Goal: Information Seeking & Learning: Learn about a topic

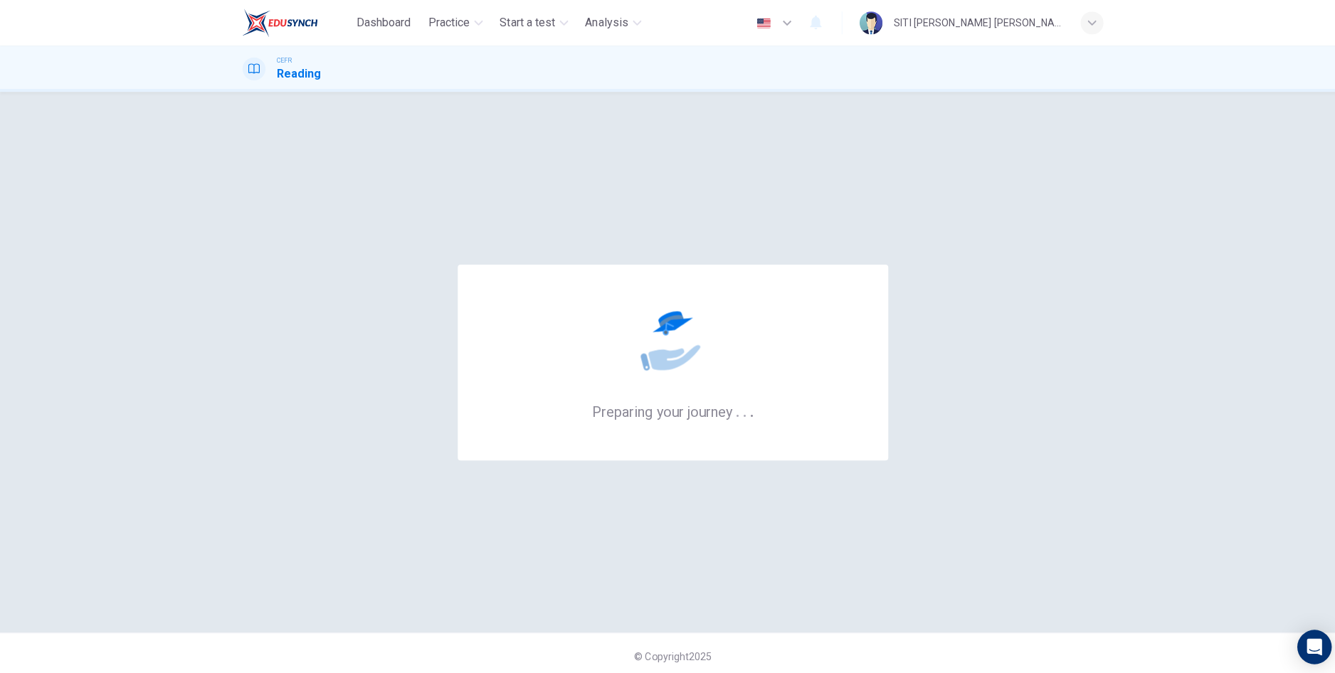
click at [10, 33] on header "Dashboard Practice Start a test Analysis English en ​ SITI NUR AMIRAH BINTI JAA…" at bounding box center [667, 23] width 1335 height 46
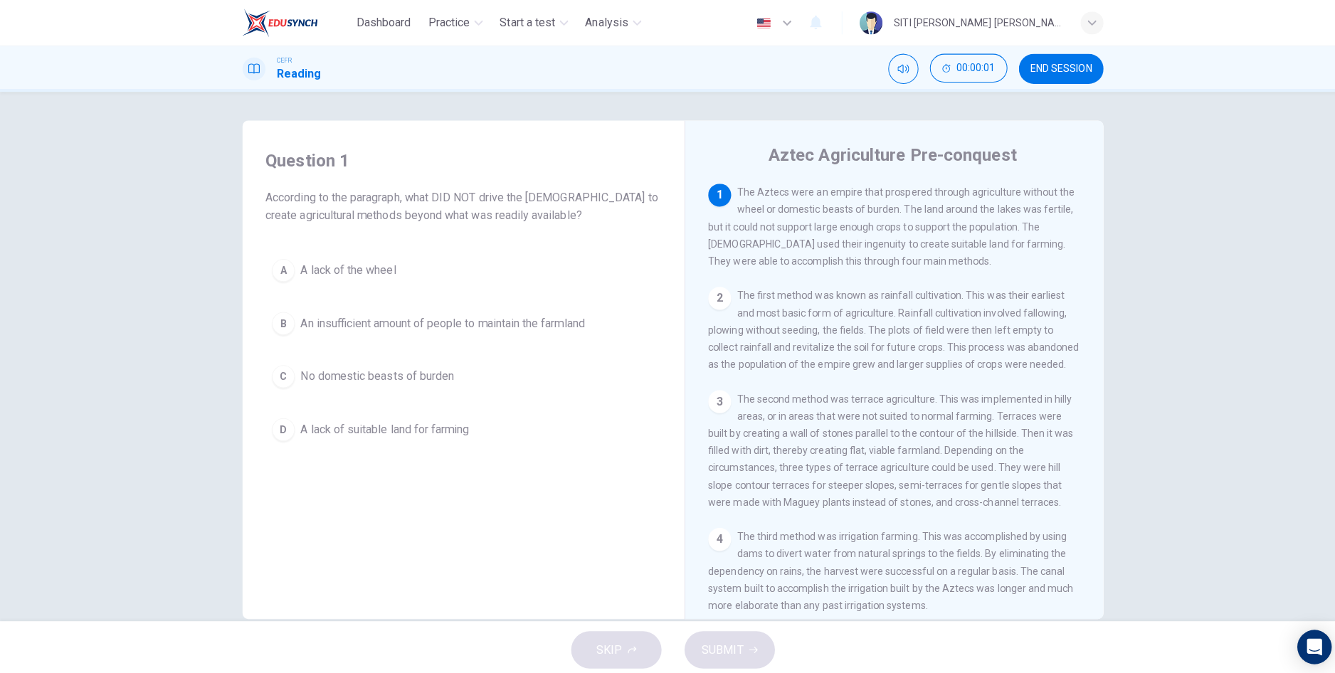
click at [6, 409] on div "Question 1 According to the paragraph, what DID NOT drive the Aztecs to create …" at bounding box center [667, 353] width 1335 height 525
click at [6, 414] on div "Question 1 According to the paragraph, what DID NOT drive the Aztecs to create …" at bounding box center [667, 353] width 1335 height 525
click at [4, 43] on header "Dashboard Practice Start a test Analysis English en ​ SITI NUR AMIRAH BINTI JAA…" at bounding box center [667, 23] width 1335 height 46
click at [1318, 406] on div "Question 1 According to the paragraph, what DID NOT drive the Aztecs to create …" at bounding box center [667, 353] width 1335 height 525
click at [1317, 597] on div "Question 1 According to the paragraph, what DID NOT drive the Aztecs to create …" at bounding box center [667, 353] width 1335 height 525
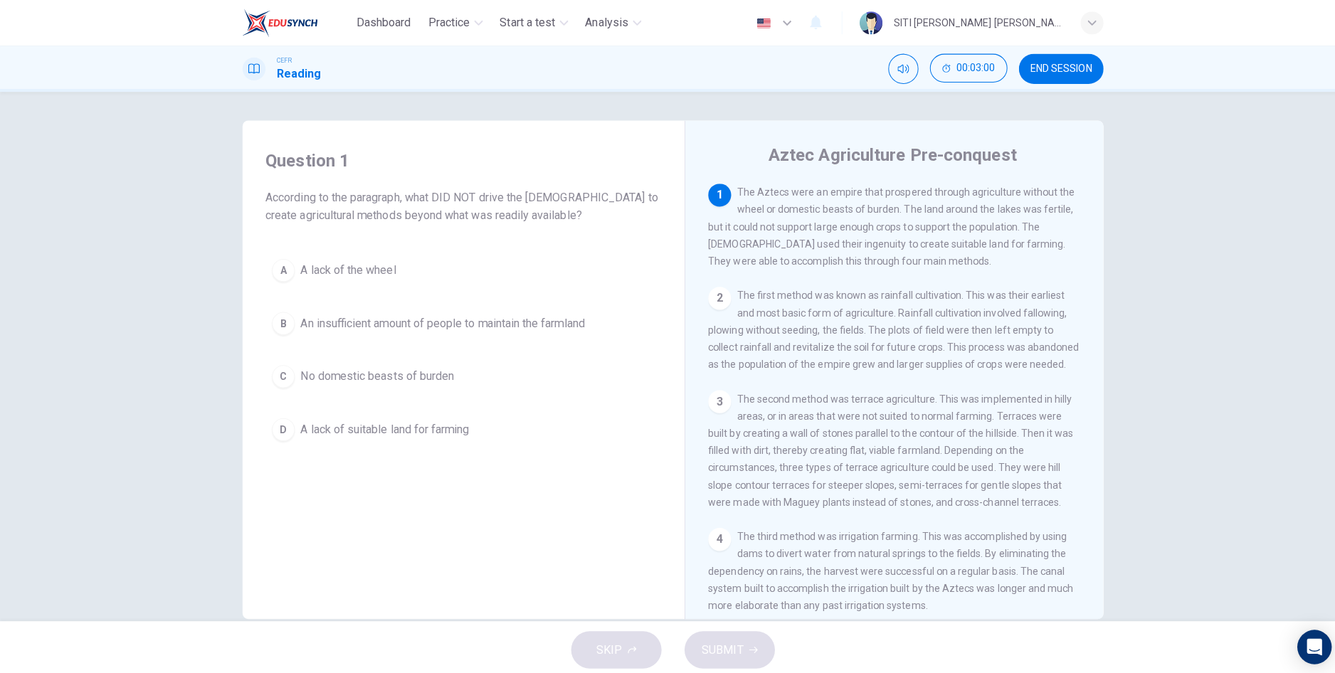
click at [391, 371] on span "No domestic beasts of burden" at bounding box center [374, 373] width 152 height 17
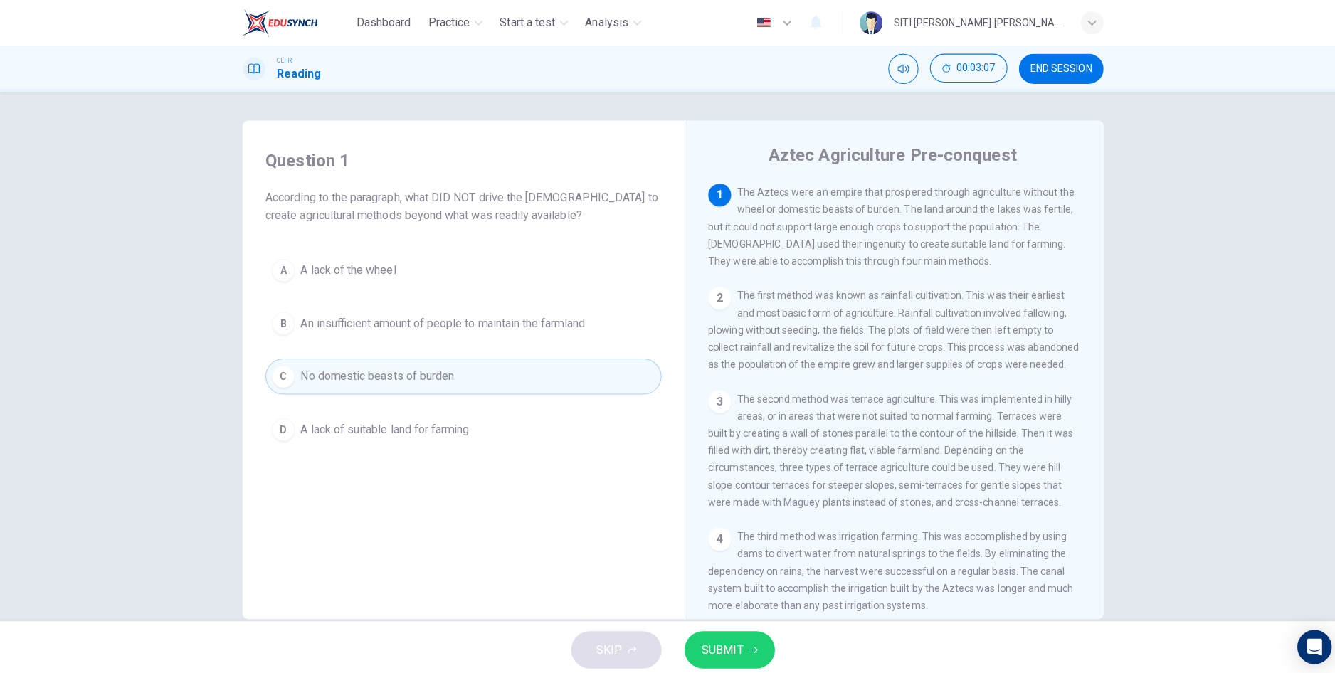
click at [412, 332] on button "B An insufficient amount of people to maintain the farmland" at bounding box center [459, 321] width 393 height 36
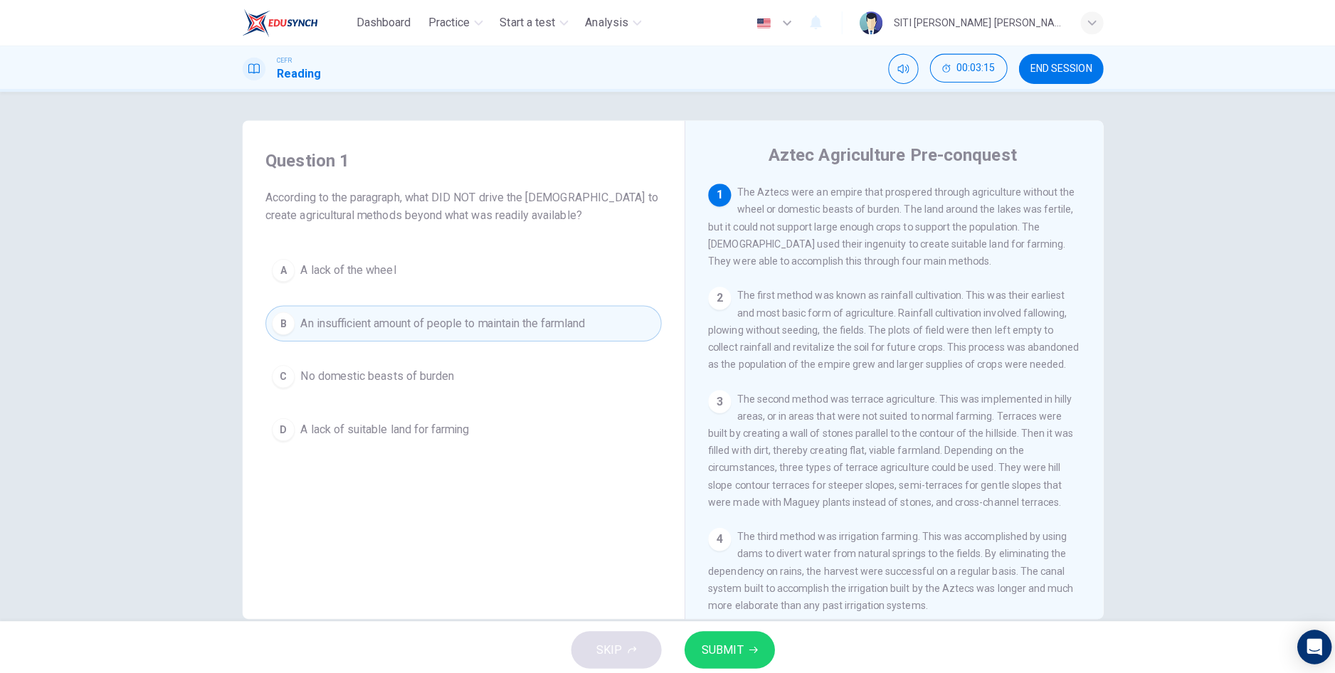
click at [719, 645] on span "SUBMIT" at bounding box center [716, 645] width 41 height 20
click at [901, 65] on icon "Mute" at bounding box center [895, 68] width 11 height 9
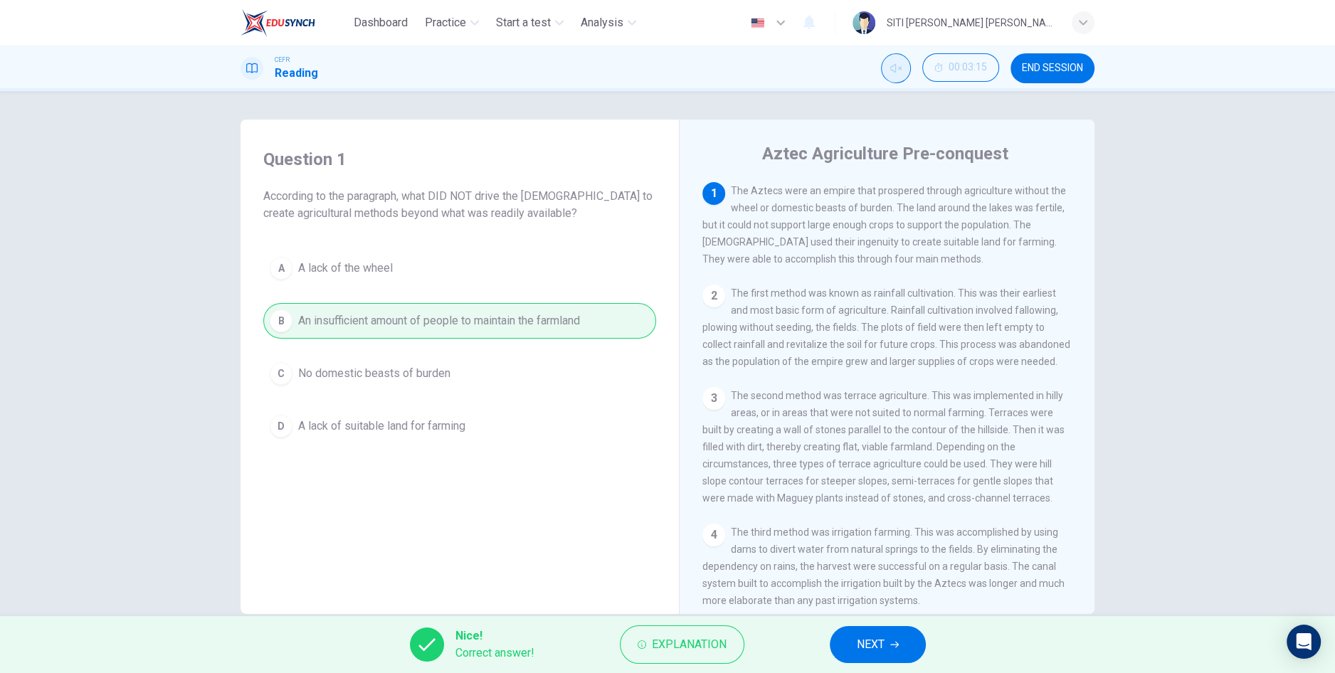
click at [876, 652] on span "NEXT" at bounding box center [871, 645] width 28 height 20
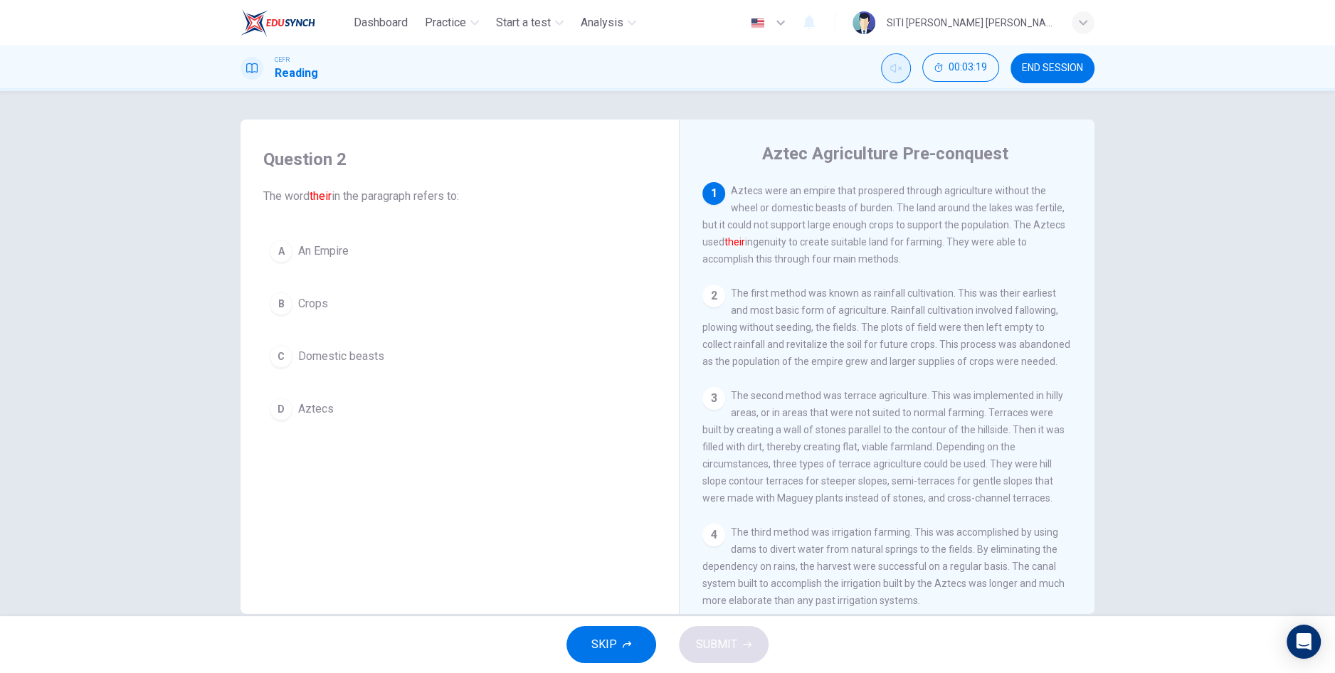
click at [350, 420] on button "D Aztecs" at bounding box center [459, 409] width 393 height 36
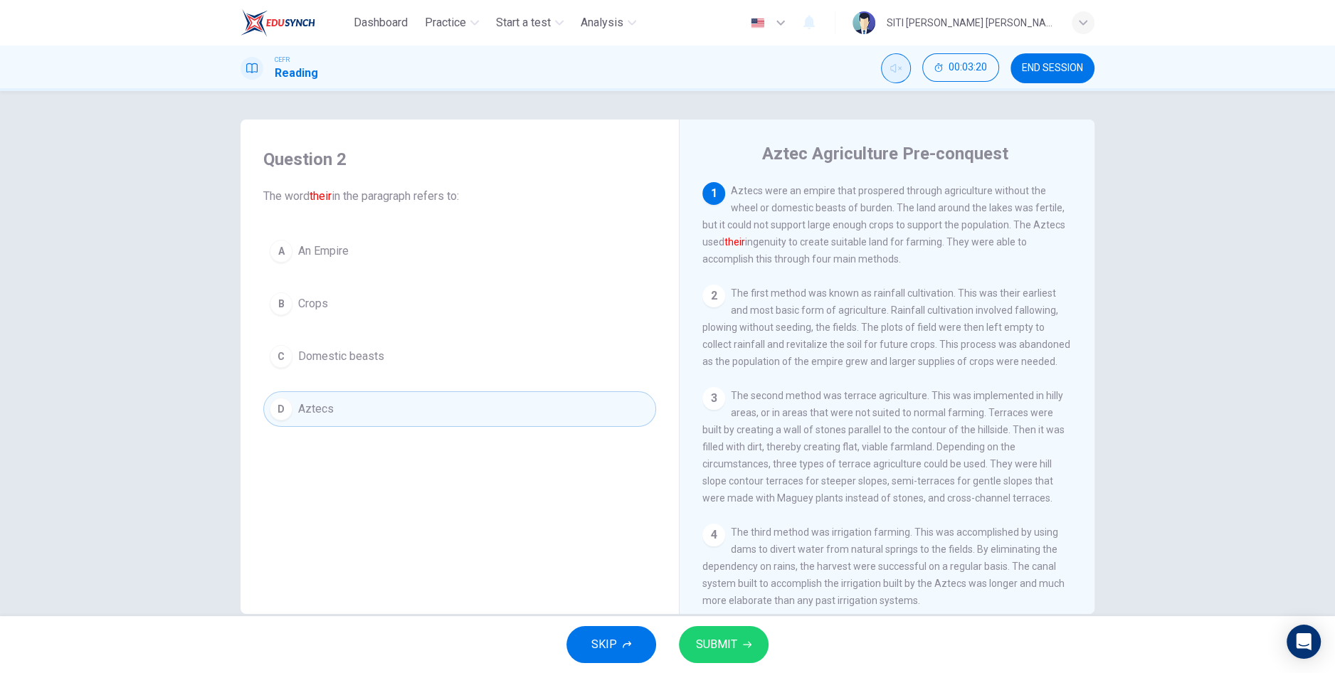
click at [706, 647] on span "SUBMIT" at bounding box center [716, 645] width 41 height 20
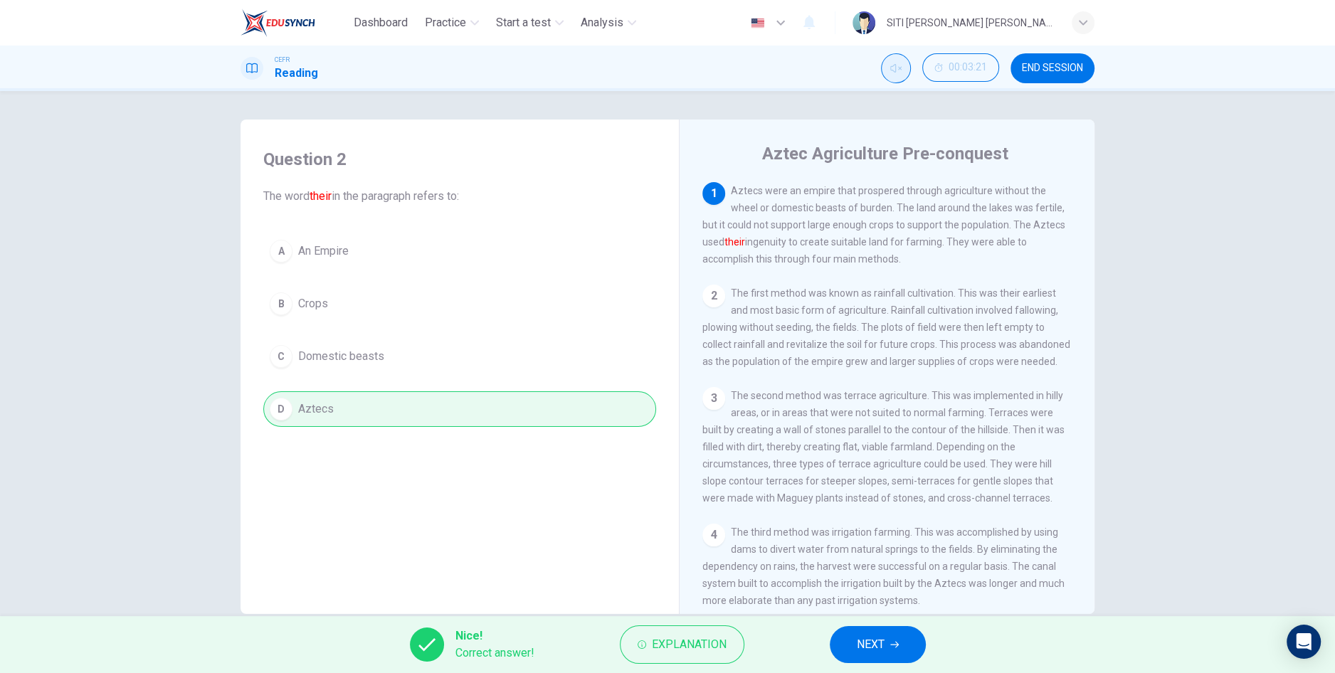
click at [867, 655] on button "NEXT" at bounding box center [878, 644] width 96 height 37
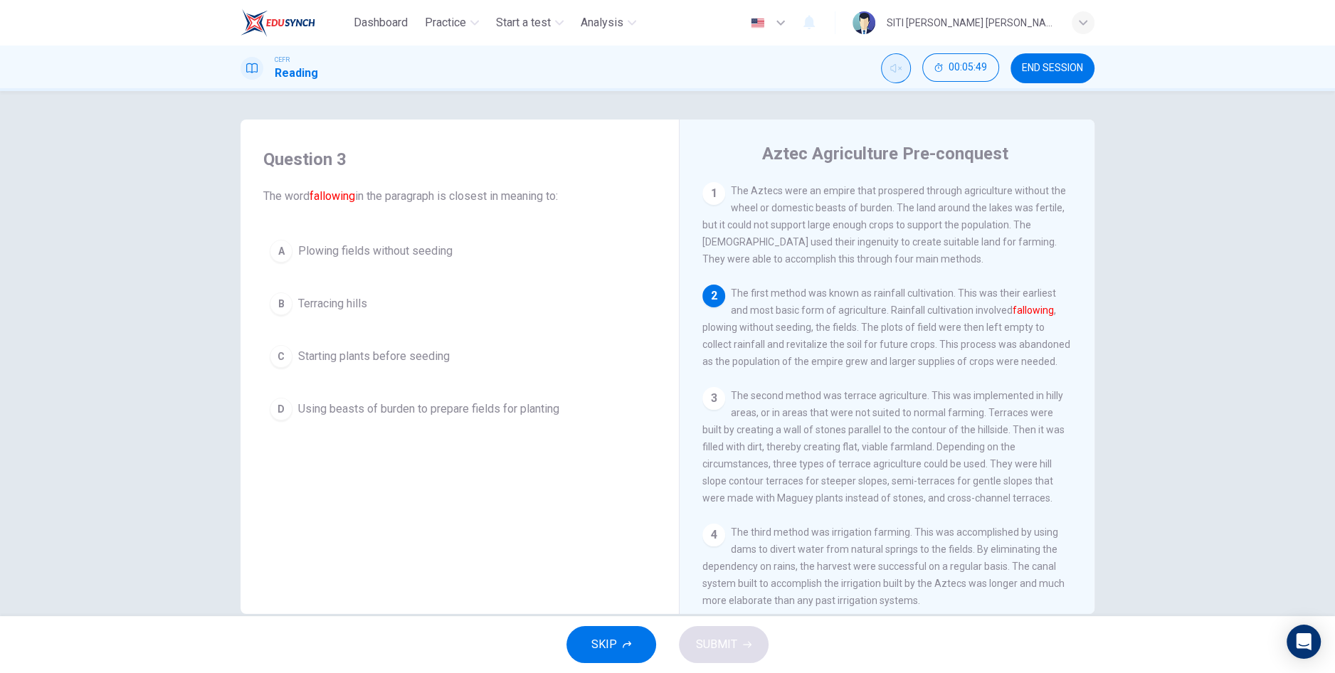
click at [292, 260] on button "A Plowing fields without seeding" at bounding box center [459, 251] width 393 height 36
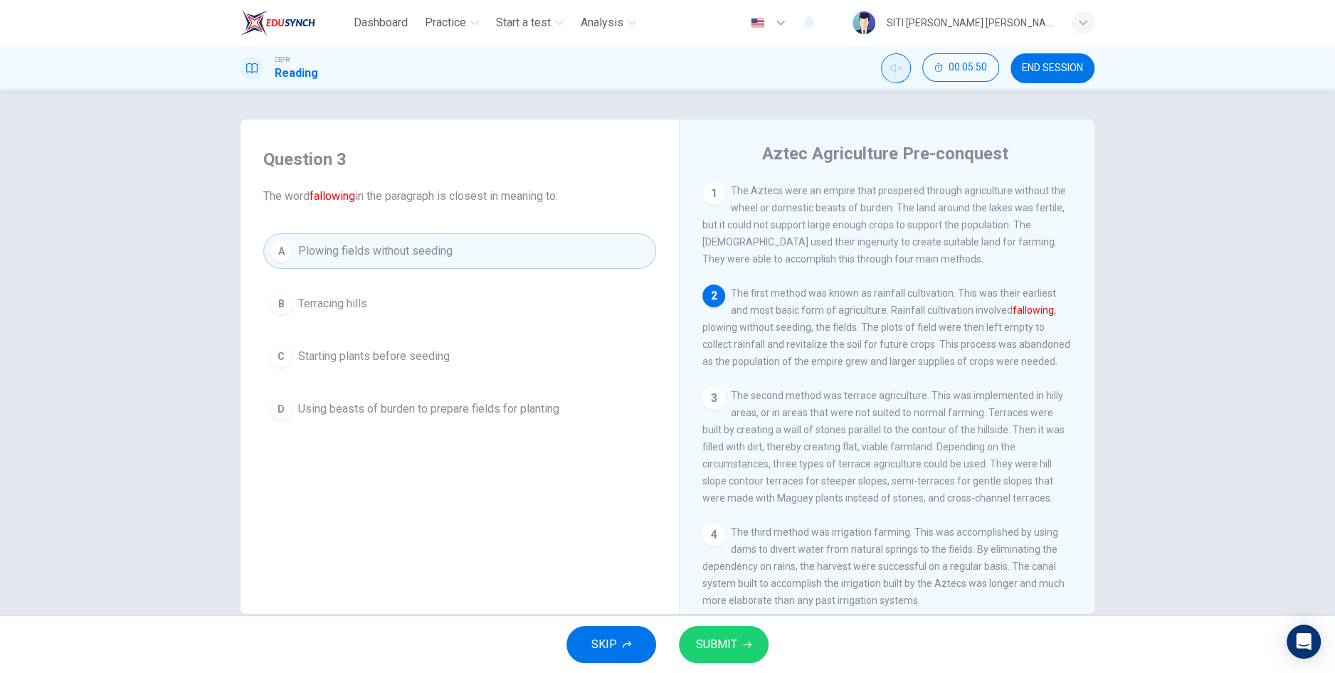
click at [743, 655] on button "SUBMIT" at bounding box center [724, 644] width 90 height 37
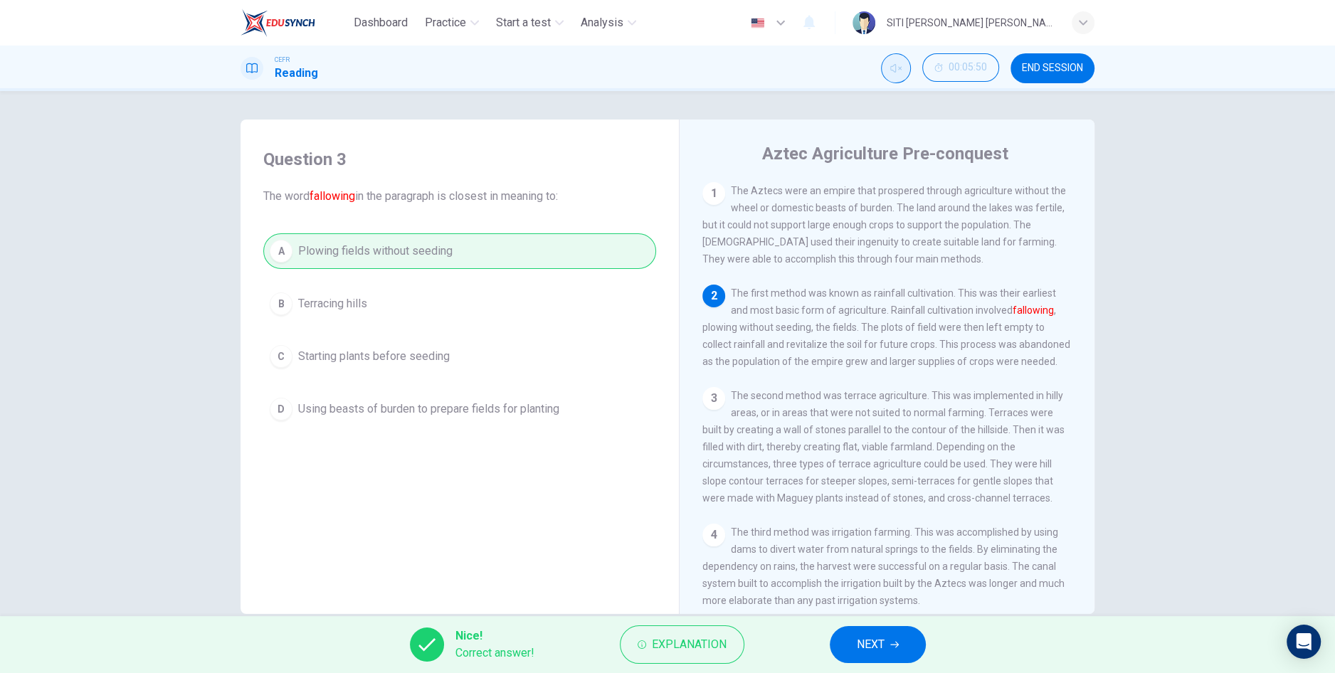
click at [903, 634] on button "NEXT" at bounding box center [878, 644] width 96 height 37
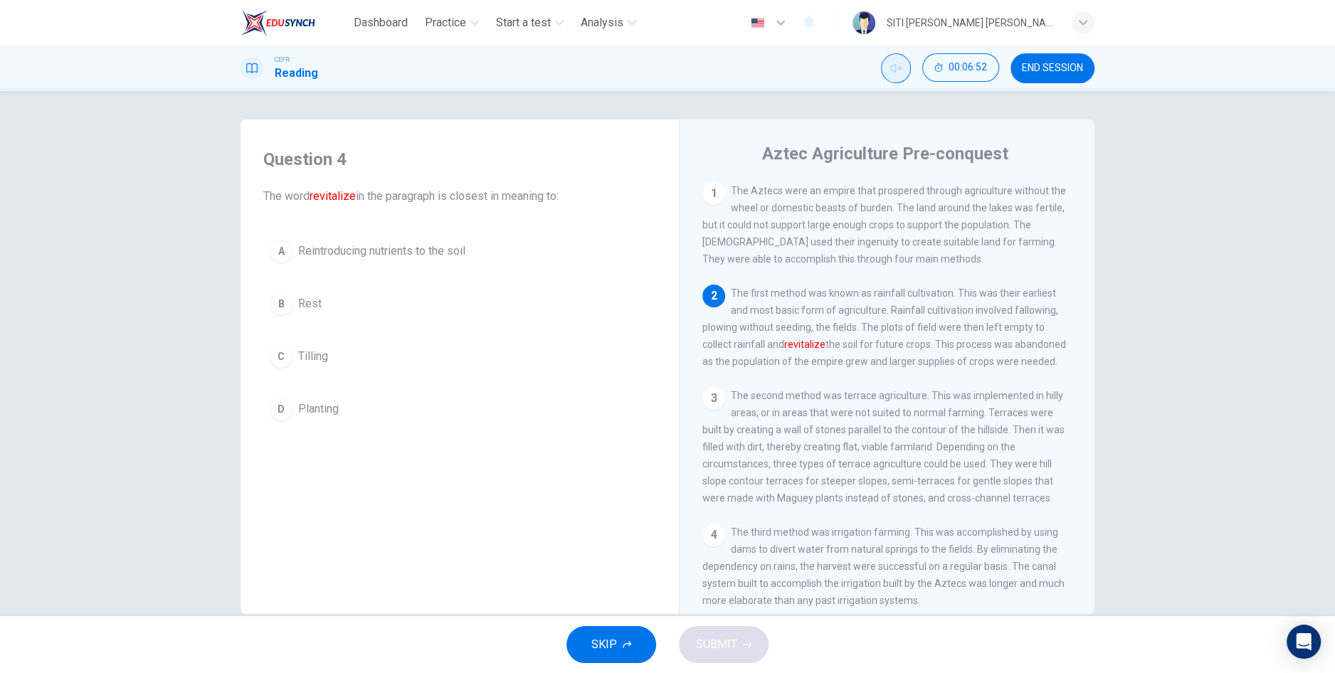
click at [290, 258] on button "A Reintroducing nutrients to the soil" at bounding box center [459, 251] width 393 height 36
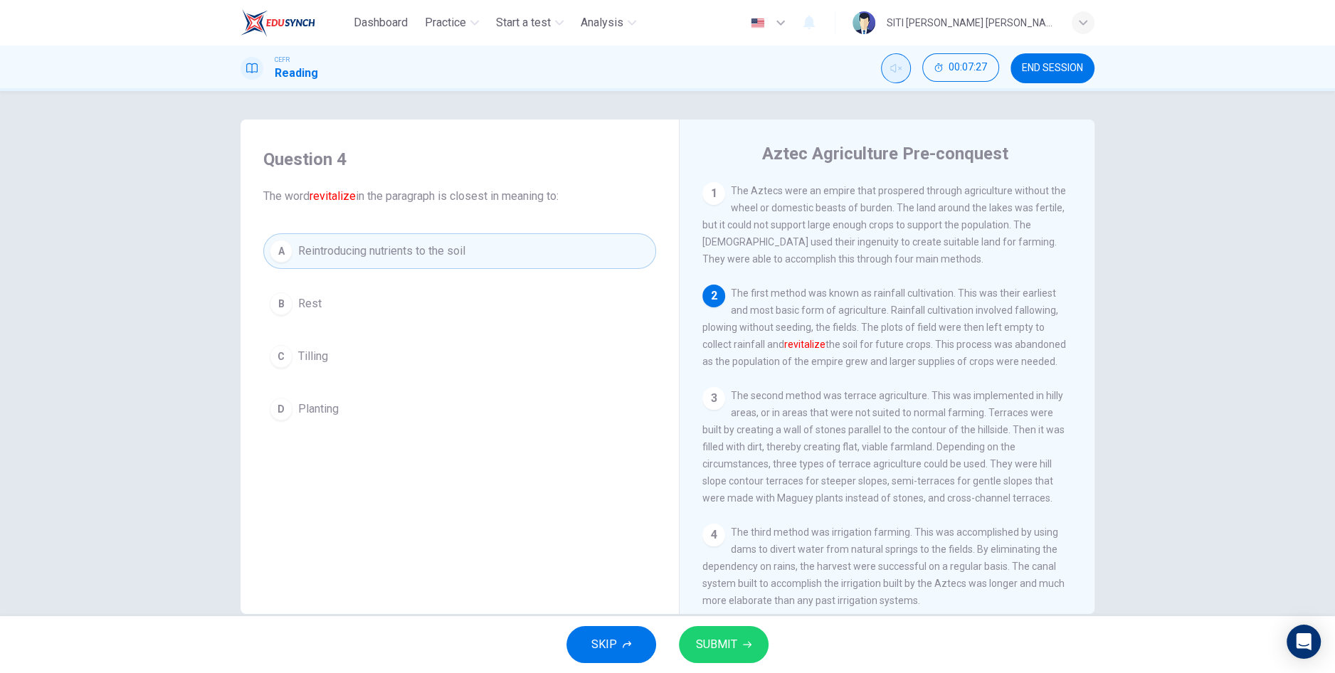
click at [731, 662] on button "SUBMIT" at bounding box center [724, 644] width 90 height 37
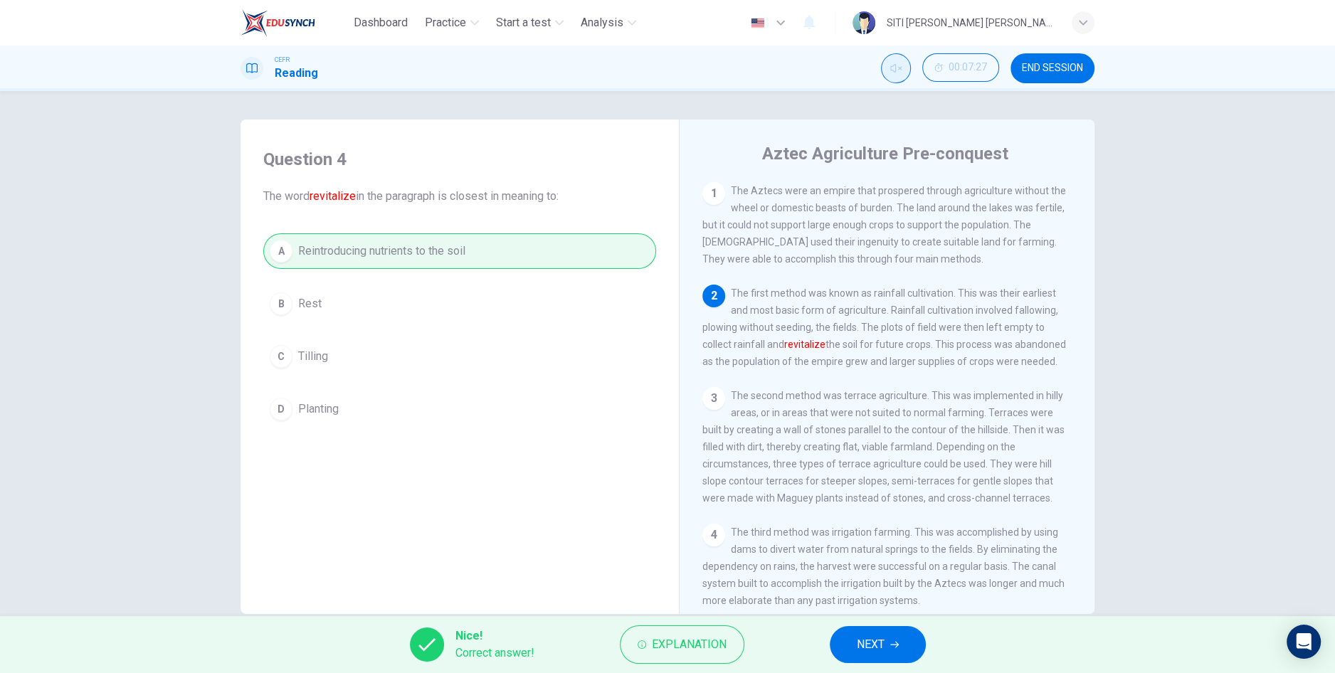
click at [901, 650] on button "NEXT" at bounding box center [878, 644] width 96 height 37
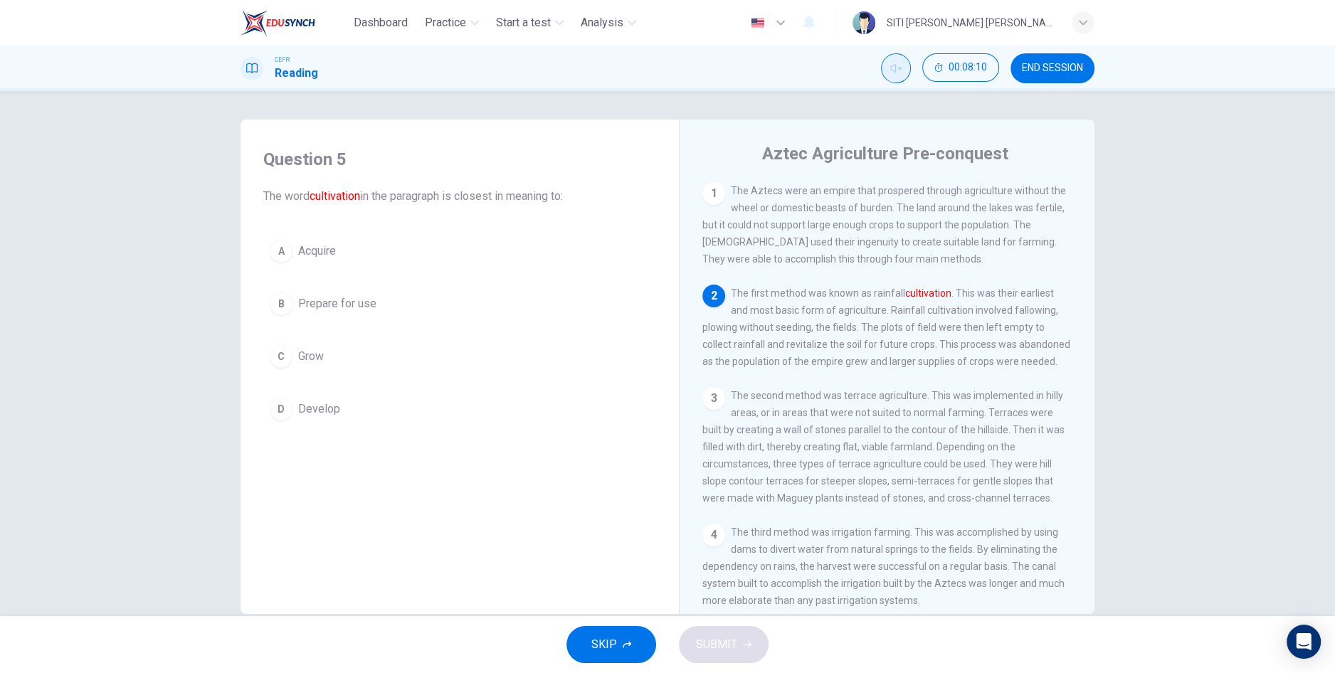
click at [293, 253] on button "A Acquire" at bounding box center [459, 251] width 393 height 36
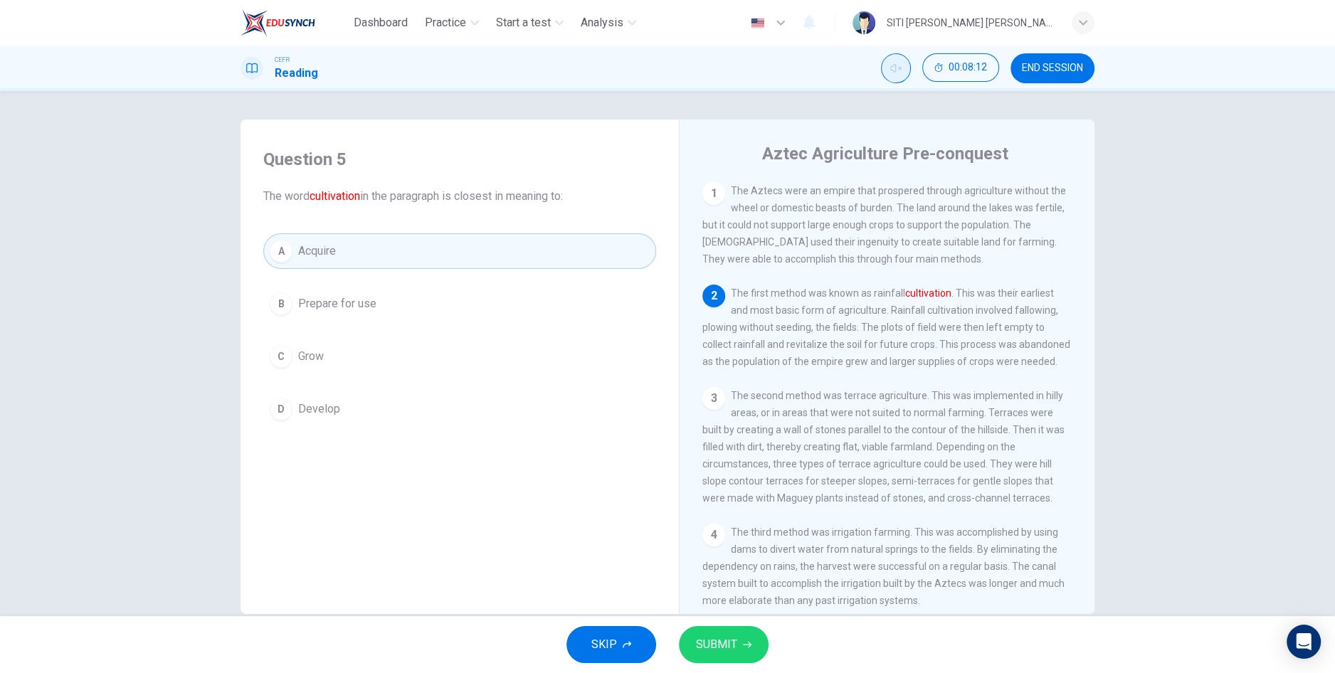
click at [725, 655] on button "SUBMIT" at bounding box center [724, 644] width 90 height 37
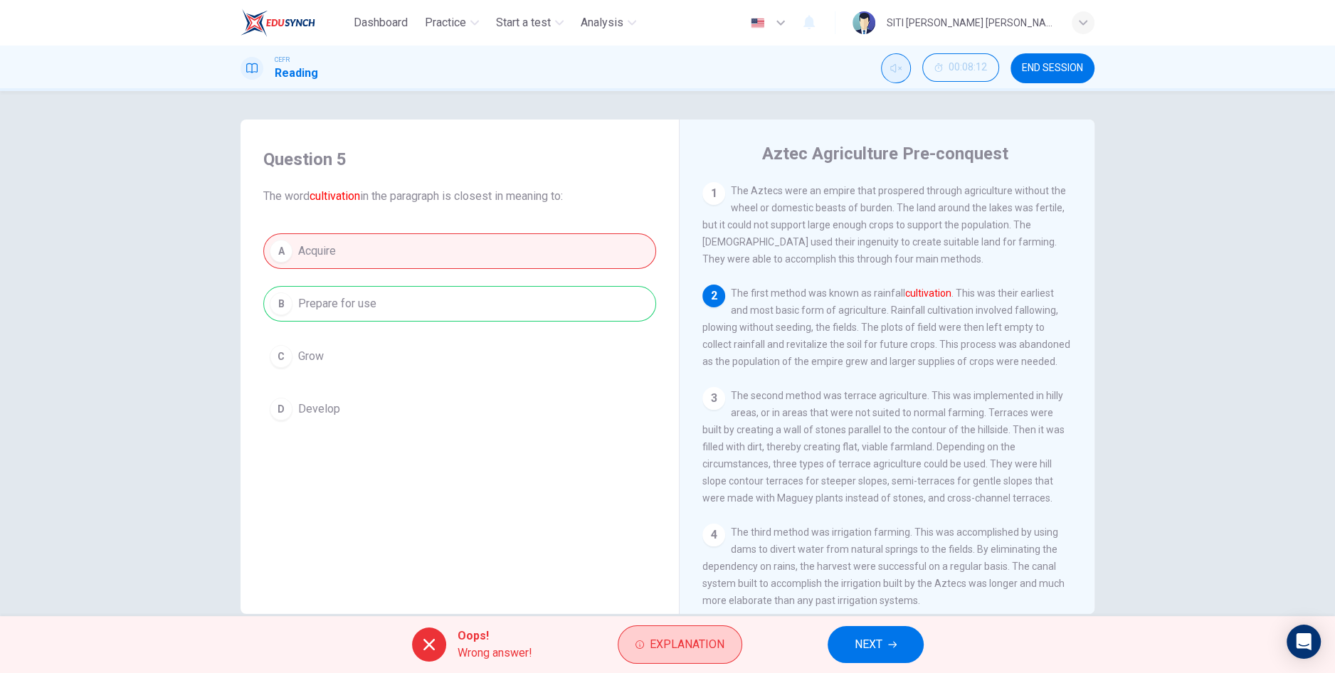
click at [697, 652] on span "Explanation" at bounding box center [687, 645] width 75 height 20
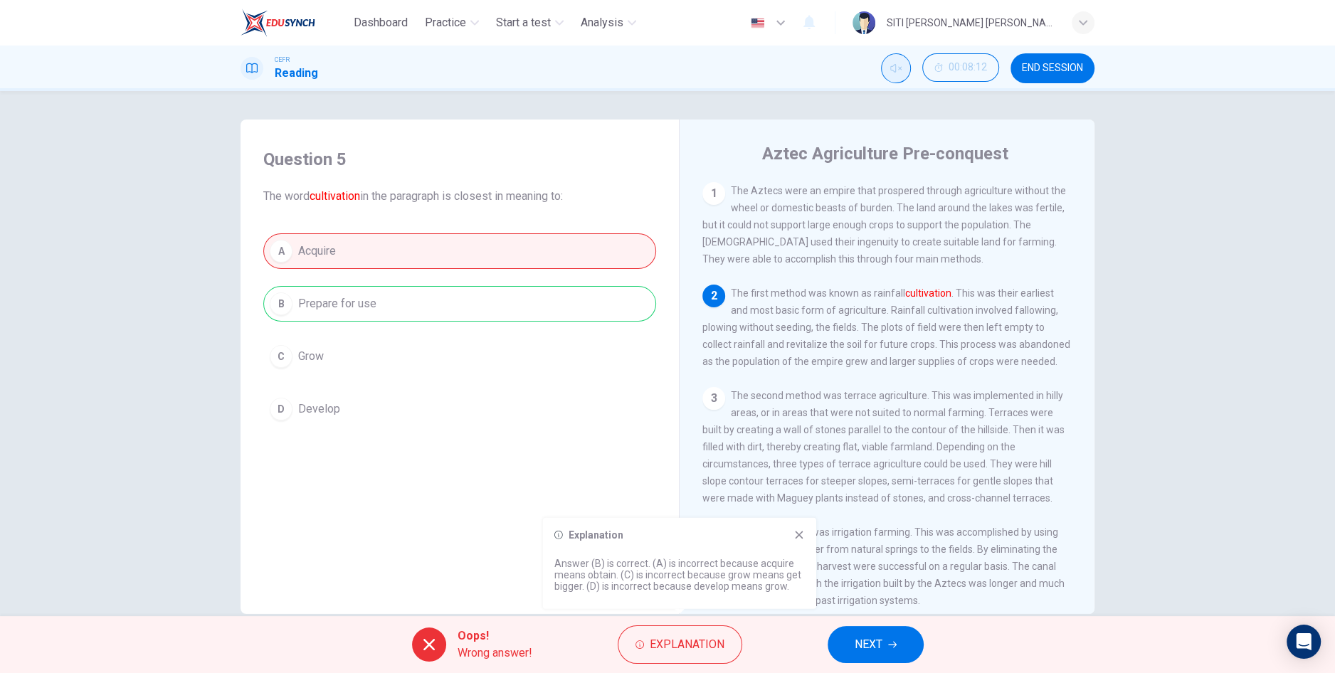
click at [799, 539] on icon at bounding box center [798, 534] width 11 height 11
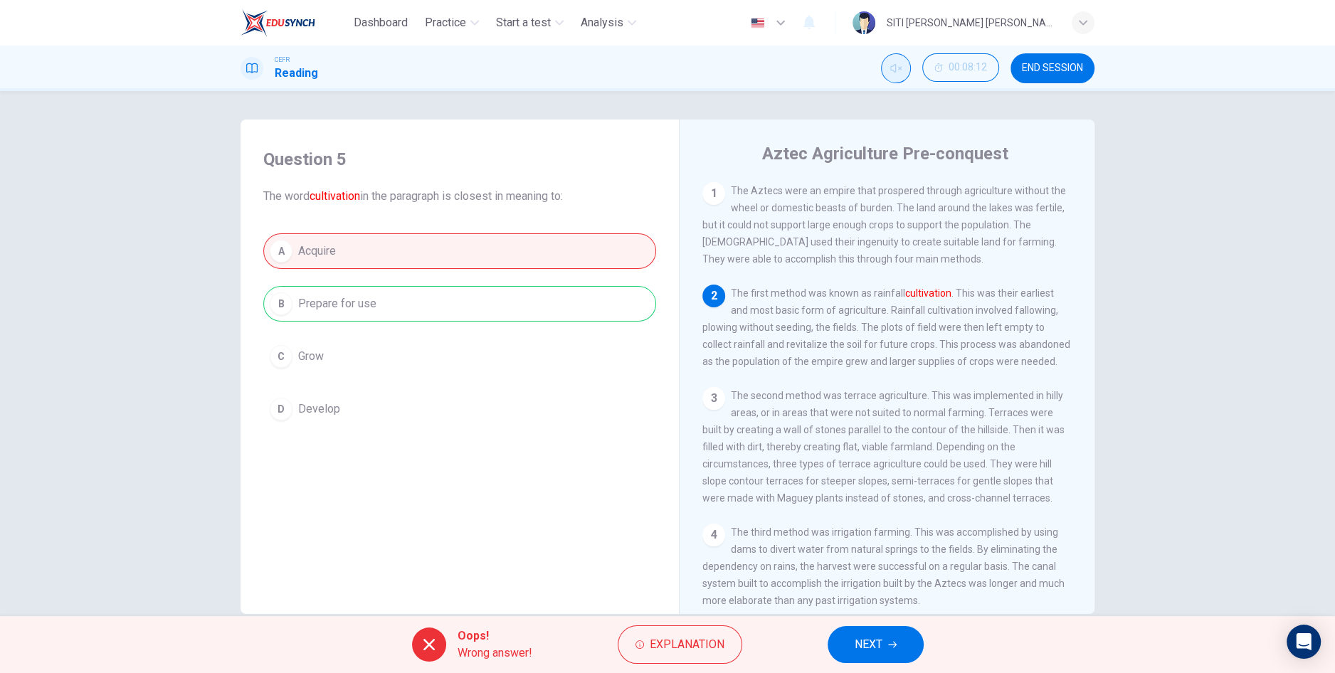
click at [886, 650] on button "NEXT" at bounding box center [875, 644] width 96 height 37
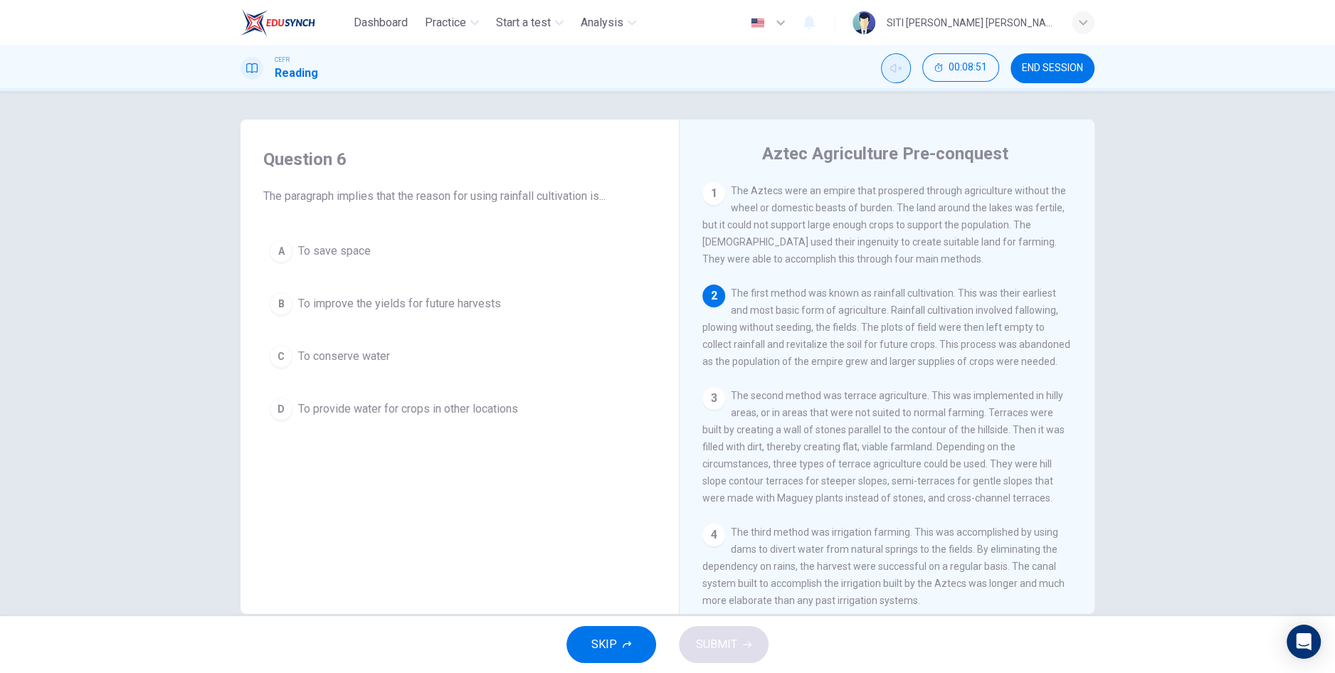
click at [341, 424] on button "D To provide water for crops in other locations" at bounding box center [459, 409] width 393 height 36
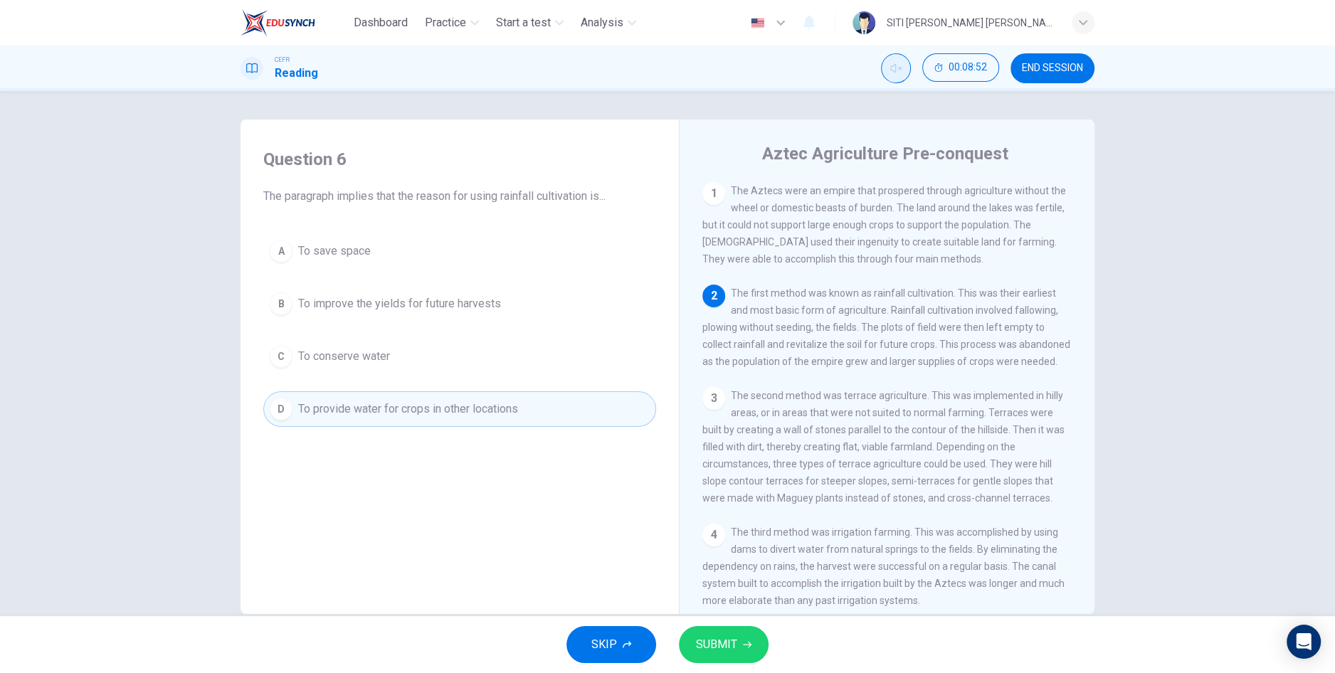
click at [713, 647] on span "SUBMIT" at bounding box center [716, 645] width 41 height 20
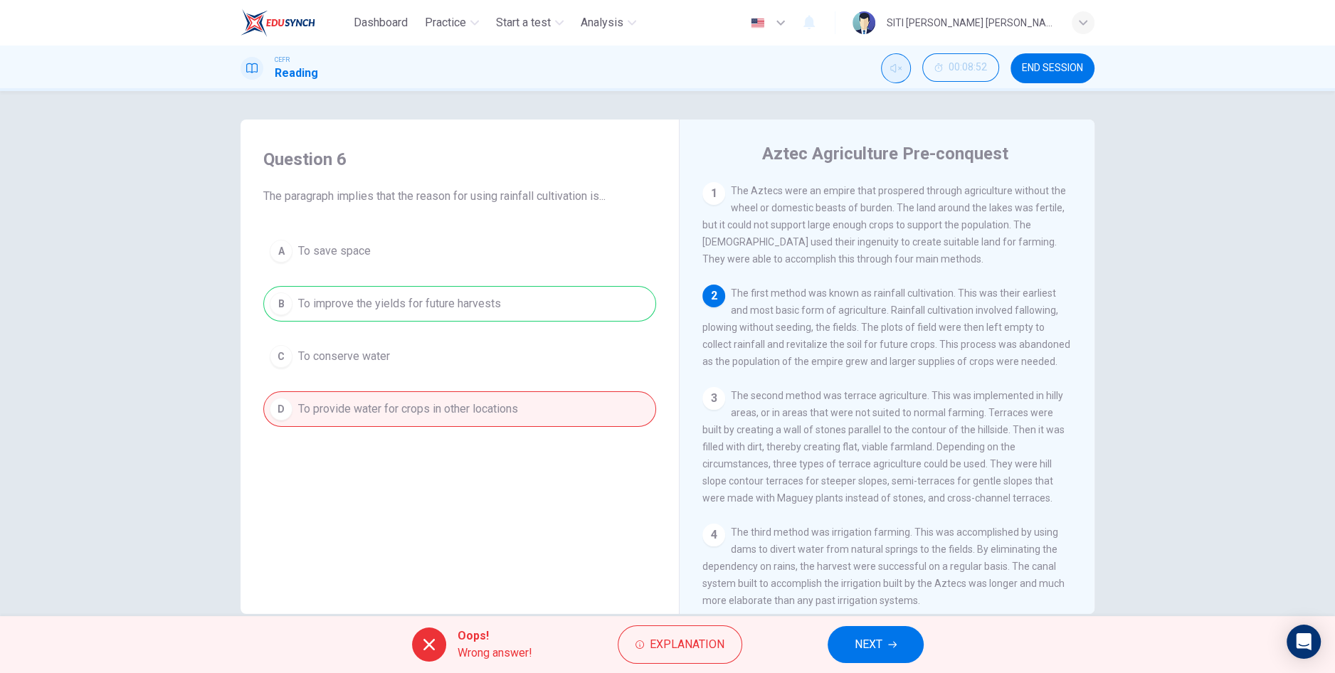
click at [881, 649] on span "NEXT" at bounding box center [868, 645] width 28 height 20
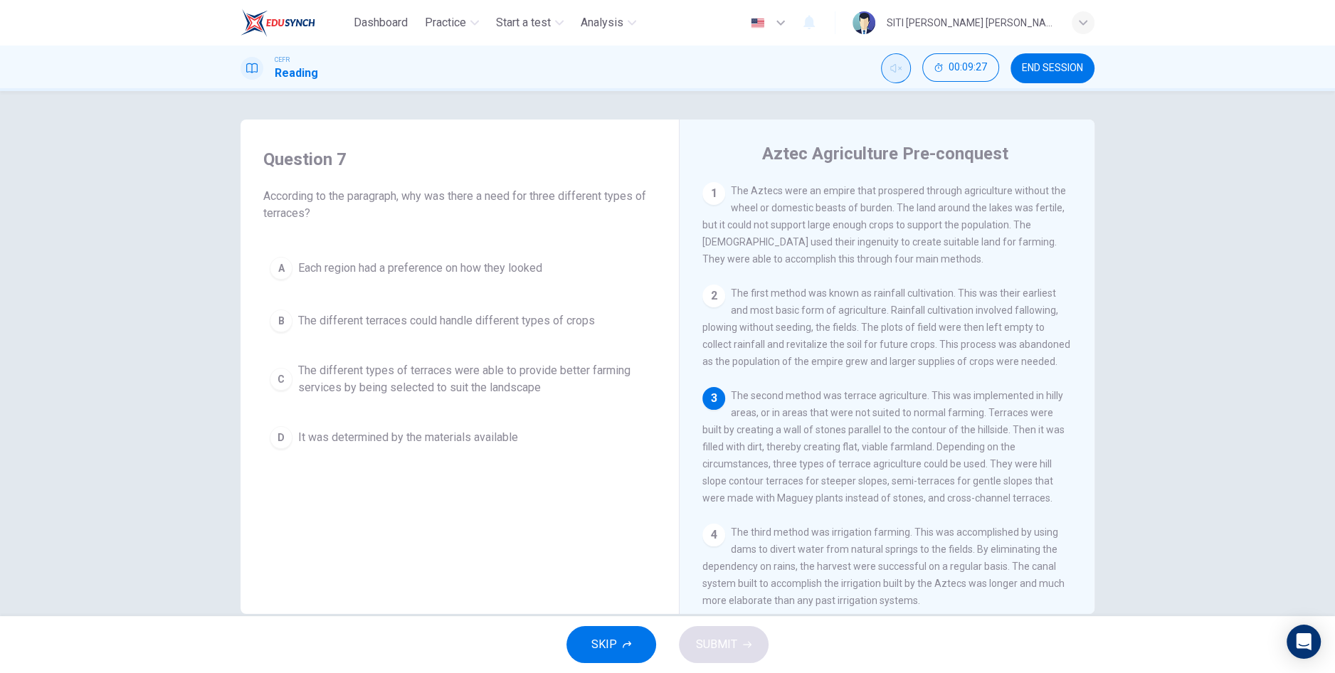
click at [504, 395] on button "C The different types of terraces were able to provide better farming services …" at bounding box center [459, 379] width 393 height 47
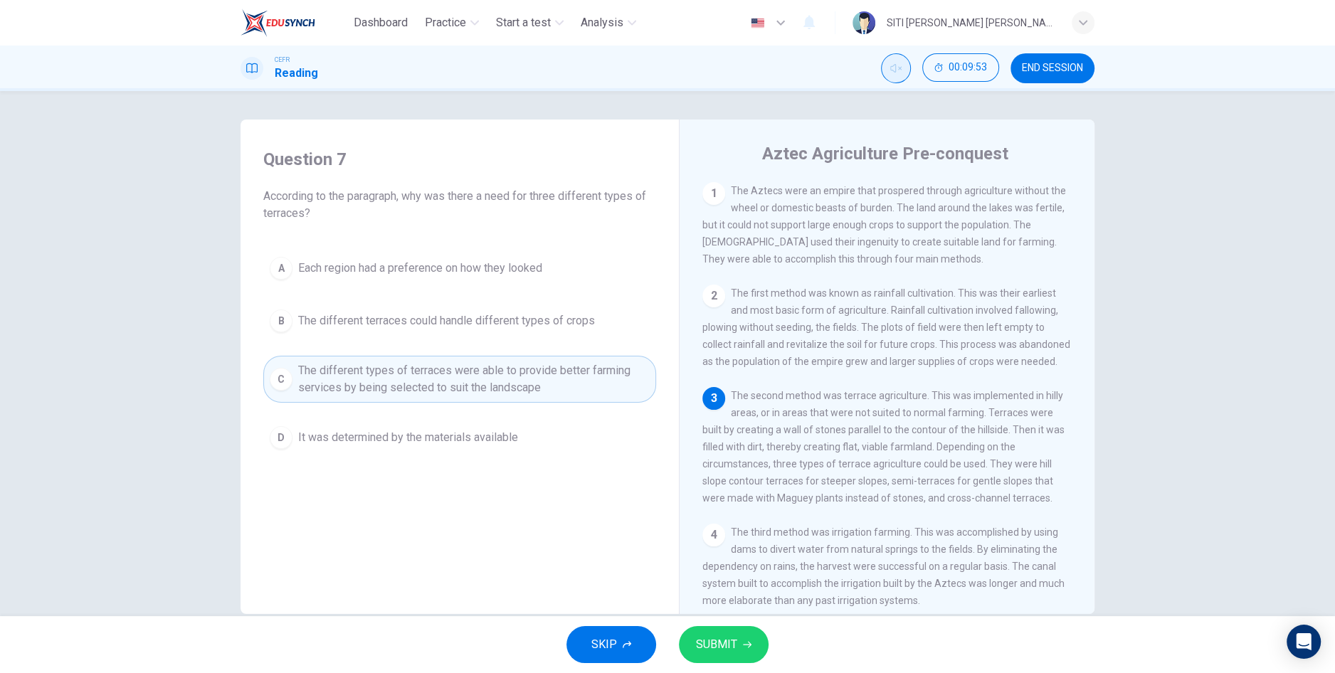
click at [731, 652] on span "SUBMIT" at bounding box center [716, 645] width 41 height 20
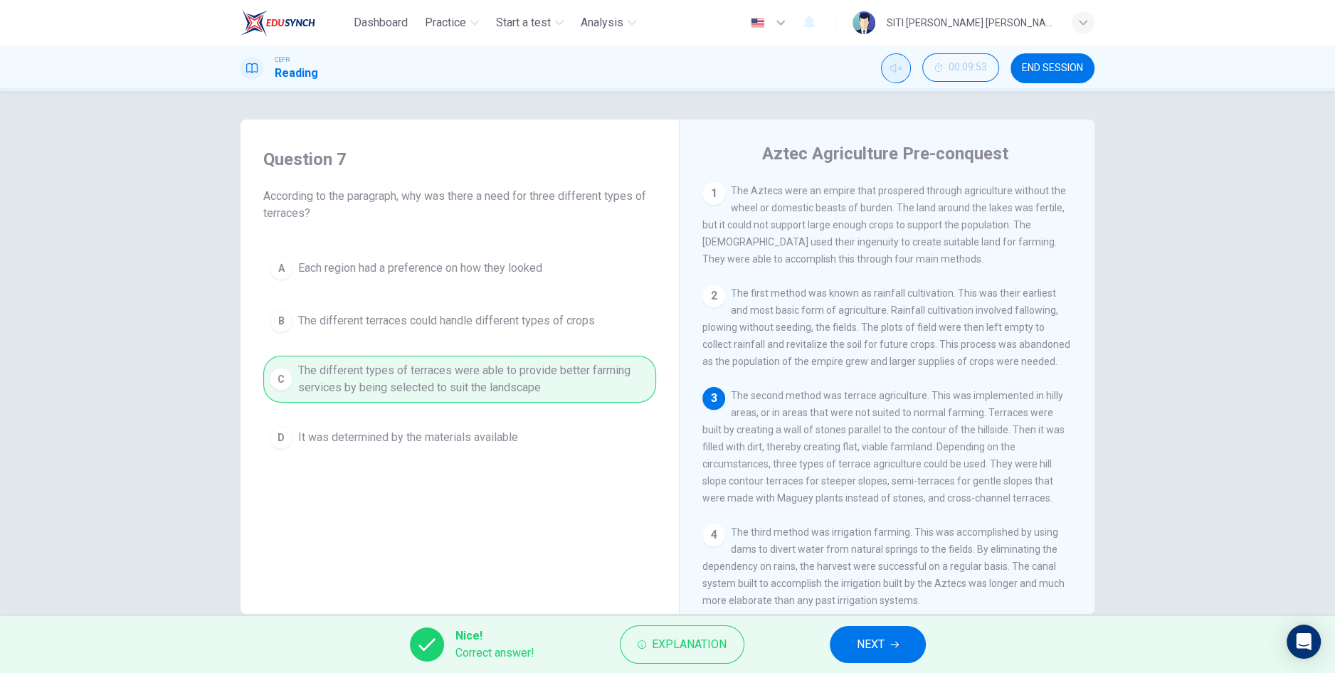
click at [895, 654] on button "NEXT" at bounding box center [878, 644] width 96 height 37
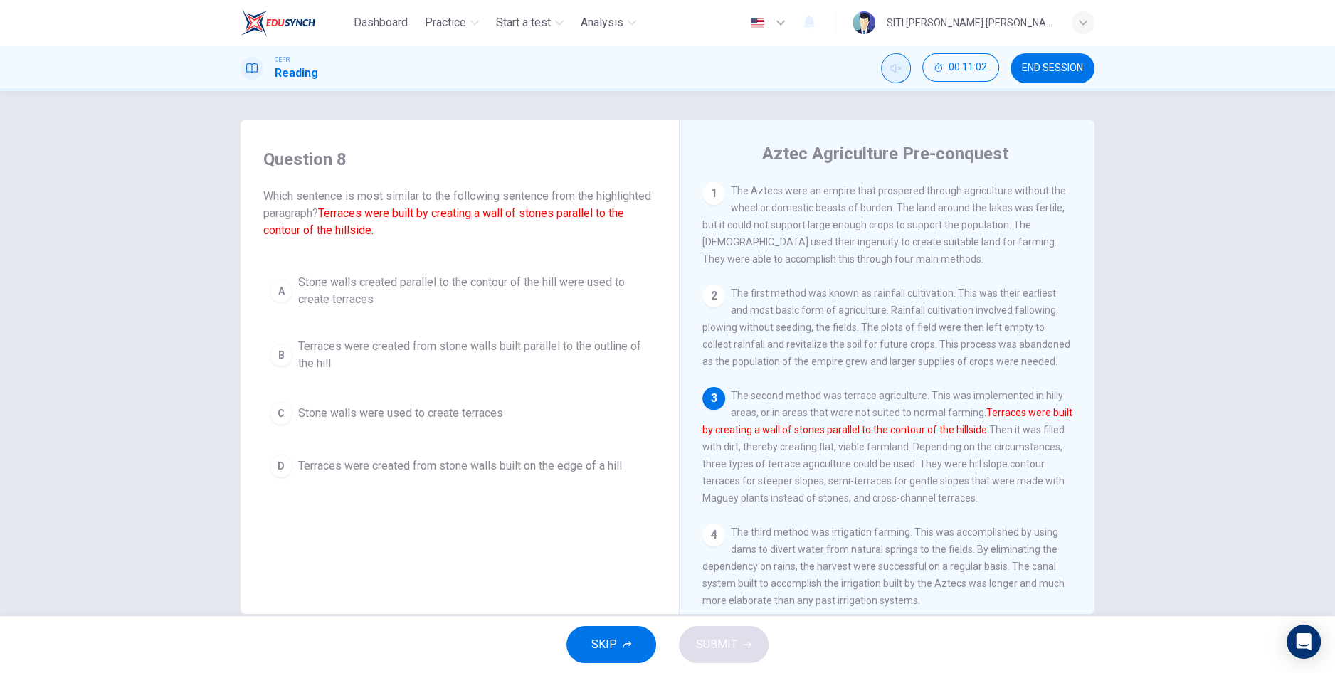
click at [506, 312] on button "A Stone walls created parallel to the contour of the hill were used to create t…" at bounding box center [459, 291] width 393 height 47
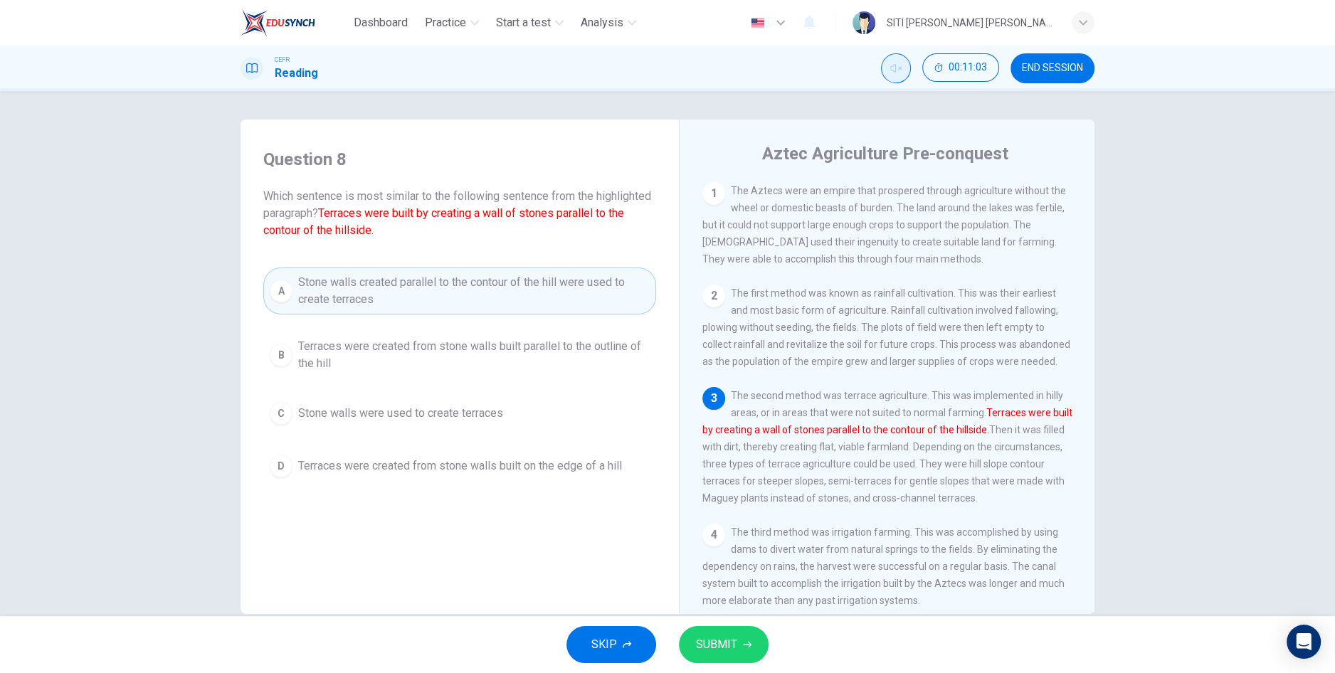
click at [716, 660] on button "SUBMIT" at bounding box center [724, 644] width 90 height 37
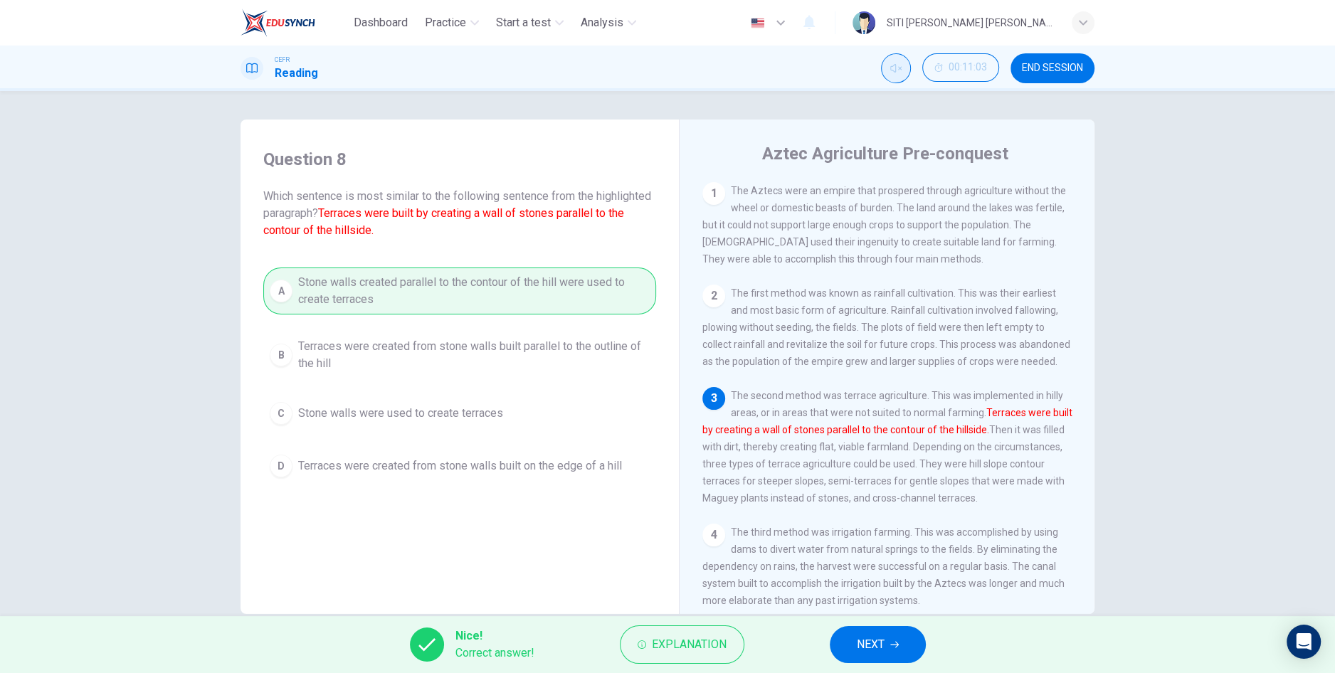
click at [896, 651] on button "NEXT" at bounding box center [878, 644] width 96 height 37
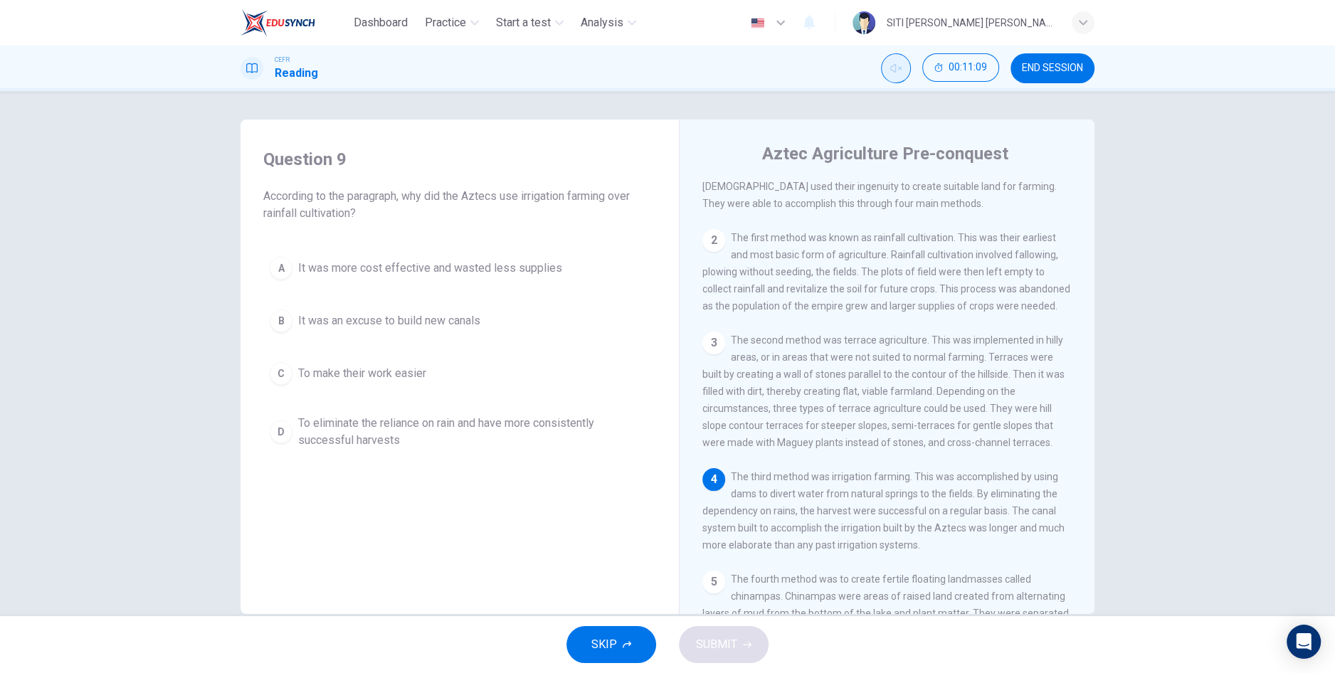
scroll to position [88, 0]
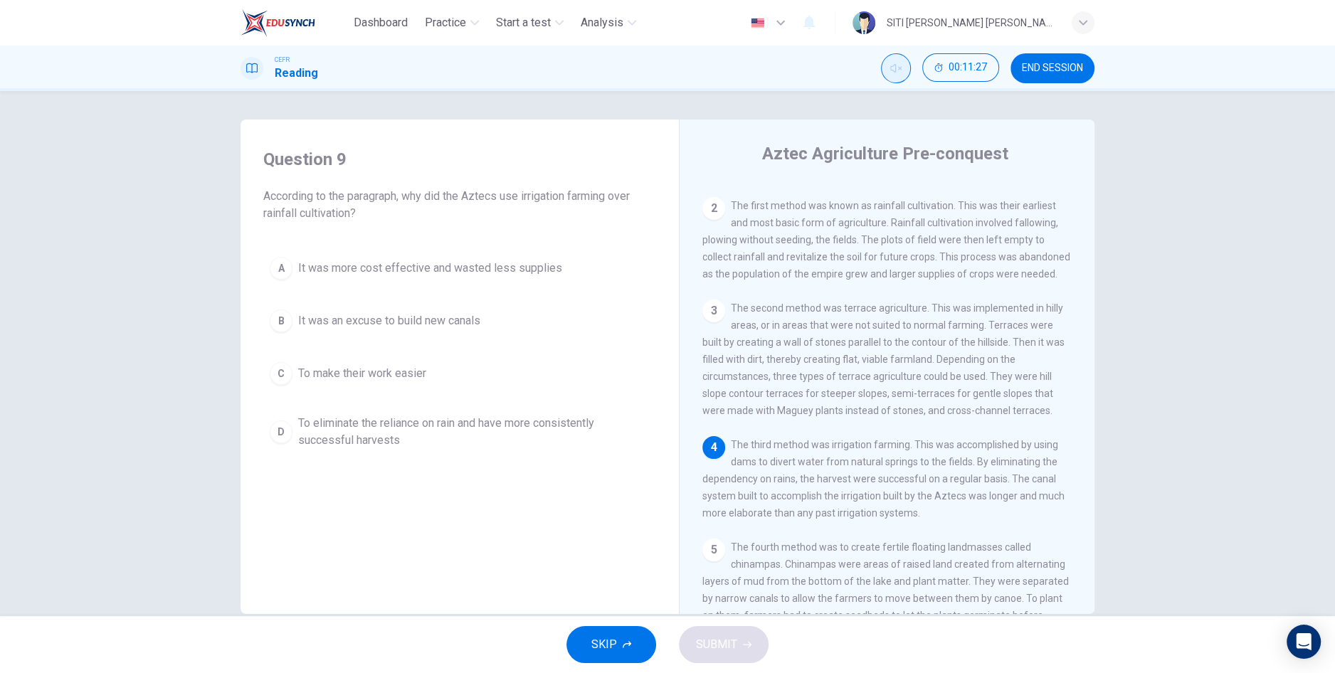
click at [435, 435] on span "To eliminate the reliance on rain and have more consistently successful harvests" at bounding box center [473, 432] width 351 height 34
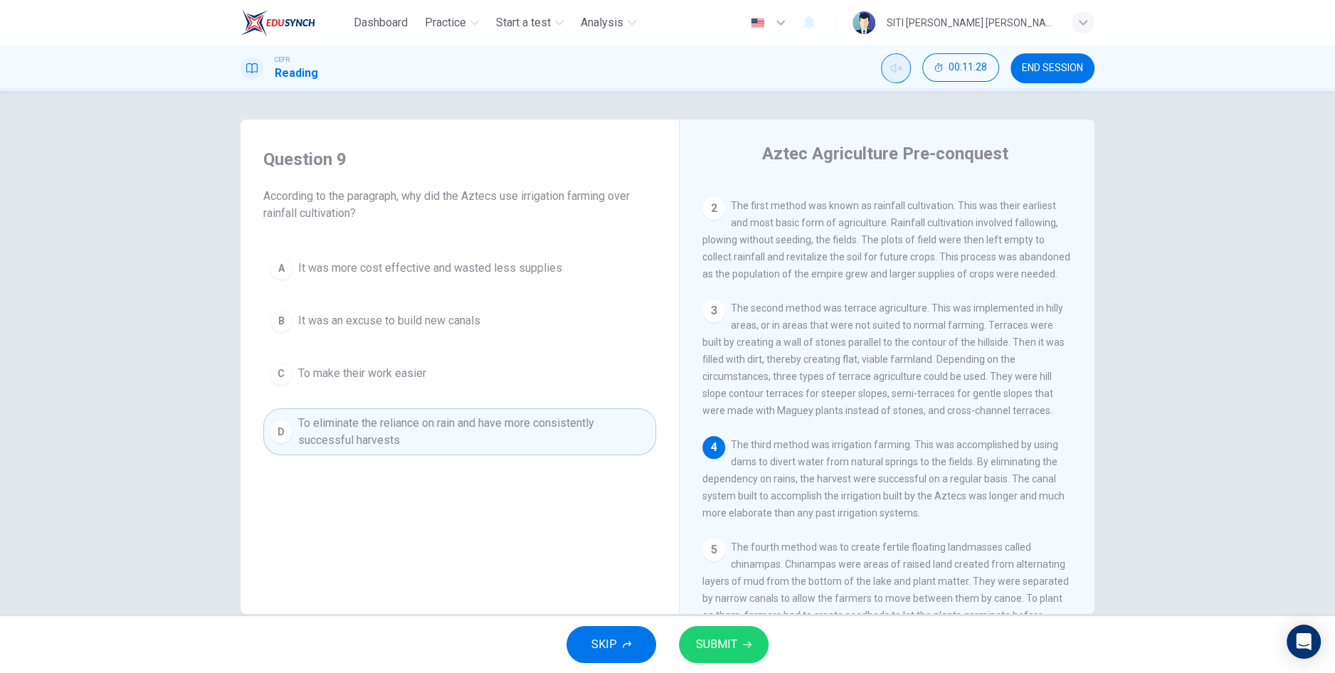
click at [737, 658] on button "SUBMIT" at bounding box center [724, 644] width 90 height 37
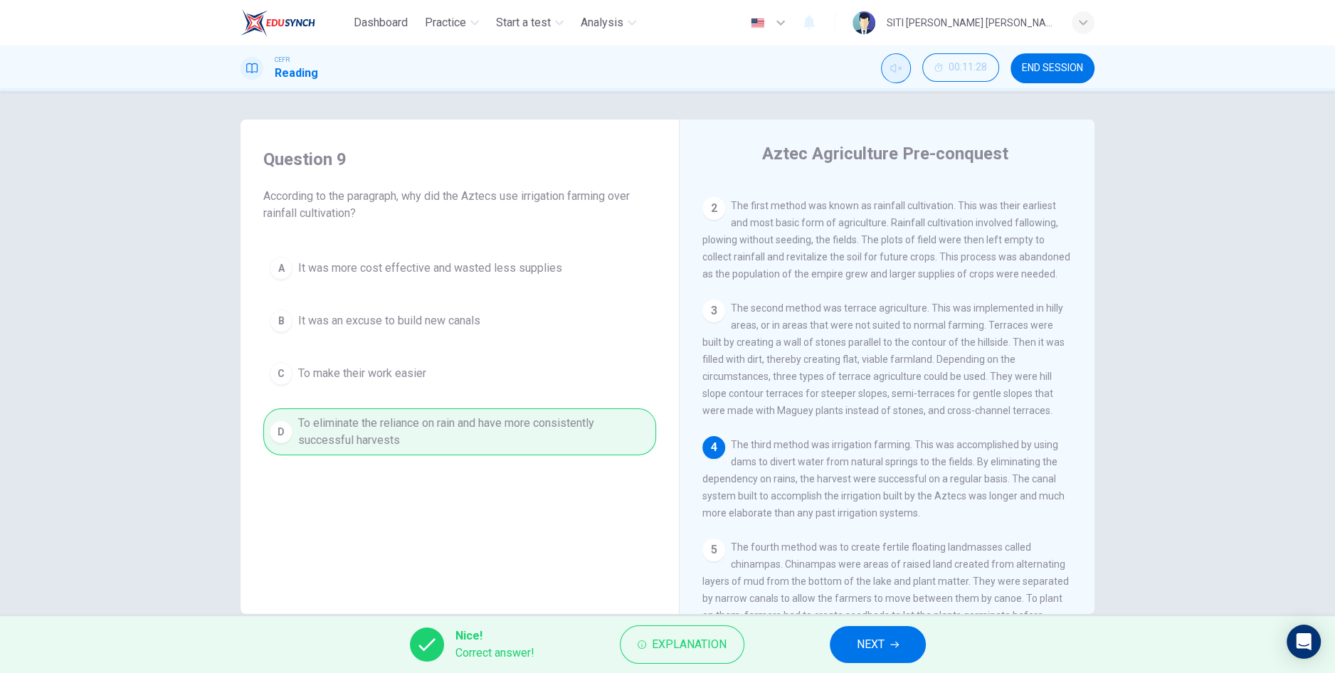
click at [880, 654] on span "NEXT" at bounding box center [871, 645] width 28 height 20
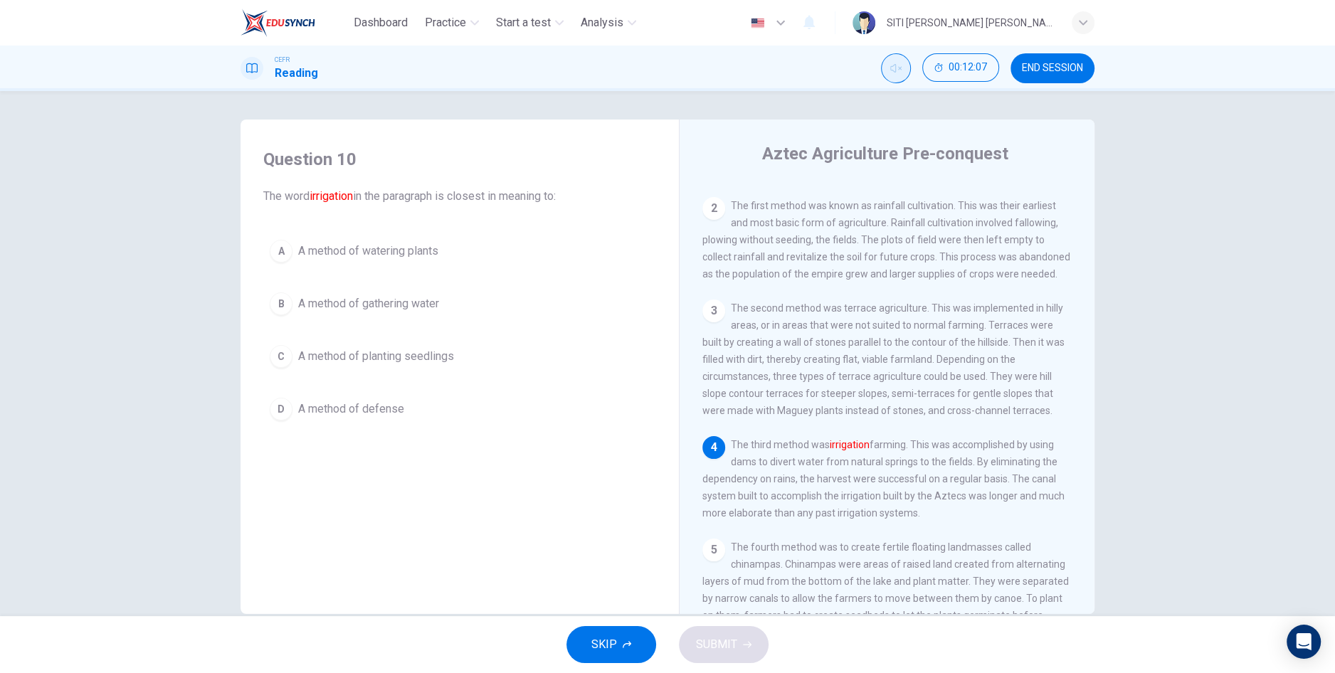
click at [408, 304] on span "A method of gathering water" at bounding box center [368, 303] width 141 height 17
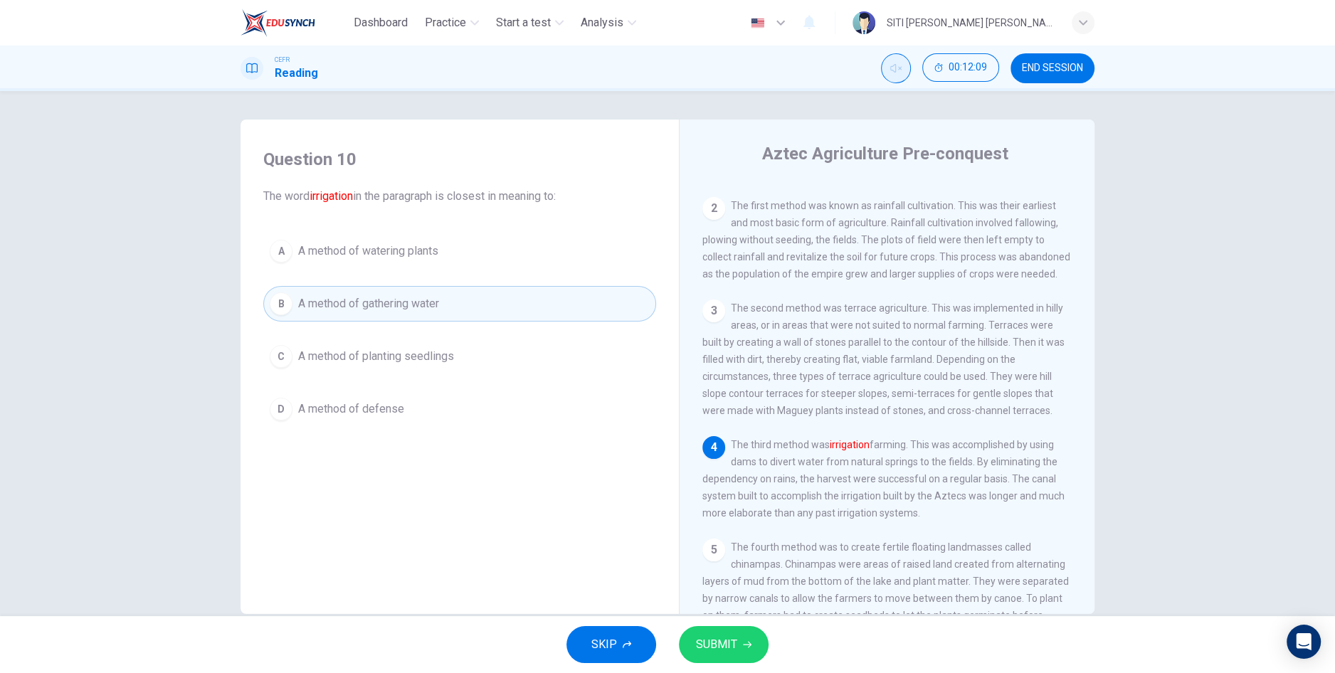
click at [731, 649] on span "SUBMIT" at bounding box center [716, 645] width 41 height 20
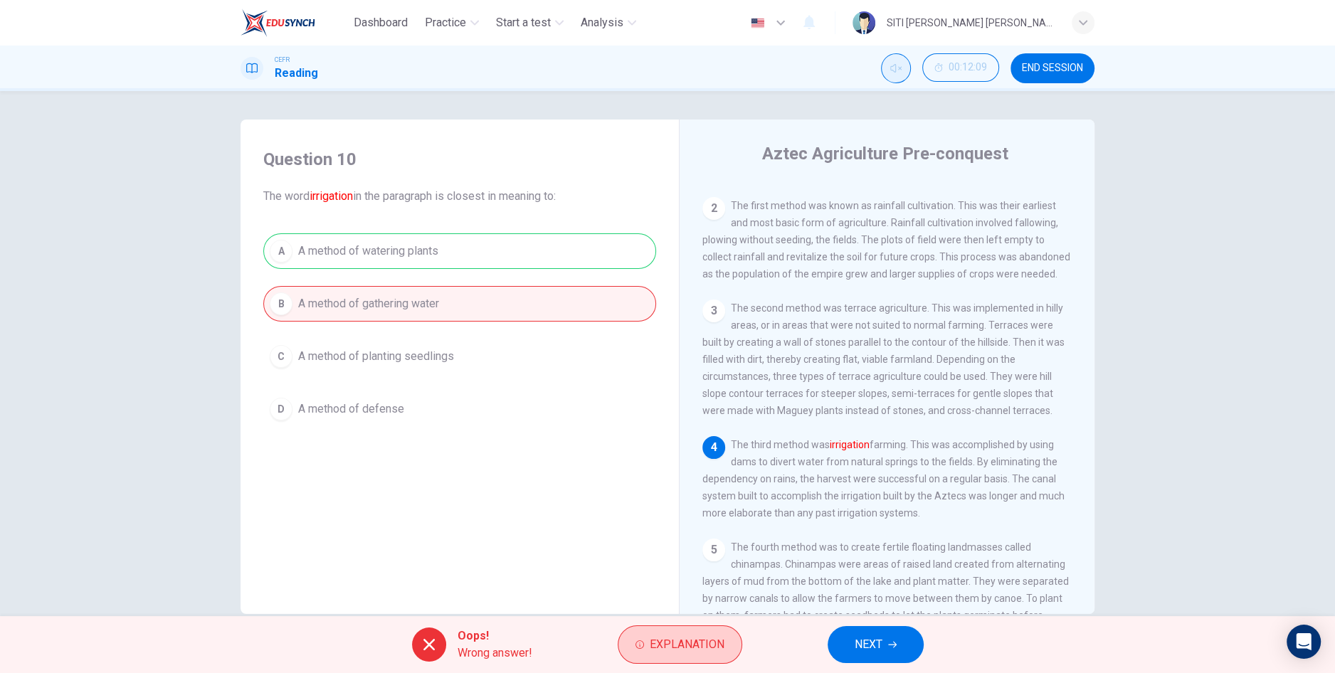
click at [684, 633] on button "Explanation" at bounding box center [680, 644] width 125 height 38
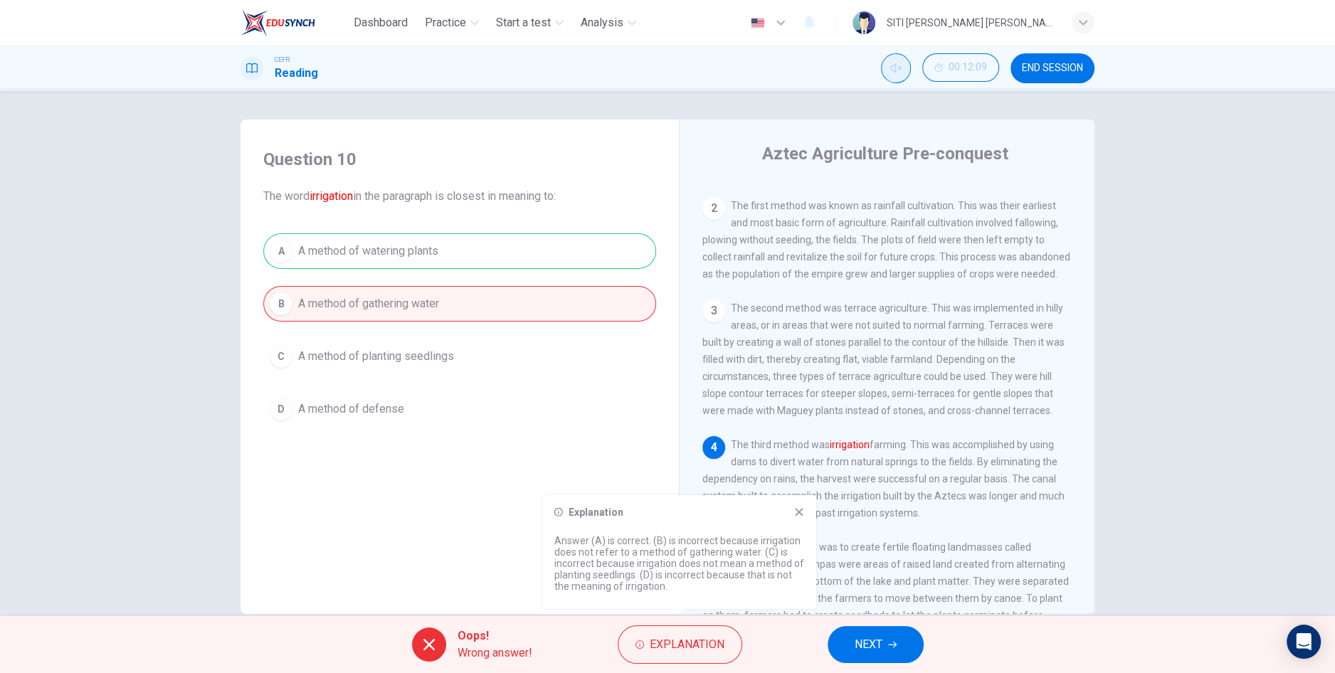
click at [798, 512] on icon at bounding box center [799, 512] width 8 height 8
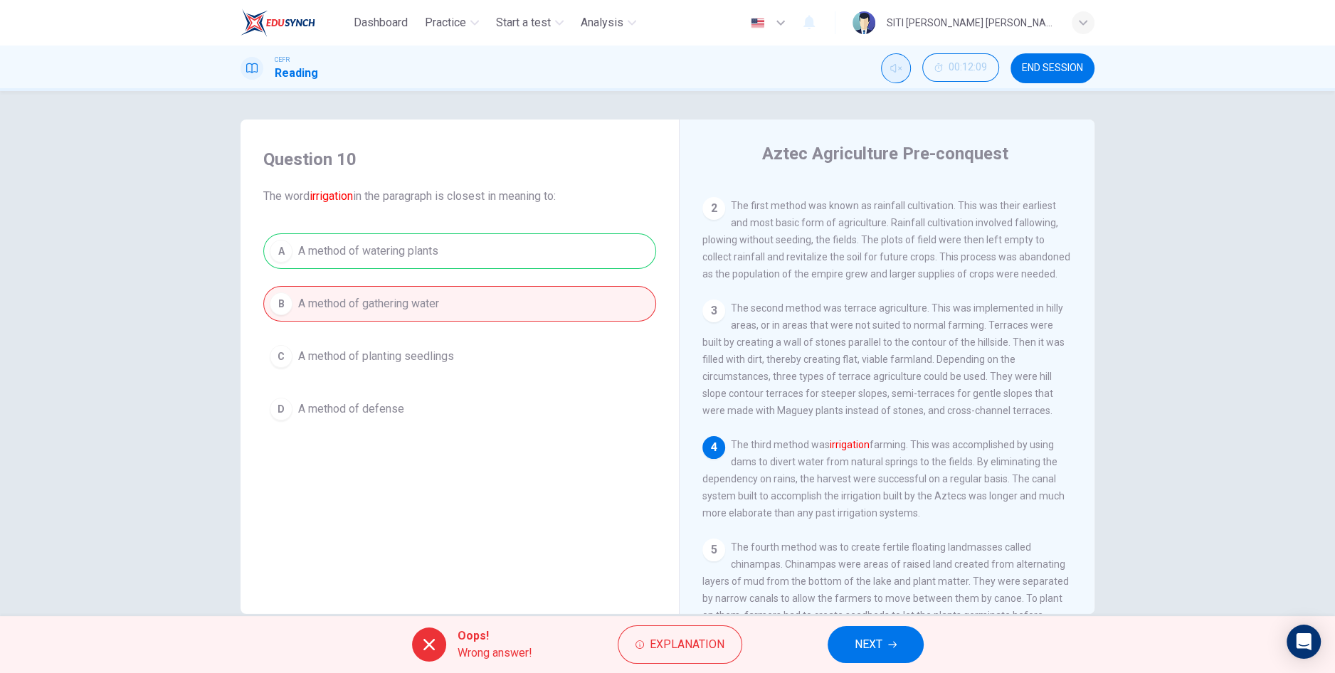
click at [886, 654] on button "NEXT" at bounding box center [875, 644] width 96 height 37
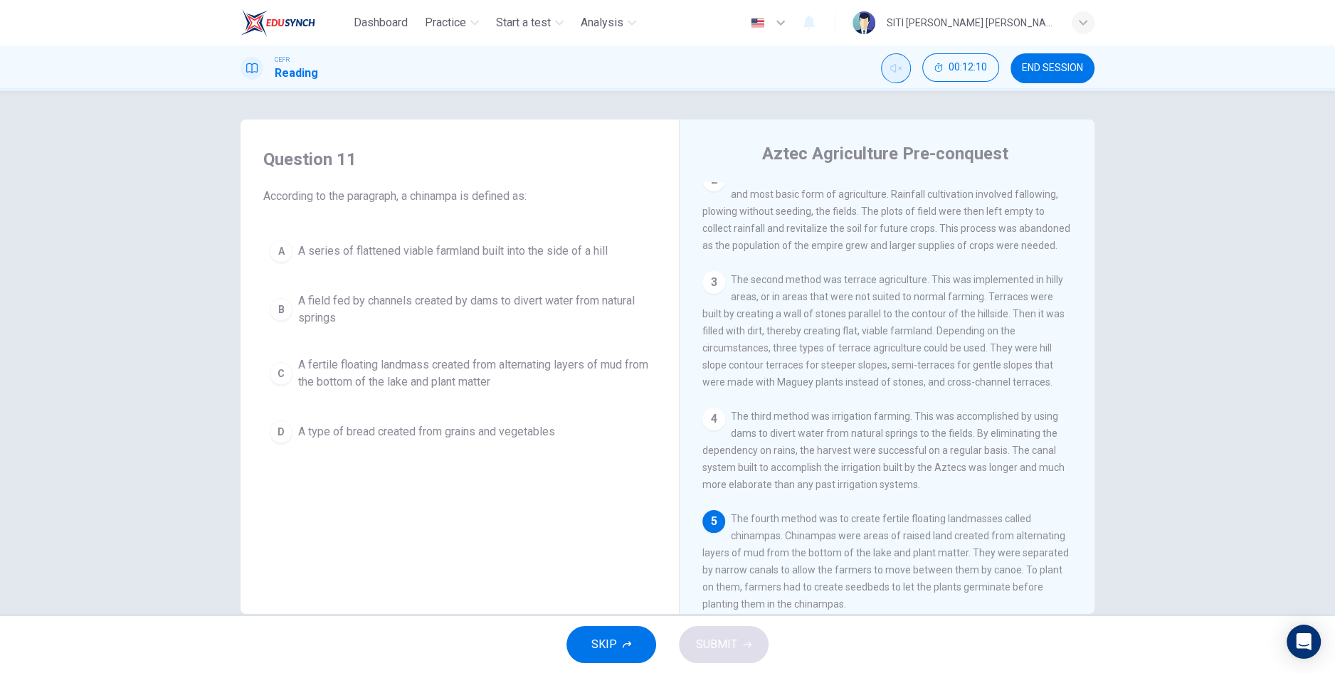
scroll to position [144, 0]
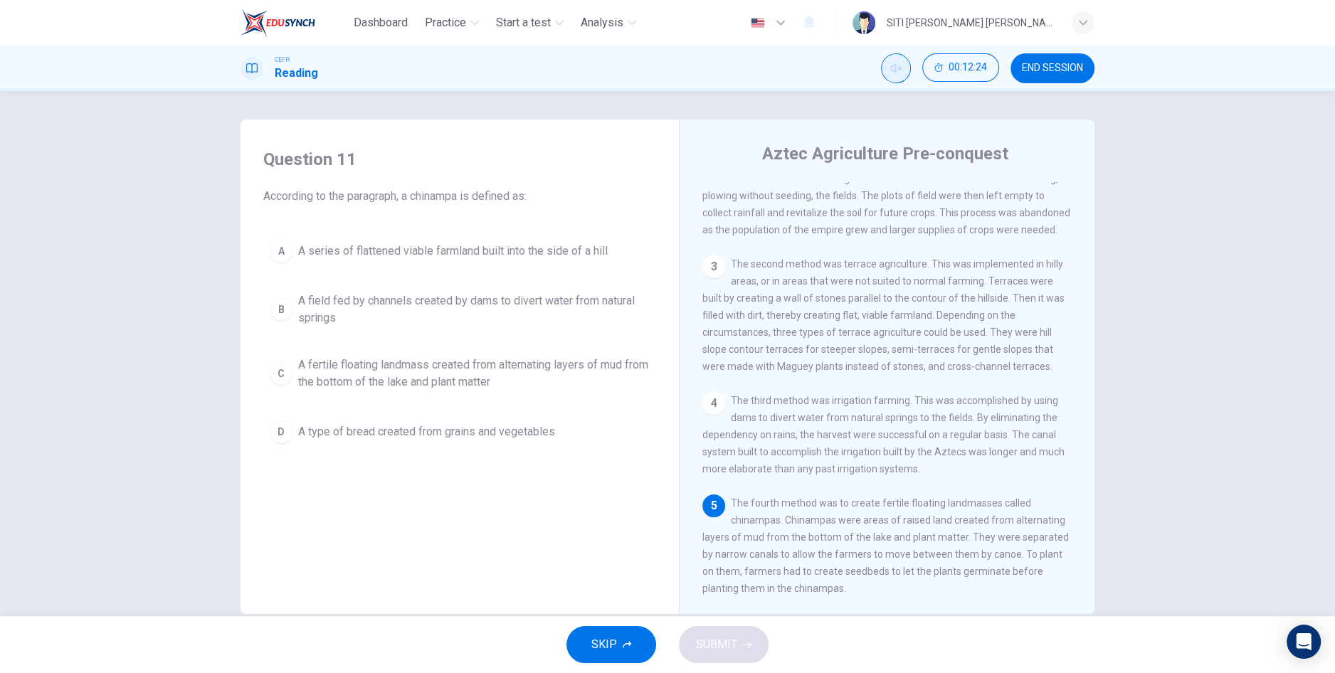
click at [490, 376] on span "A fertile floating landmass created from alternating layers of mud from the bot…" at bounding box center [473, 373] width 351 height 34
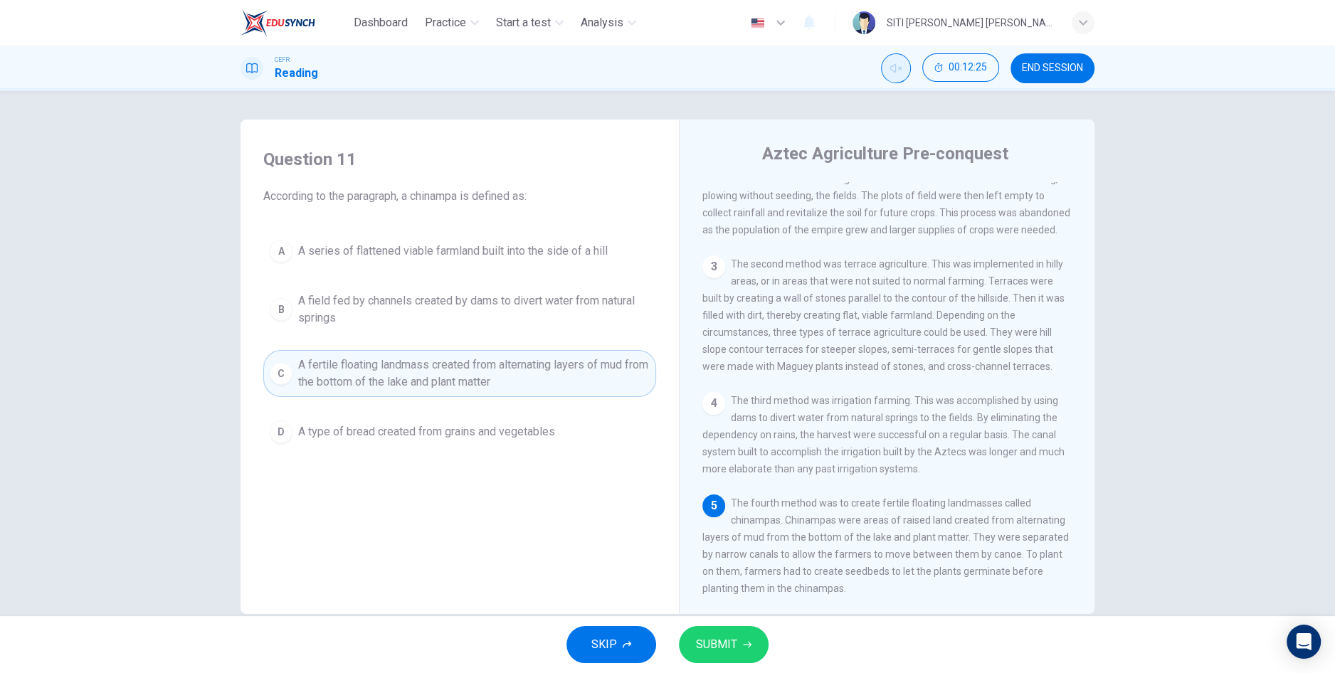
click at [743, 657] on button "SUBMIT" at bounding box center [724, 644] width 90 height 37
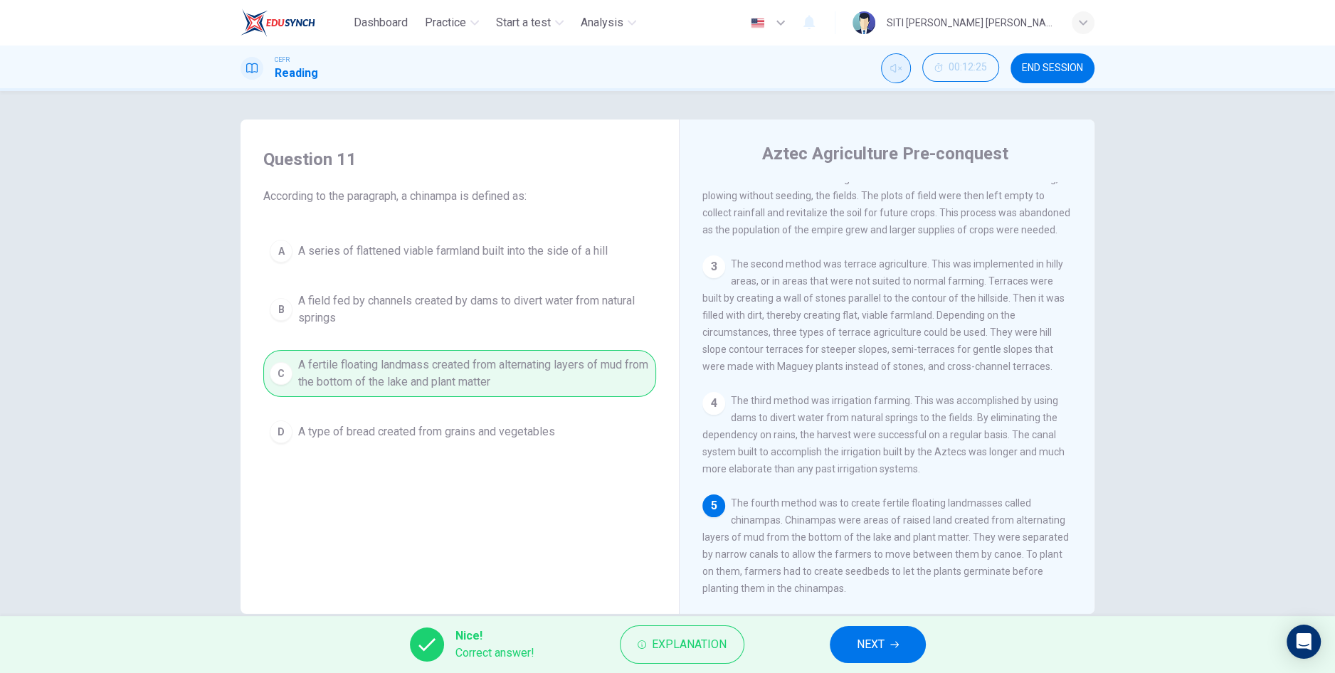
click at [869, 647] on span "NEXT" at bounding box center [871, 645] width 28 height 20
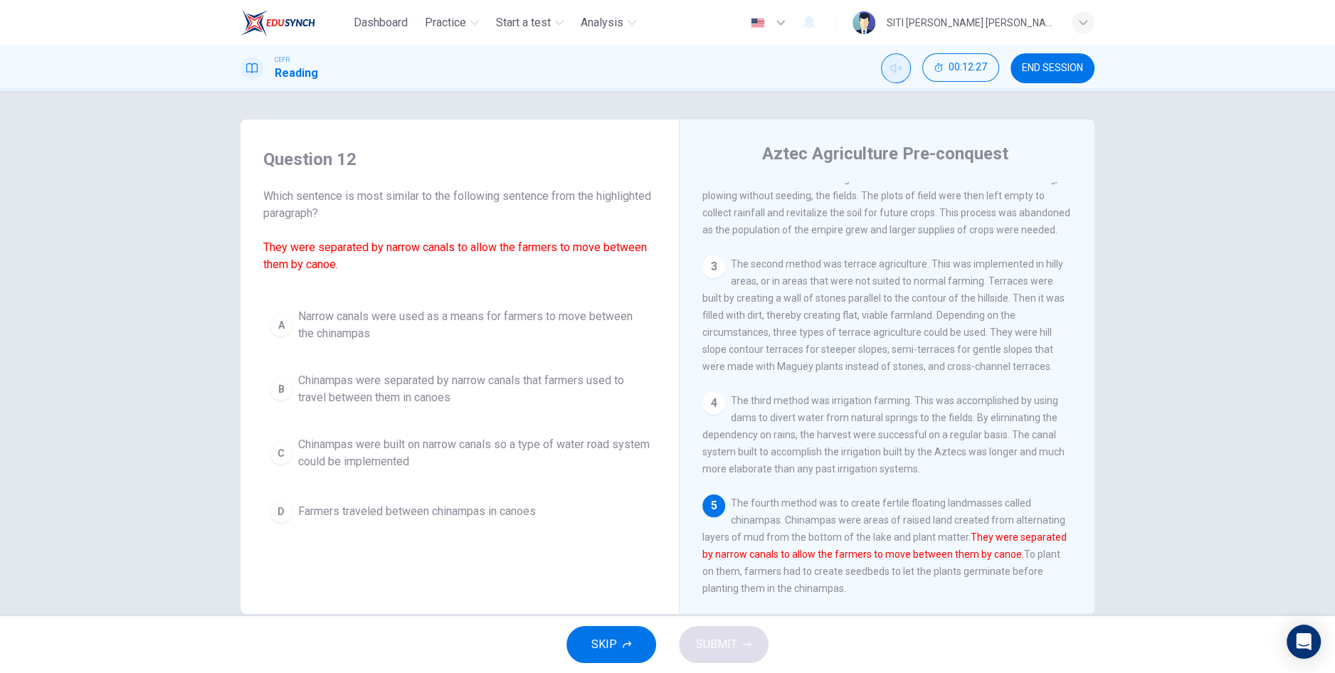
scroll to position [26, 0]
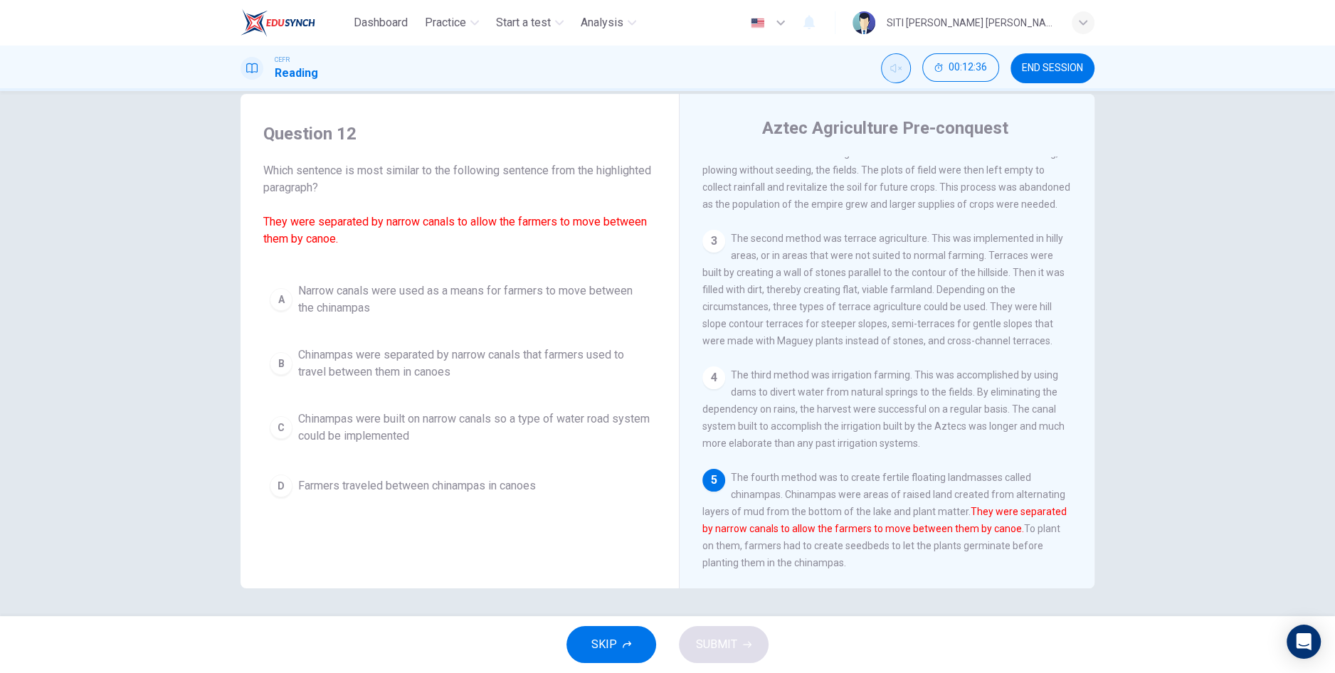
click at [4, 289] on div "Question 12 Which sentence is most similar to the following sentence from the h…" at bounding box center [667, 353] width 1335 height 525
click at [171, 150] on div "Question 12 Which sentence is most similar to the following sentence from the h…" at bounding box center [667, 353] width 1335 height 525
click at [164, 148] on div "Question 12 Which sentence is most similar to the following sentence from the h…" at bounding box center [667, 353] width 1335 height 525
click at [164, 147] on div "Question 12 Which sentence is most similar to the following sentence from the h…" at bounding box center [667, 353] width 1335 height 525
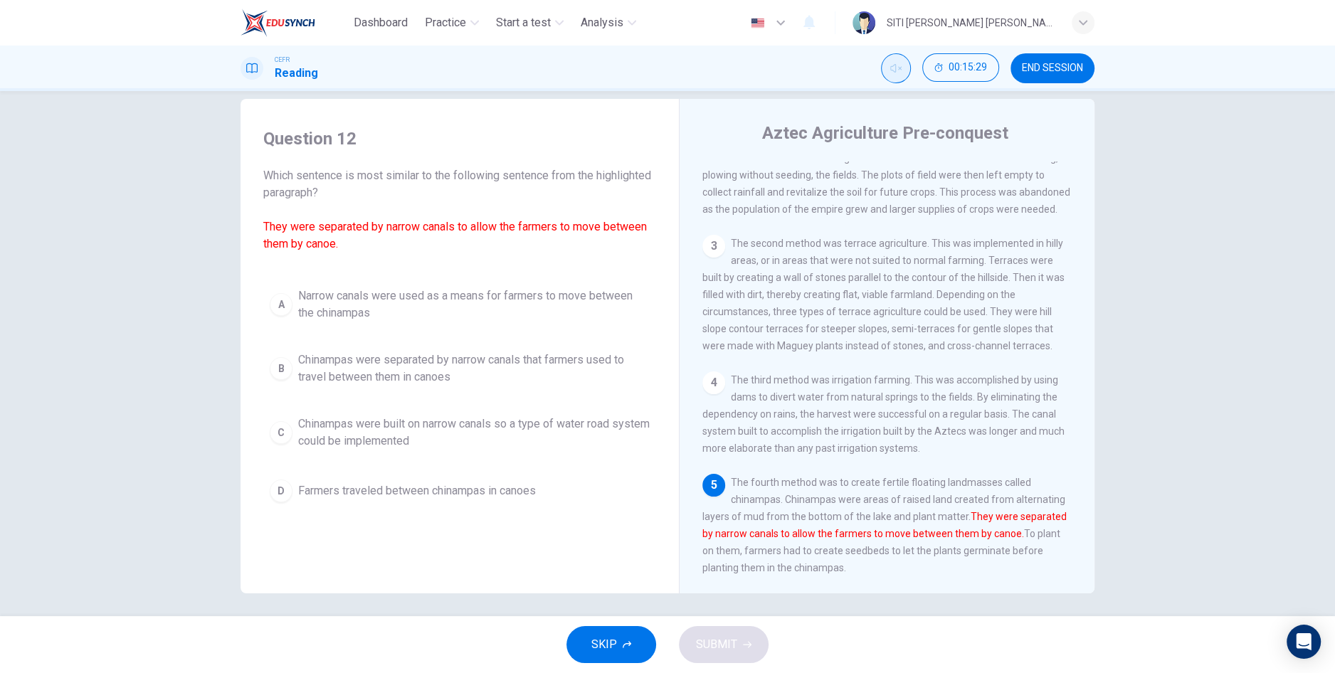
scroll to position [21, 0]
click at [220, 198] on div "Question 12 Which sentence is most similar to the following sentence from the h…" at bounding box center [667, 346] width 899 height 494
click at [223, 155] on div "Question 12 Which sentence is most similar to the following sentence from the h…" at bounding box center [667, 346] width 899 height 494
click at [213, 172] on div "Question 12 Which sentence is most similar to the following sentence from the h…" at bounding box center [667, 353] width 1335 height 525
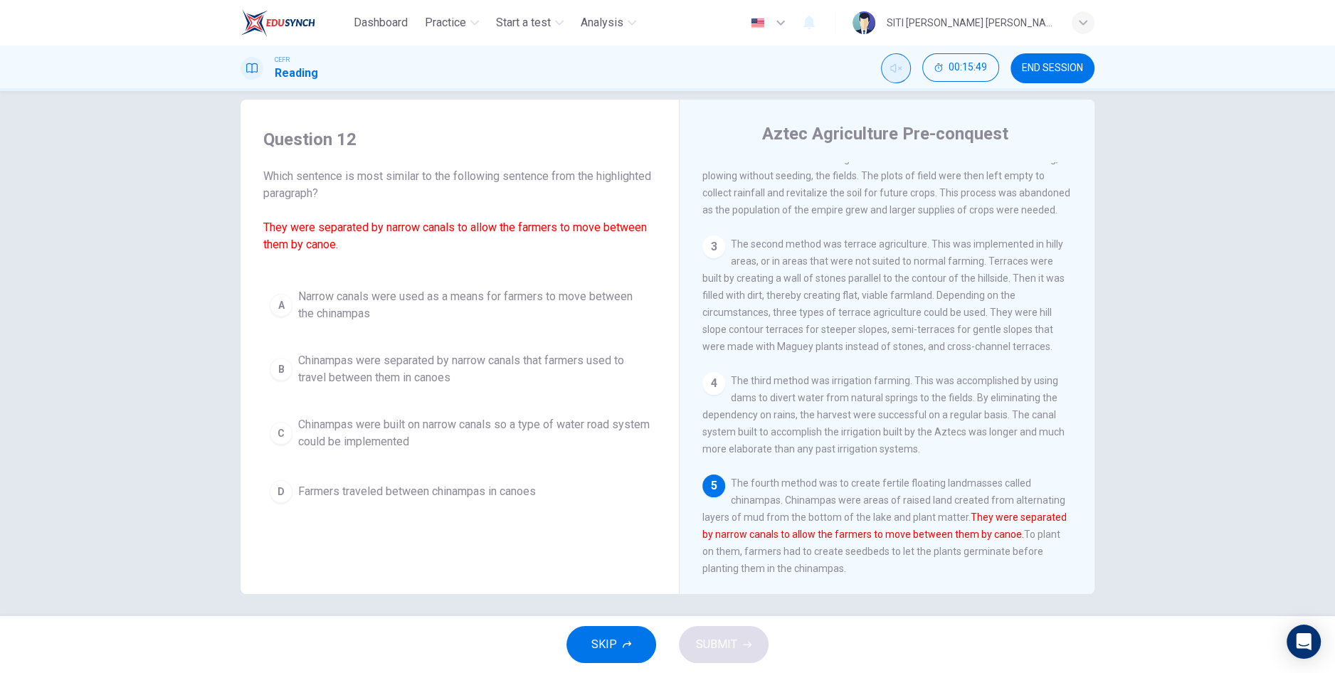
scroll to position [26, 0]
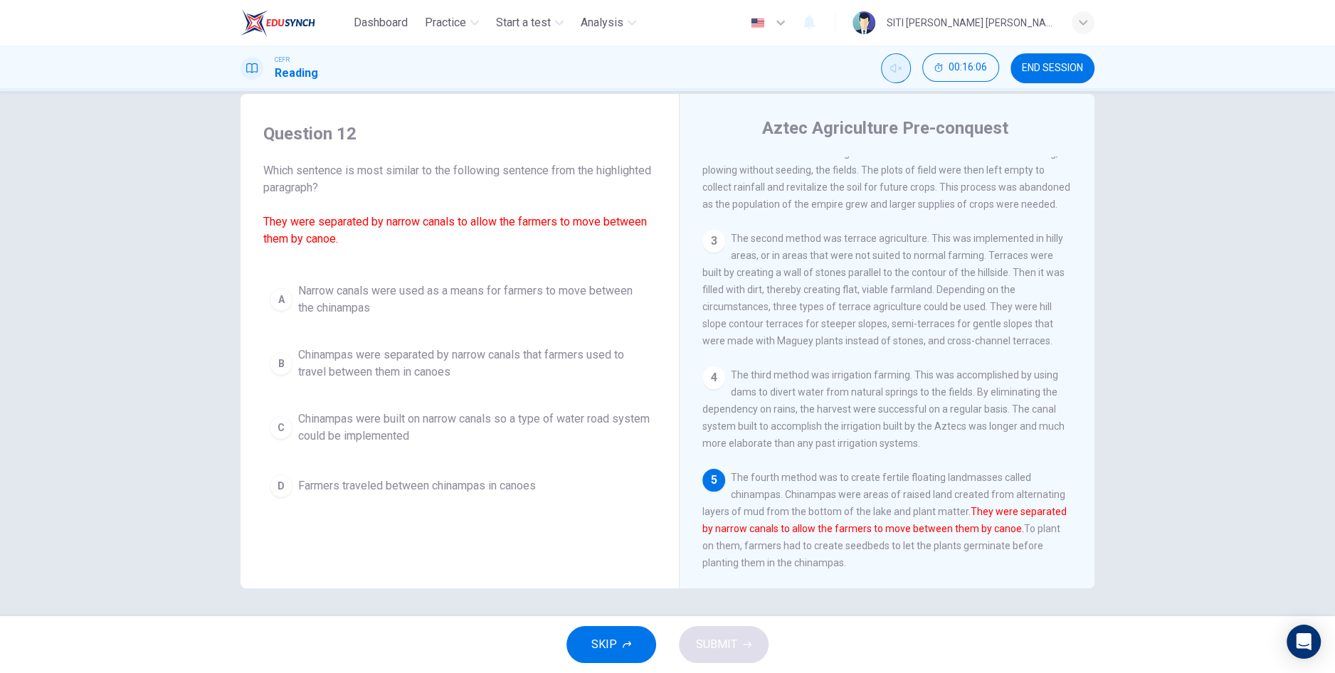
click at [194, 166] on div "Question 12 Which sentence is most similar to the following sentence from the h…" at bounding box center [667, 353] width 1335 height 525
click at [161, 125] on div "Question 12 Which sentence is most similar to the following sentence from the h…" at bounding box center [667, 353] width 1335 height 525
click at [114, 97] on div "Question 12 Which sentence is most similar to the following sentence from the h…" at bounding box center [667, 353] width 1335 height 525
click at [131, 497] on div "Question 12 Which sentence is most similar to the following sentence from the h…" at bounding box center [667, 353] width 1335 height 525
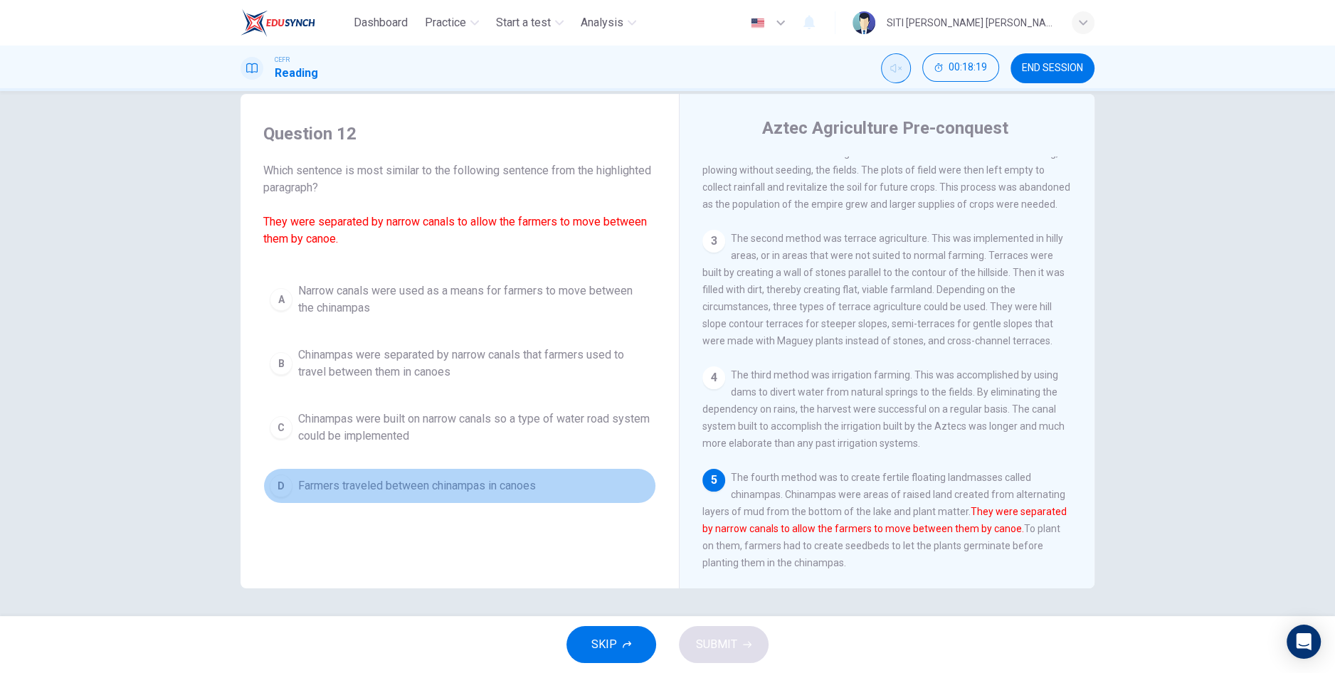
click at [301, 309] on span "Narrow canals were used as a means for farmers to move between the chinampas" at bounding box center [473, 299] width 351 height 34
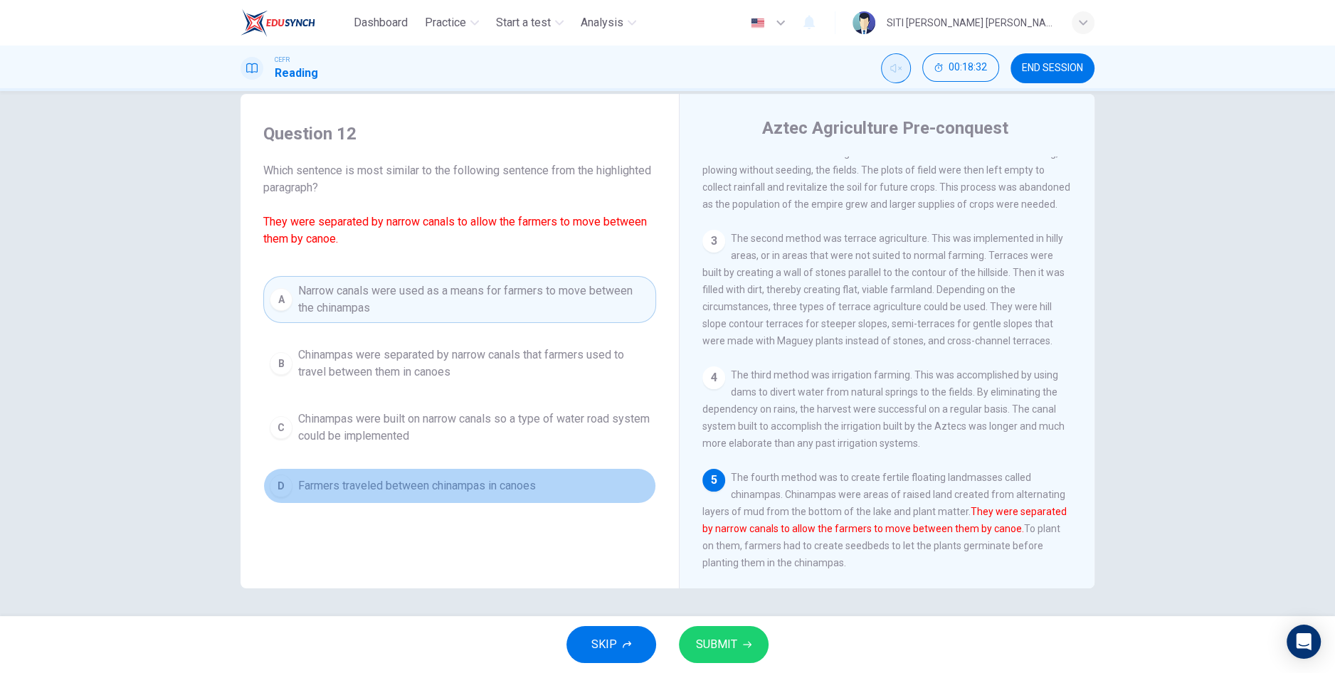
click at [304, 377] on span "Chinampas were separated by narrow canals that farmers used to travel between t…" at bounding box center [473, 363] width 351 height 34
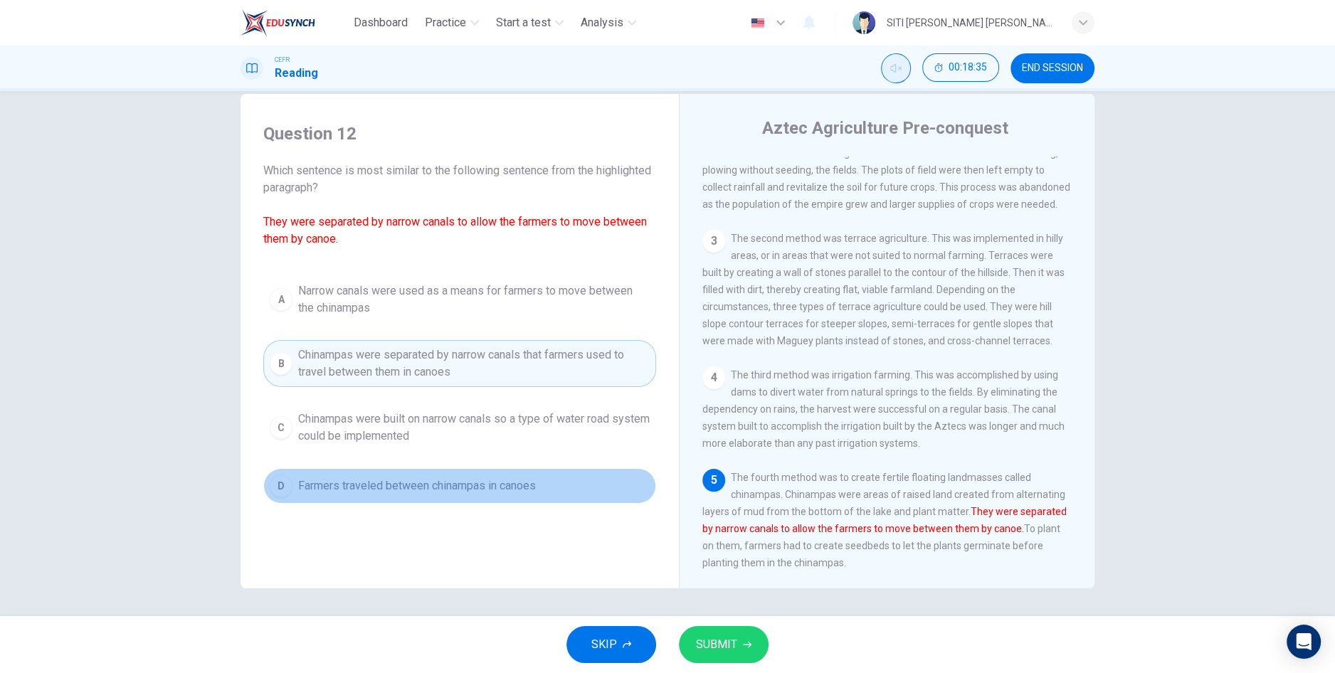
click at [702, 647] on span "SUBMIT" at bounding box center [716, 645] width 41 height 20
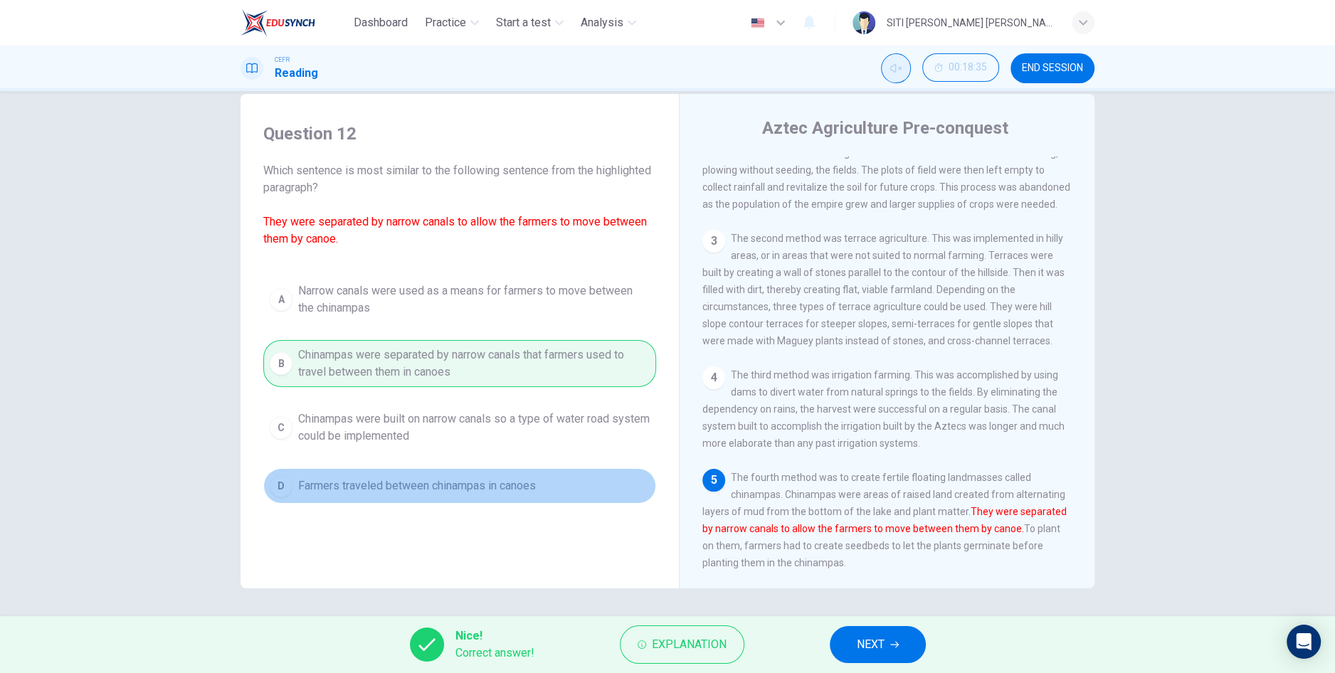
click at [217, 503] on div "Question 12 Which sentence is most similar to the following sentence from the h…" at bounding box center [667, 353] width 1335 height 525
click at [876, 645] on span "NEXT" at bounding box center [871, 645] width 28 height 20
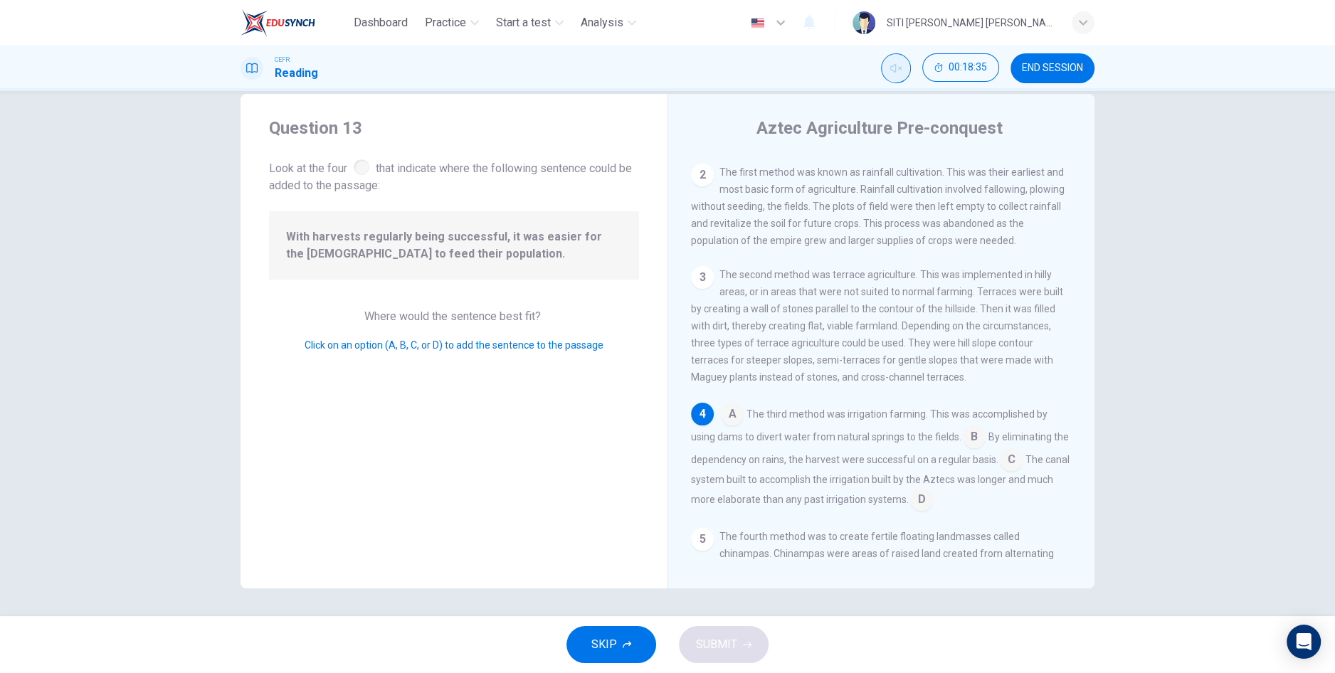
scroll to position [169, 0]
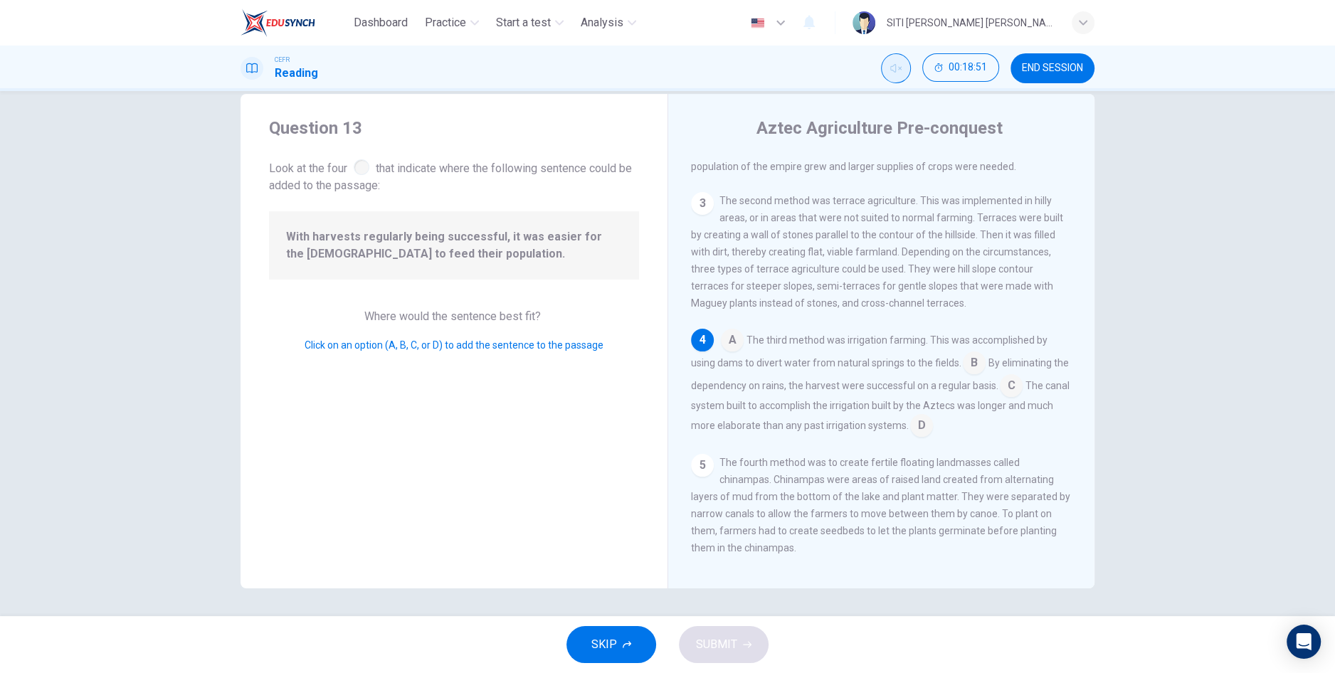
click at [915, 433] on input at bounding box center [921, 426] width 23 height 23
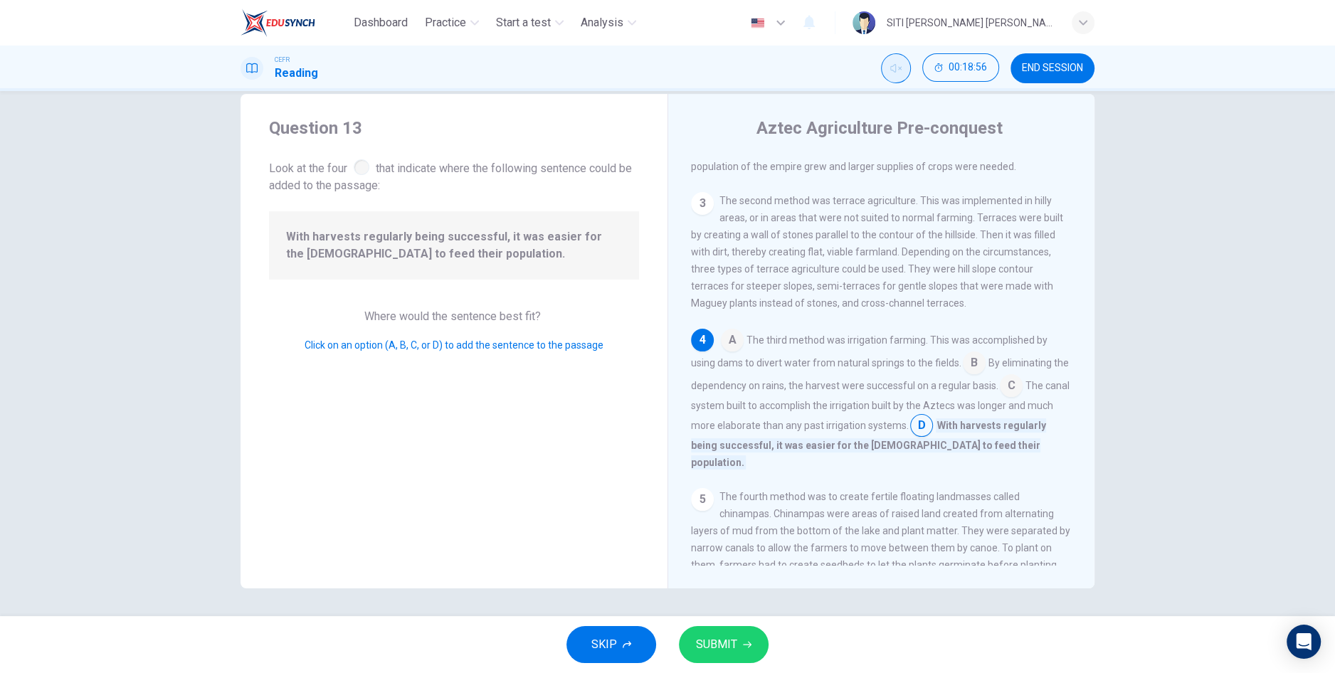
click at [736, 648] on button "SUBMIT" at bounding box center [724, 644] width 90 height 37
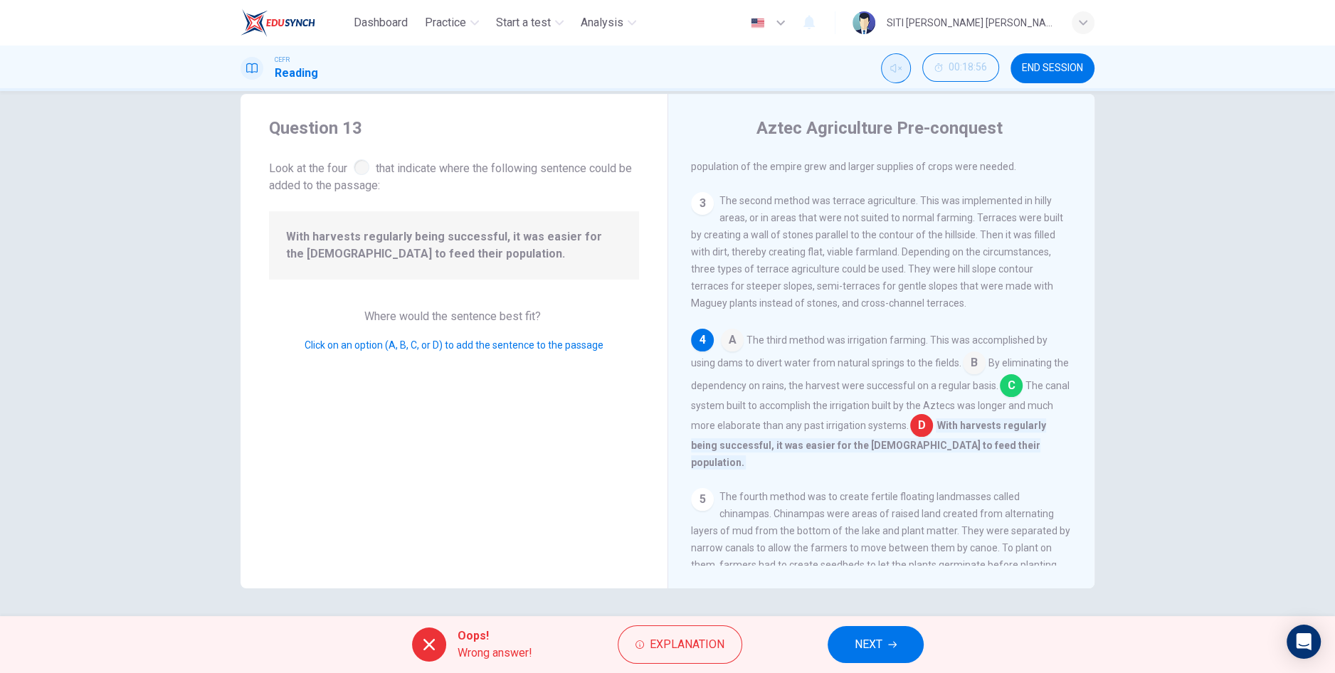
click at [901, 645] on button "NEXT" at bounding box center [875, 644] width 96 height 37
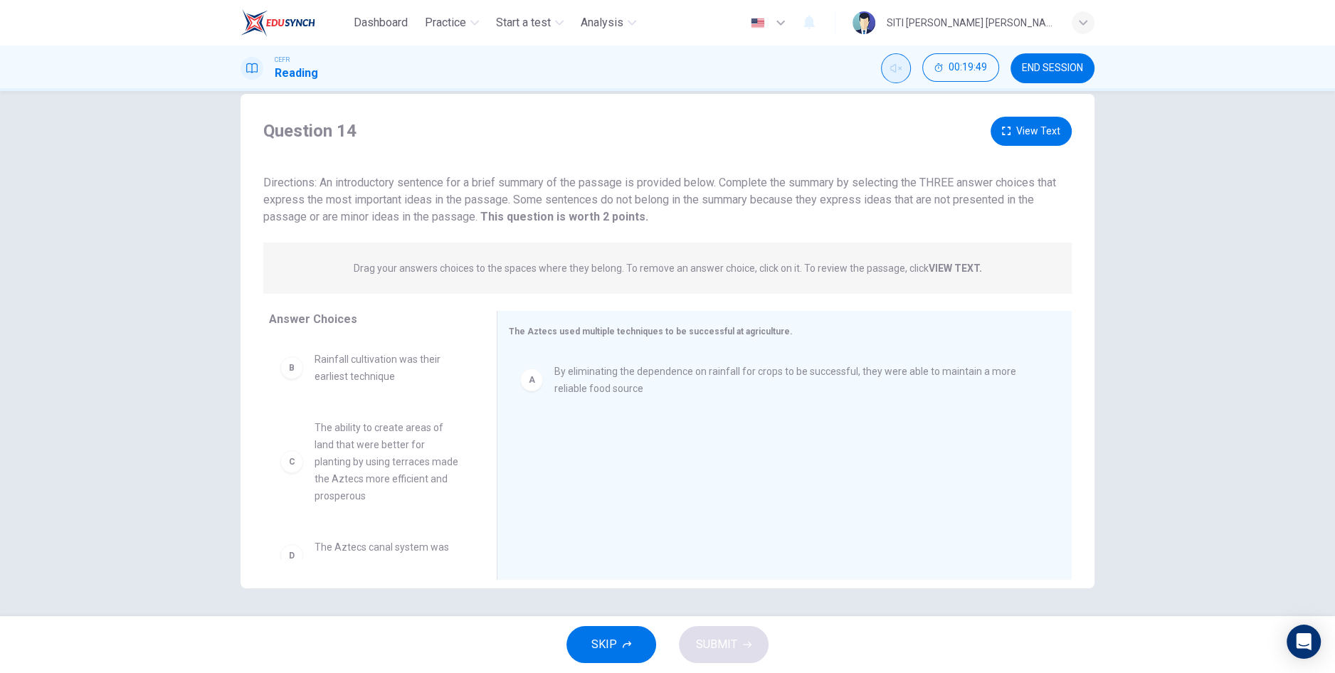
click at [1047, 134] on button "View Text" at bounding box center [1030, 131] width 81 height 29
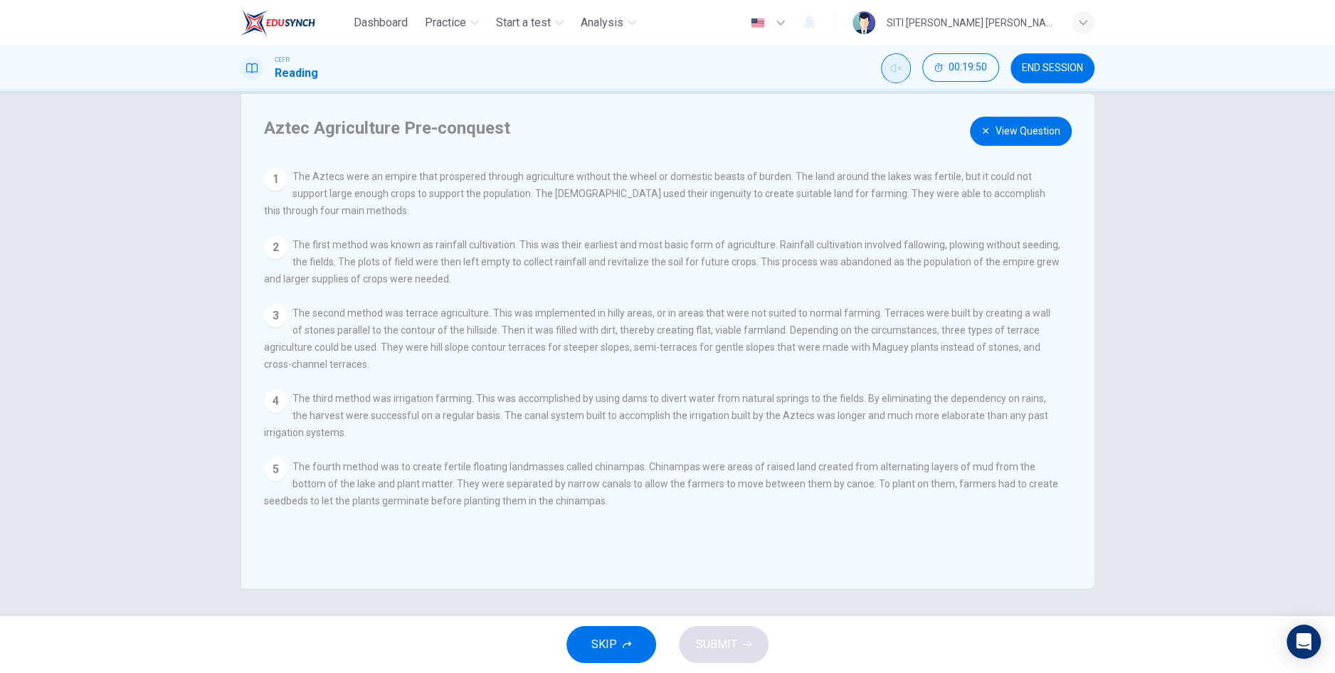
scroll to position [0, 0]
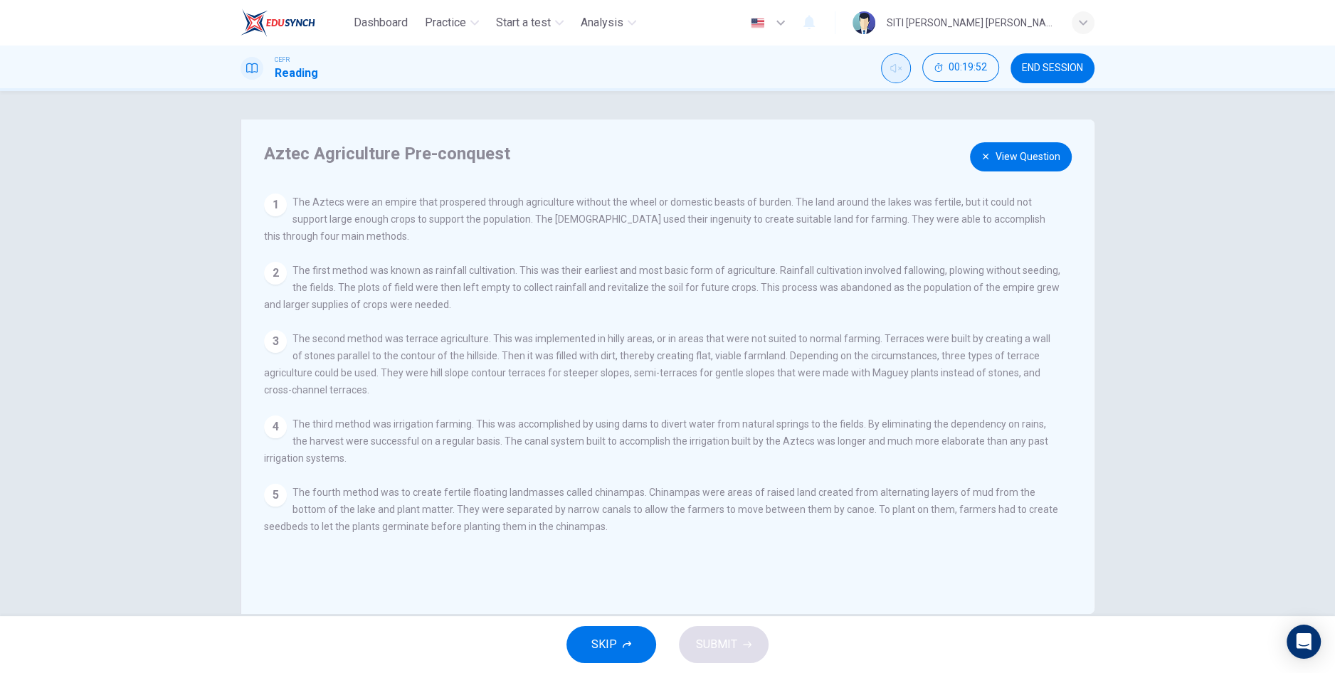
click at [1012, 166] on button "View Question" at bounding box center [1021, 156] width 102 height 29
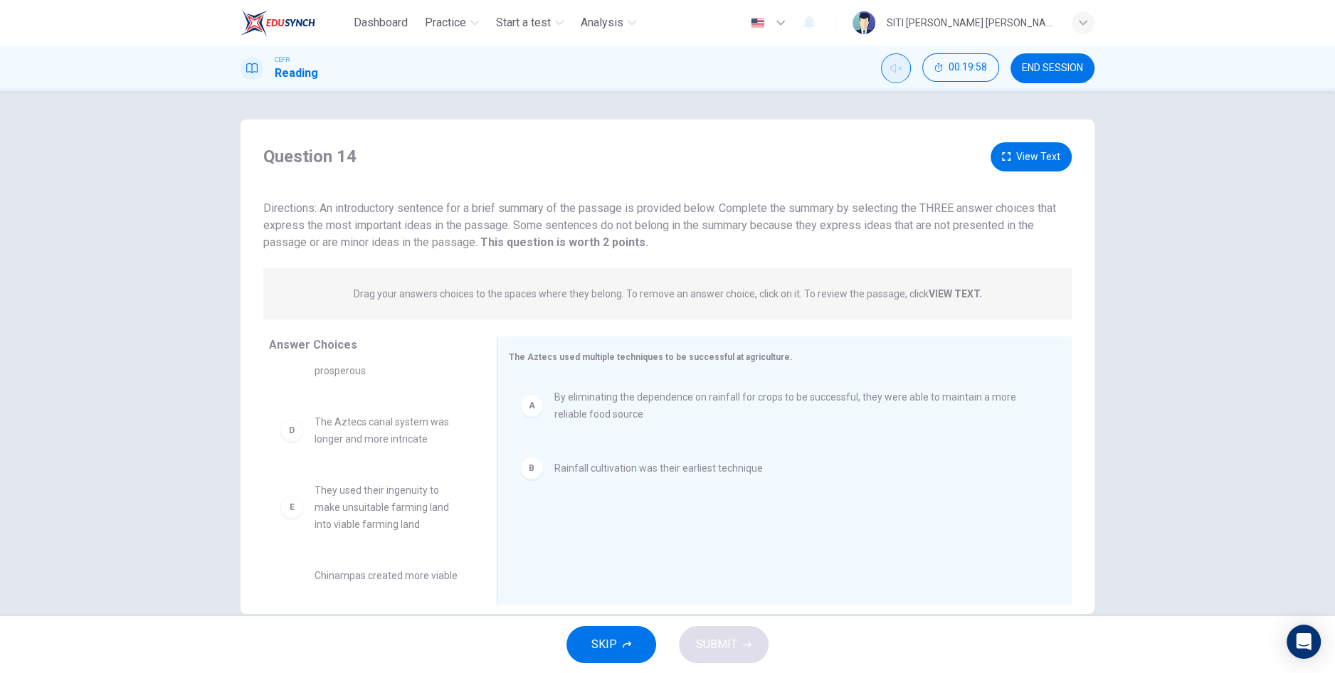
scroll to position [83, 0]
click at [1042, 164] on button "View Text" at bounding box center [1030, 156] width 81 height 29
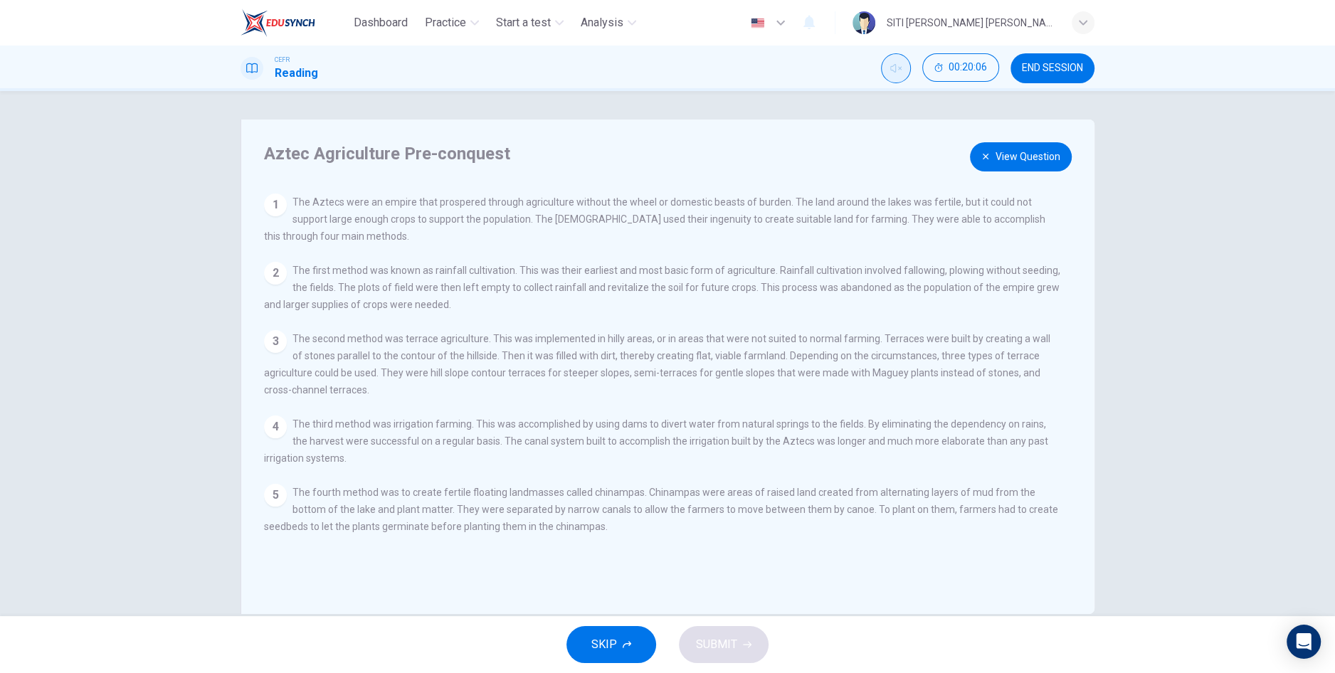
click at [1039, 160] on button "View Question" at bounding box center [1021, 156] width 102 height 29
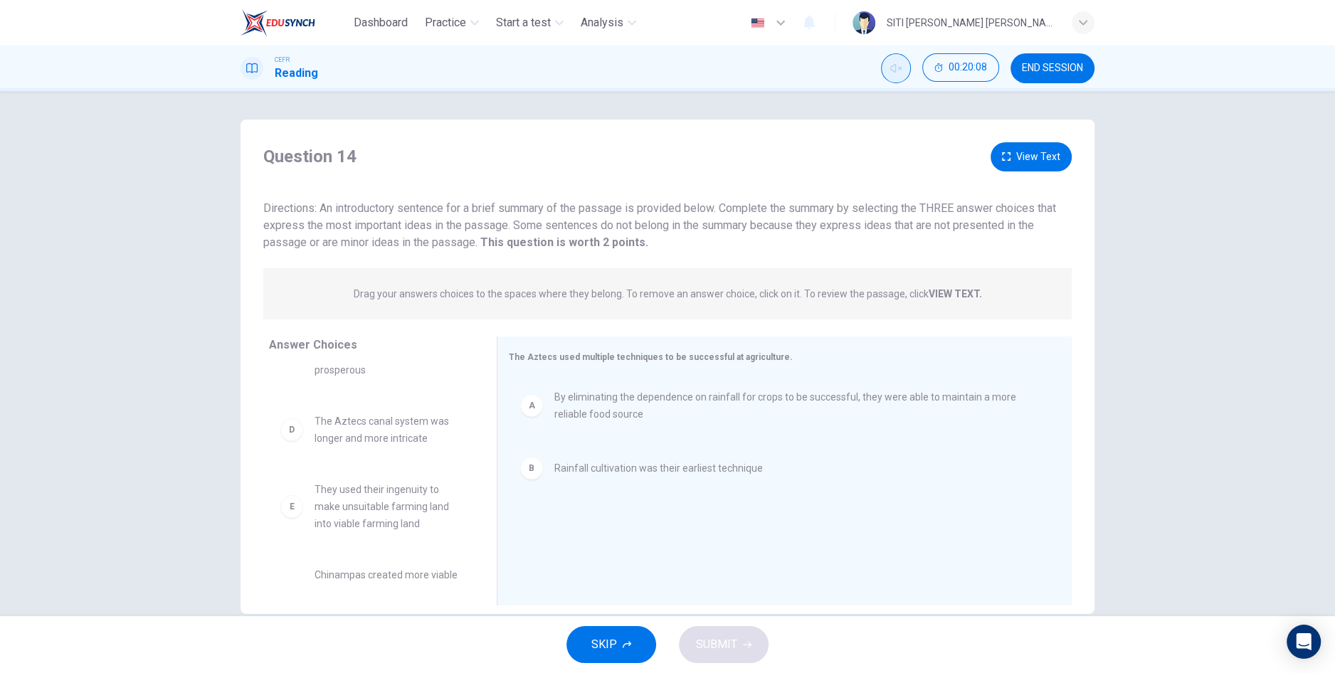
click at [1028, 157] on button "View Text" at bounding box center [1030, 156] width 81 height 29
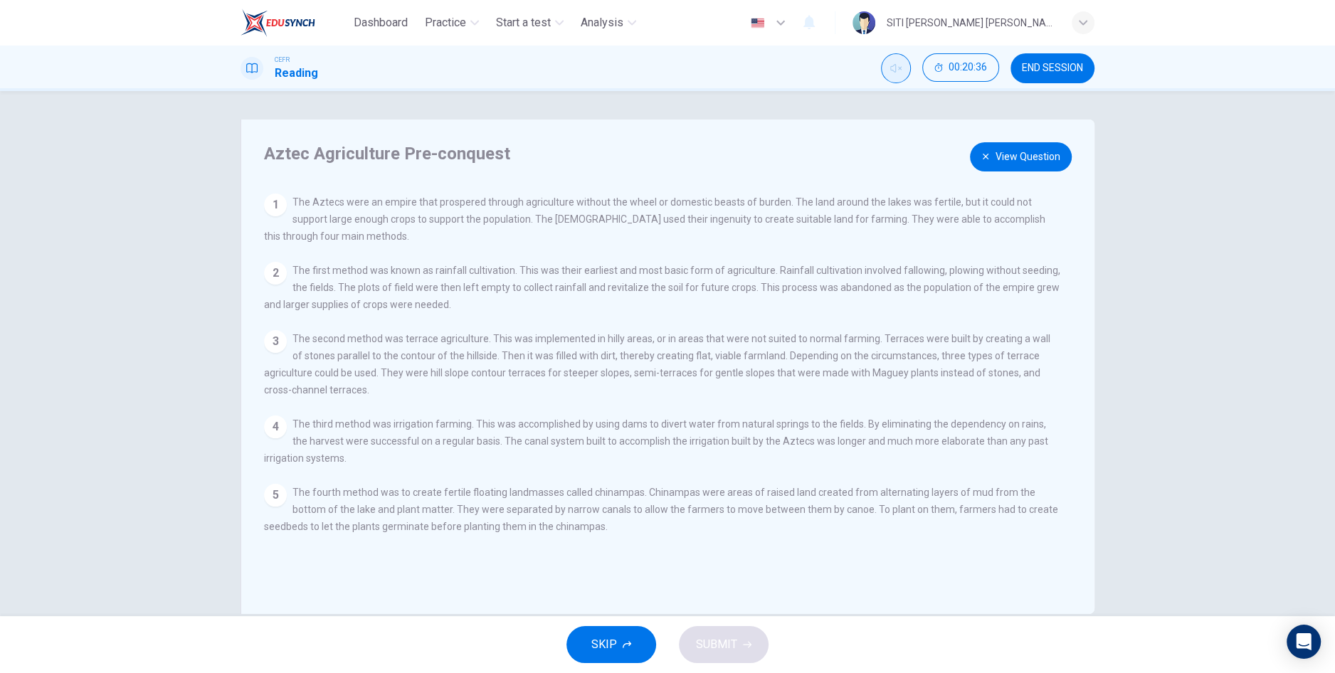
click at [1039, 146] on button "View Question" at bounding box center [1021, 156] width 102 height 29
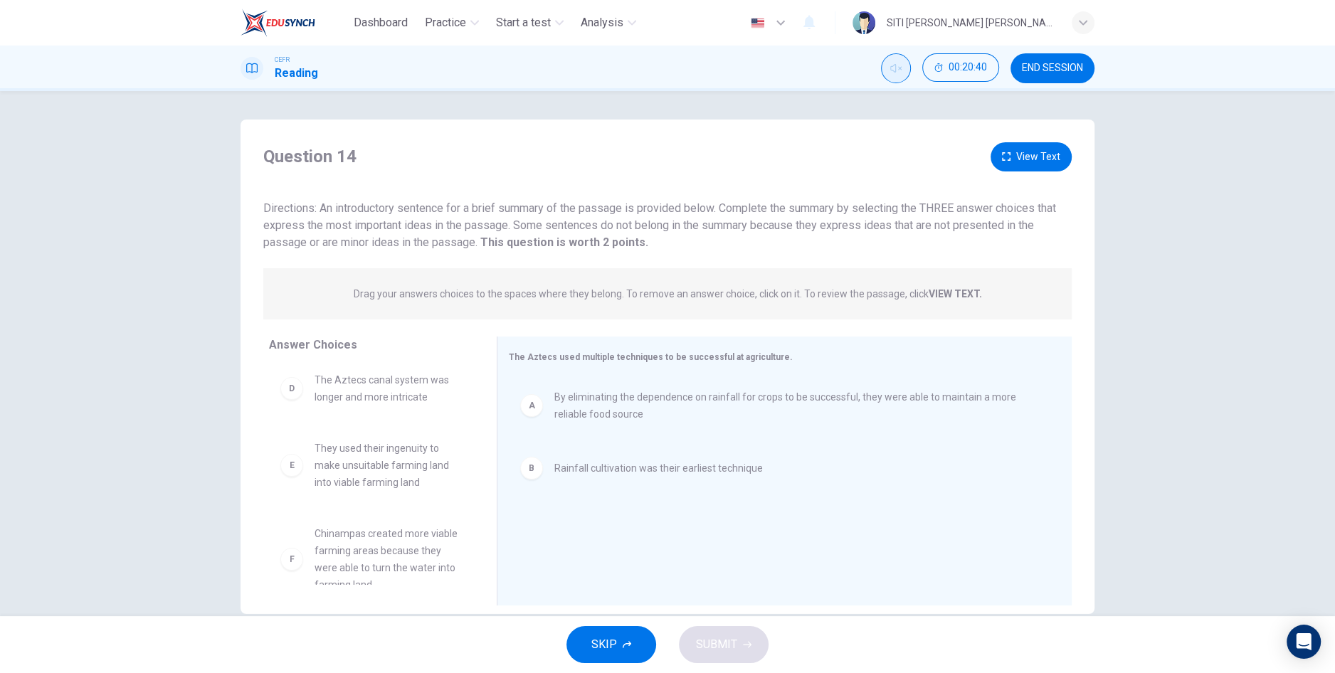
scroll to position [127, 0]
click at [1049, 165] on button "View Text" at bounding box center [1030, 156] width 81 height 29
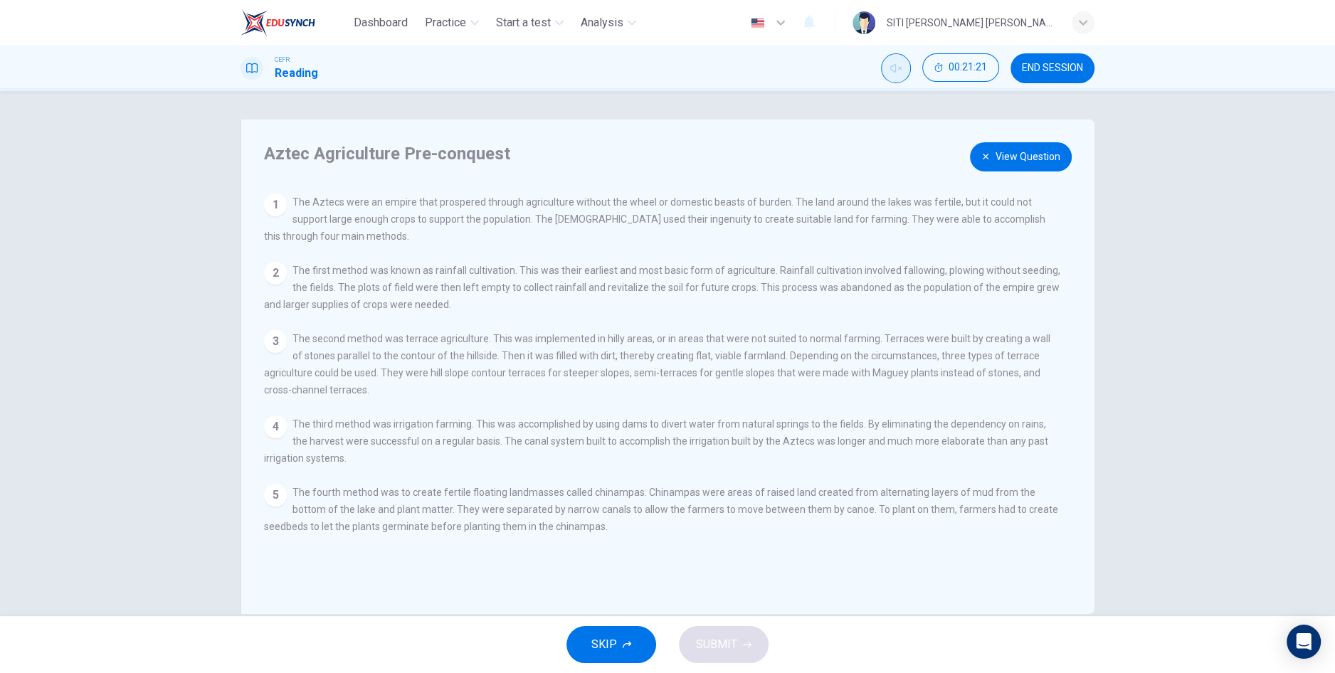
click at [1022, 157] on button "View Question" at bounding box center [1021, 156] width 102 height 29
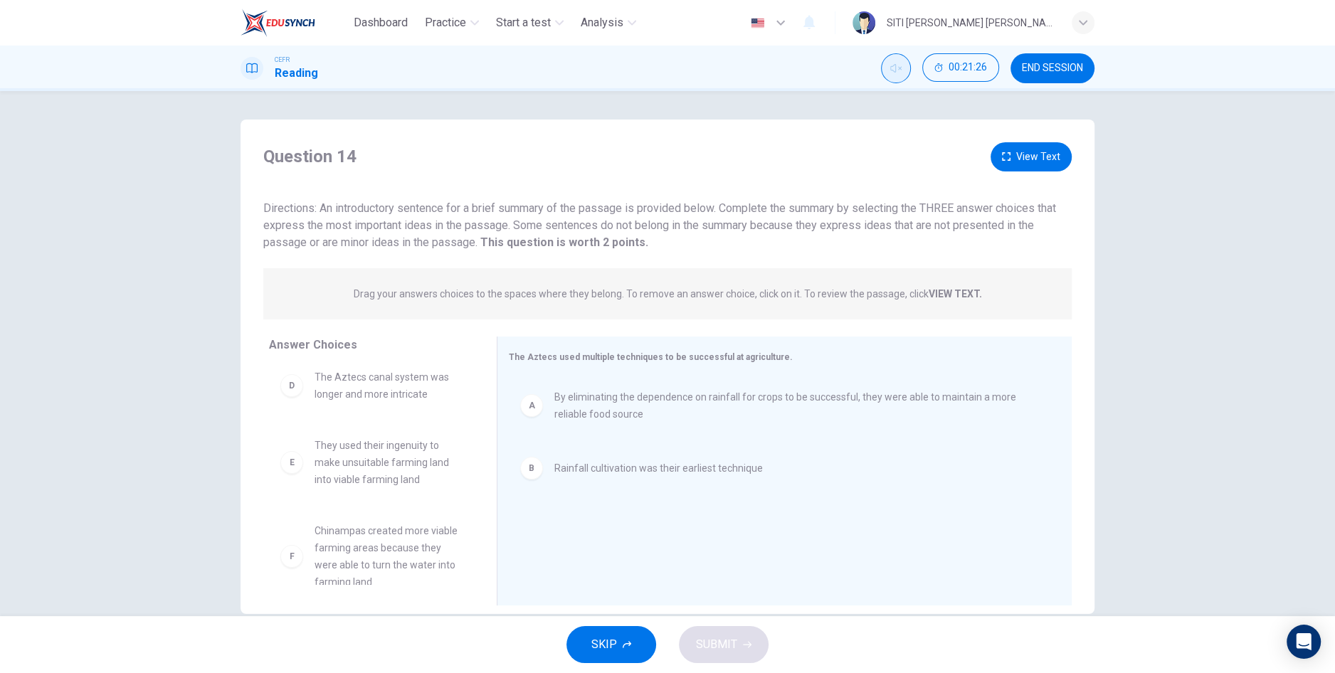
click at [1030, 160] on button "View Text" at bounding box center [1030, 156] width 81 height 29
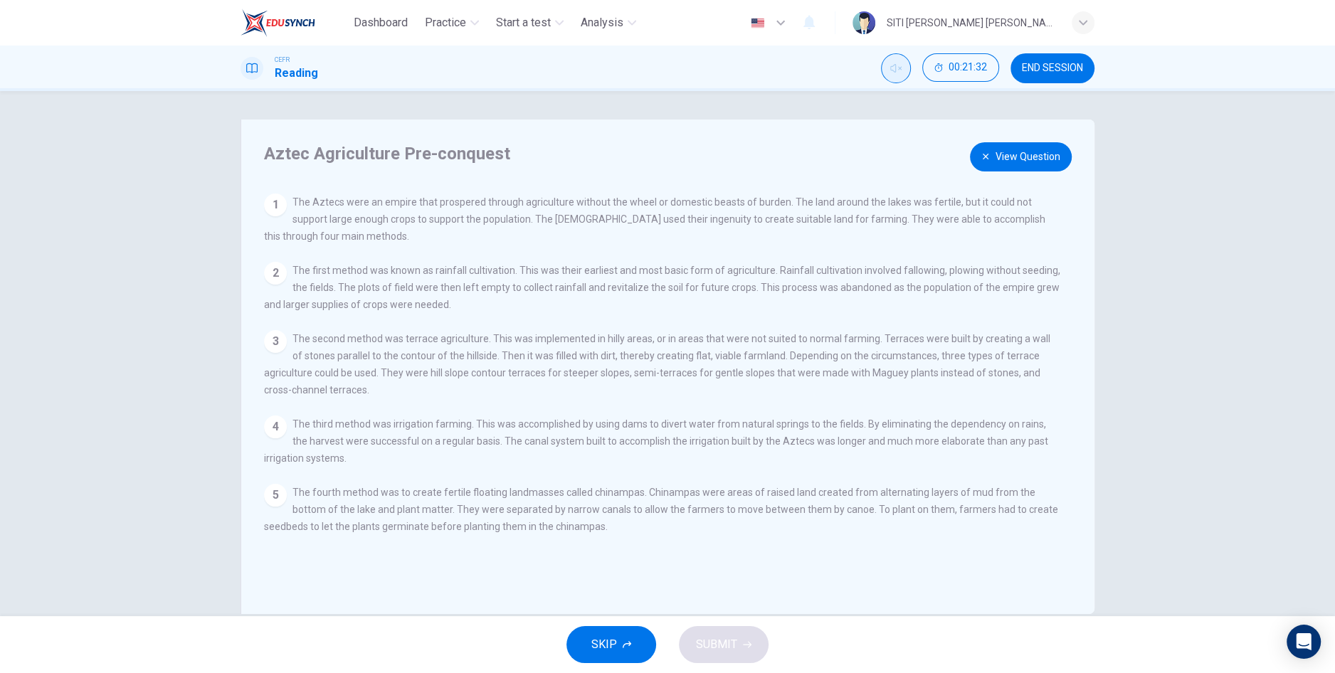
click at [1062, 157] on button "View Question" at bounding box center [1021, 156] width 102 height 29
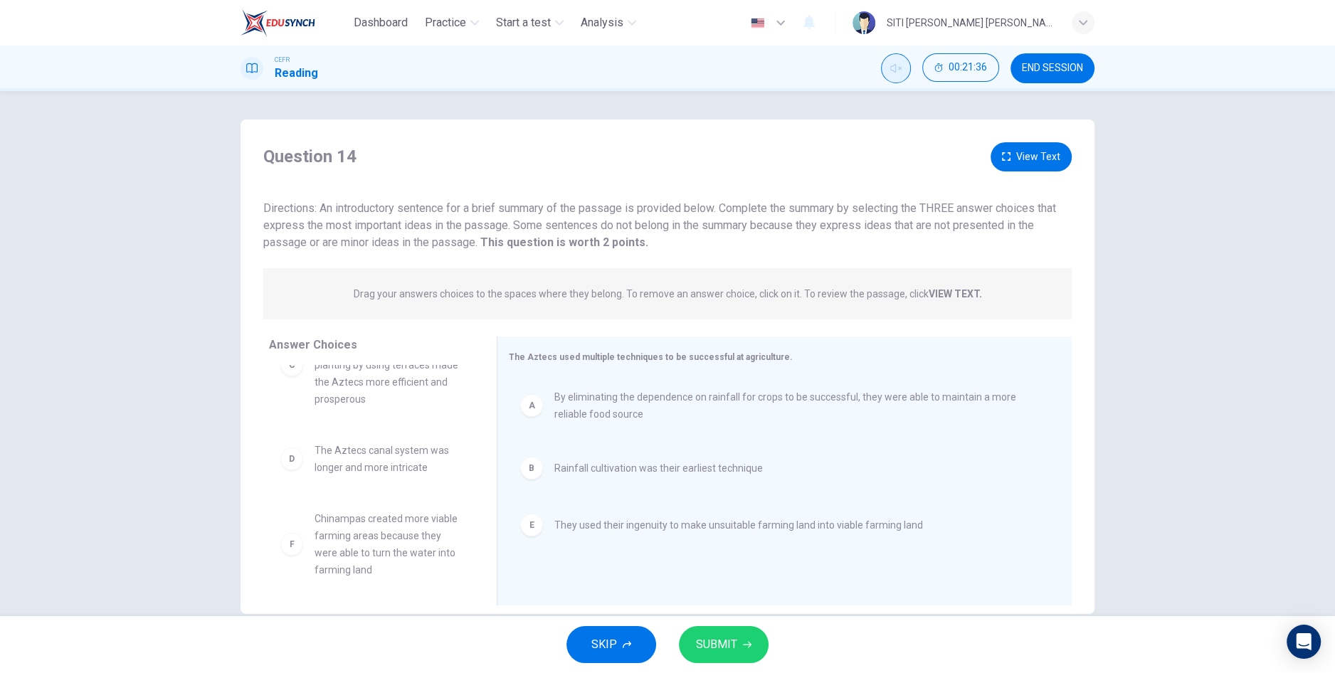
scroll to position [43, 0]
click at [1039, 164] on button "View Text" at bounding box center [1030, 156] width 81 height 29
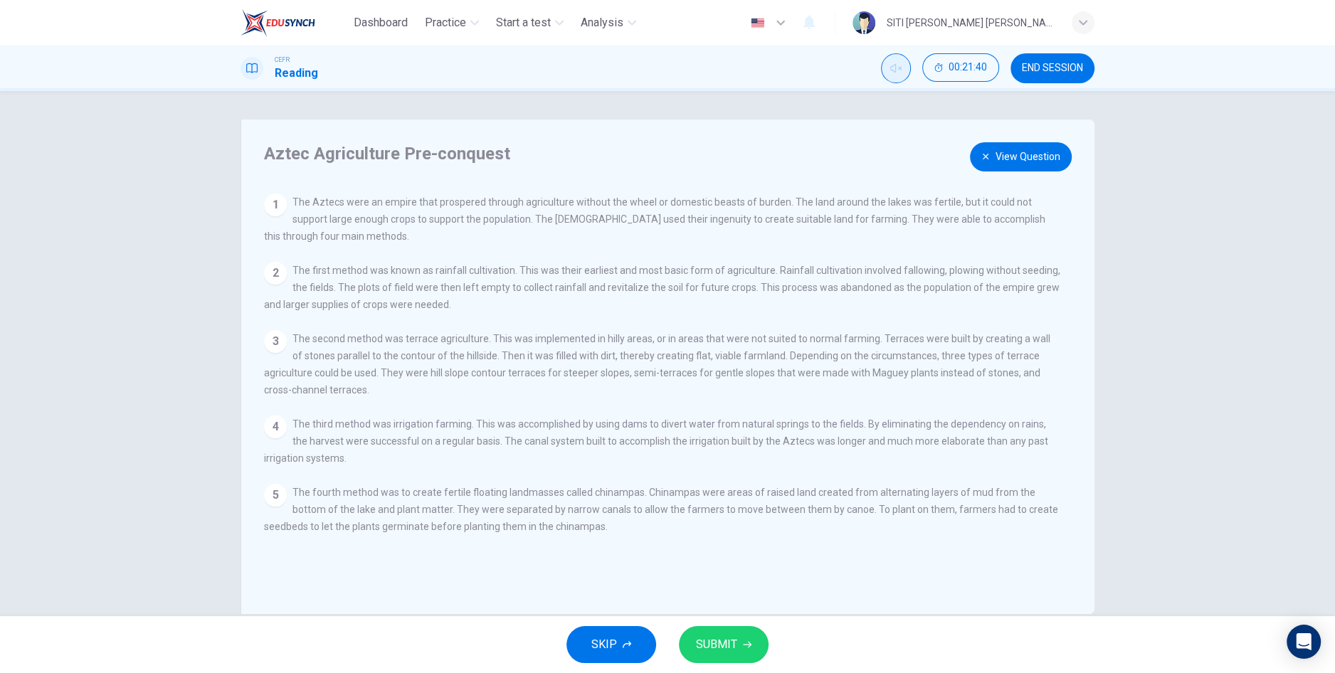
click at [1030, 166] on button "View Question" at bounding box center [1021, 156] width 102 height 29
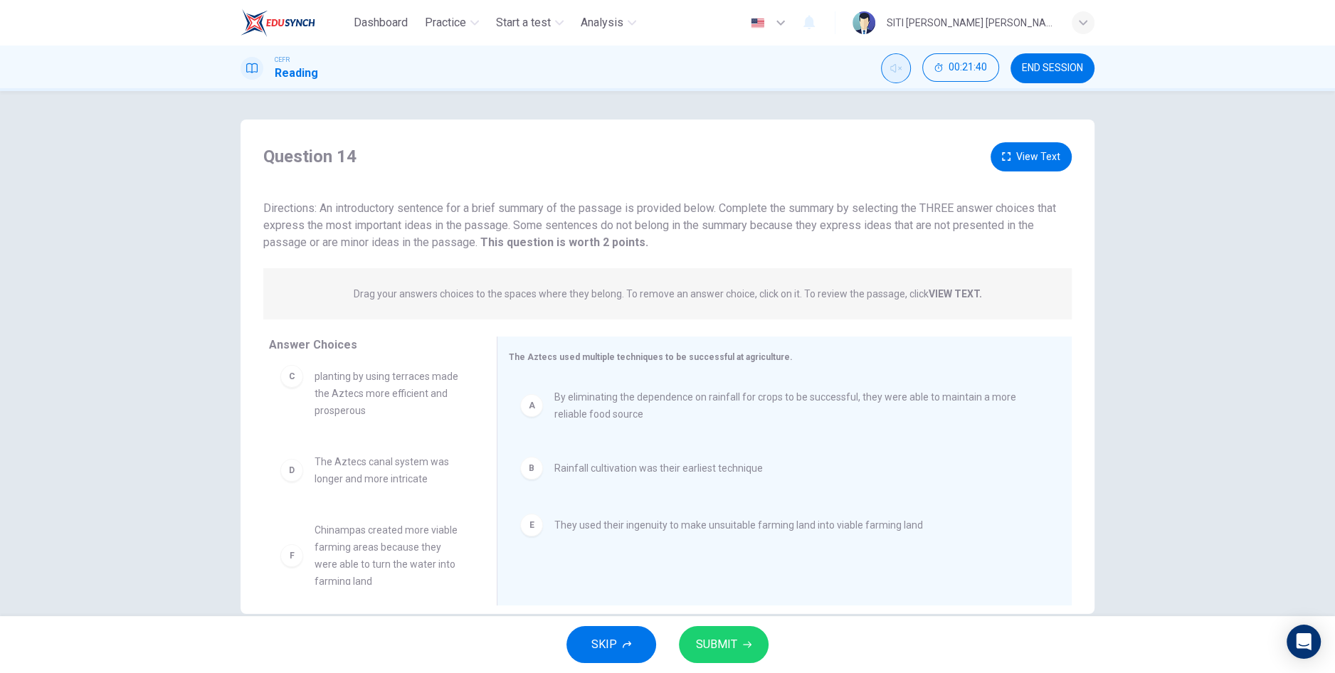
click at [1034, 155] on button "View Text" at bounding box center [1030, 156] width 81 height 29
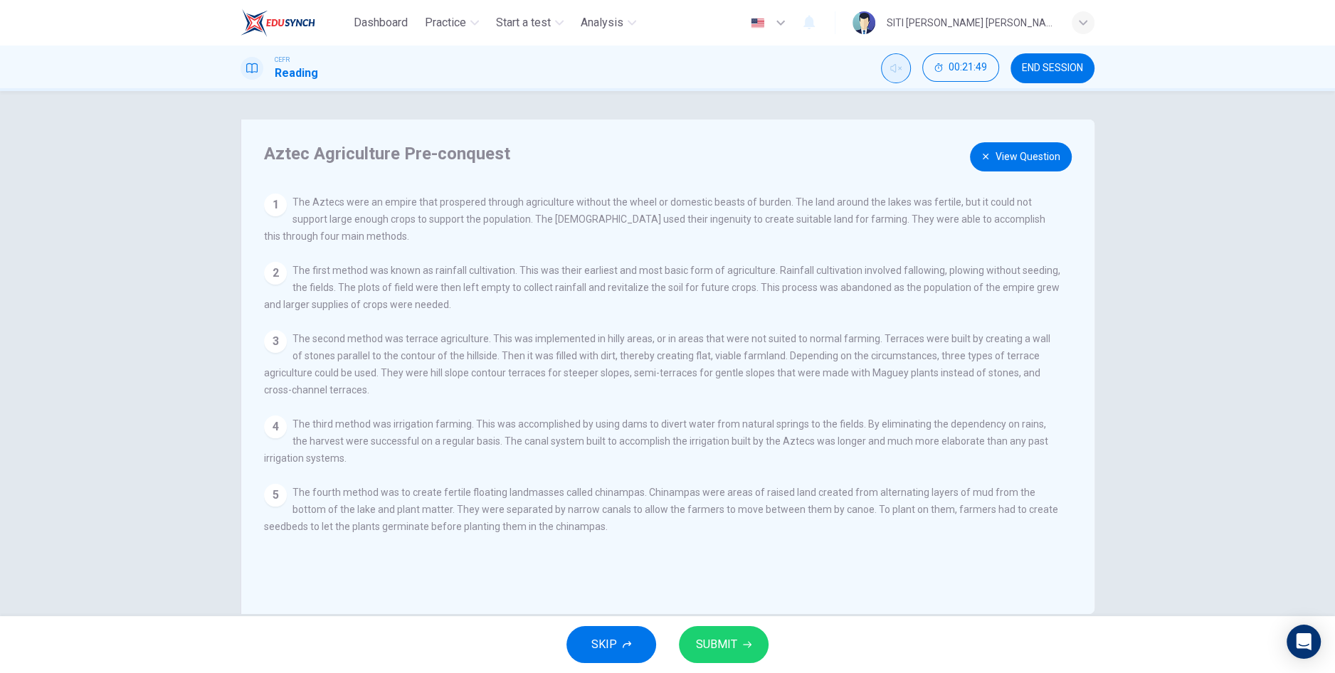
click at [1023, 165] on button "View Question" at bounding box center [1021, 156] width 102 height 29
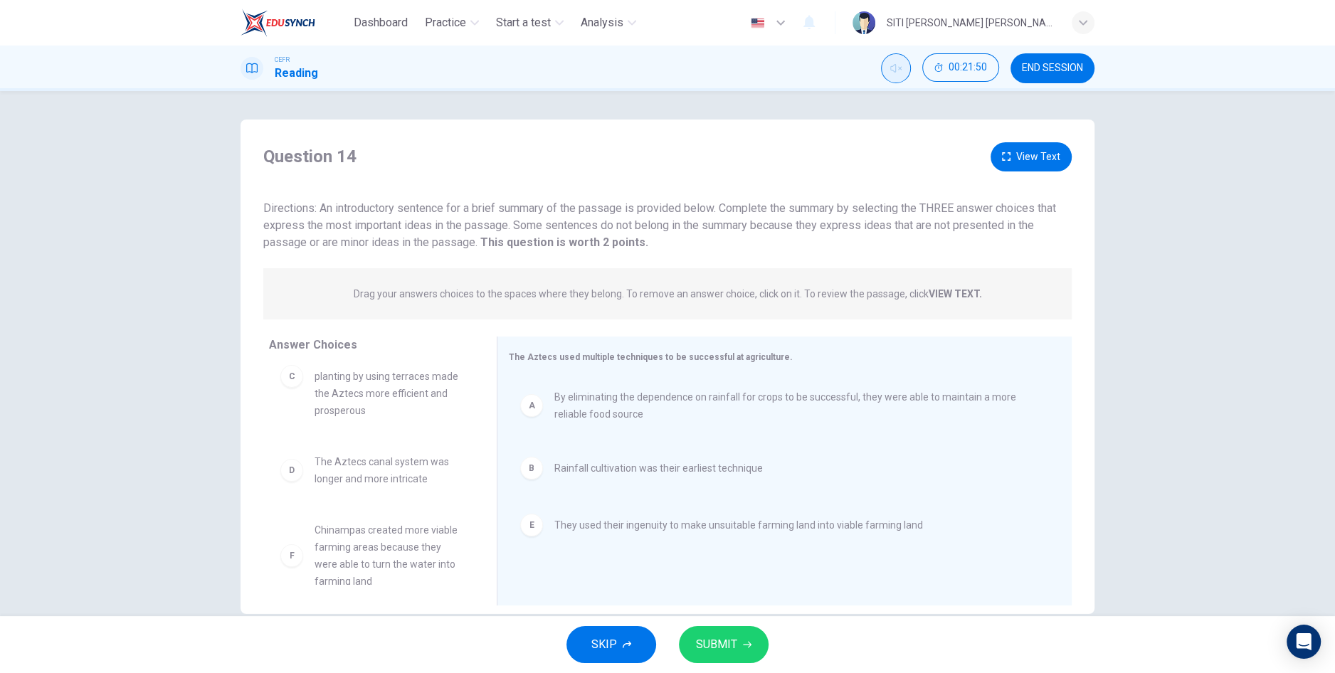
click at [738, 654] on button "SUBMIT" at bounding box center [724, 644] width 90 height 37
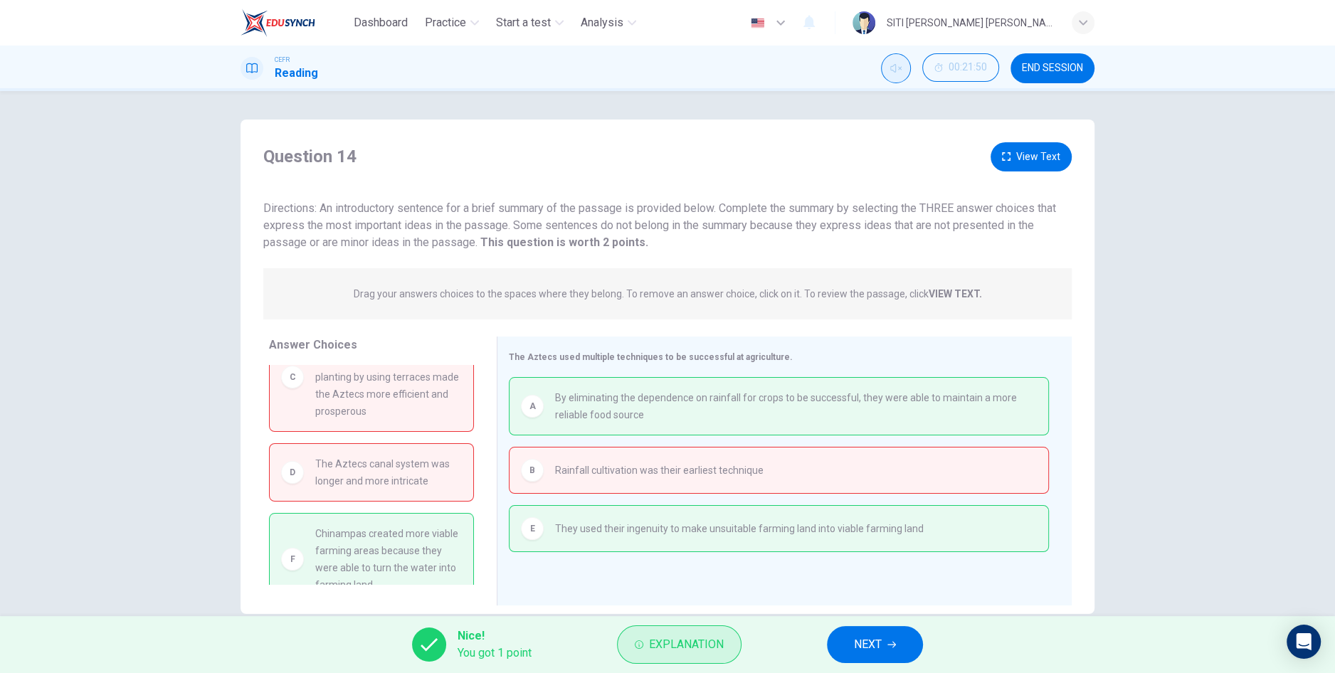
click at [706, 653] on span "Explanation" at bounding box center [686, 645] width 75 height 20
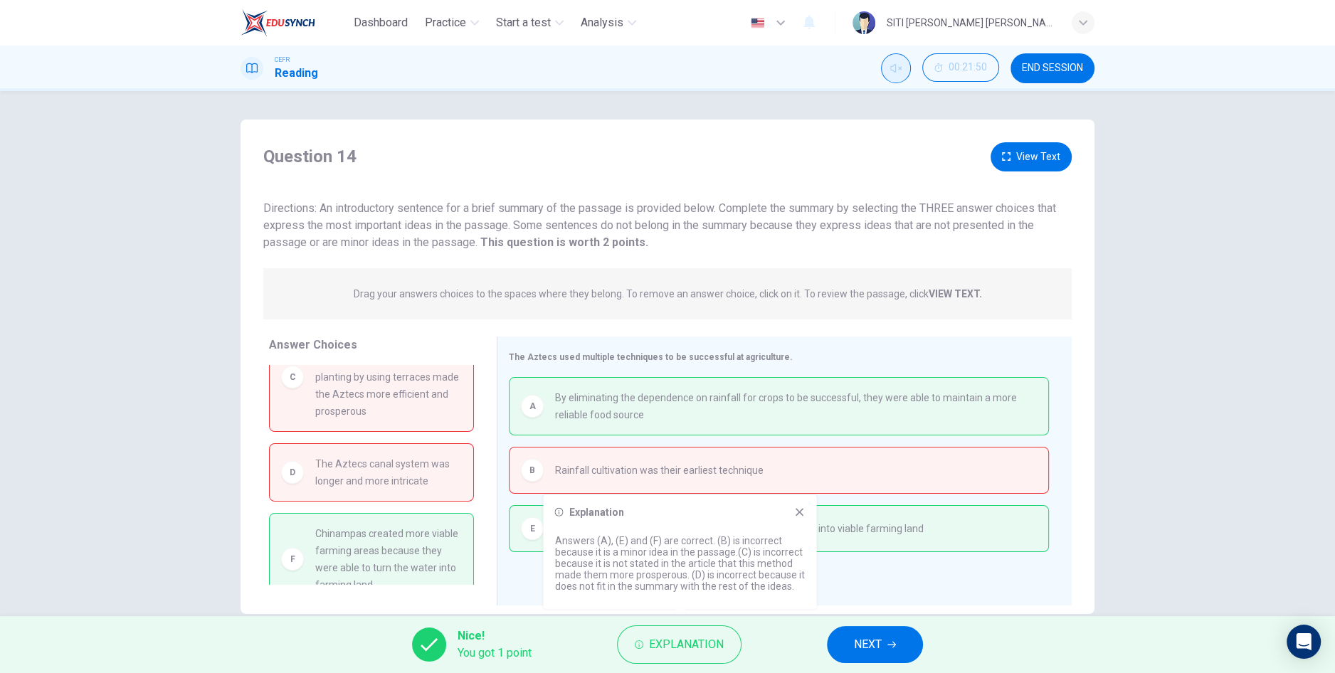
click at [808, 514] on div "Explanation Answers (A), (E) and (F) are correct. (B) is incorrect because it i…" at bounding box center [679, 552] width 273 height 114
click at [799, 512] on icon at bounding box center [799, 512] width 8 height 8
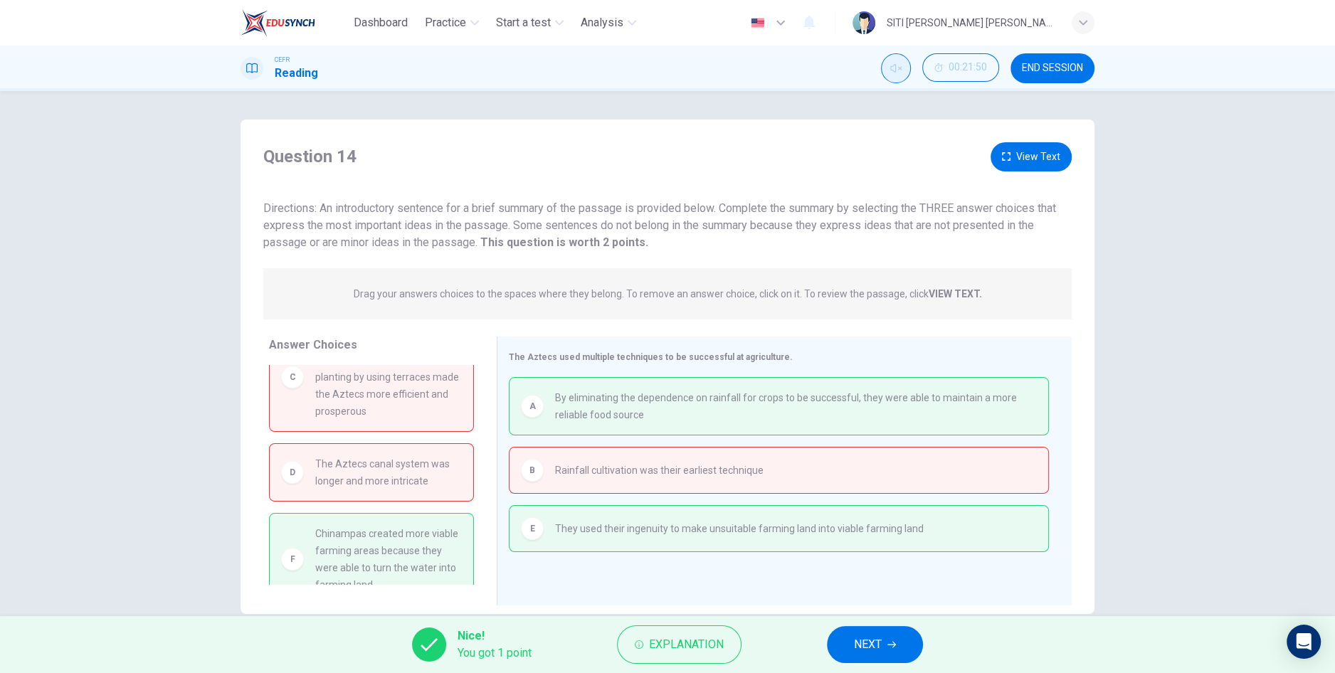
click at [906, 635] on button "NEXT" at bounding box center [875, 644] width 96 height 37
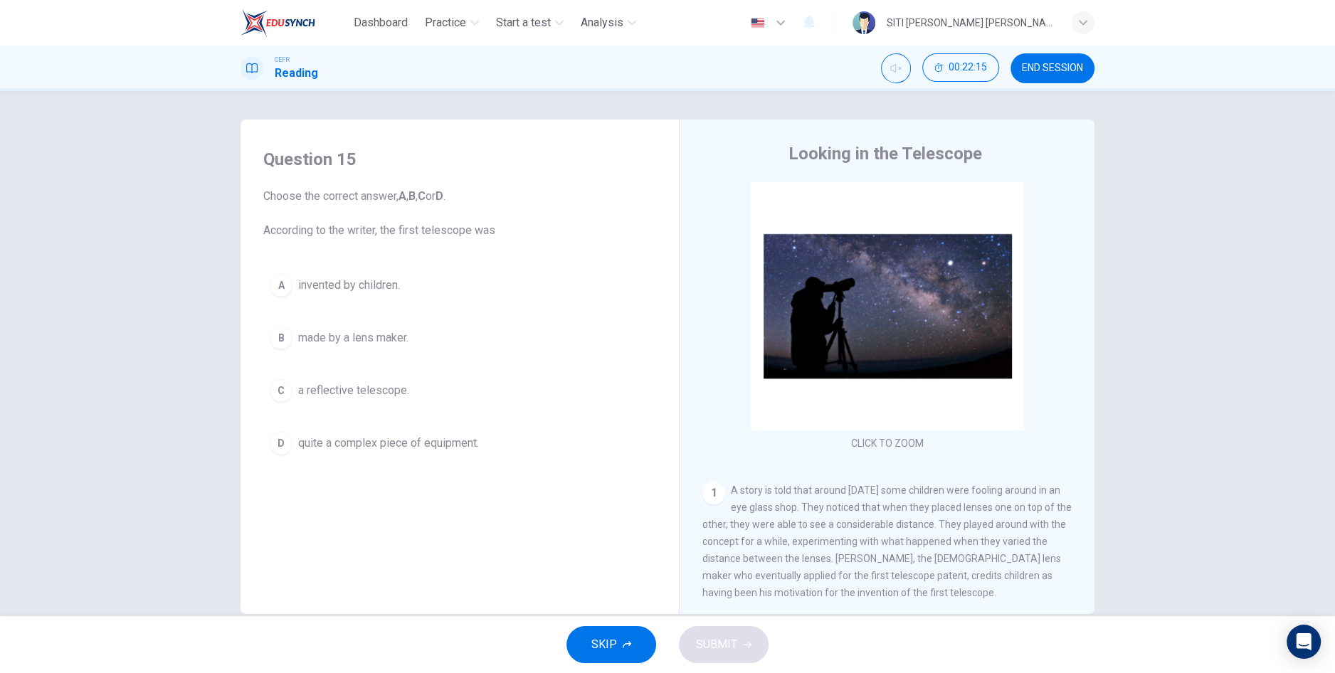
click at [1043, 68] on span "END SESSION" at bounding box center [1052, 68] width 61 height 11
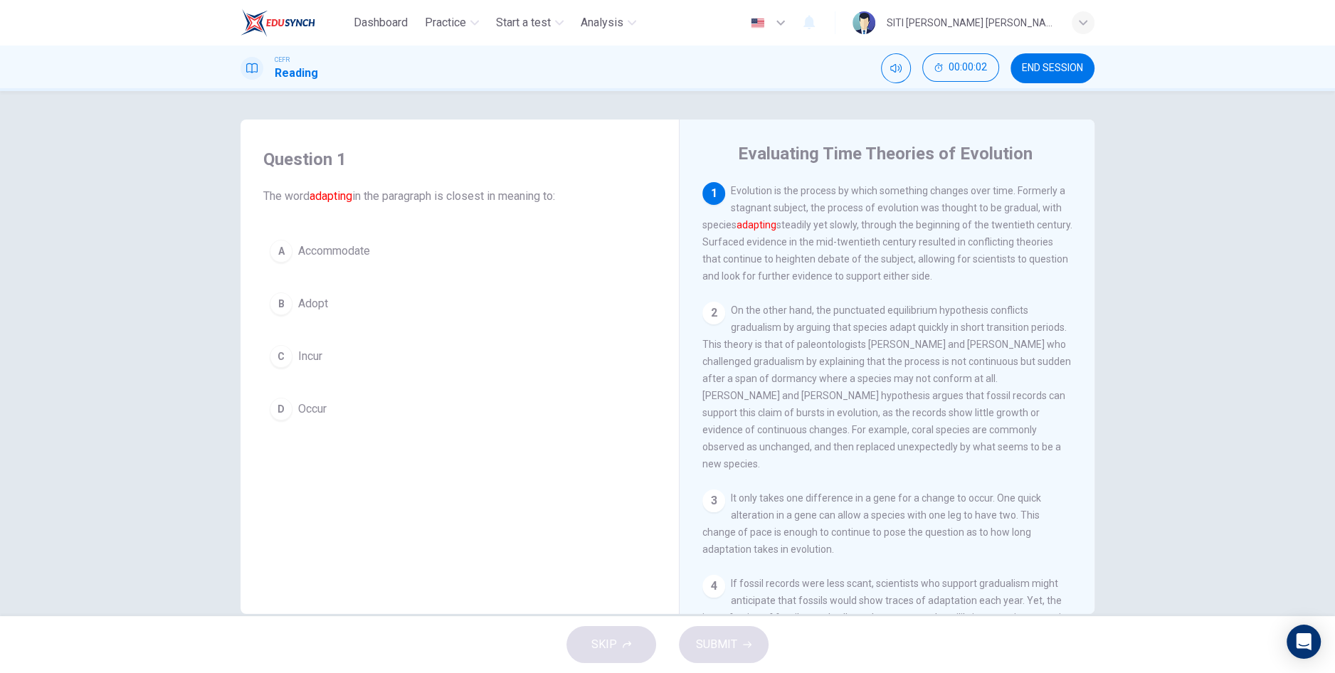
click at [388, 315] on button "B Adopt" at bounding box center [459, 304] width 393 height 36
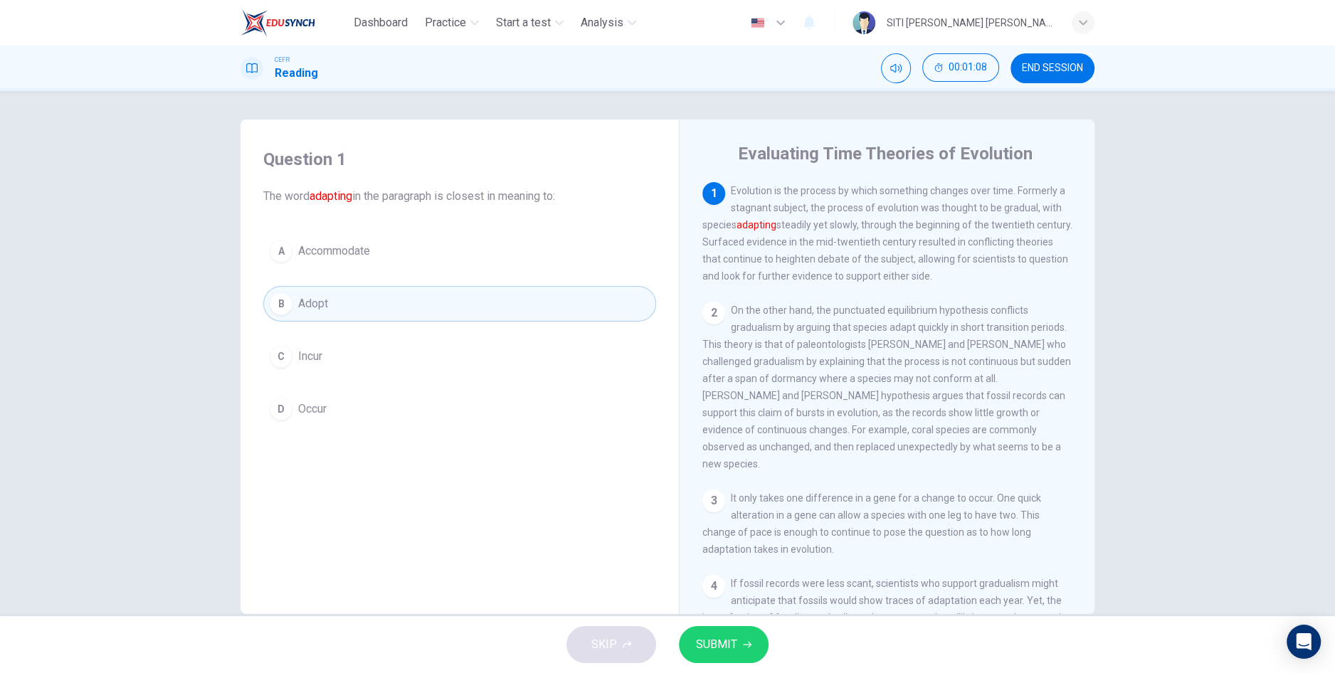
click at [283, 361] on div "C" at bounding box center [281, 356] width 23 height 23
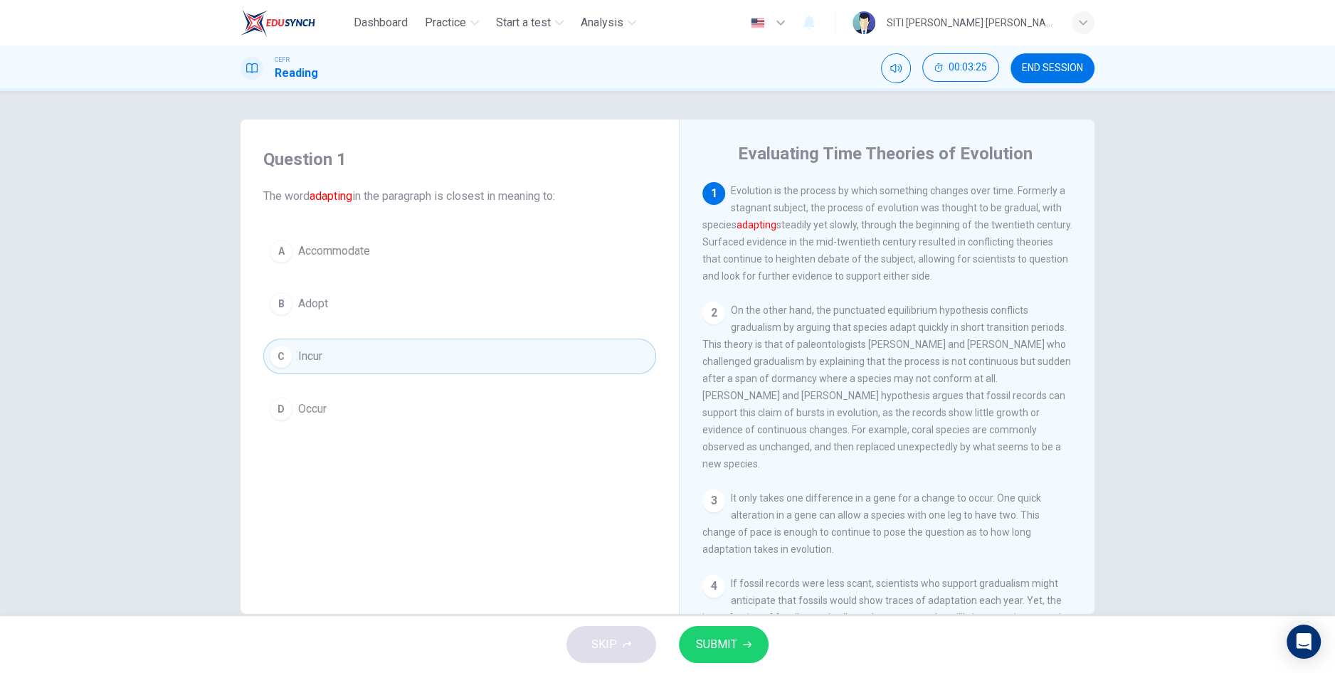
click at [760, 647] on button "SUBMIT" at bounding box center [724, 644] width 90 height 37
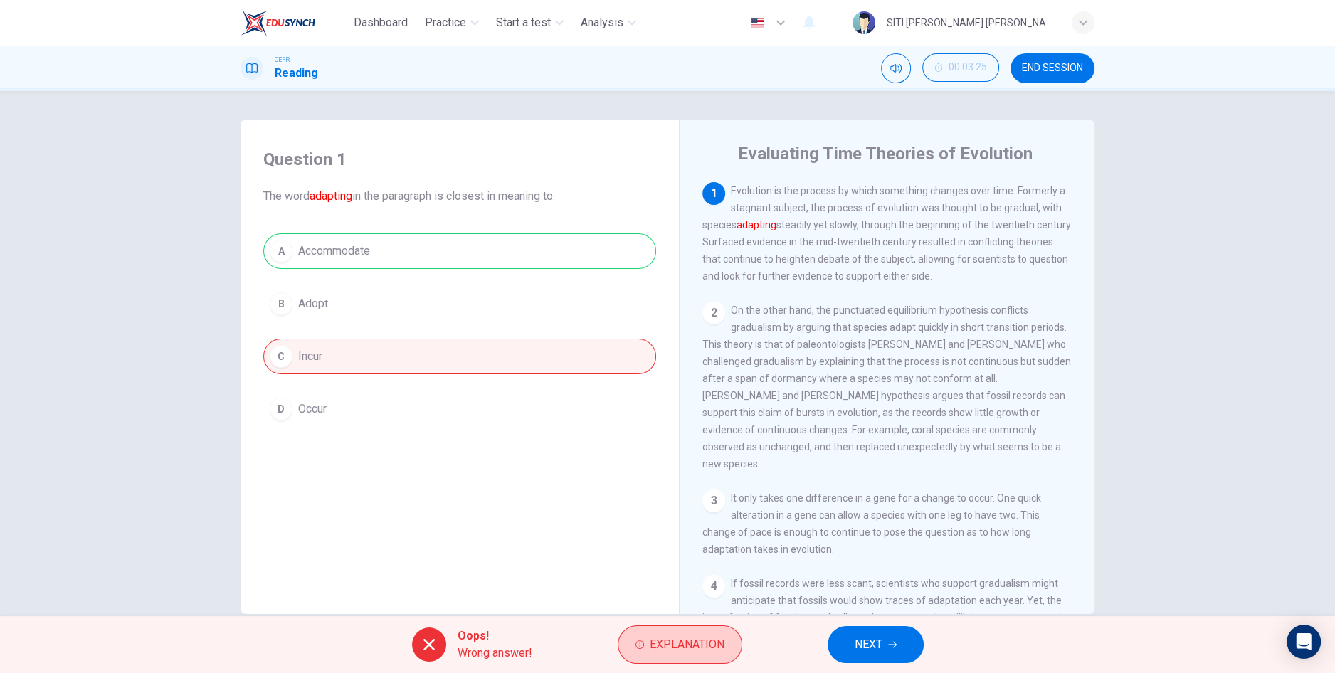
click at [705, 655] on button "Explanation" at bounding box center [680, 644] width 125 height 38
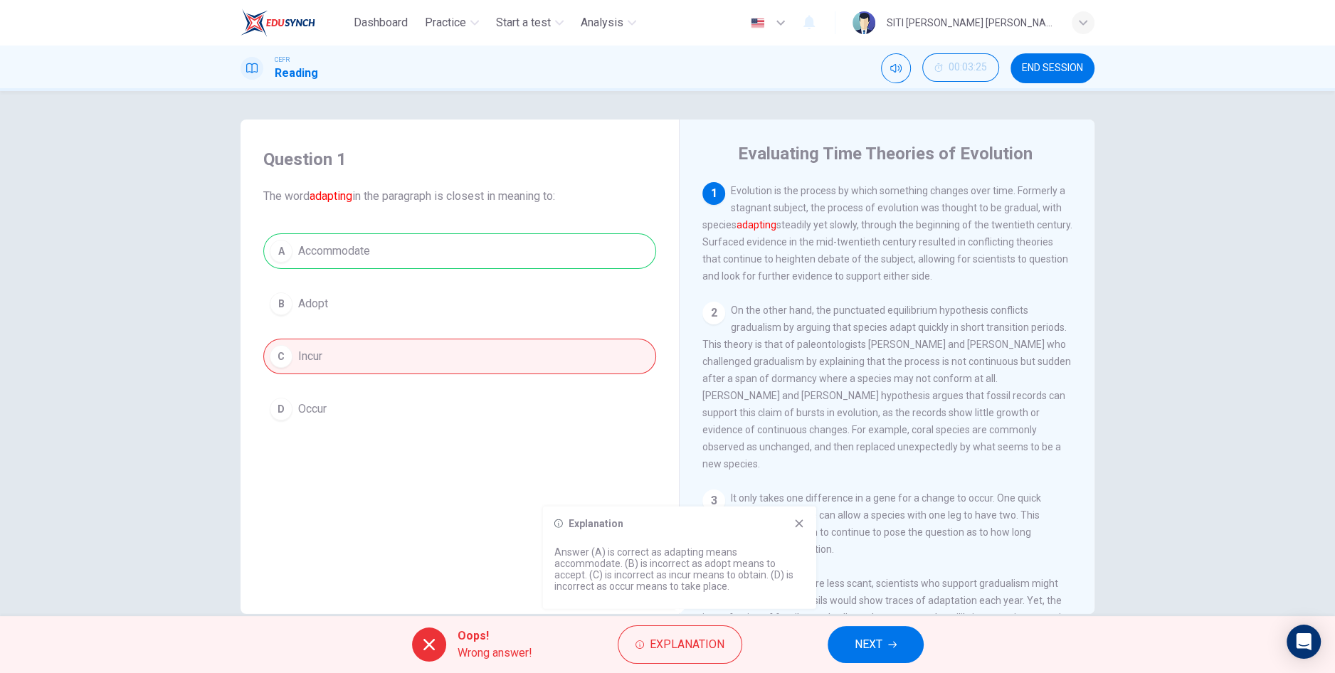
click at [889, 650] on button "NEXT" at bounding box center [875, 644] width 96 height 37
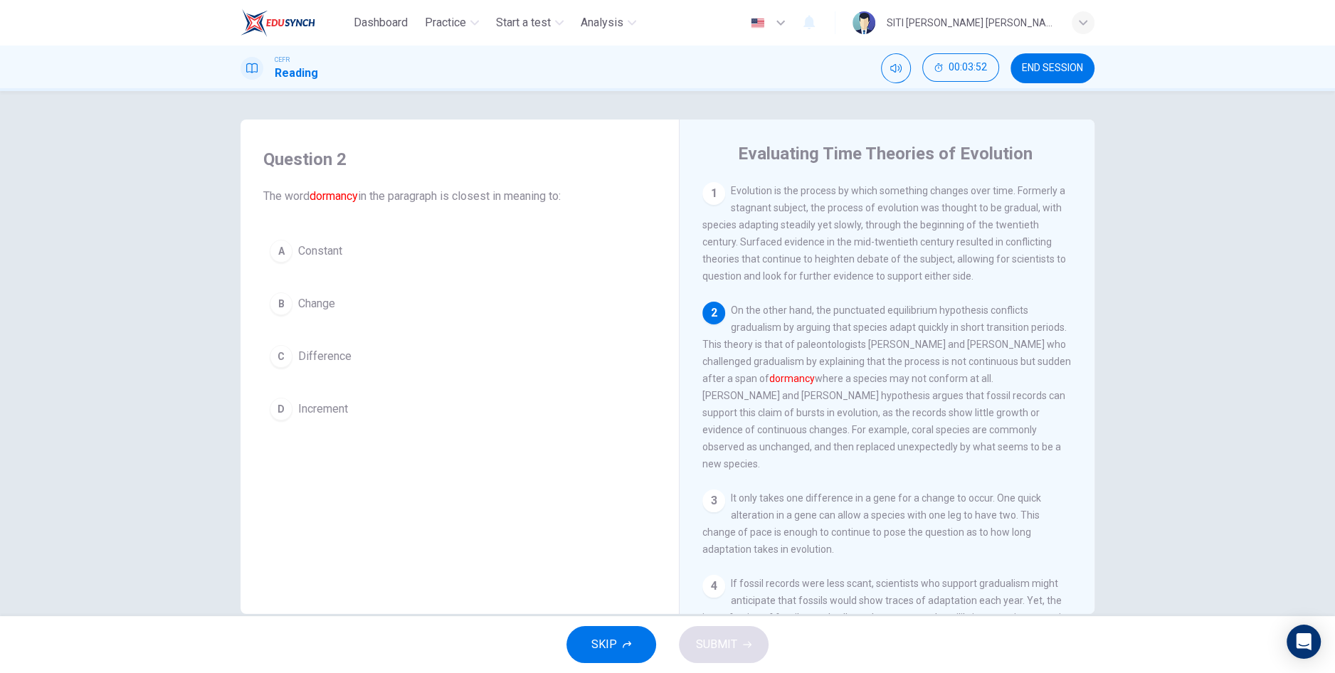
click at [320, 319] on button "B Change" at bounding box center [459, 304] width 393 height 36
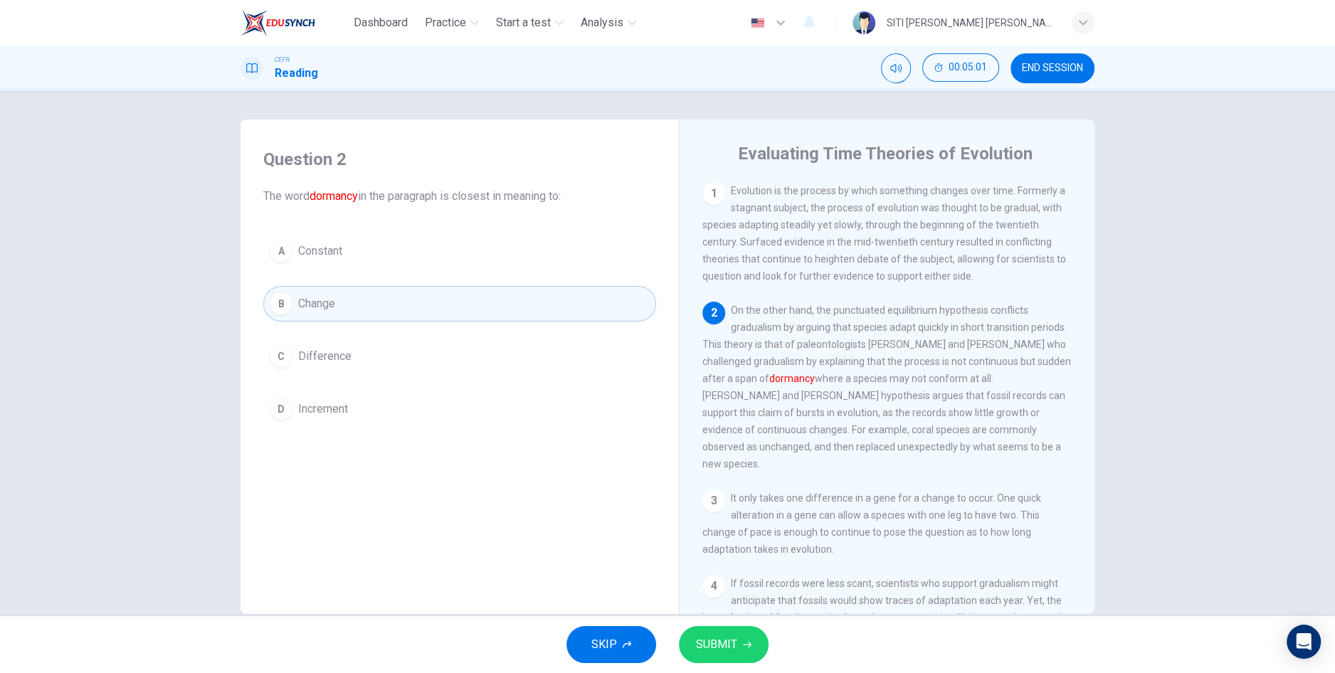
click at [745, 652] on button "SUBMIT" at bounding box center [724, 644] width 90 height 37
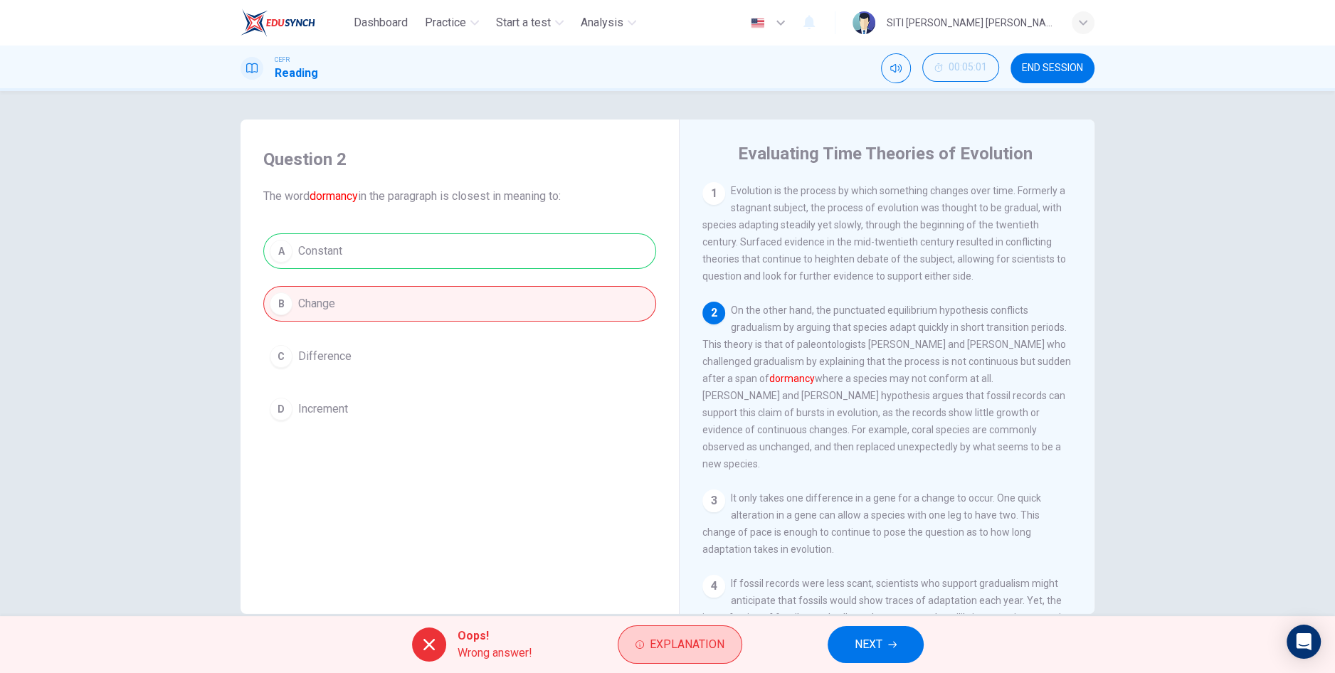
click at [704, 652] on span "Explanation" at bounding box center [687, 645] width 75 height 20
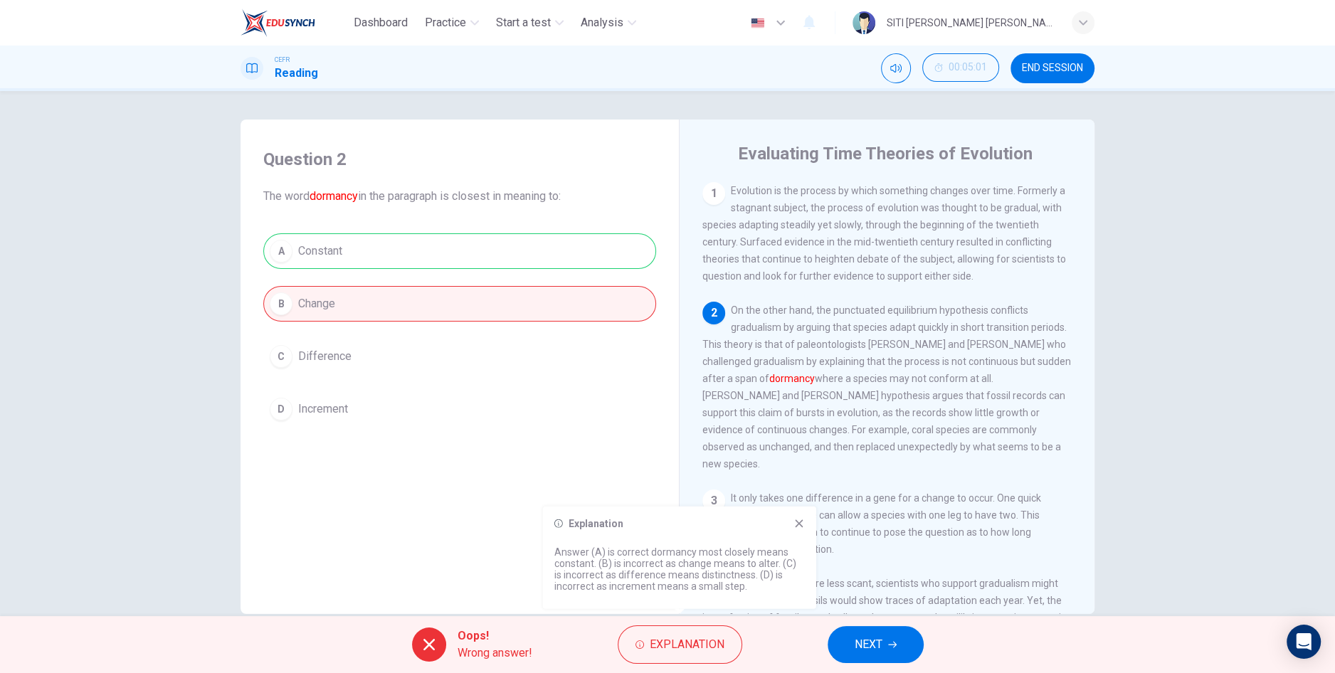
click at [891, 645] on icon "button" at bounding box center [892, 644] width 9 height 9
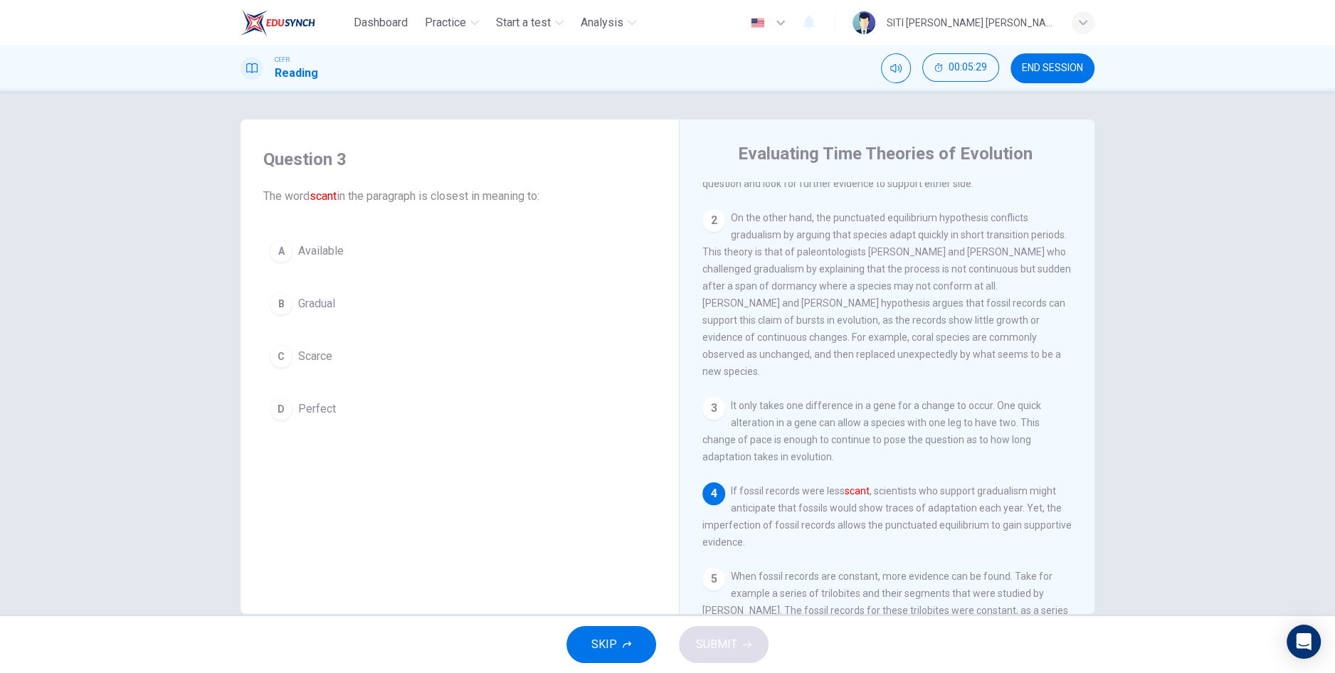
scroll to position [114, 0]
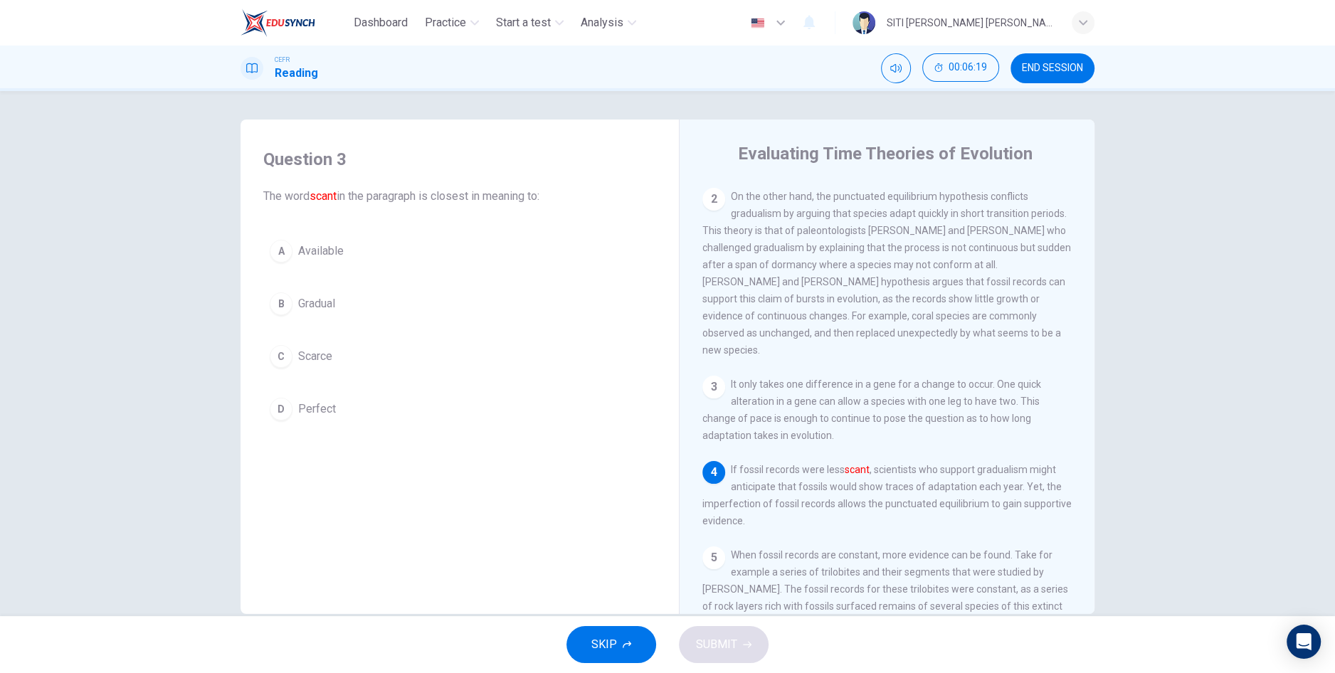
click at [369, 361] on button "C Scarce" at bounding box center [459, 357] width 393 height 36
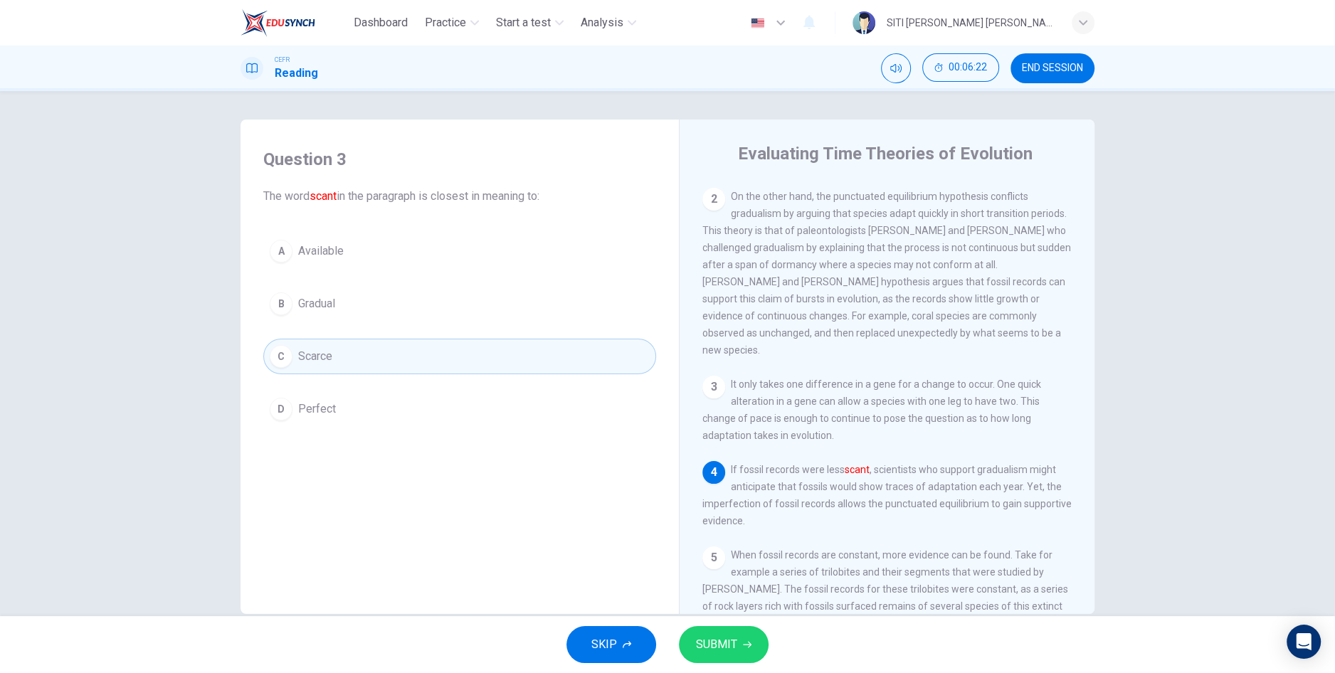
click at [758, 655] on button "SUBMIT" at bounding box center [724, 644] width 90 height 37
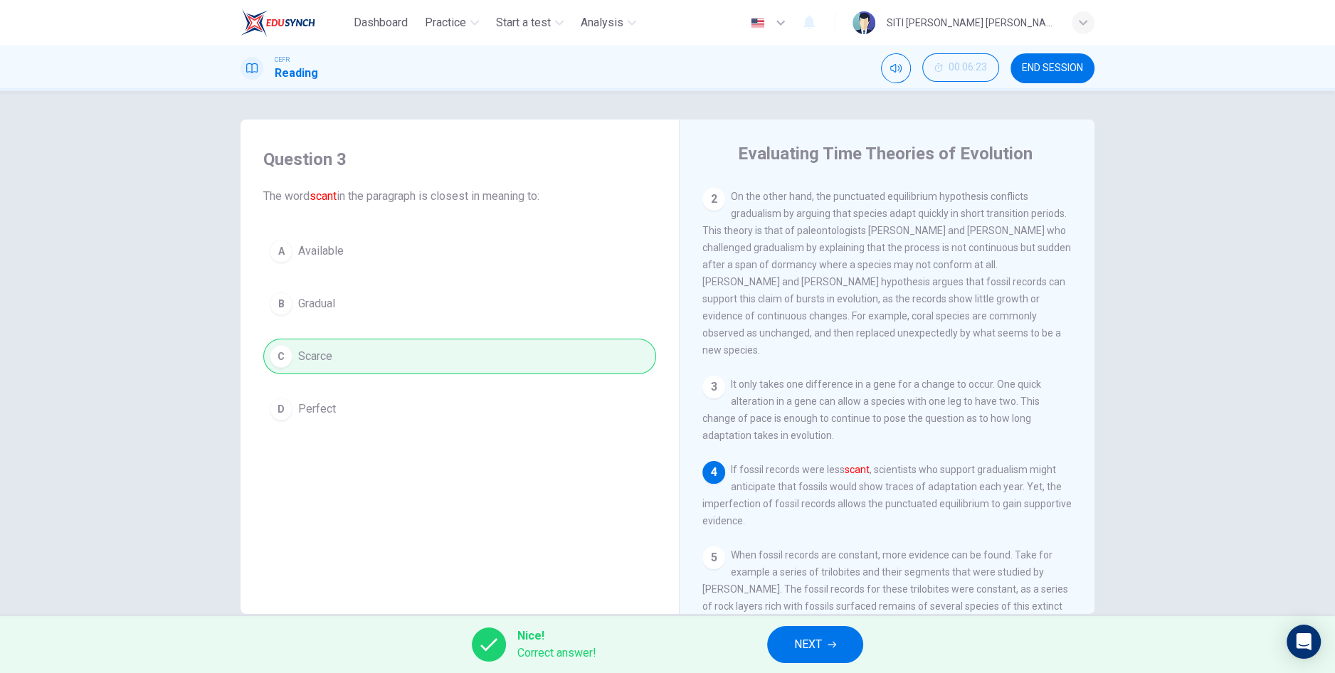
click at [834, 650] on button "NEXT" at bounding box center [815, 644] width 96 height 37
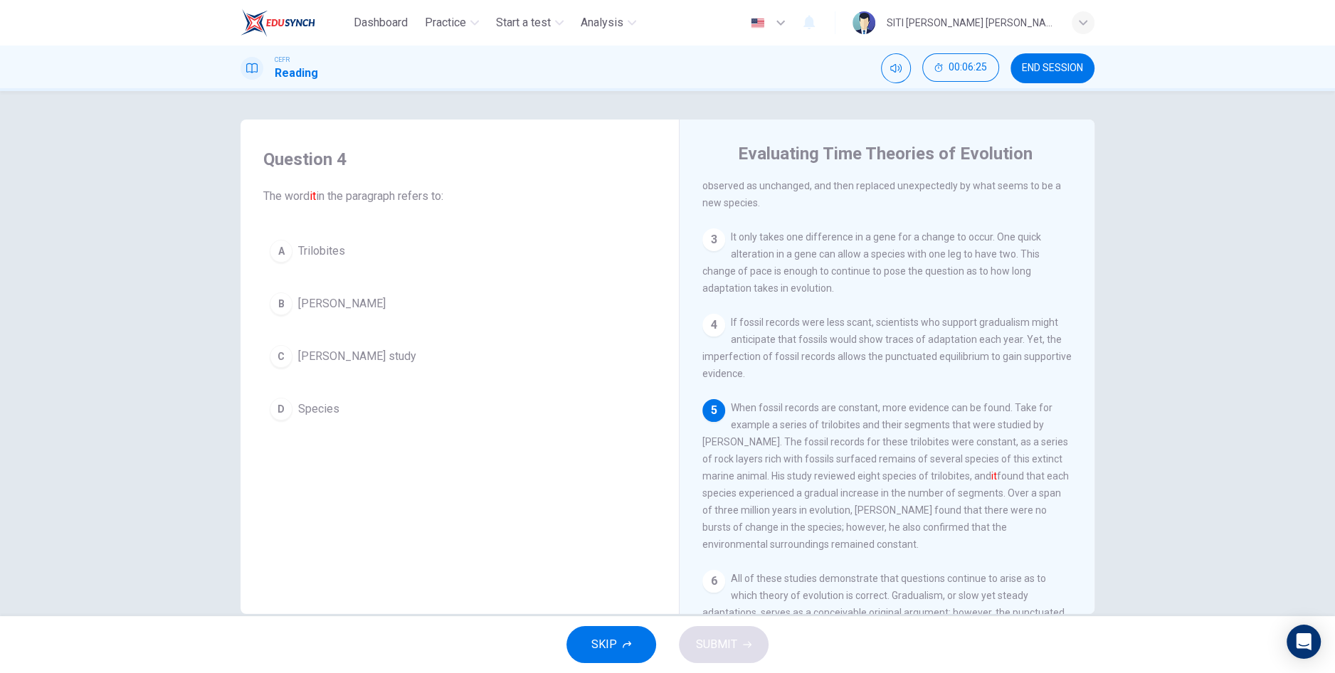
scroll to position [268, 0]
click at [392, 316] on button "B [PERSON_NAME]" at bounding box center [459, 304] width 393 height 36
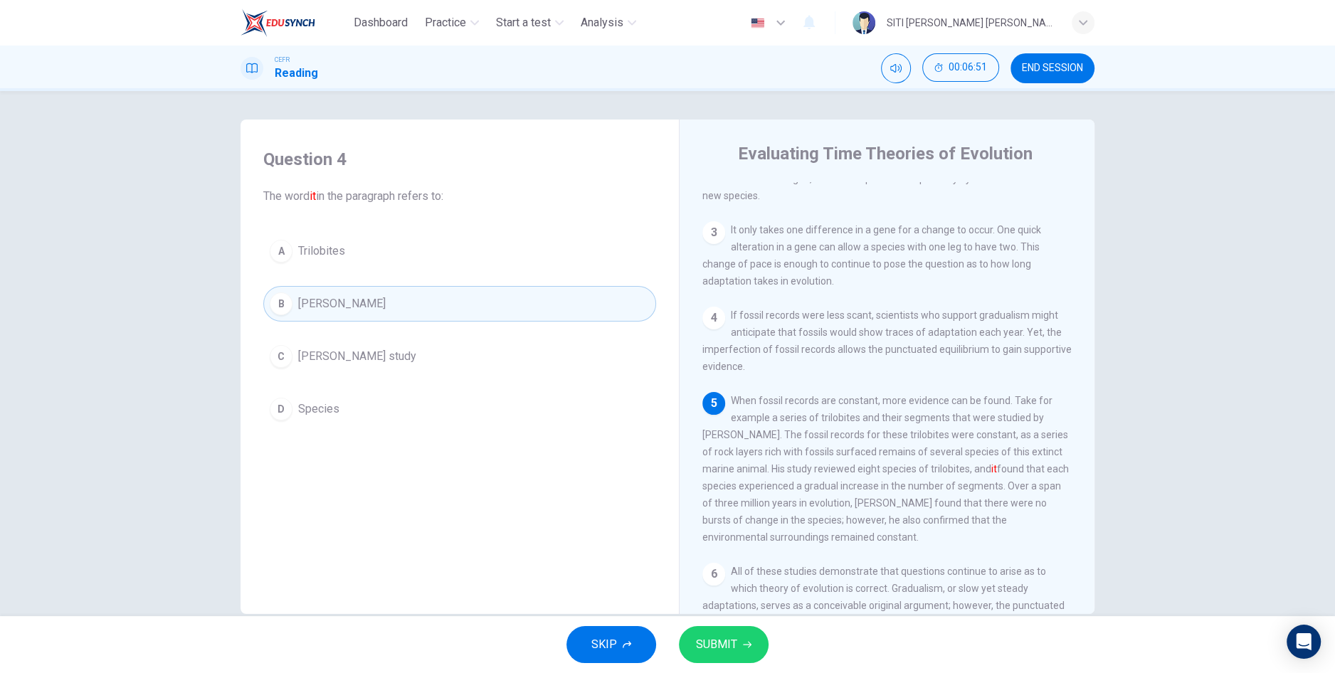
click at [367, 354] on span "[PERSON_NAME] study" at bounding box center [357, 356] width 118 height 17
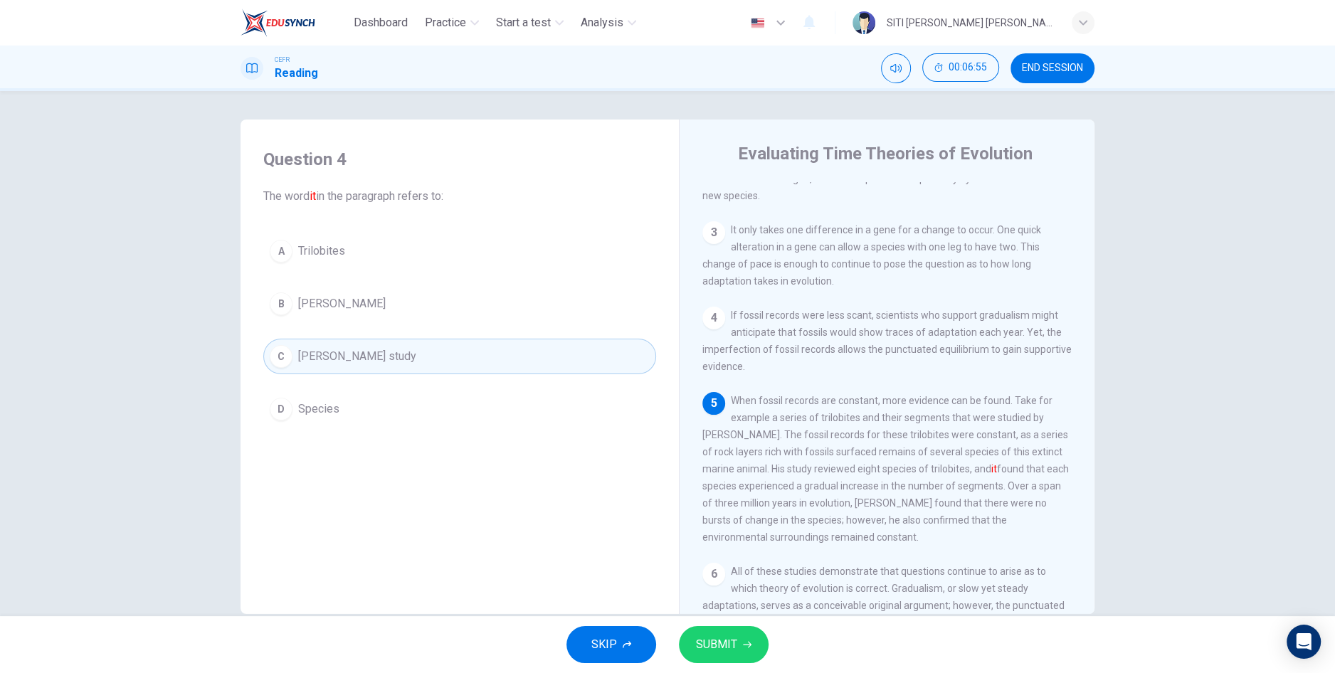
click at [737, 642] on button "SUBMIT" at bounding box center [724, 644] width 90 height 37
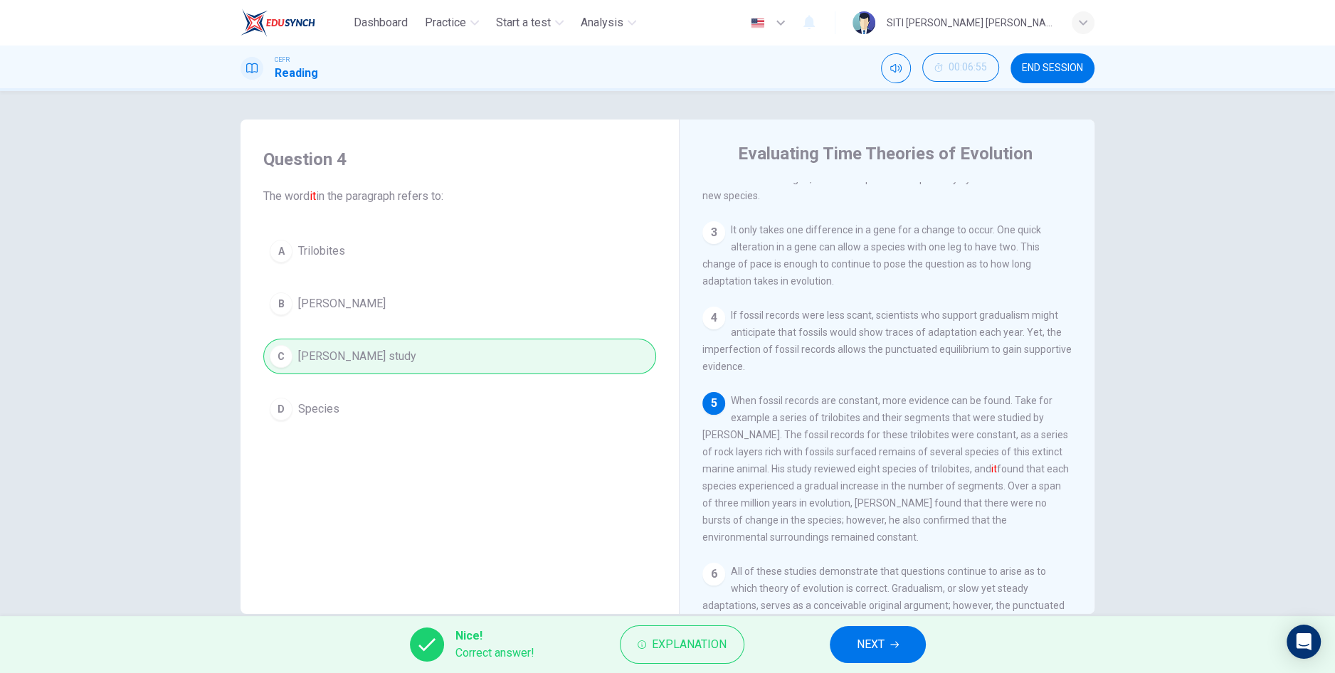
click at [885, 650] on button "NEXT" at bounding box center [878, 644] width 96 height 37
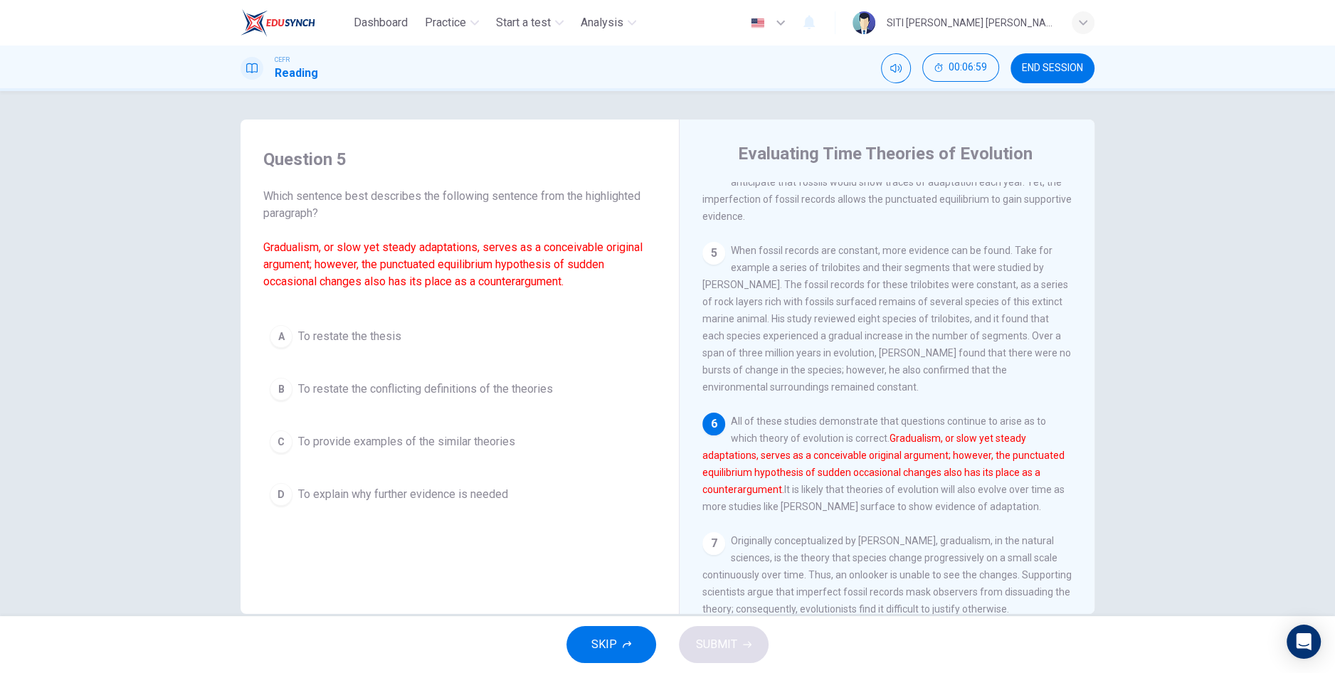
scroll to position [418, 0]
click at [529, 376] on button "B To restate the conflicting definitions of the theories" at bounding box center [459, 389] width 393 height 36
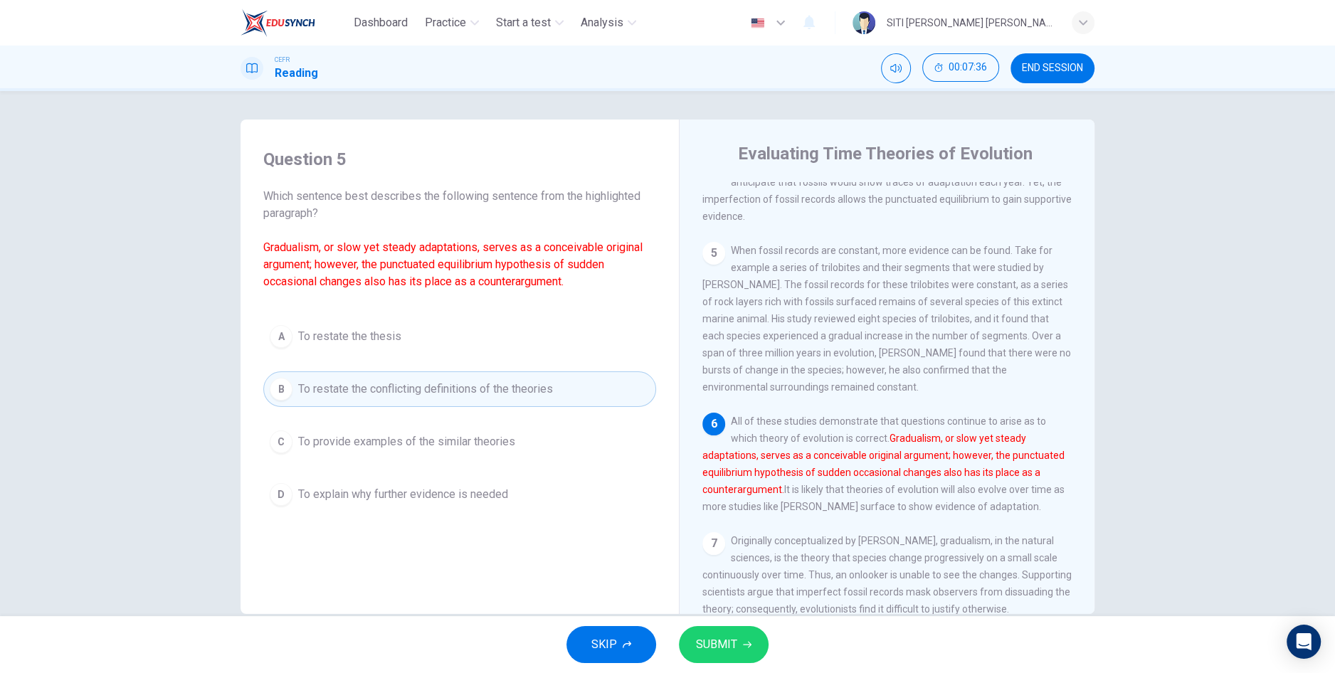
click at [730, 643] on span "SUBMIT" at bounding box center [716, 645] width 41 height 20
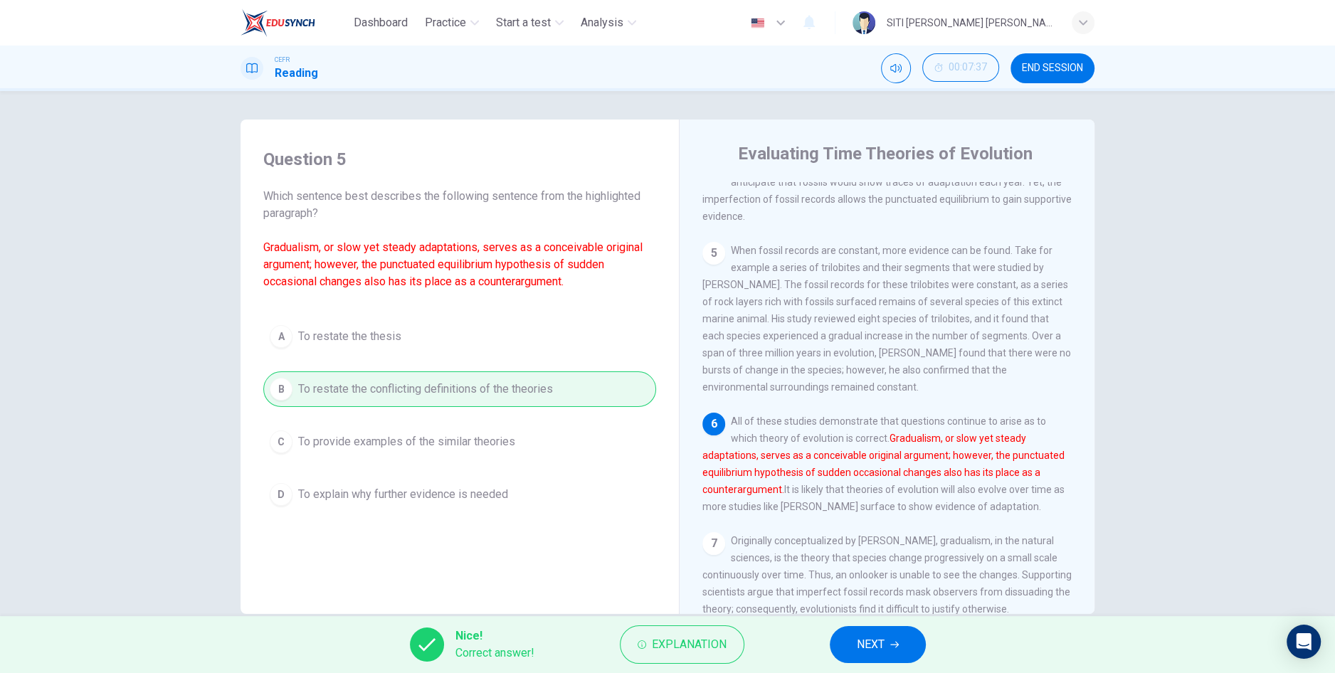
click at [893, 645] on icon "button" at bounding box center [894, 645] width 9 height 6
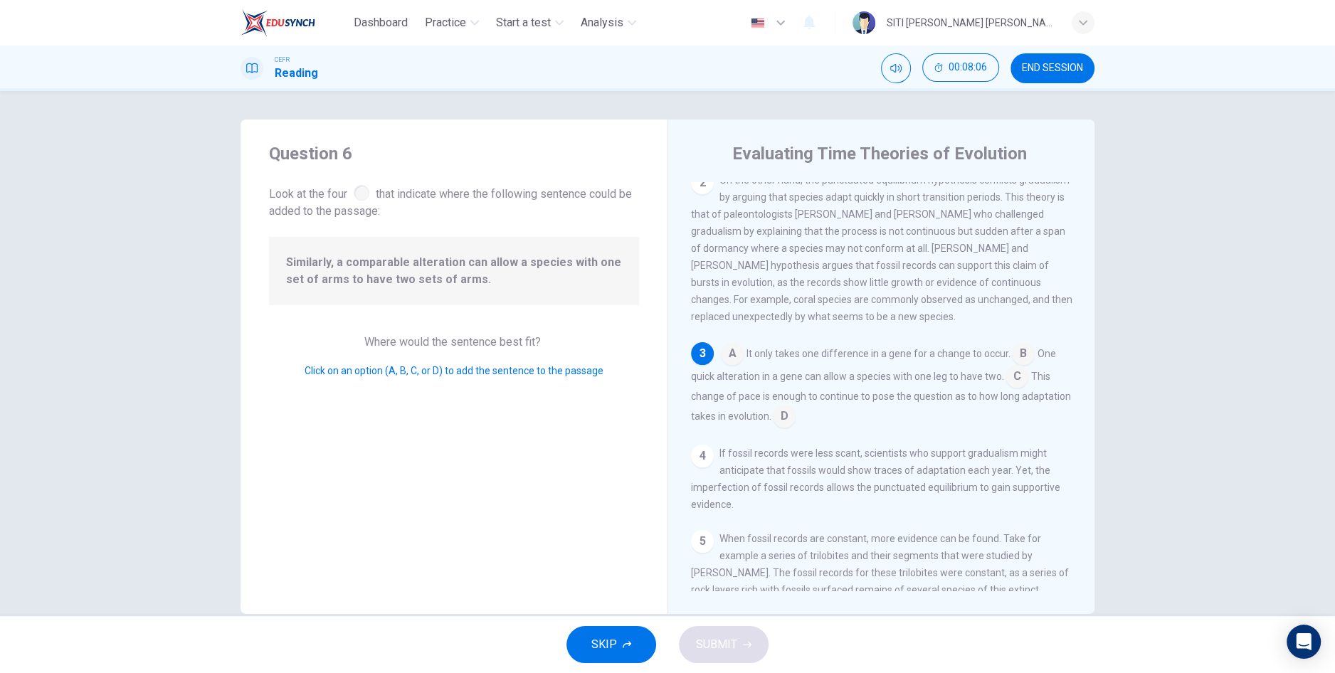
scroll to position [132, 0]
click at [1021, 385] on input at bounding box center [1016, 376] width 23 height 23
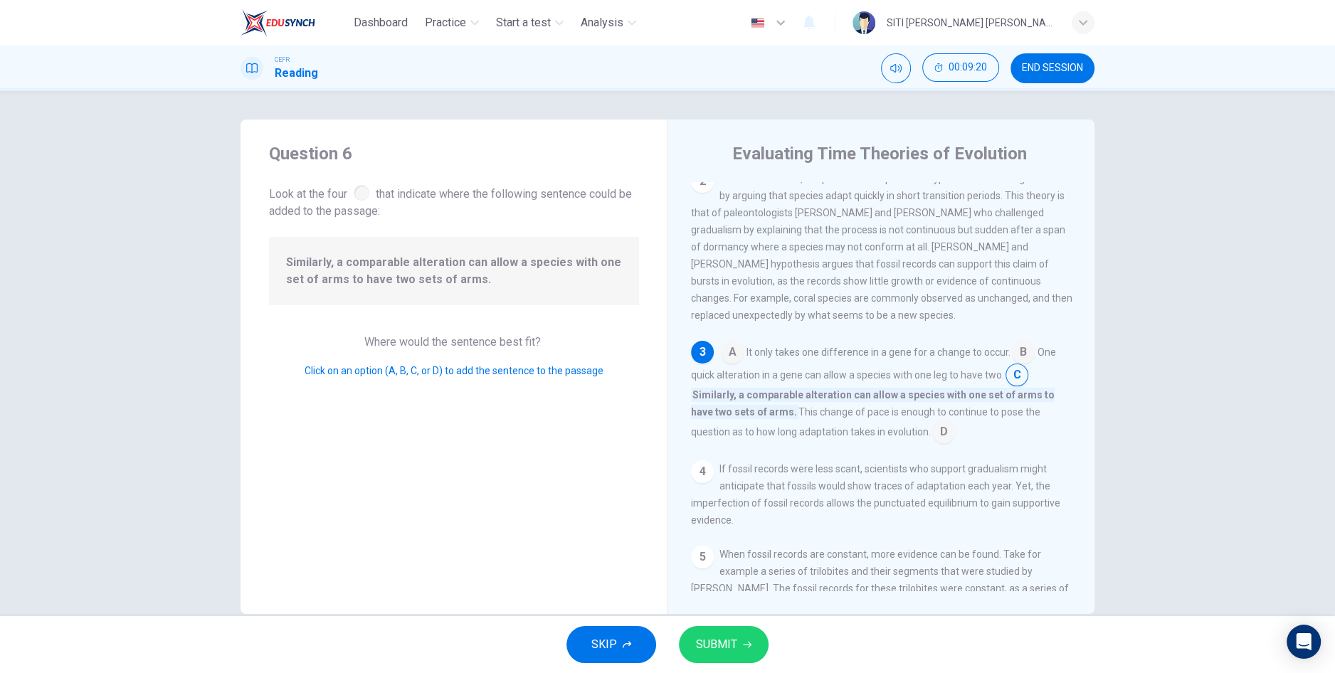
click at [725, 659] on button "SUBMIT" at bounding box center [724, 644] width 90 height 37
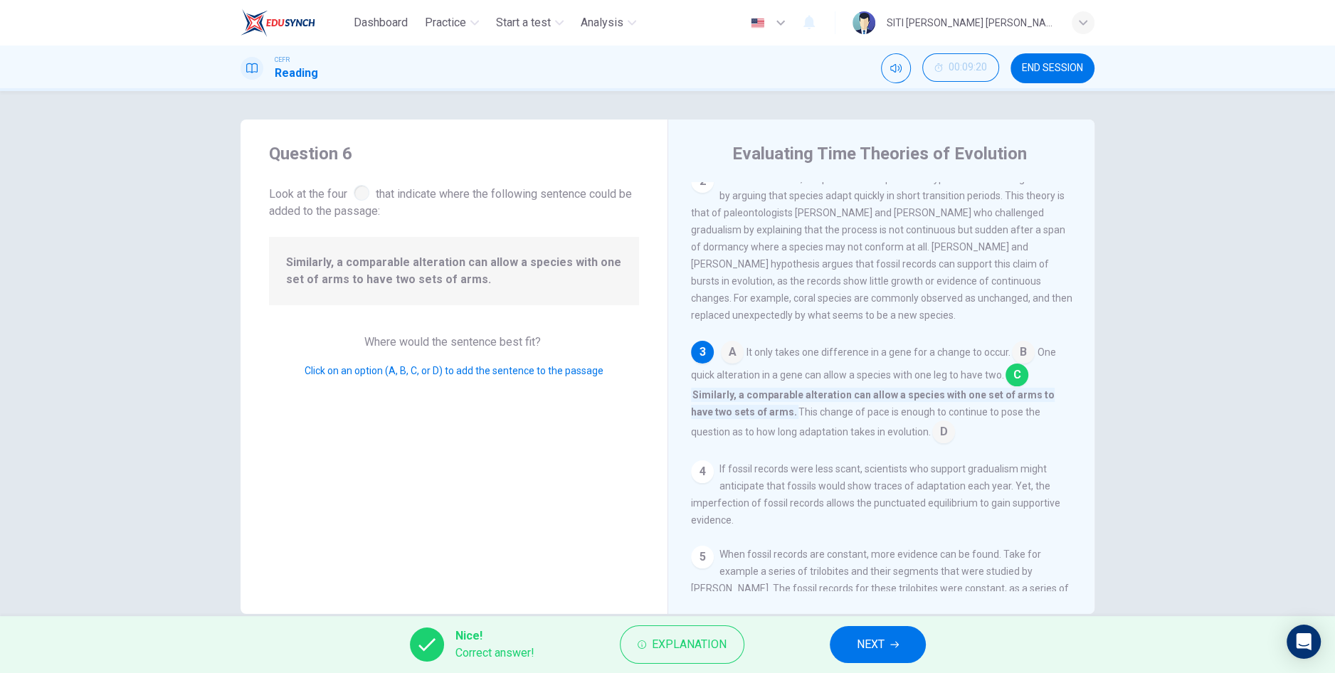
click at [898, 657] on button "NEXT" at bounding box center [878, 644] width 96 height 37
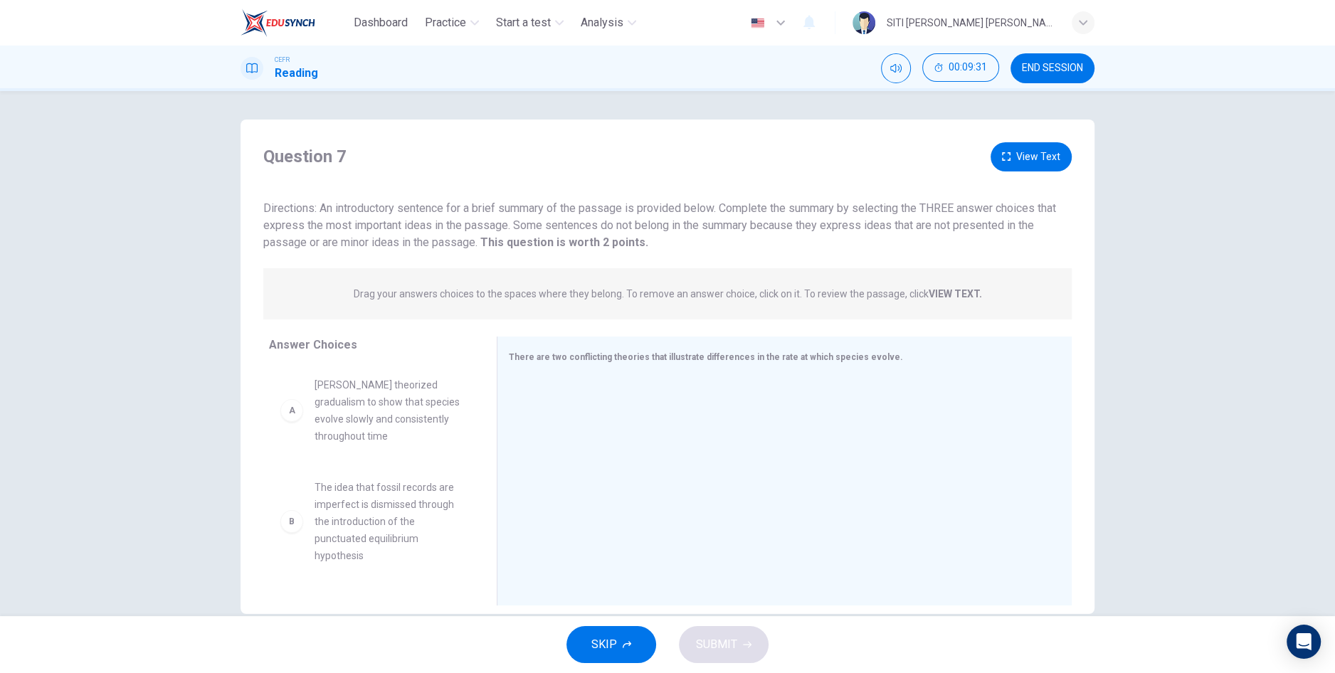
click at [1027, 169] on button "View Text" at bounding box center [1030, 156] width 81 height 29
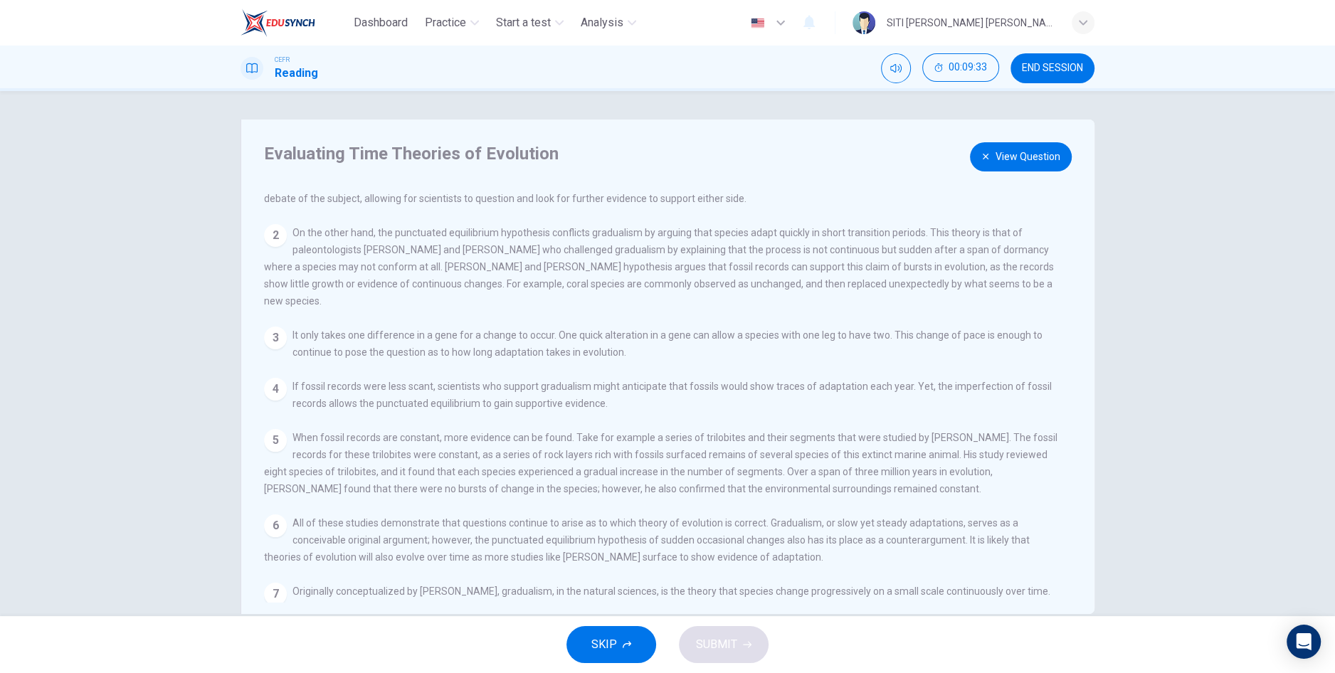
scroll to position [78, 0]
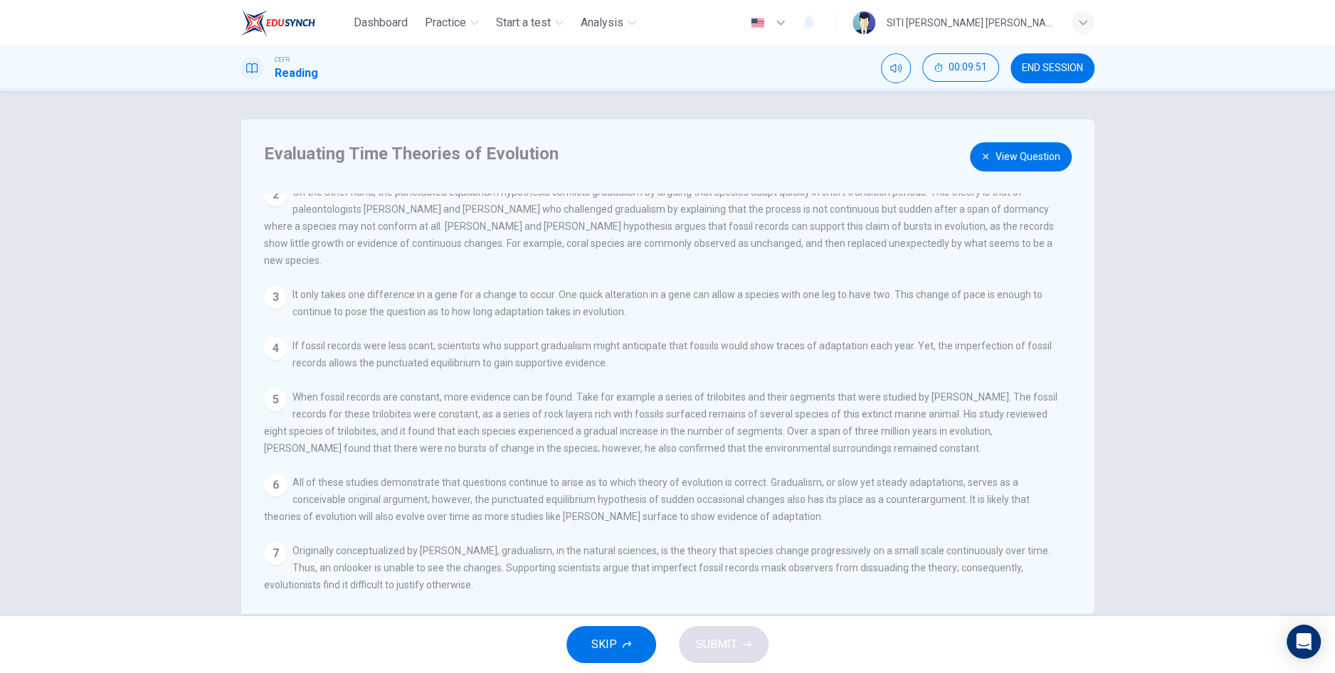
click at [1026, 150] on button "View Question" at bounding box center [1021, 156] width 102 height 29
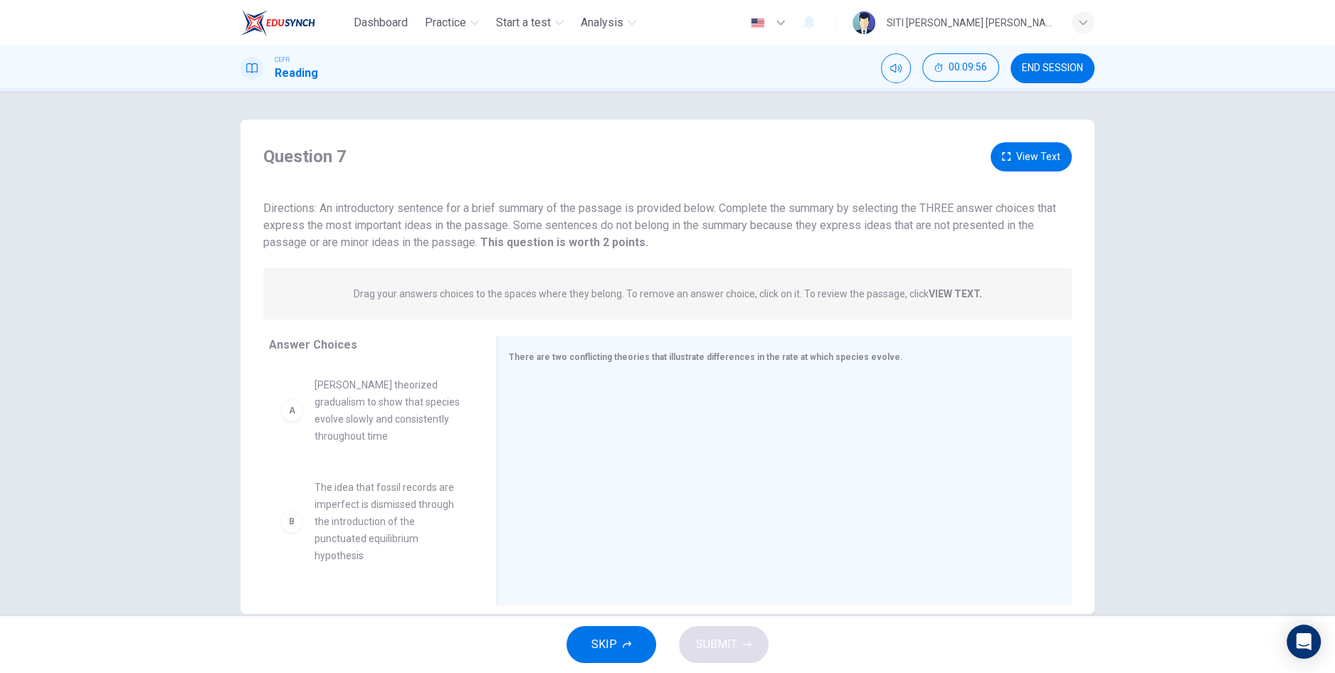
click at [1049, 161] on button "View Text" at bounding box center [1030, 156] width 81 height 29
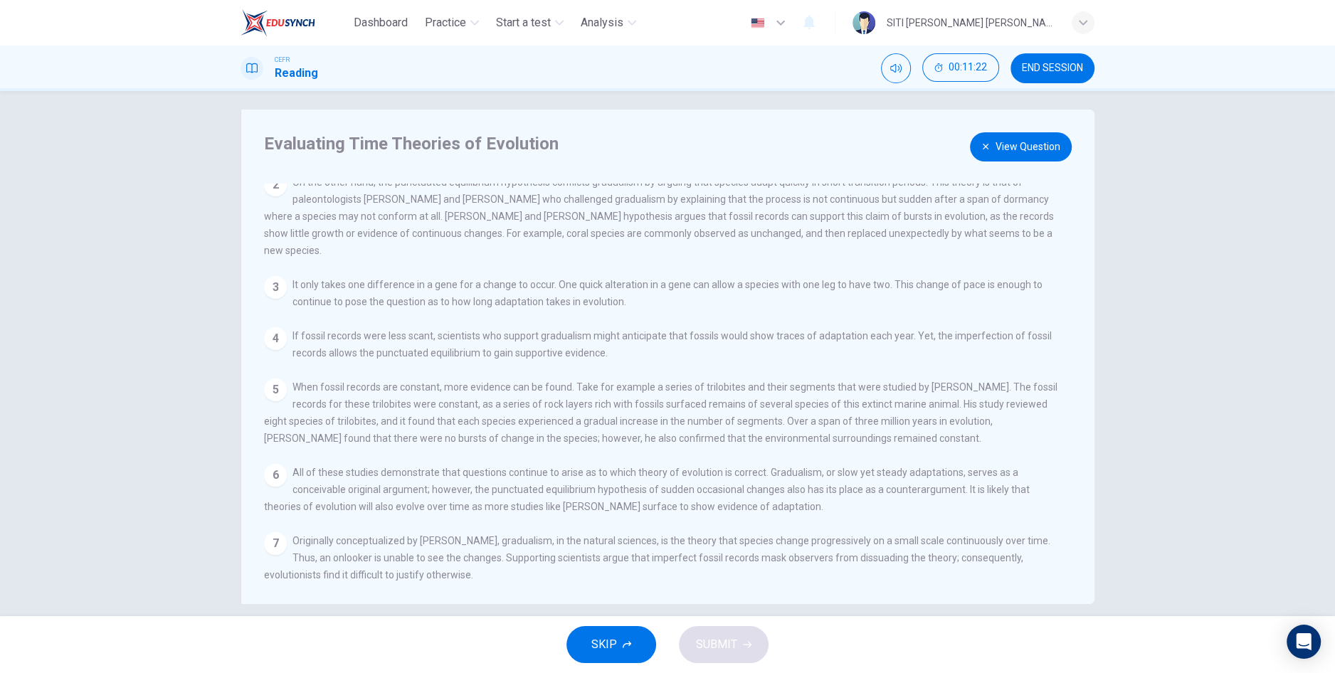
click at [1039, 158] on button "View Question" at bounding box center [1021, 146] width 102 height 29
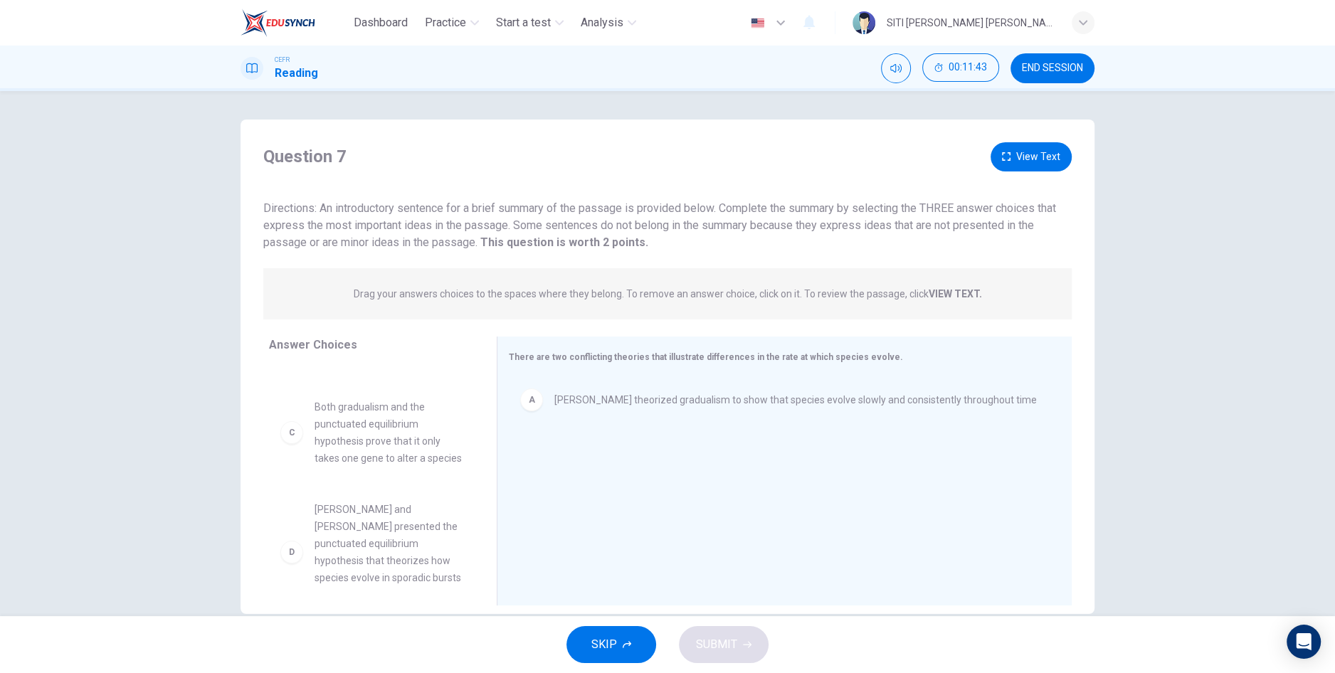
scroll to position [0, 0]
click at [1020, 169] on button "View Text" at bounding box center [1030, 156] width 81 height 29
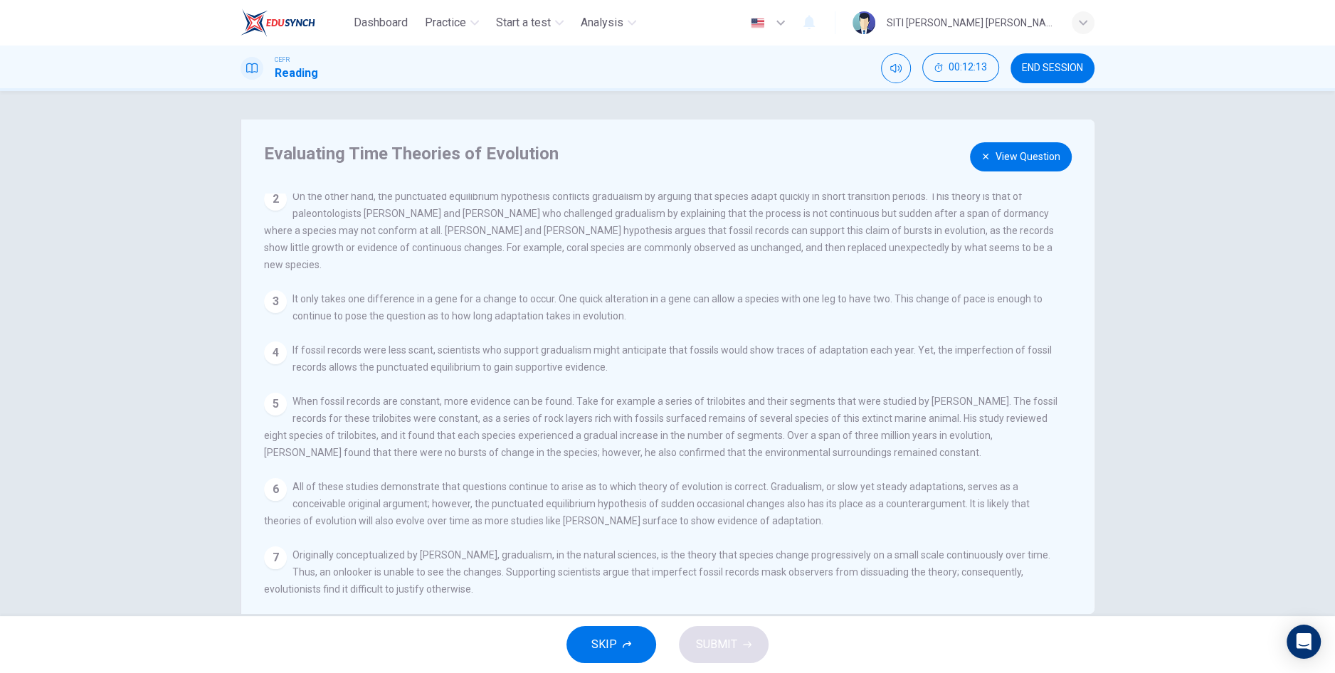
scroll to position [78, 0]
click at [1027, 154] on button "View Question" at bounding box center [1021, 156] width 102 height 29
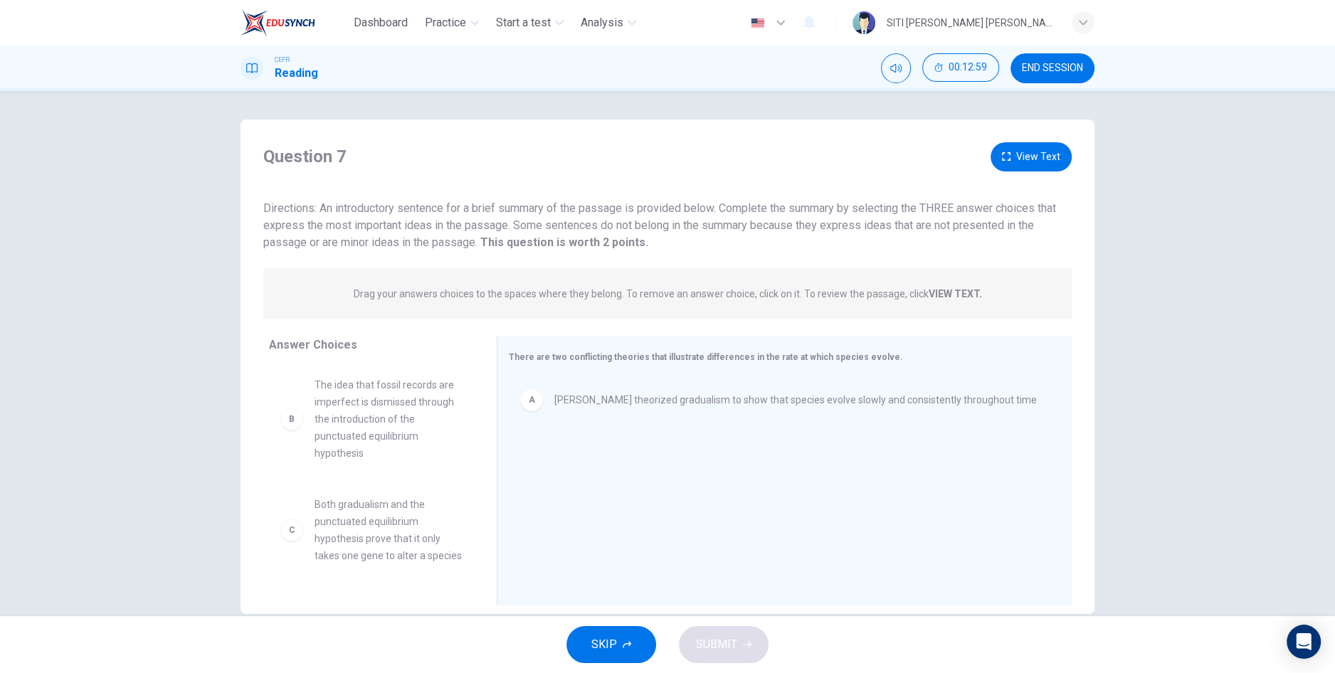
click at [1032, 159] on button "View Text" at bounding box center [1030, 156] width 81 height 29
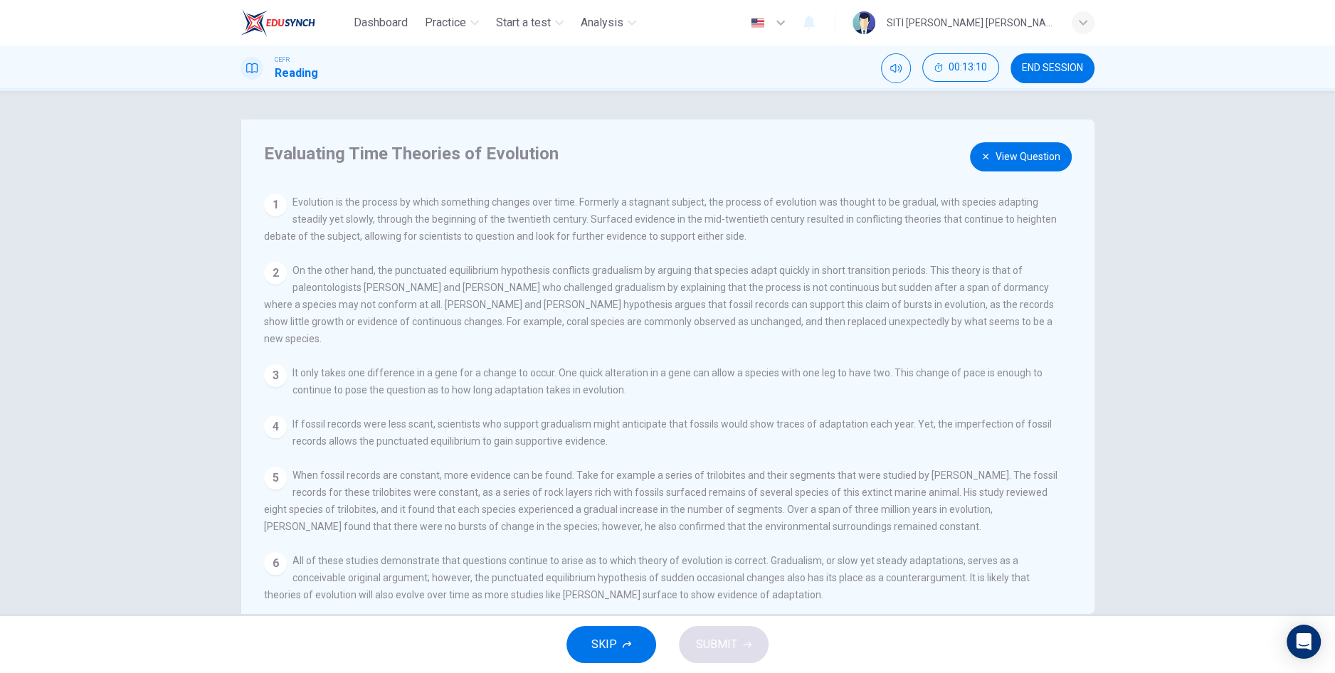
click at [1012, 156] on button "View Question" at bounding box center [1021, 156] width 102 height 29
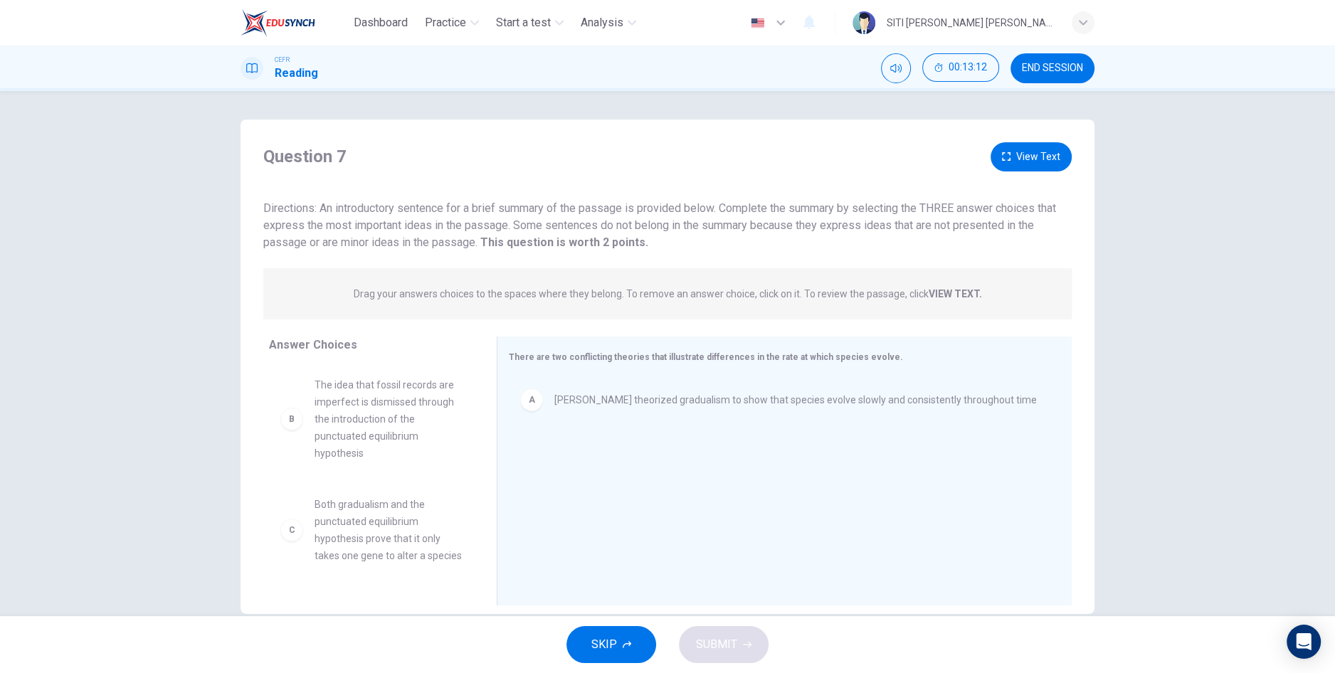
click at [1030, 161] on button "View Text" at bounding box center [1030, 156] width 81 height 29
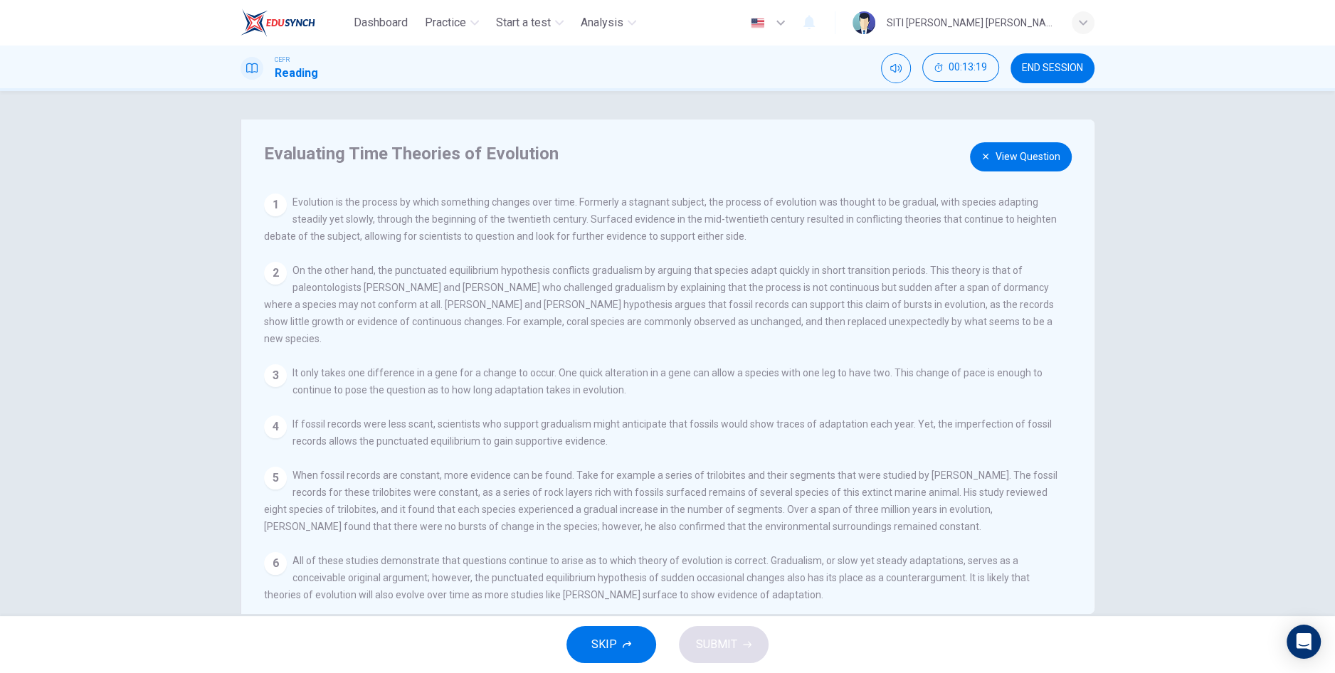
click at [1010, 165] on button "View Question" at bounding box center [1021, 156] width 102 height 29
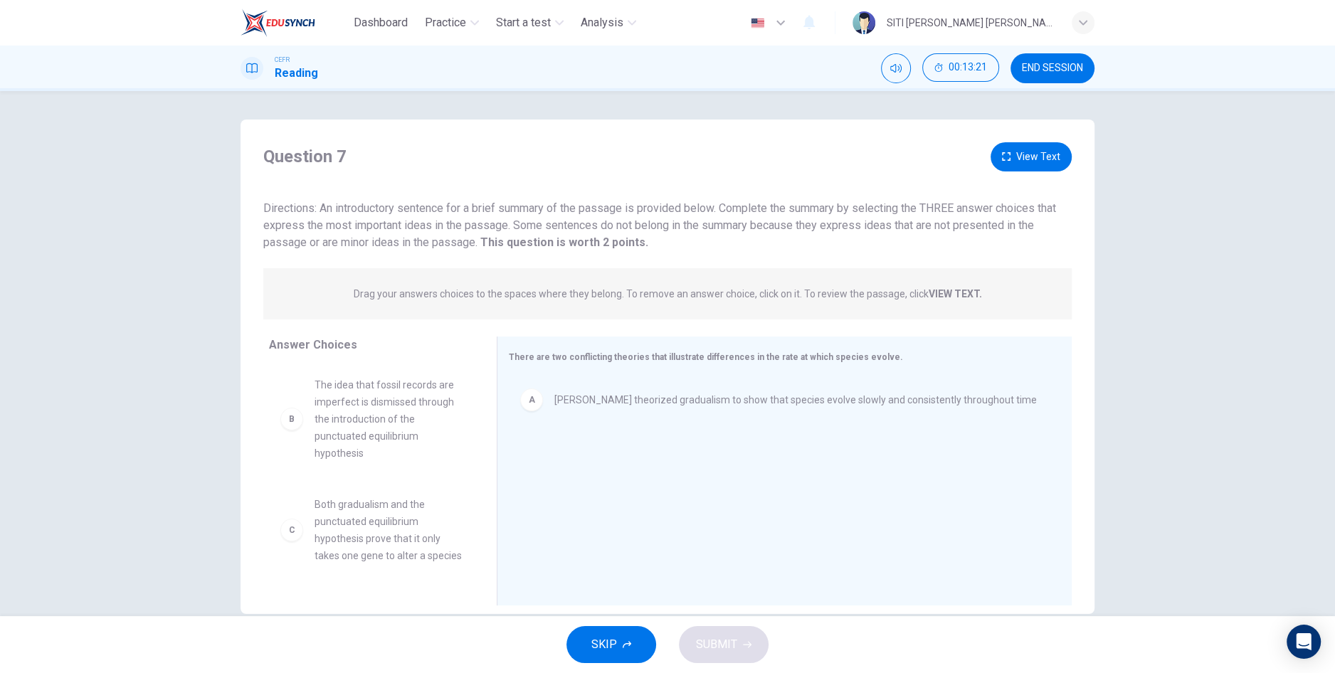
click at [1007, 169] on button "View Text" at bounding box center [1030, 156] width 81 height 29
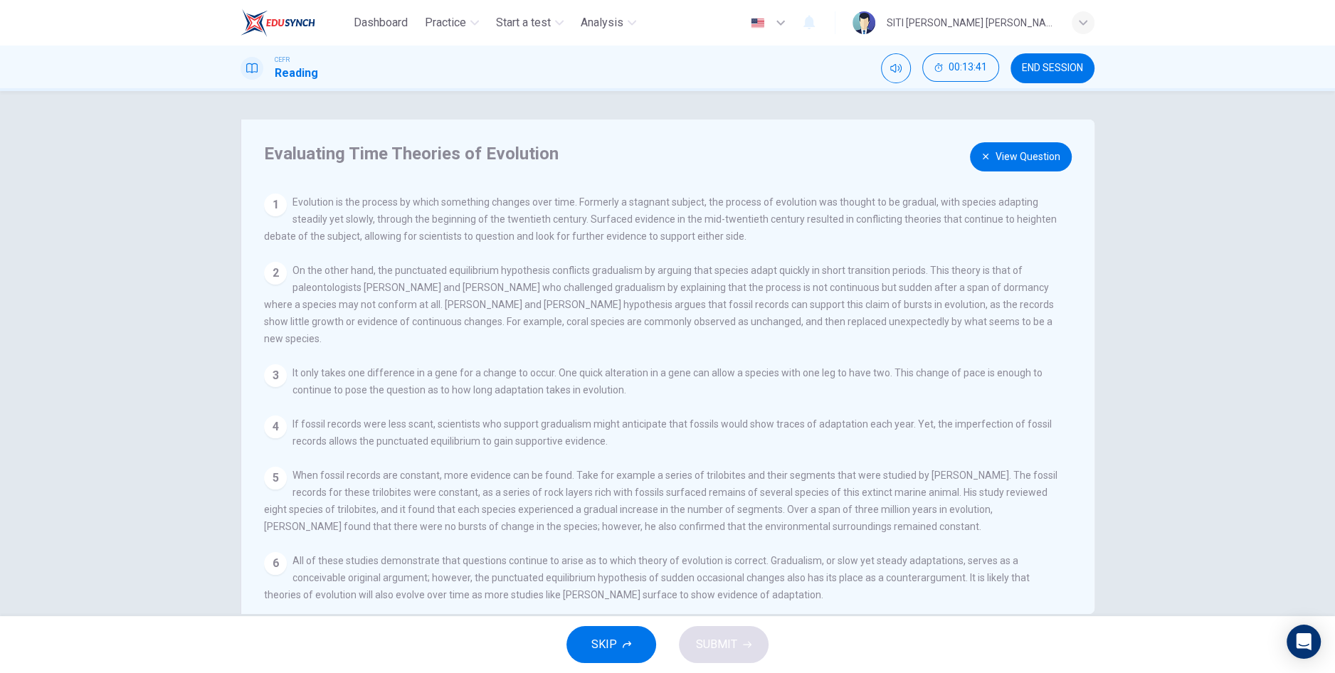
click at [1034, 160] on button "View Question" at bounding box center [1021, 156] width 102 height 29
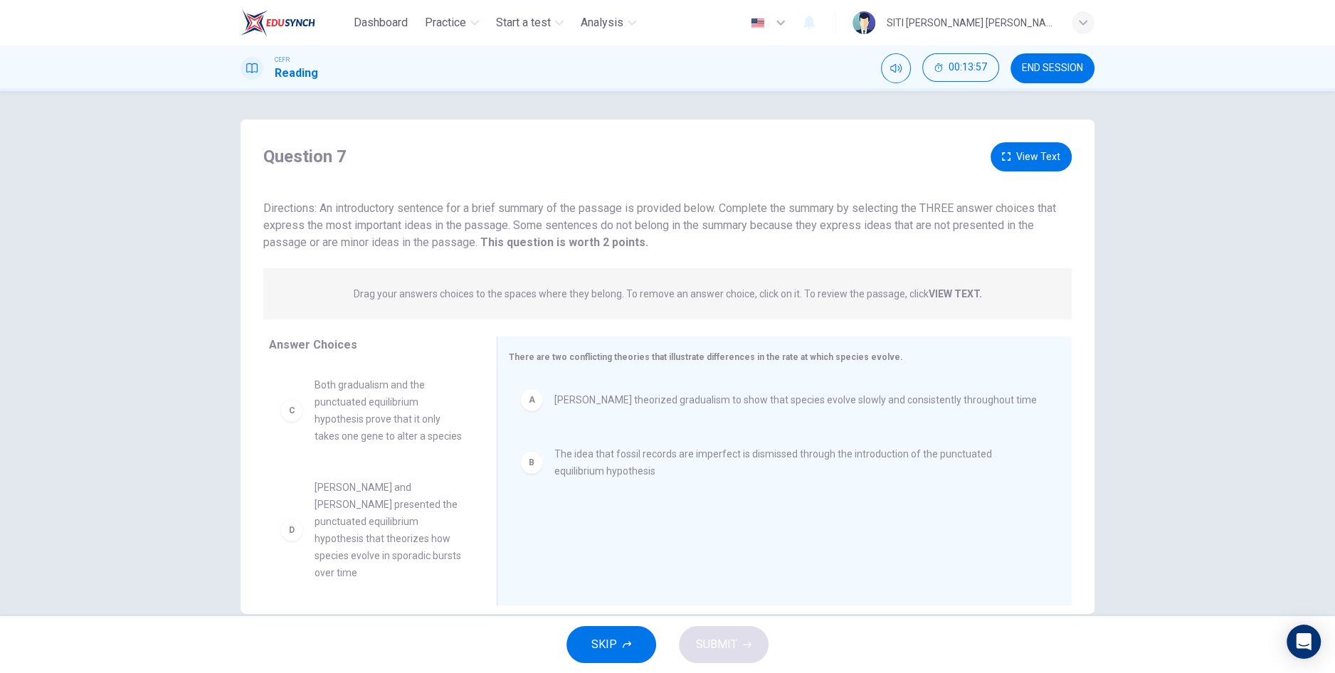
click at [1041, 167] on button "View Text" at bounding box center [1030, 156] width 81 height 29
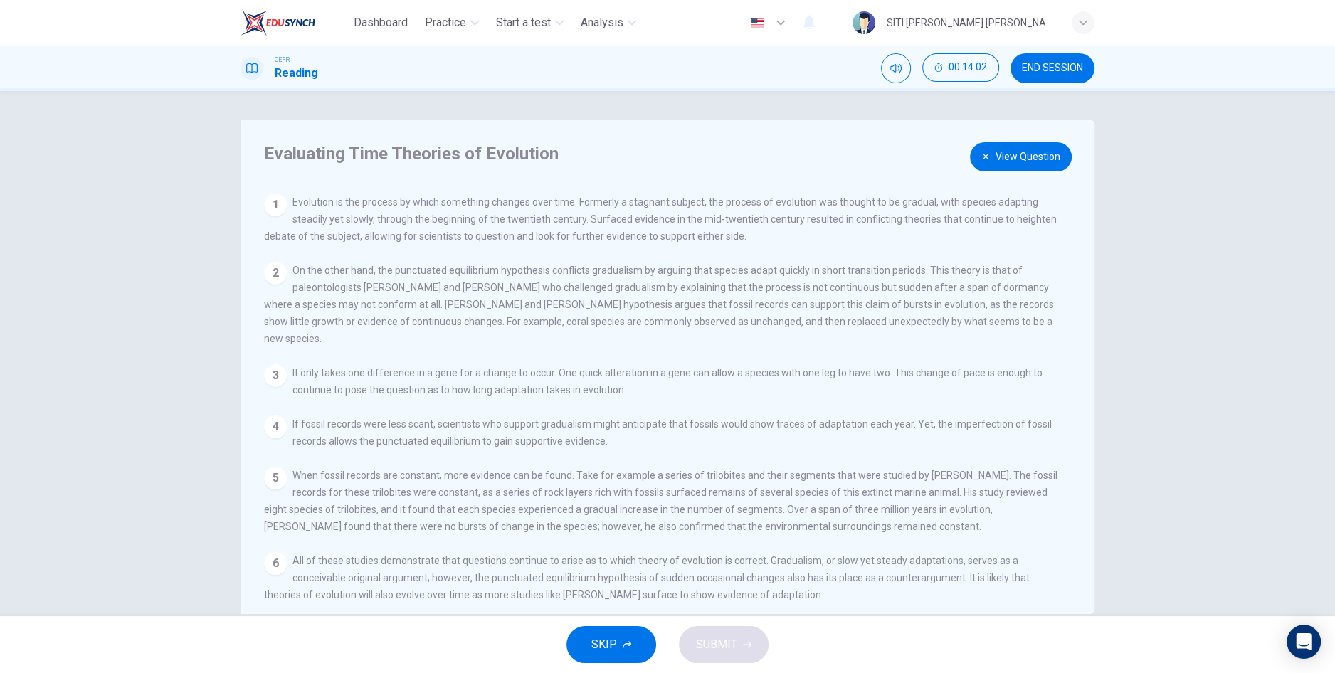
click at [1015, 165] on button "View Question" at bounding box center [1021, 156] width 102 height 29
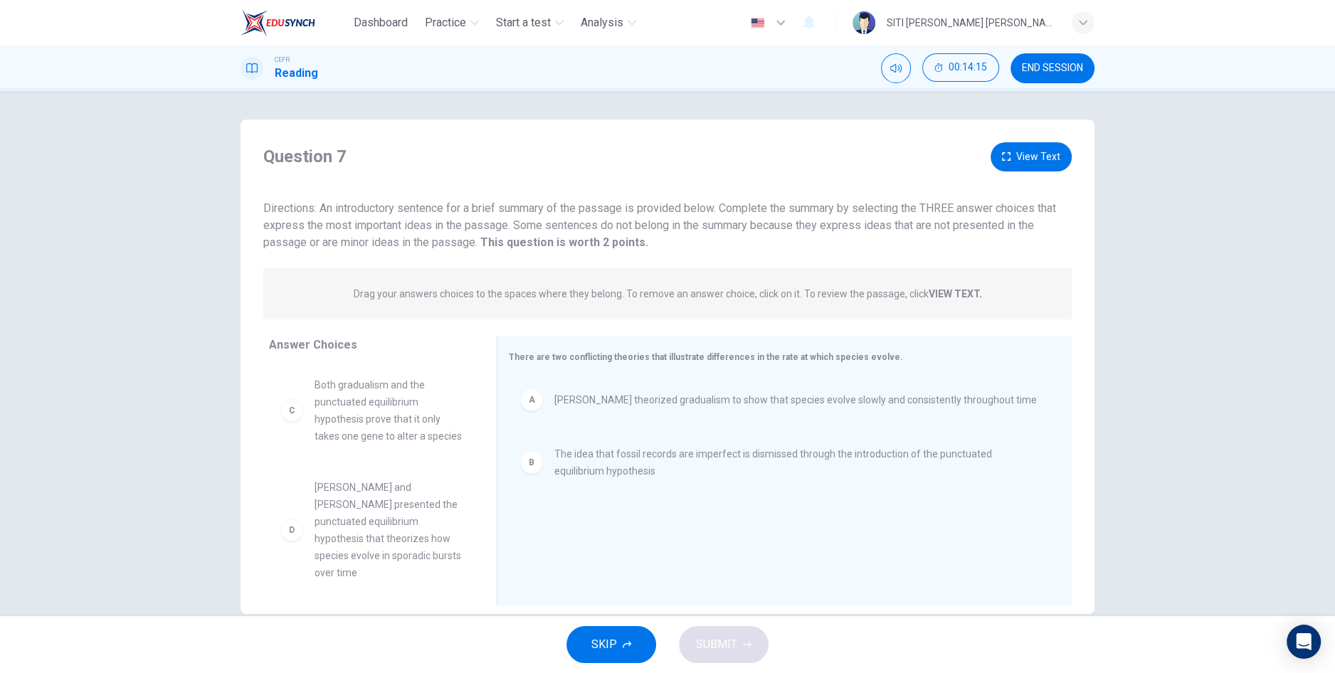
click at [1028, 159] on button "View Text" at bounding box center [1030, 156] width 81 height 29
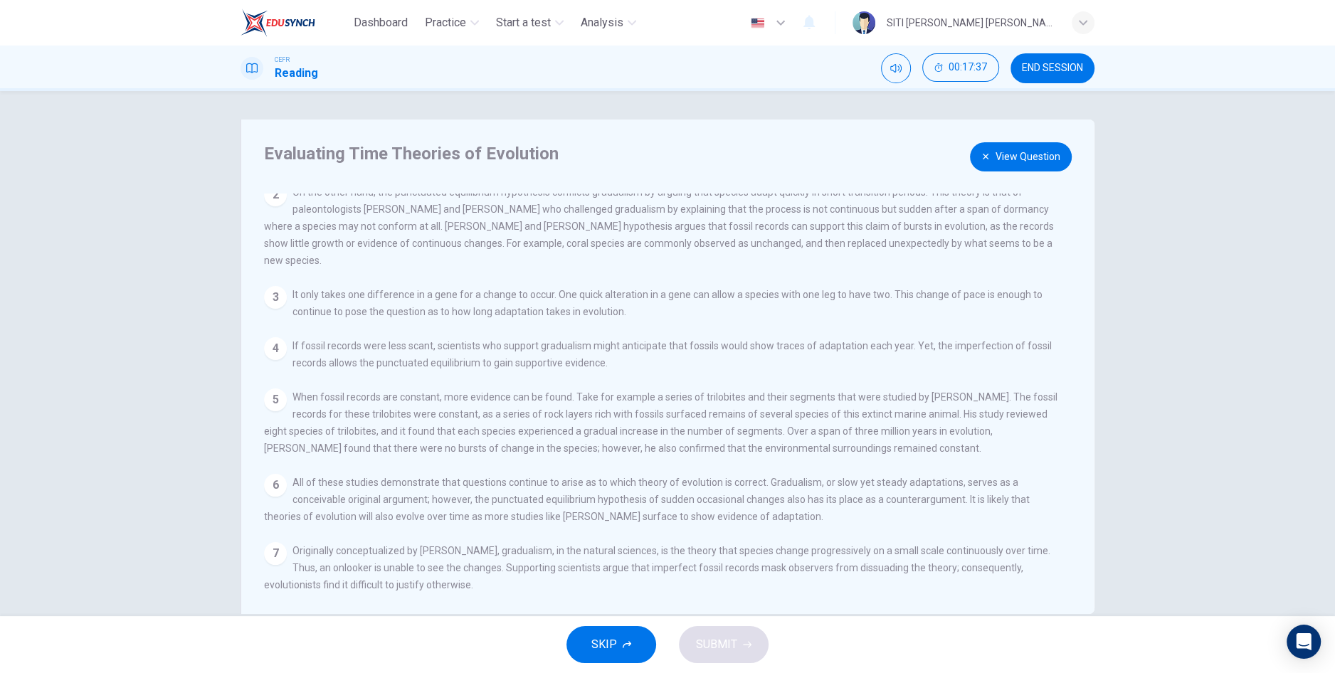
scroll to position [26, 0]
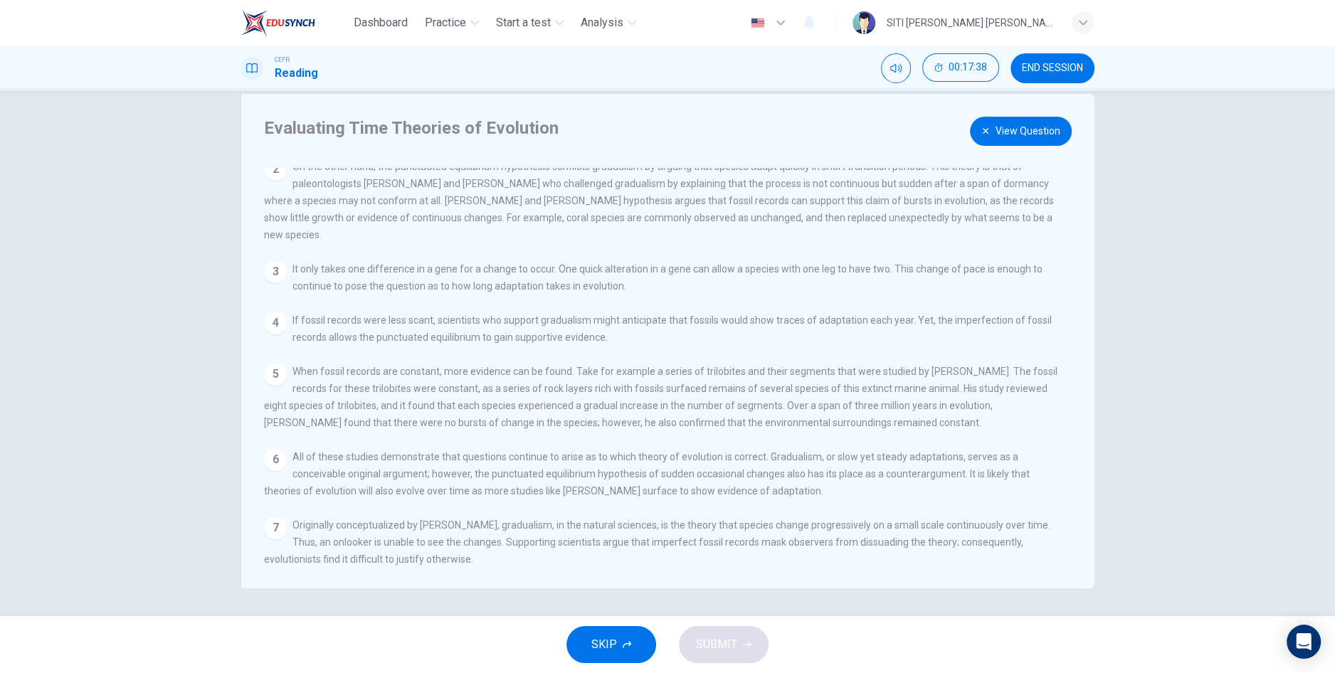
click at [1010, 128] on button "View Question" at bounding box center [1021, 131] width 102 height 29
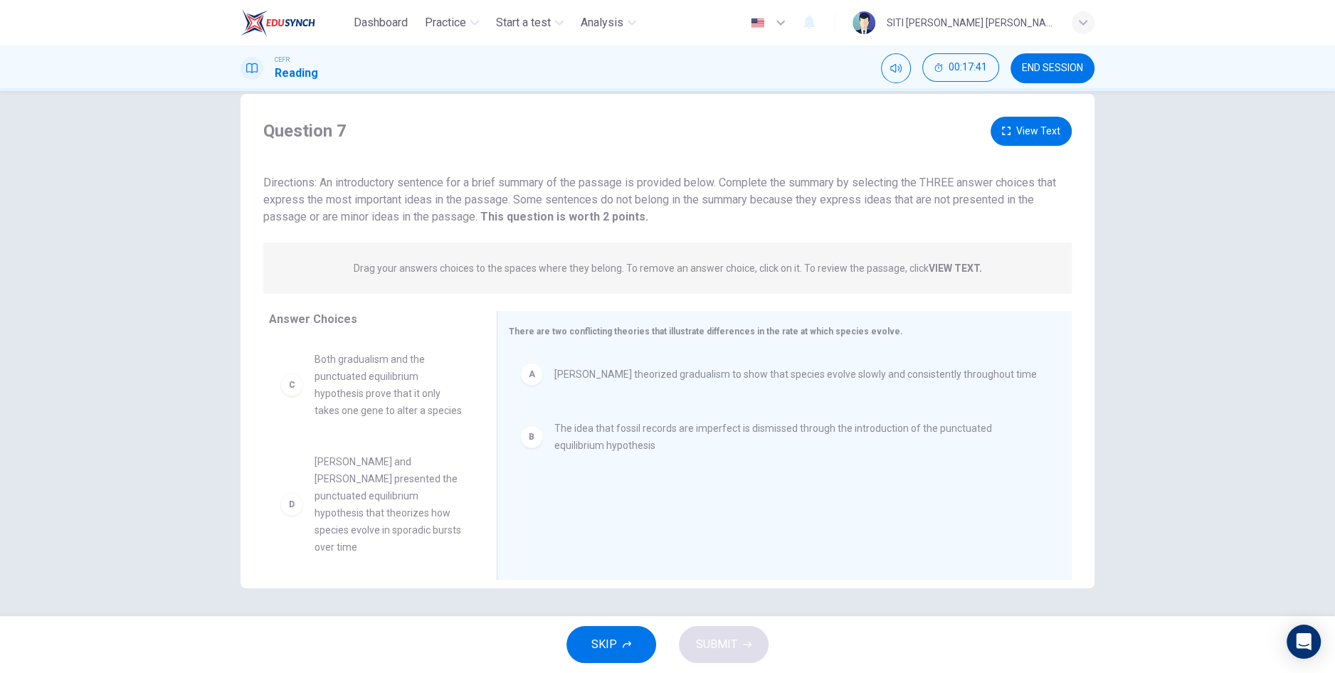
click at [1061, 139] on button "View Text" at bounding box center [1030, 131] width 81 height 29
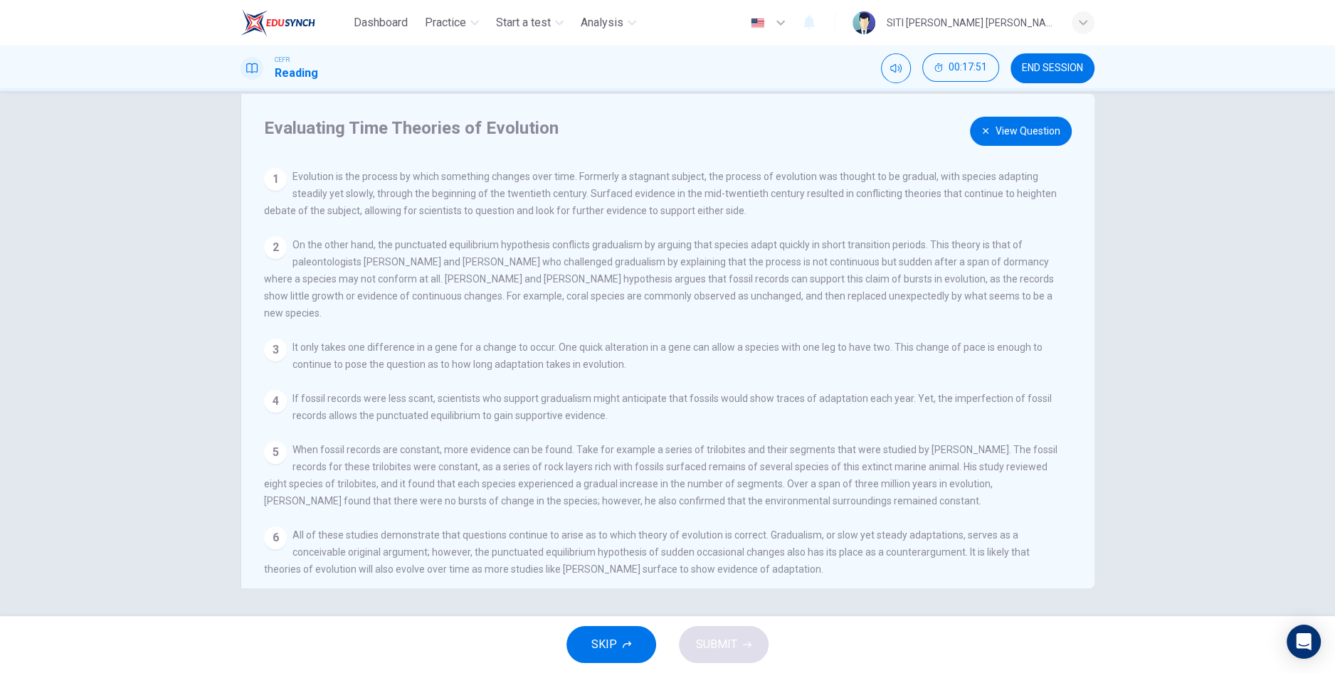
click at [1009, 130] on button "View Question" at bounding box center [1021, 131] width 102 height 29
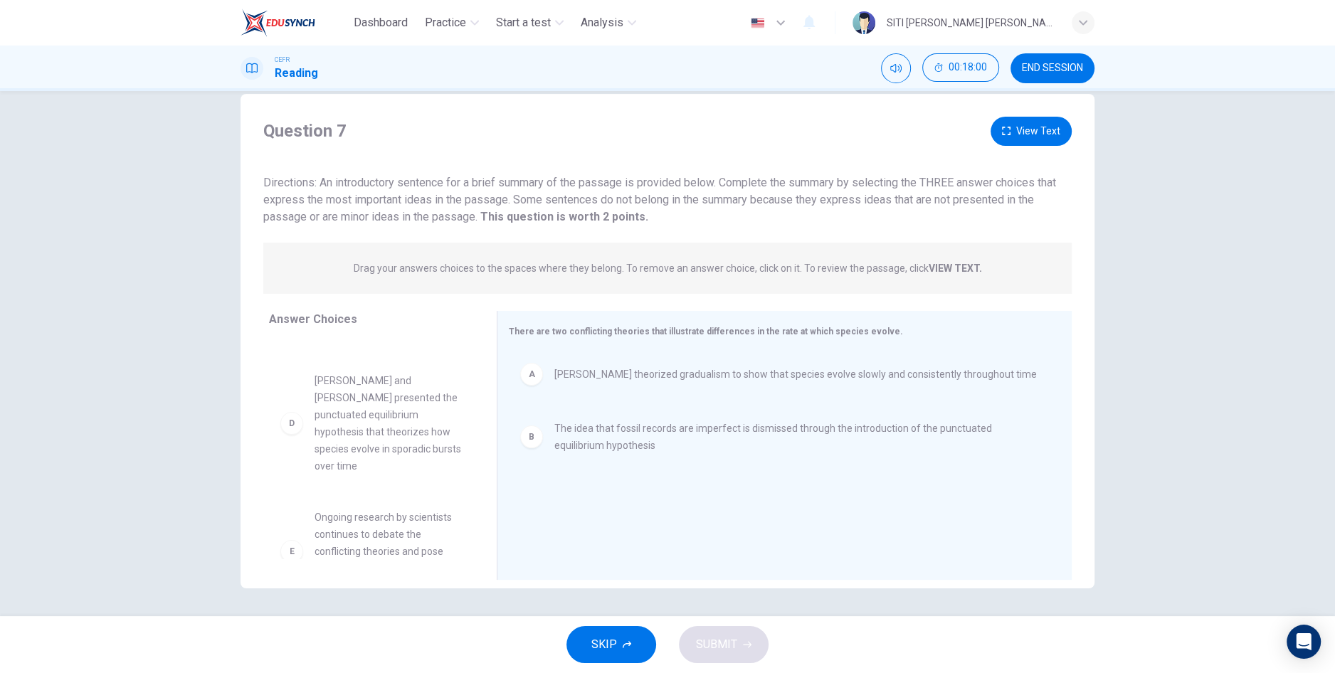
scroll to position [82, 0]
click at [1021, 129] on button "View Text" at bounding box center [1030, 131] width 81 height 29
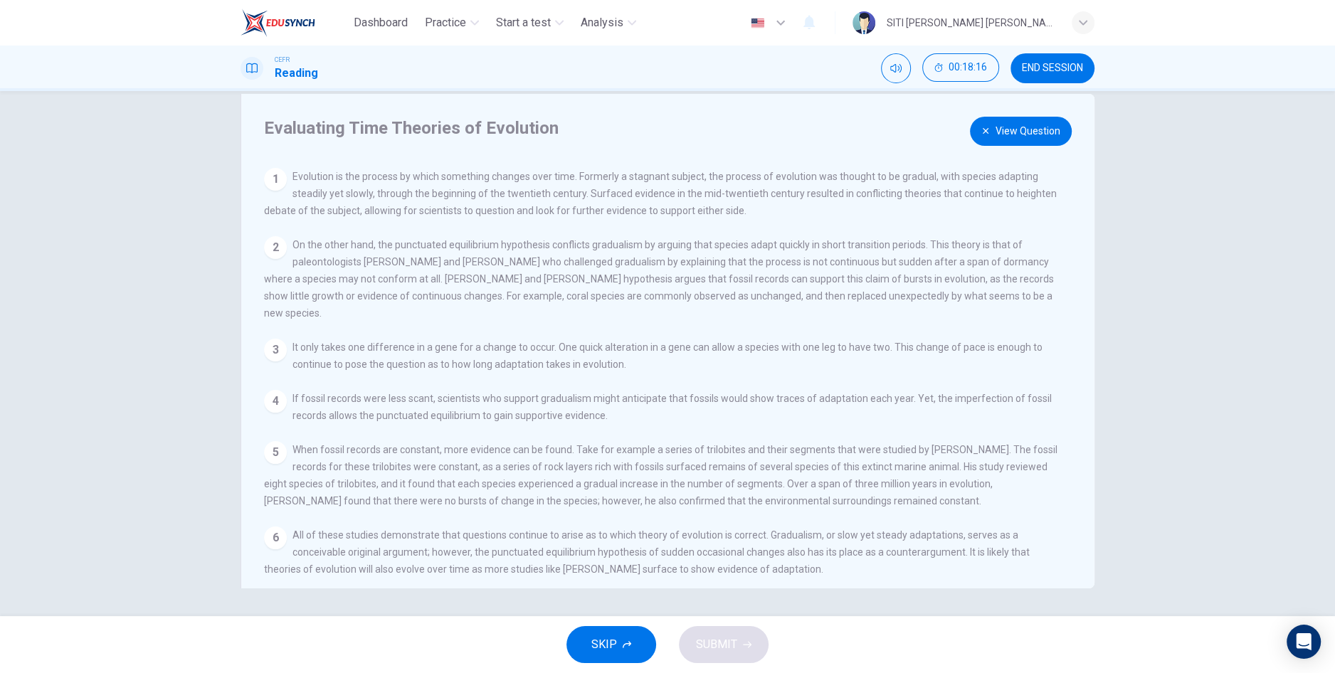
click at [1024, 139] on button "View Question" at bounding box center [1021, 131] width 102 height 29
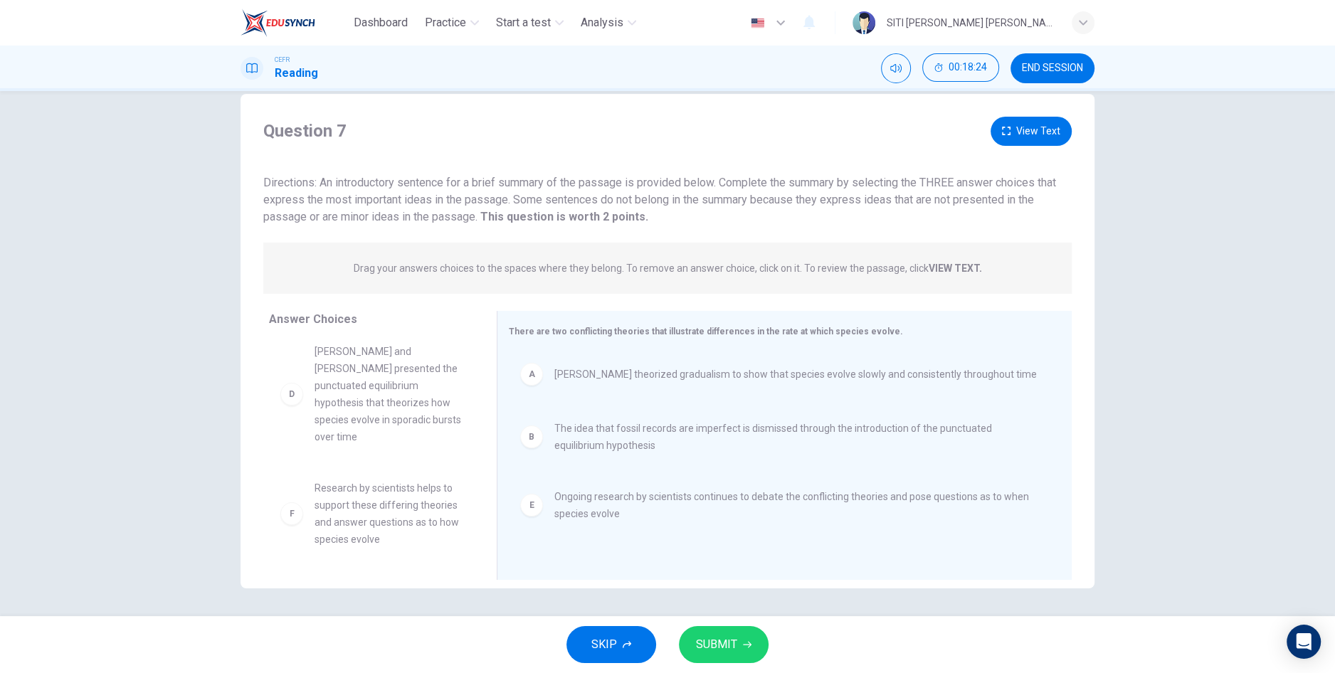
scroll to position [110, 0]
click at [706, 652] on span "SUBMIT" at bounding box center [716, 645] width 41 height 20
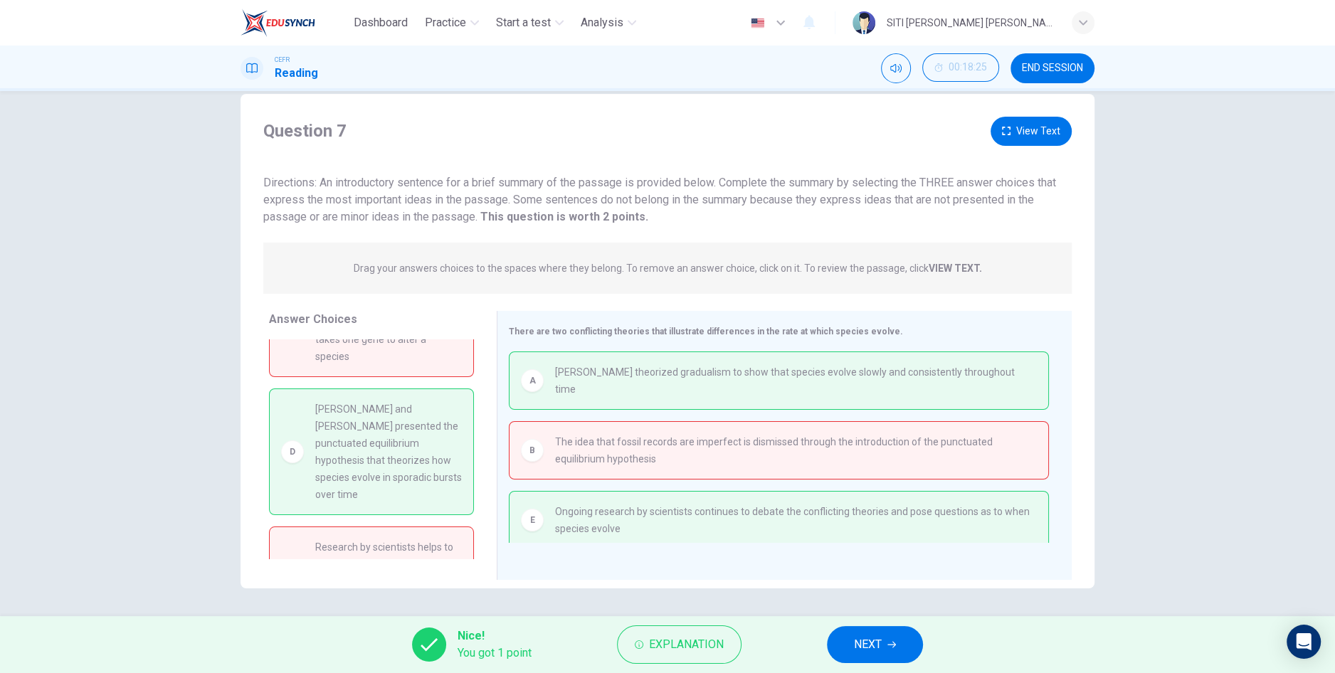
scroll to position [73, 0]
click at [664, 658] on button "Explanation" at bounding box center [679, 644] width 125 height 38
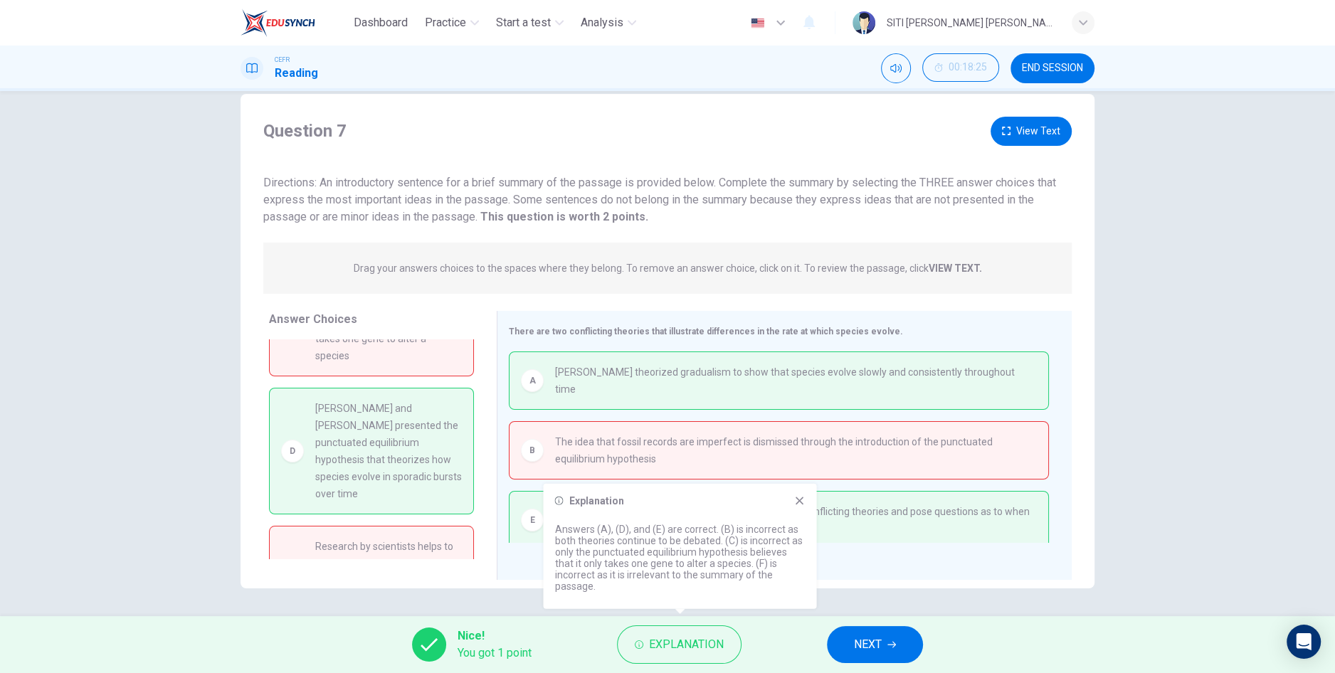
click at [800, 507] on icon at bounding box center [798, 500] width 11 height 11
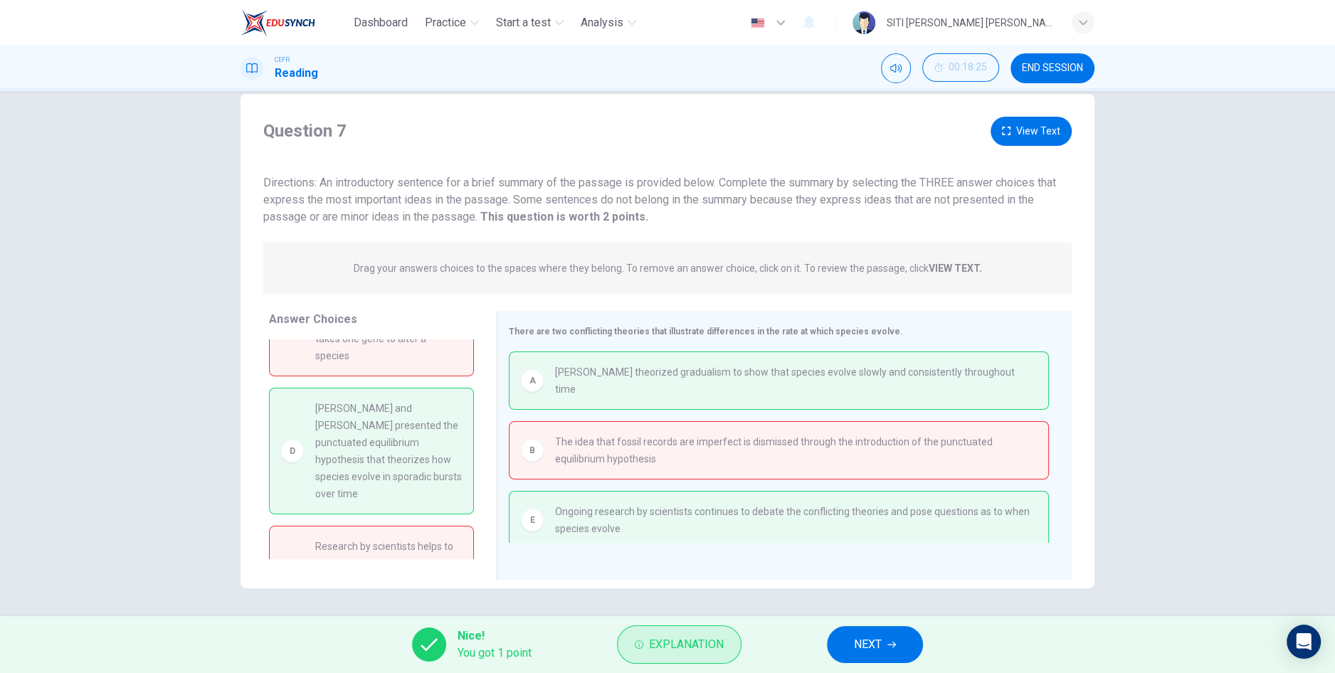
click at [650, 645] on span "Explanation" at bounding box center [686, 645] width 75 height 20
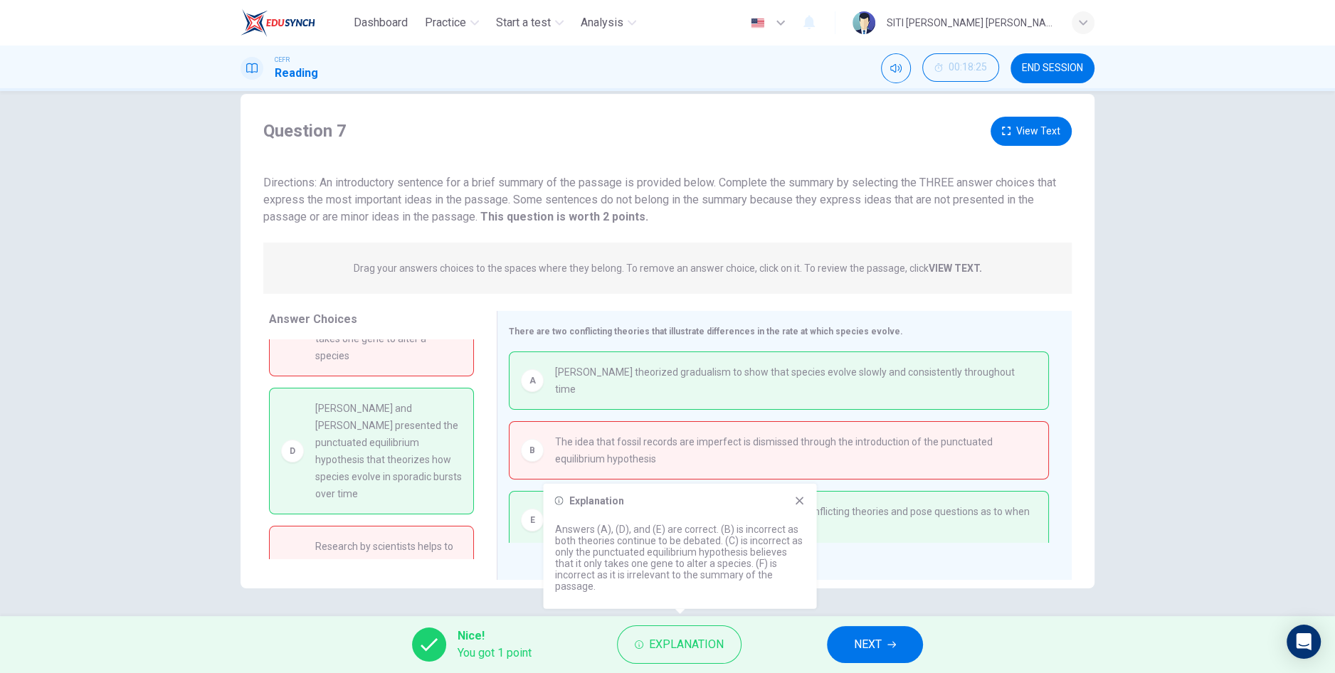
click at [803, 504] on div "Explanation Answers (A), (D), and (E) are correct. (B) is incorrect as both the…" at bounding box center [679, 546] width 273 height 125
click at [799, 504] on icon at bounding box center [799, 501] width 8 height 8
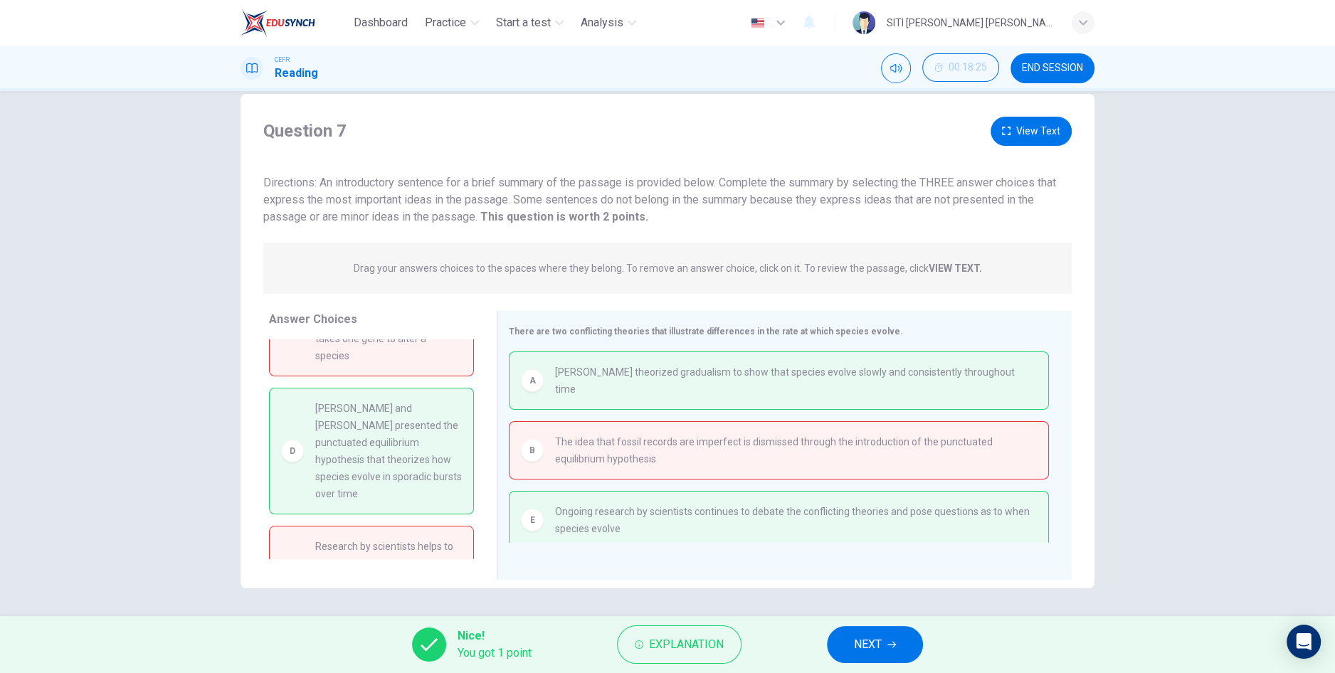
click at [874, 635] on span "NEXT" at bounding box center [868, 645] width 28 height 20
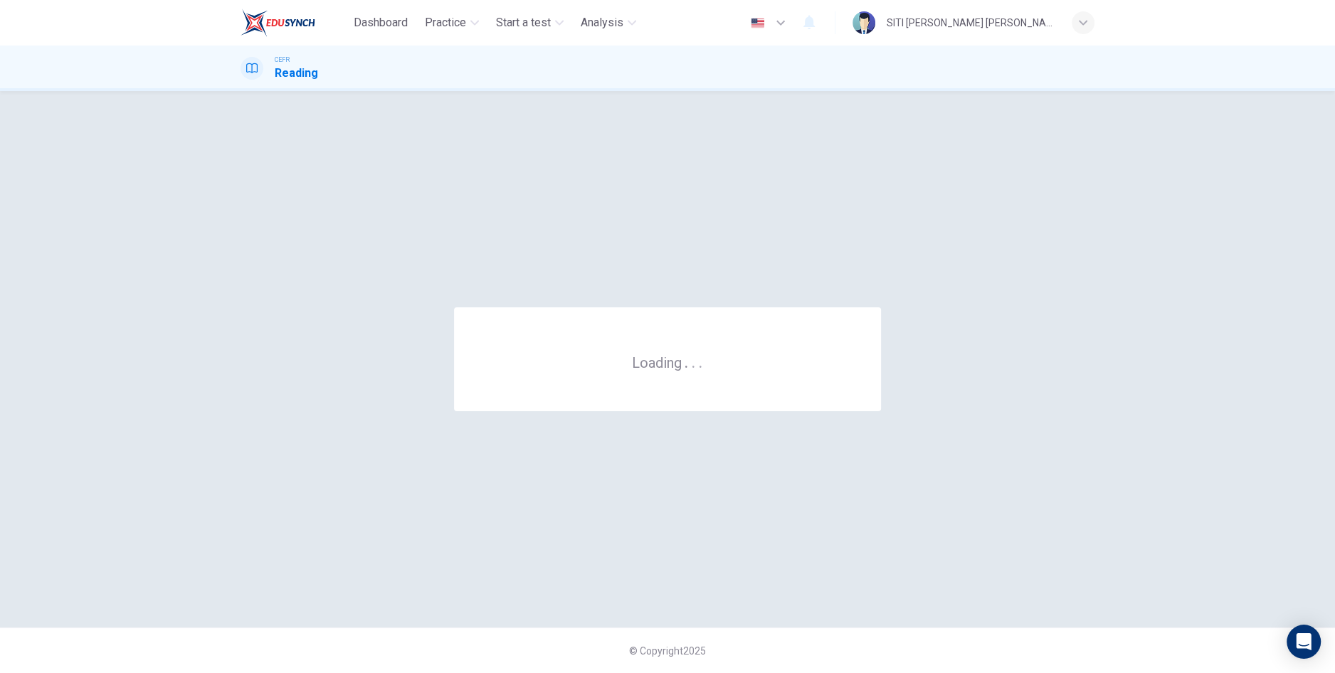
scroll to position [0, 0]
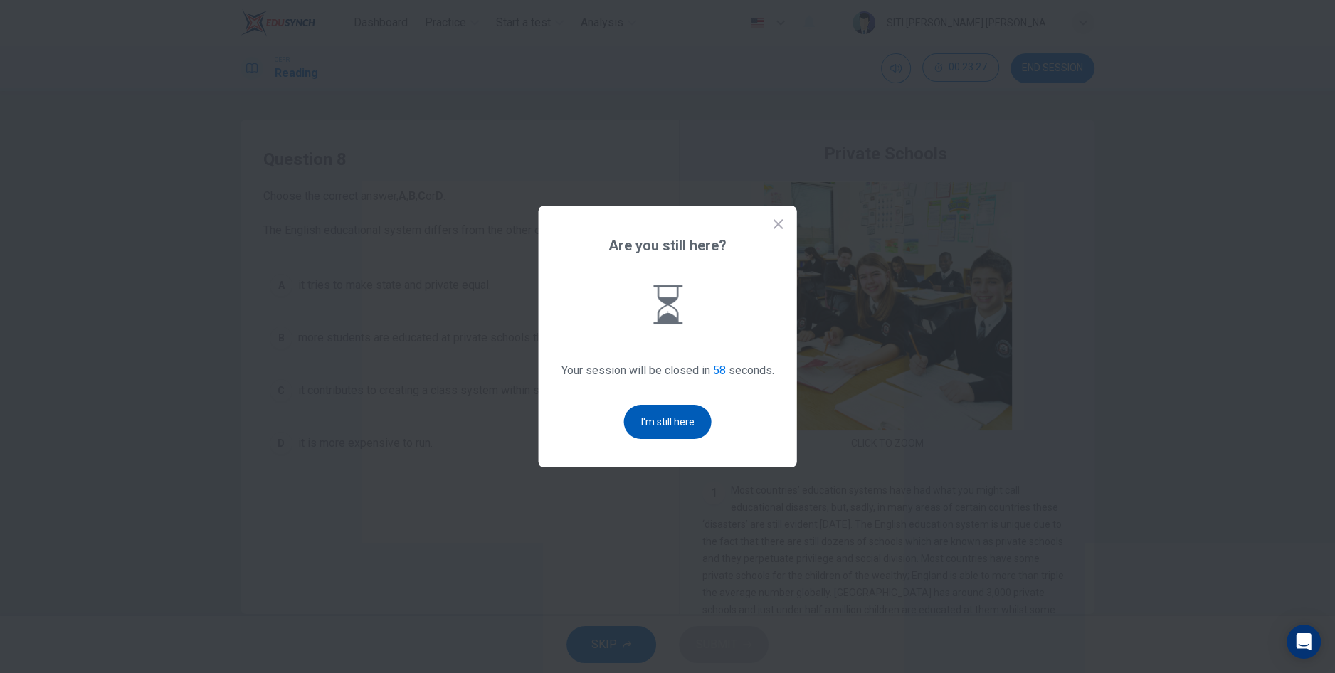
click at [689, 439] on button "I'm still here" at bounding box center [668, 422] width 88 height 34
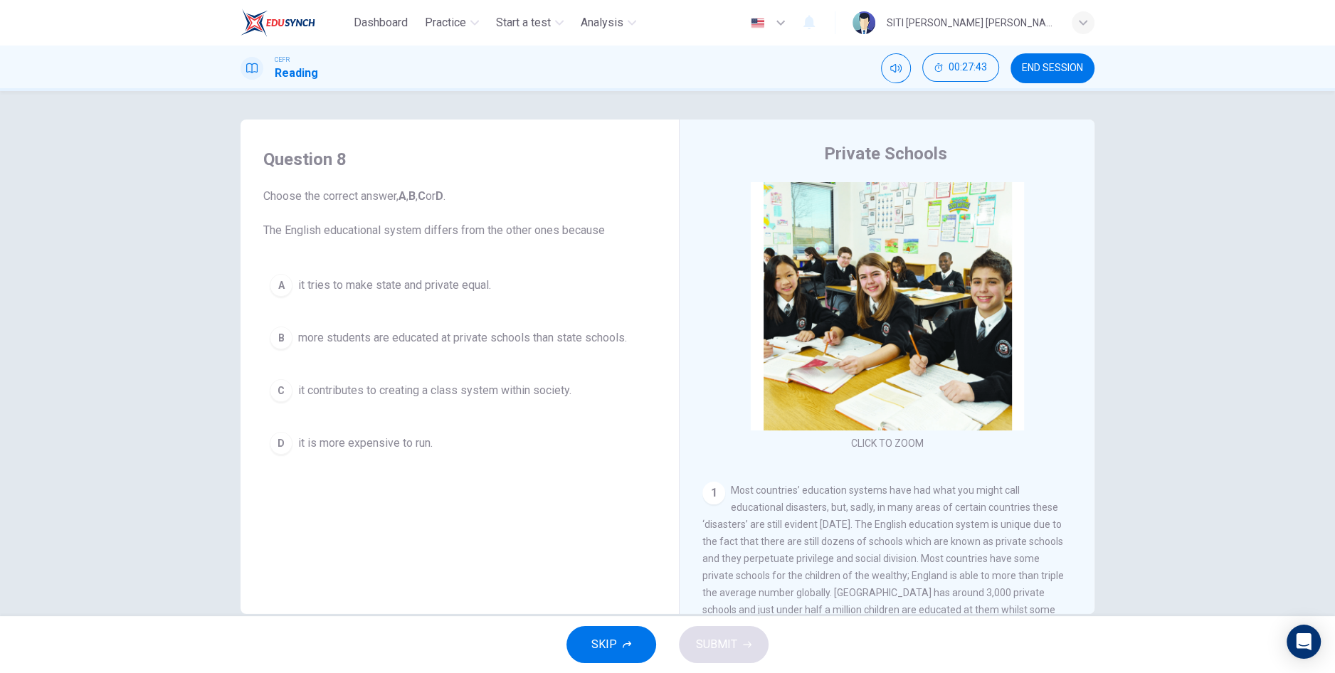
click at [547, 396] on span "it contributes to creating a class system within society." at bounding box center [434, 390] width 273 height 17
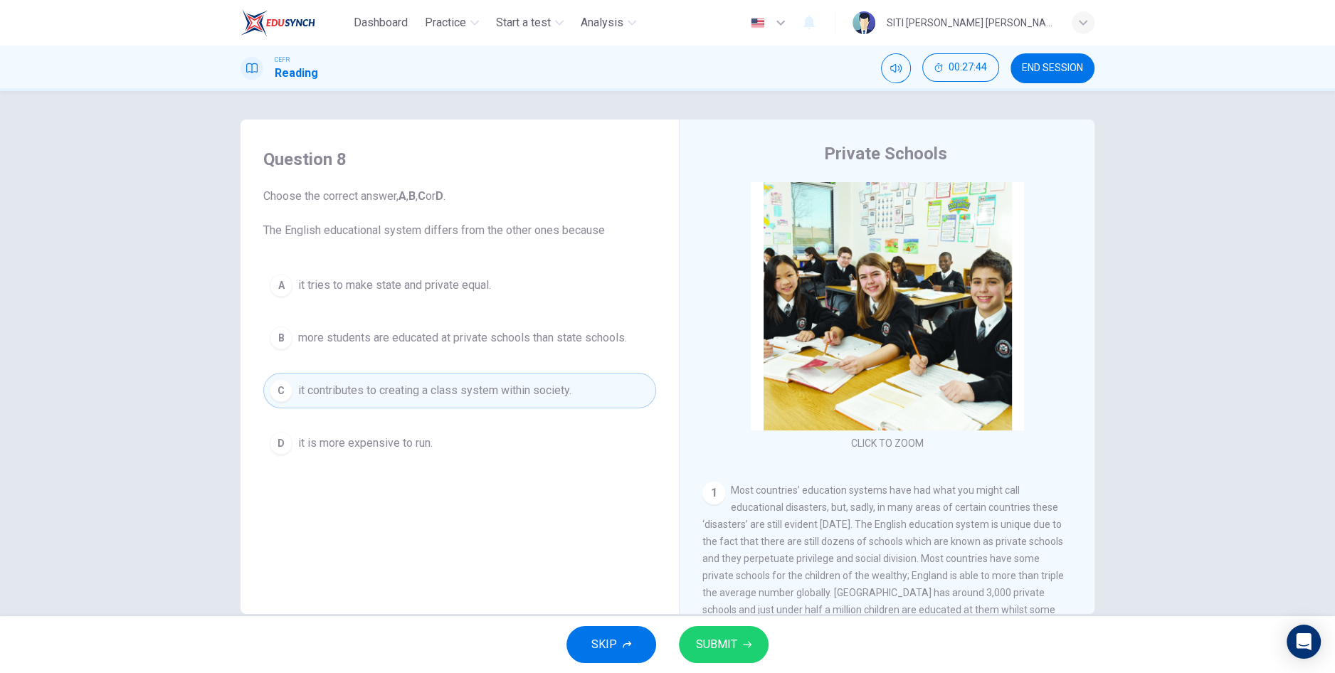
click at [744, 661] on button "SUBMIT" at bounding box center [724, 644] width 90 height 37
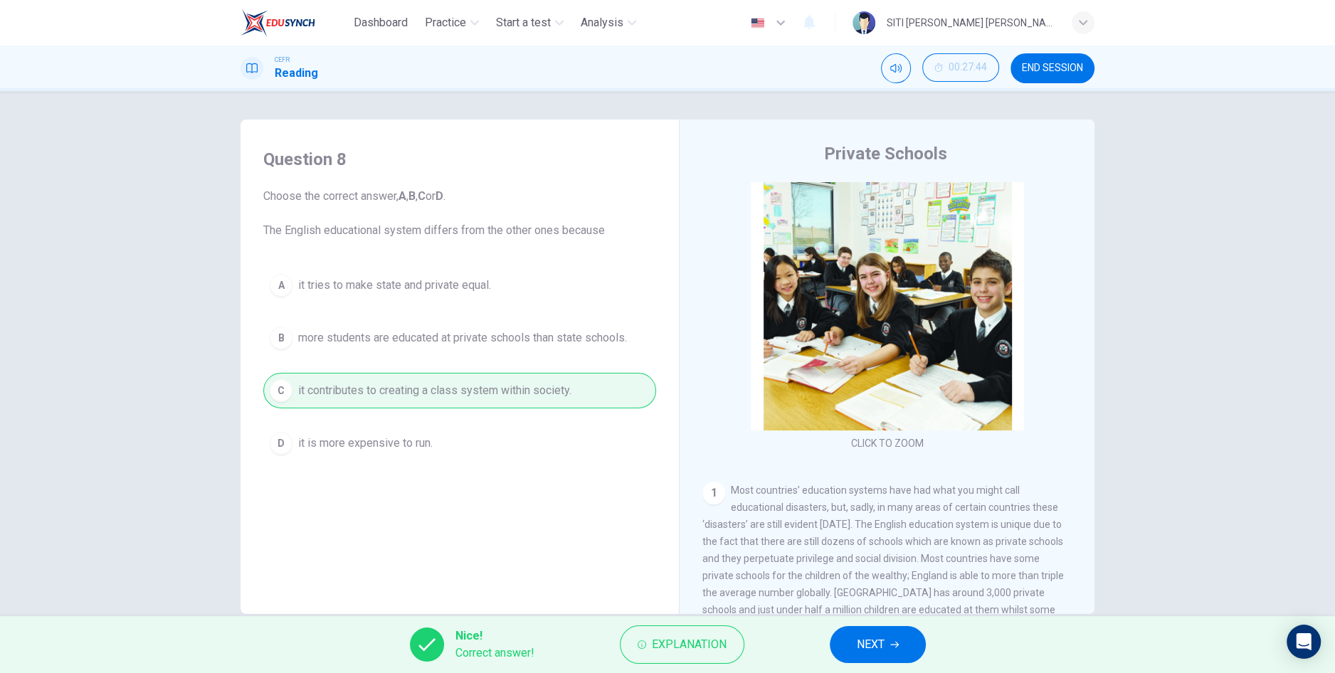
click at [891, 661] on button "NEXT" at bounding box center [878, 644] width 96 height 37
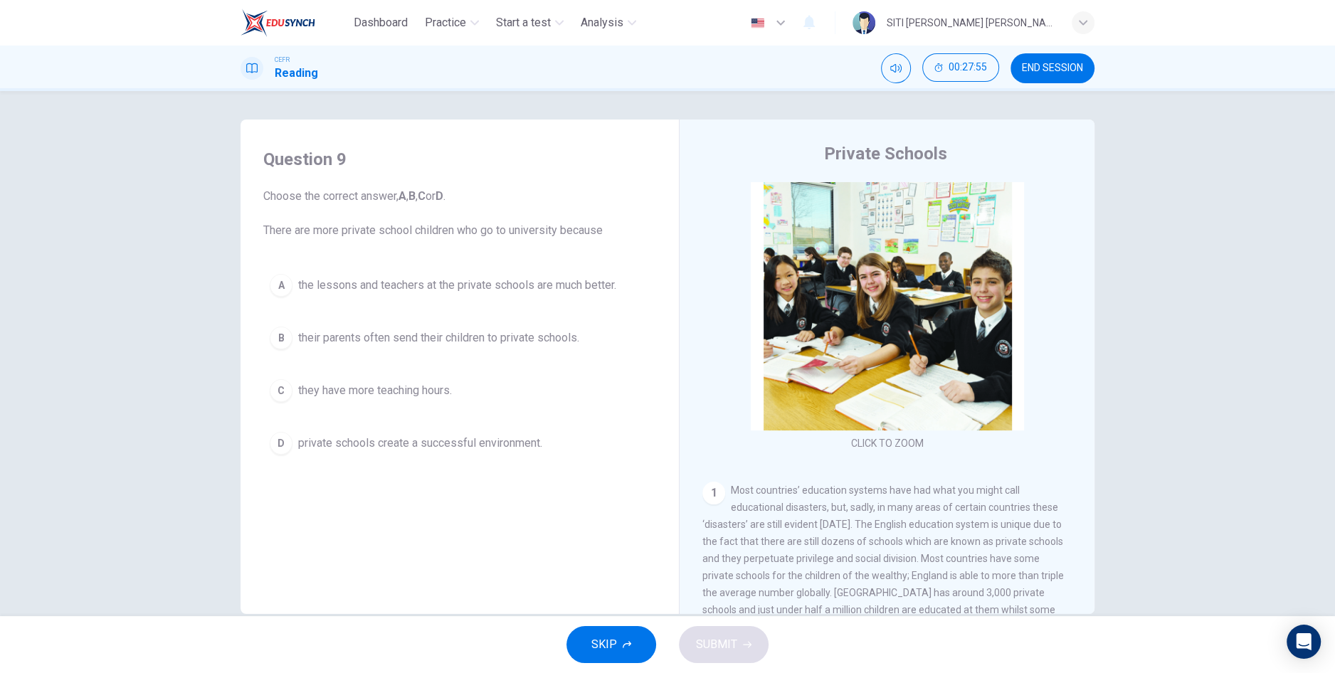
click at [469, 450] on button "D private schools create a successful environment." at bounding box center [459, 443] width 393 height 36
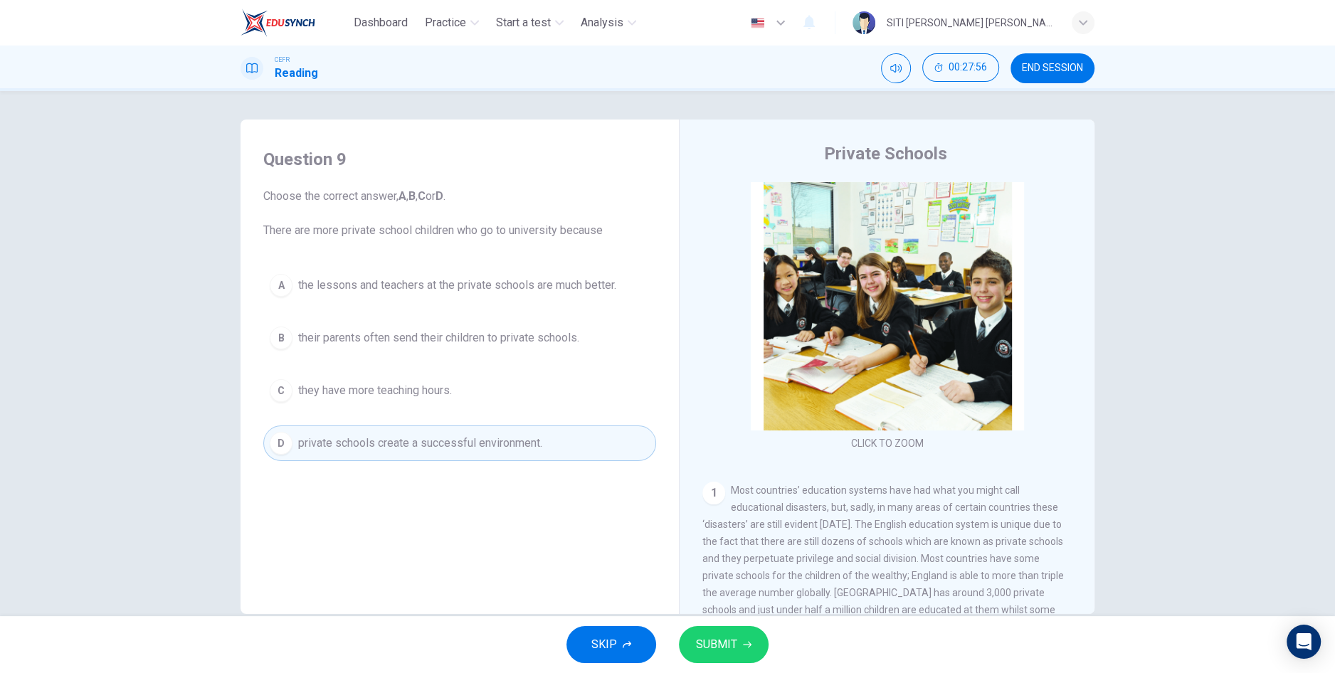
click at [730, 644] on span "SUBMIT" at bounding box center [716, 645] width 41 height 20
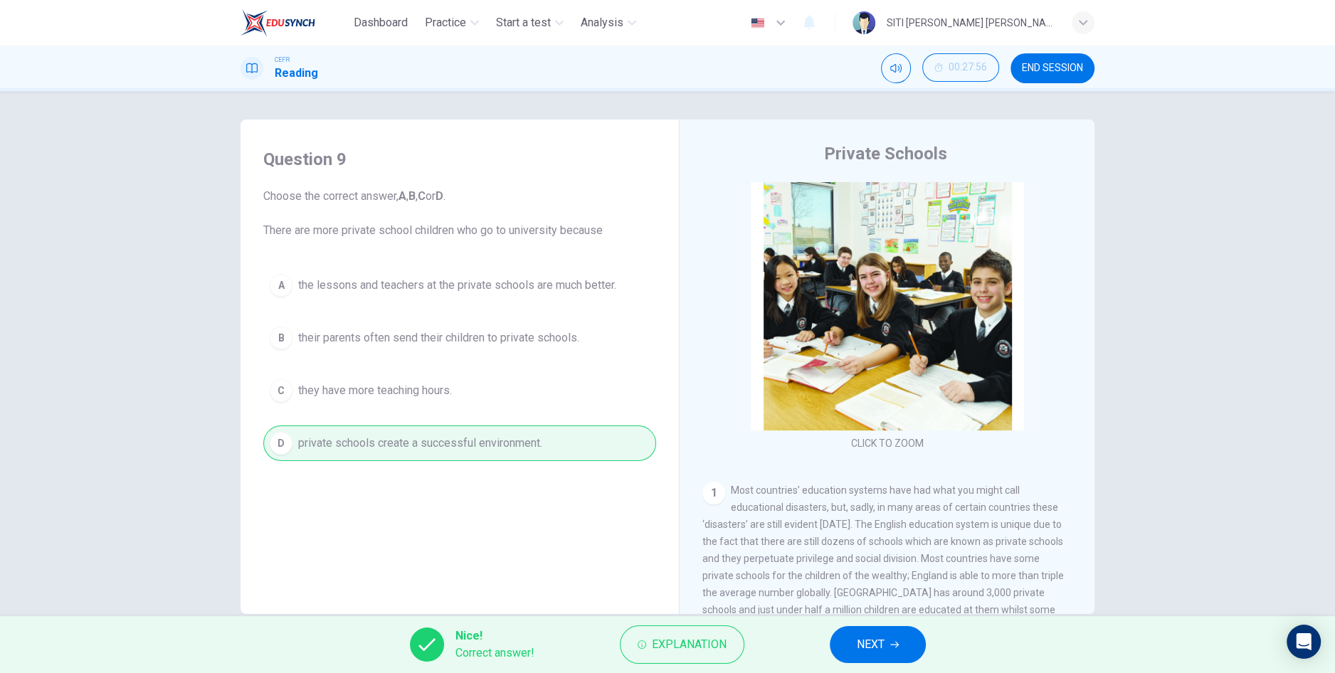
click at [891, 645] on icon "button" at bounding box center [894, 645] width 9 height 6
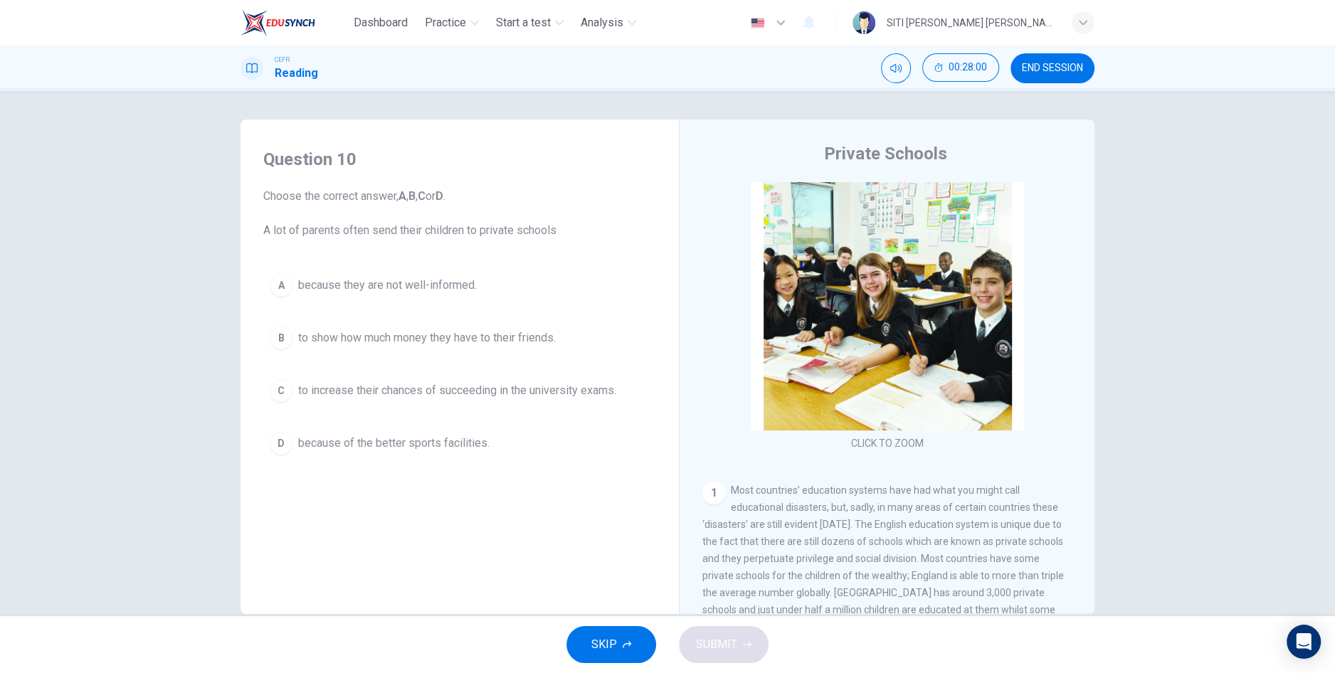
click at [568, 403] on button "C to increase their chances of succeeding in the university exams." at bounding box center [459, 391] width 393 height 36
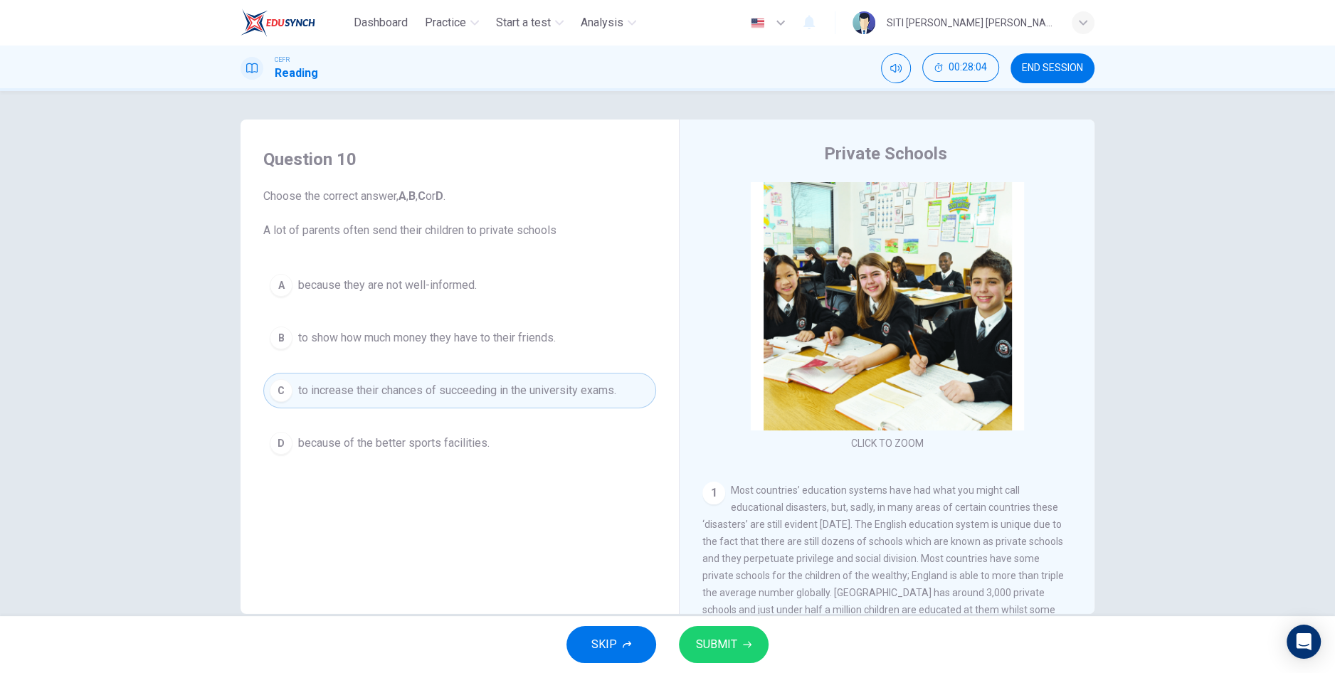
click at [739, 661] on button "SUBMIT" at bounding box center [724, 644] width 90 height 37
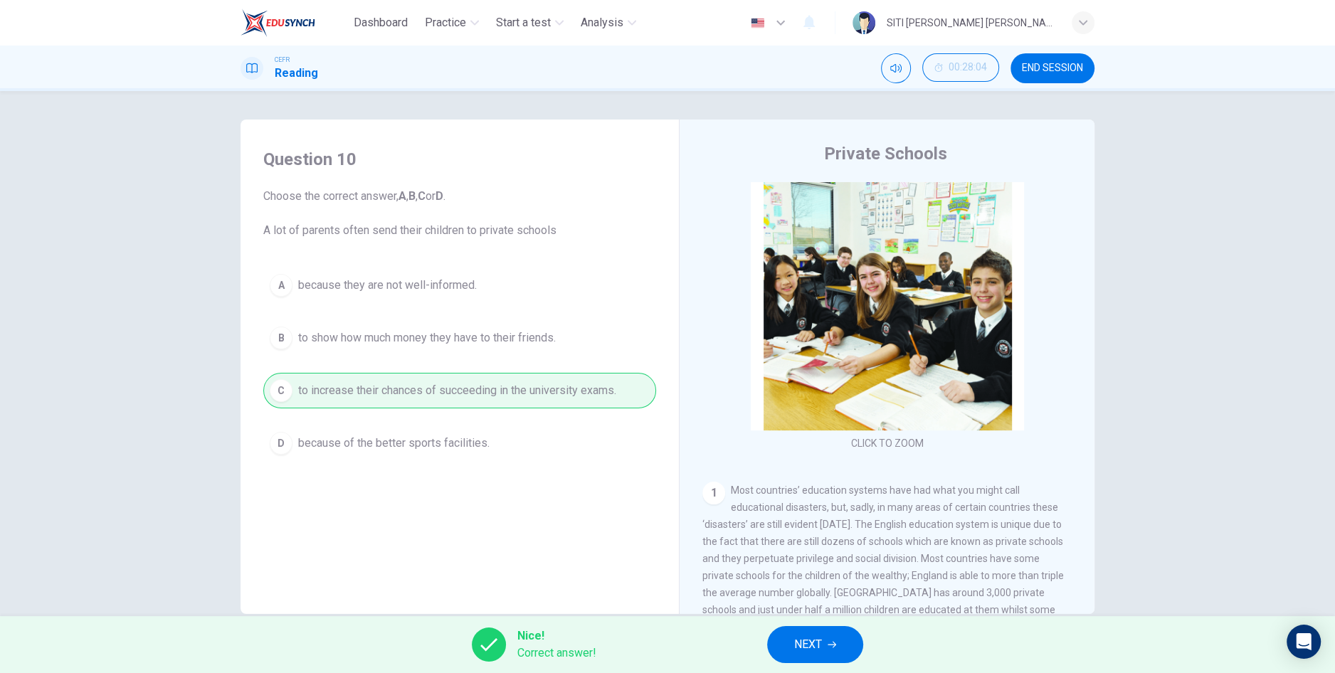
click at [823, 649] on button "NEXT" at bounding box center [815, 644] width 96 height 37
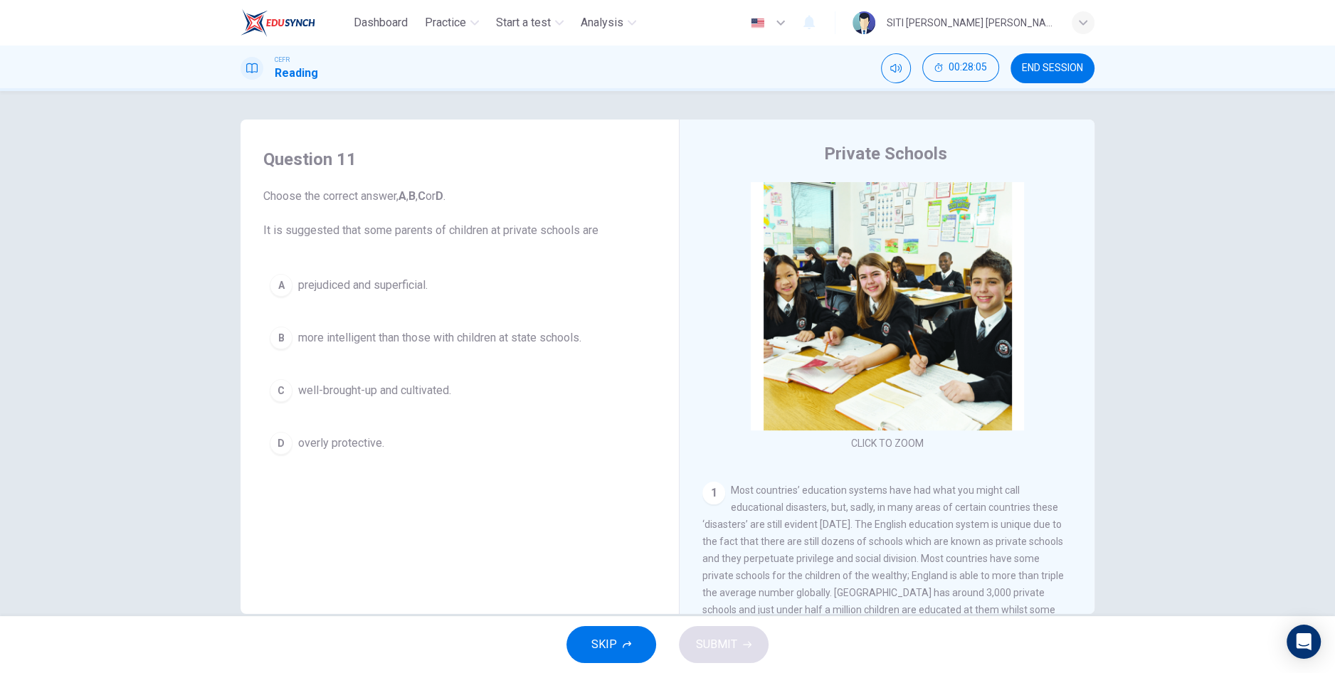
click at [455, 272] on button "A prejudiced and superficial." at bounding box center [459, 286] width 393 height 36
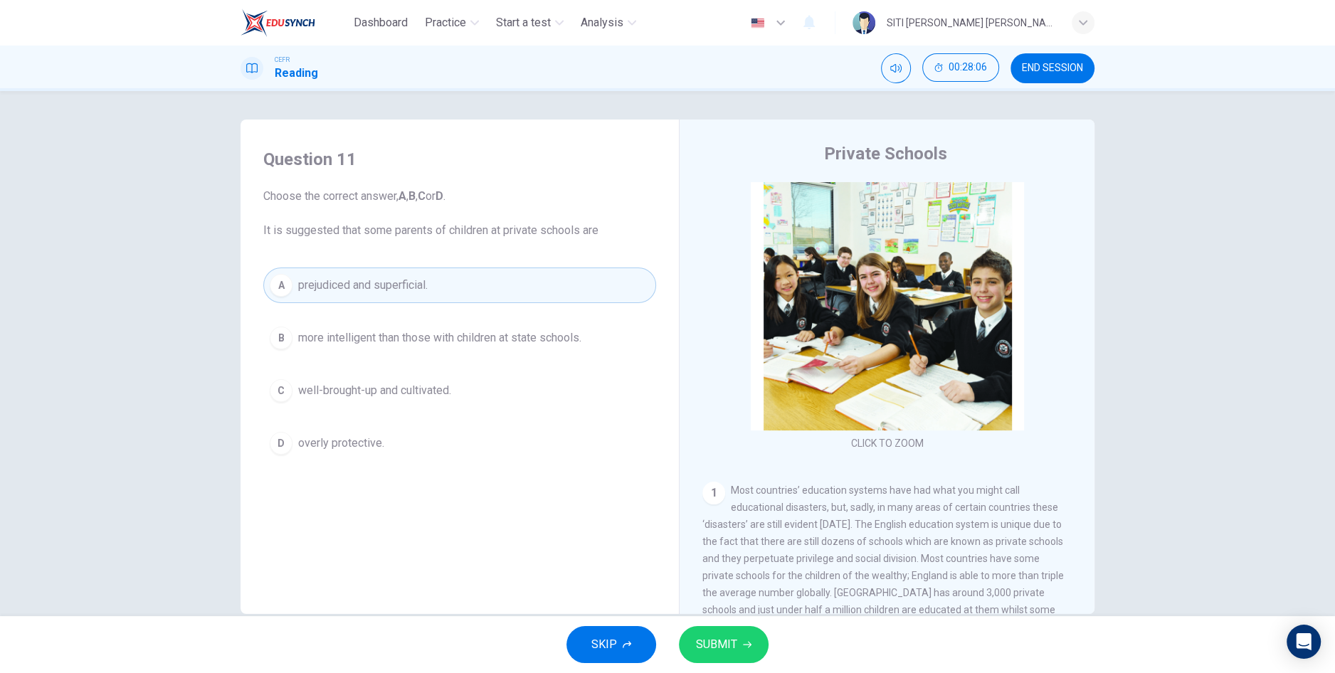
click at [748, 651] on button "SUBMIT" at bounding box center [724, 644] width 90 height 37
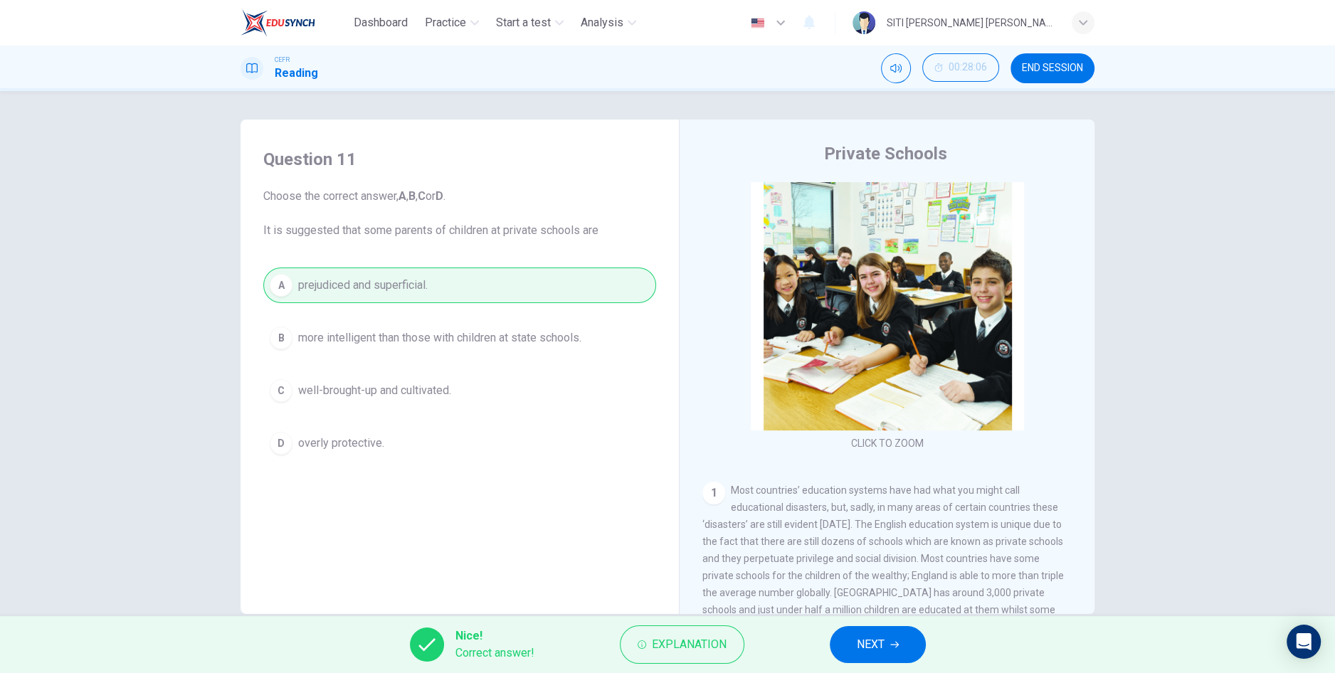
click at [913, 647] on button "NEXT" at bounding box center [878, 644] width 96 height 37
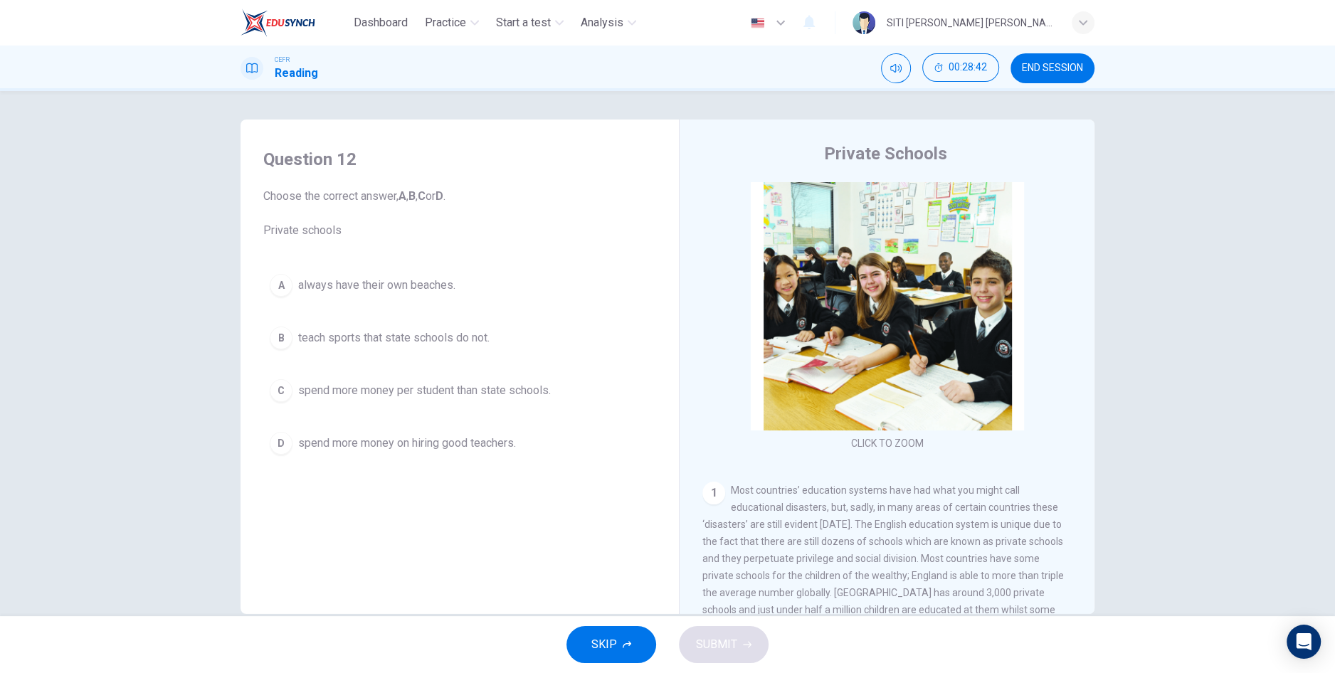
click at [523, 403] on button "C spend more money per student than state schools." at bounding box center [459, 391] width 393 height 36
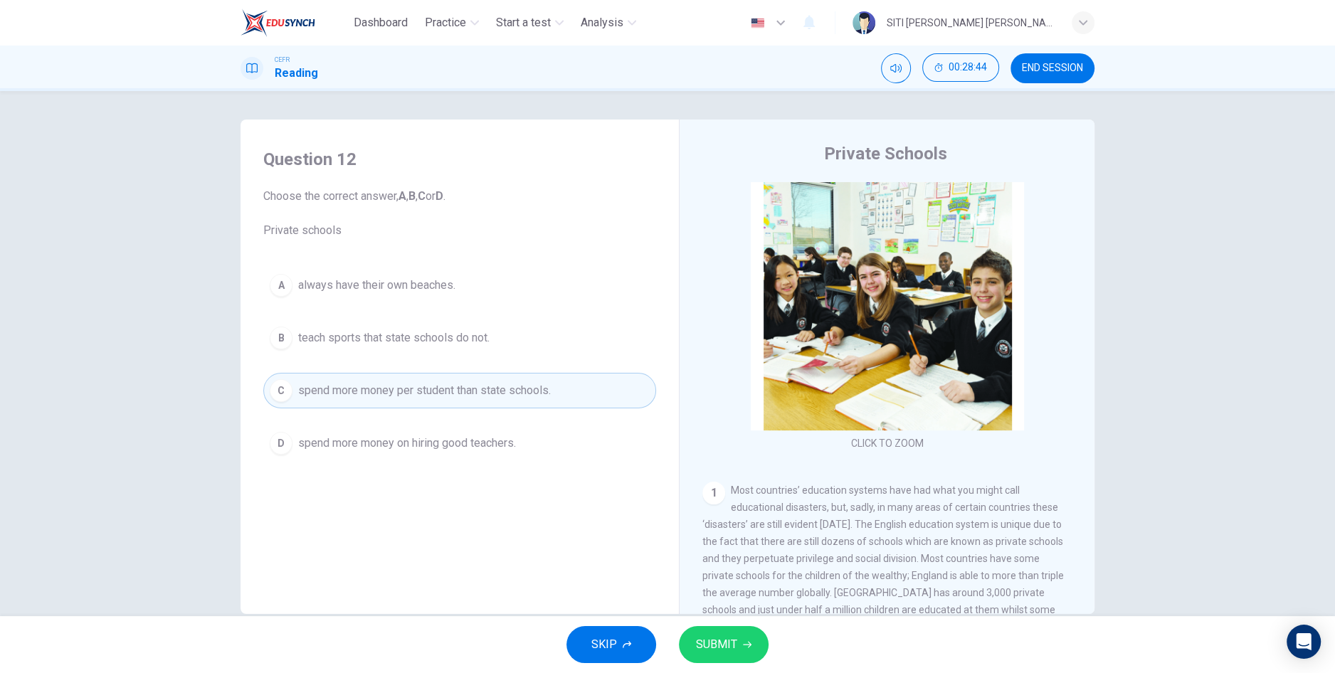
click at [730, 656] on button "SUBMIT" at bounding box center [724, 644] width 90 height 37
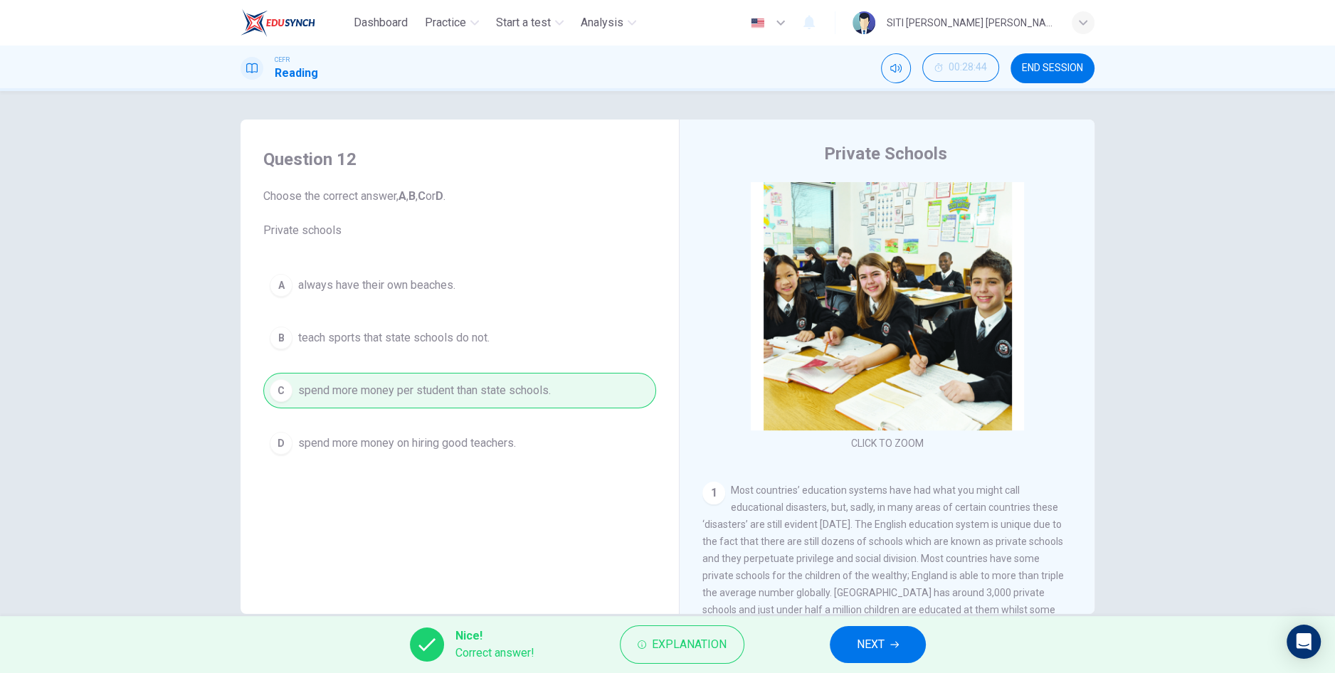
click at [888, 658] on button "NEXT" at bounding box center [878, 644] width 96 height 37
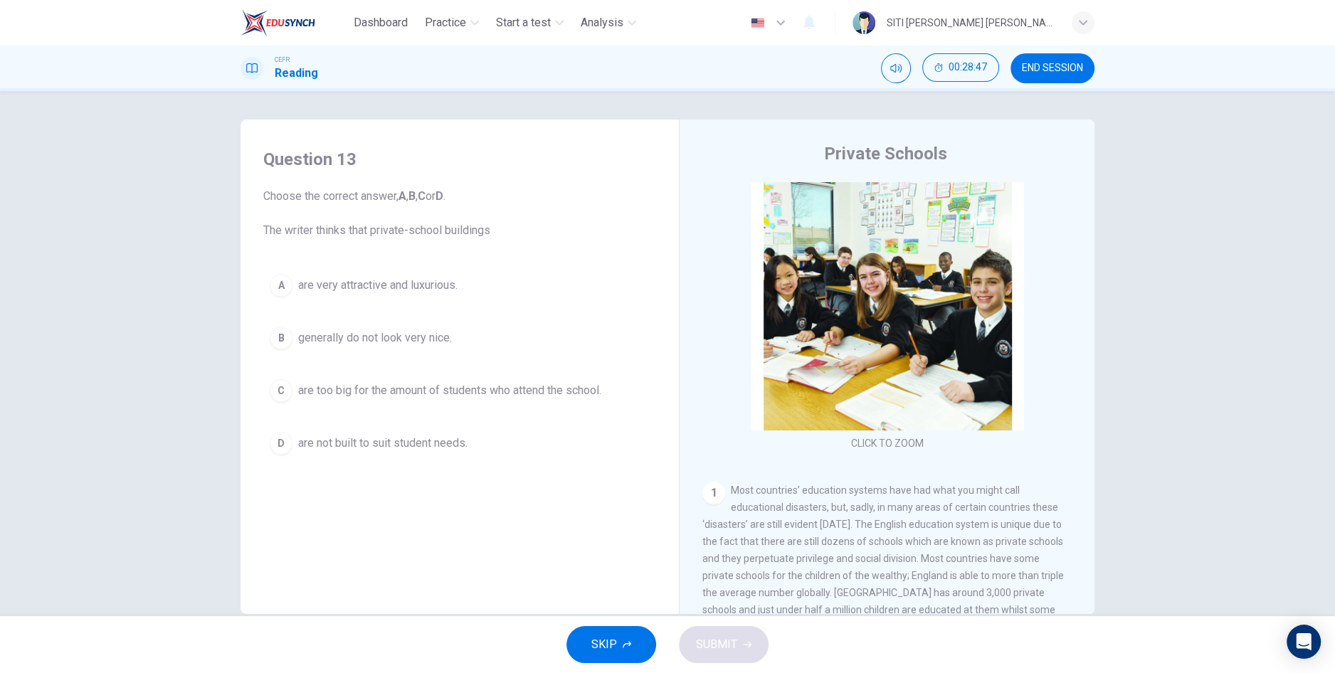
click at [440, 293] on button "A are very attractive and luxurious." at bounding box center [459, 286] width 393 height 36
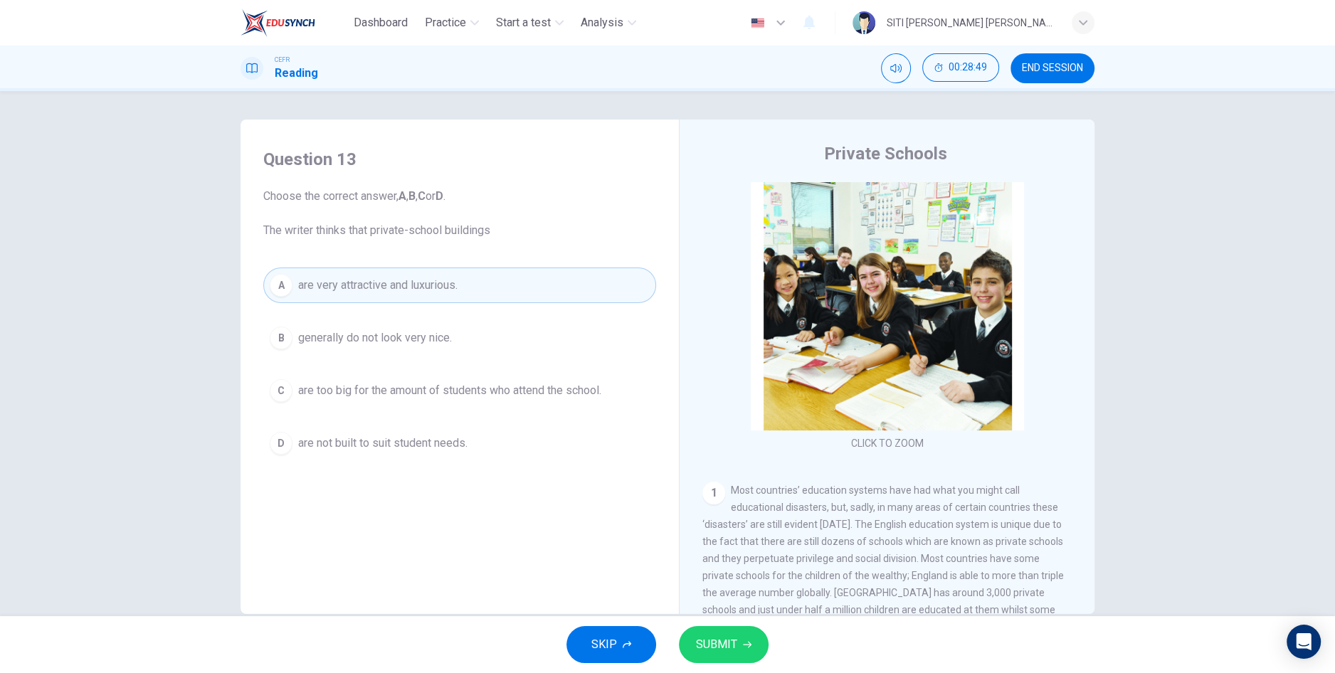
click at [746, 645] on icon "button" at bounding box center [747, 644] width 9 height 9
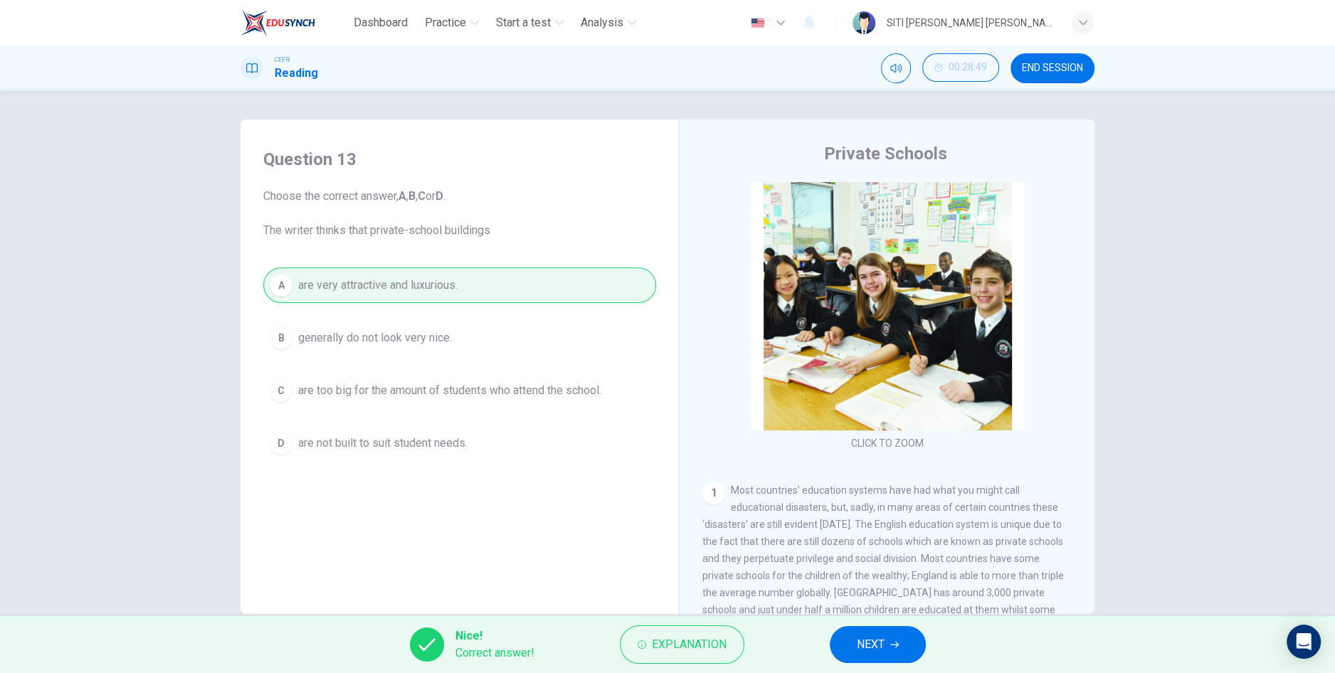
click at [880, 653] on span "NEXT" at bounding box center [871, 645] width 28 height 20
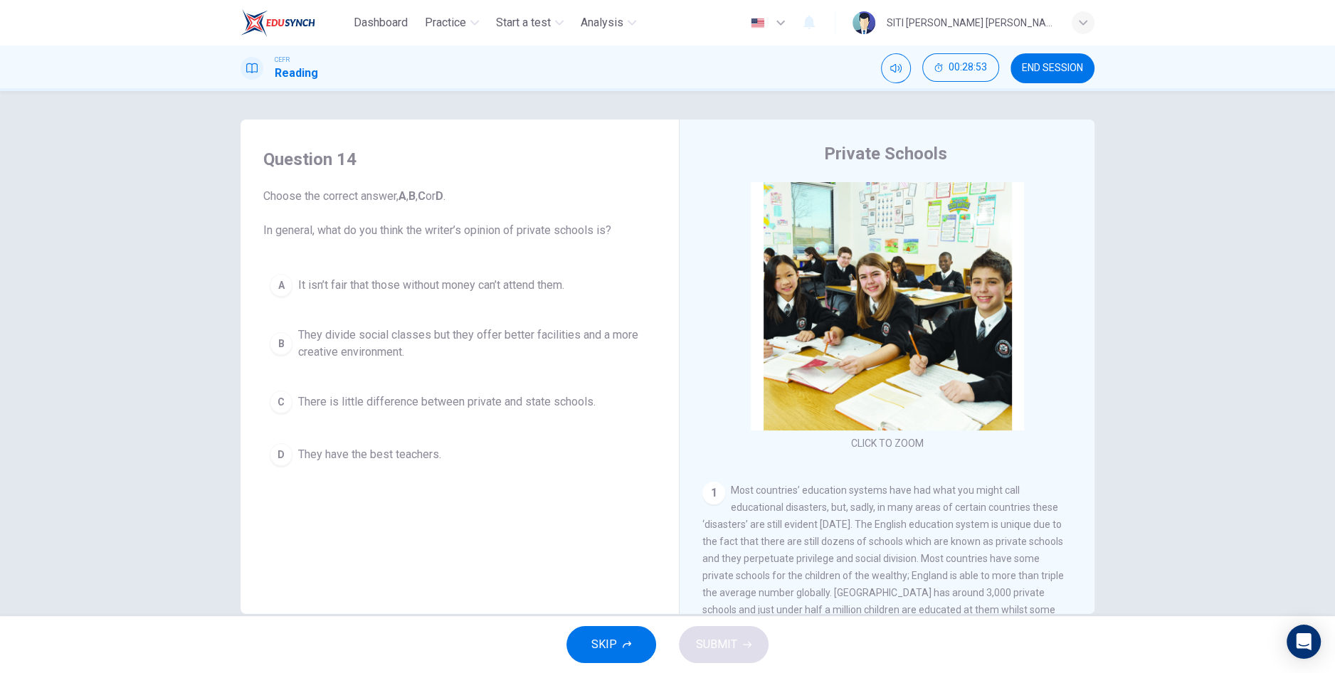
click at [595, 347] on span "They divide social classes but they offer better facilities and a more creative…" at bounding box center [473, 344] width 351 height 34
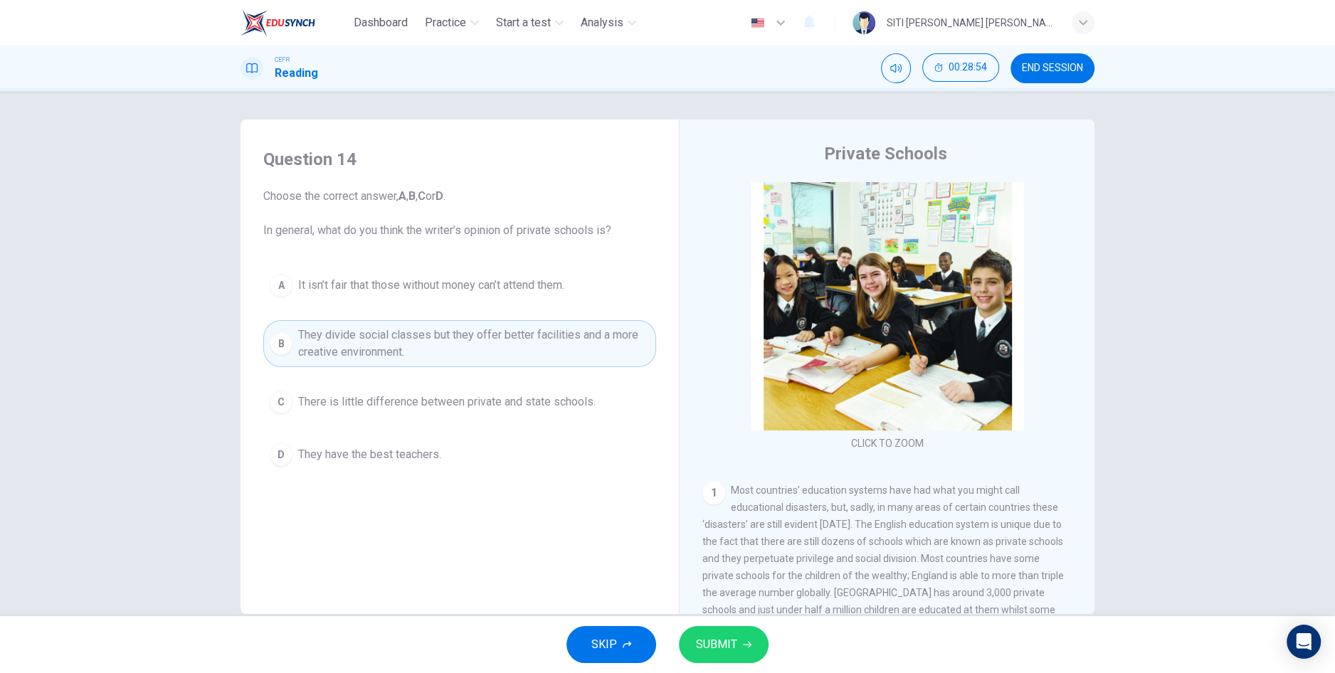
click at [744, 658] on button "SUBMIT" at bounding box center [724, 644] width 90 height 37
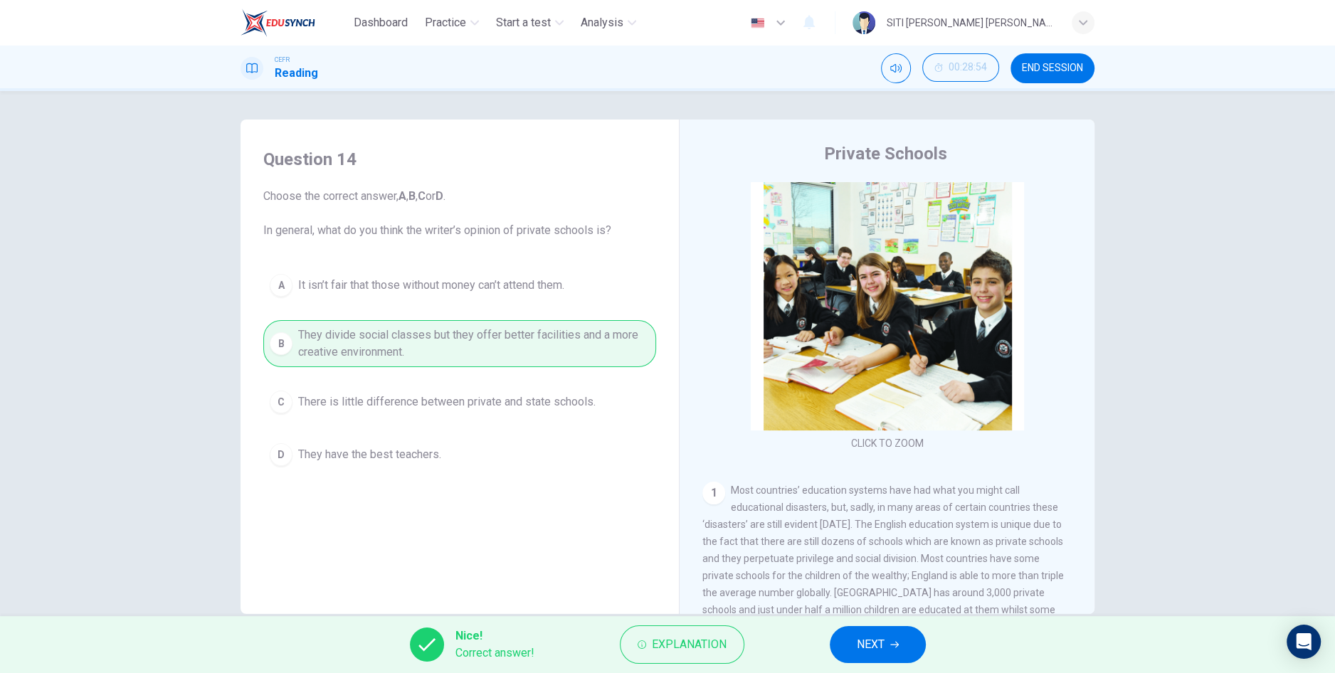
click at [885, 644] on button "NEXT" at bounding box center [878, 644] width 96 height 37
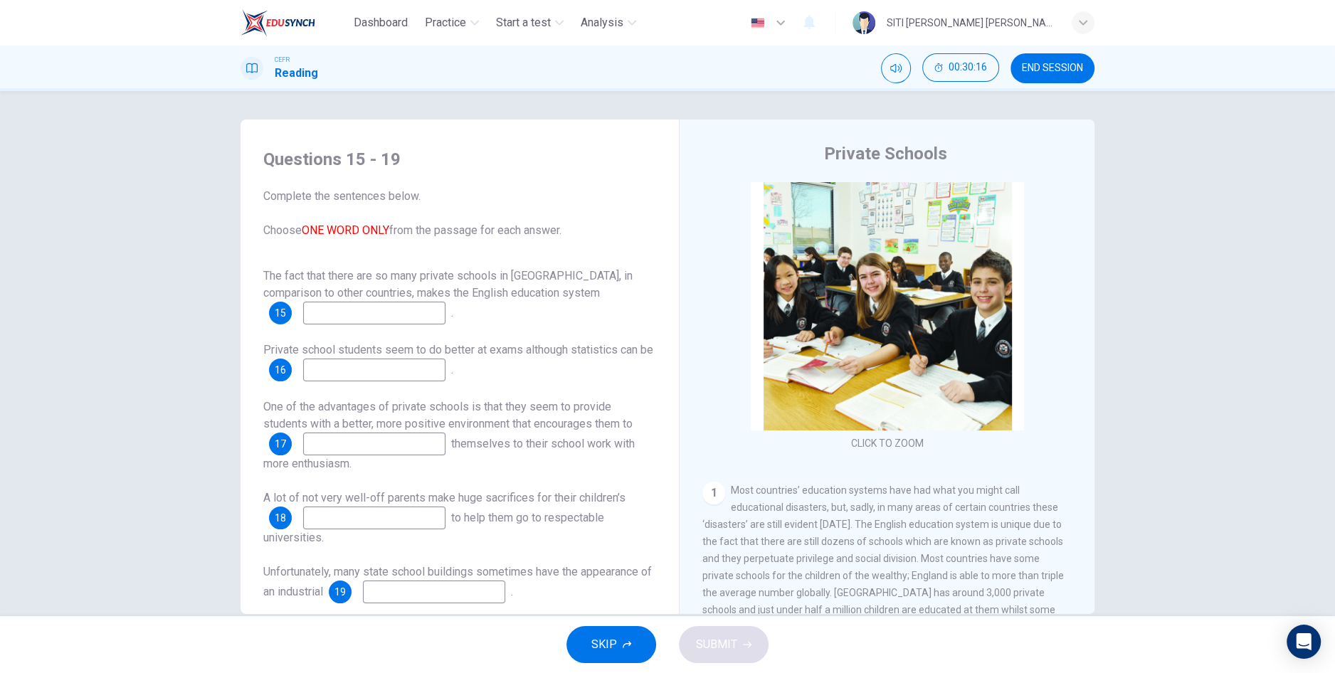
click at [415, 322] on input at bounding box center [374, 313] width 142 height 23
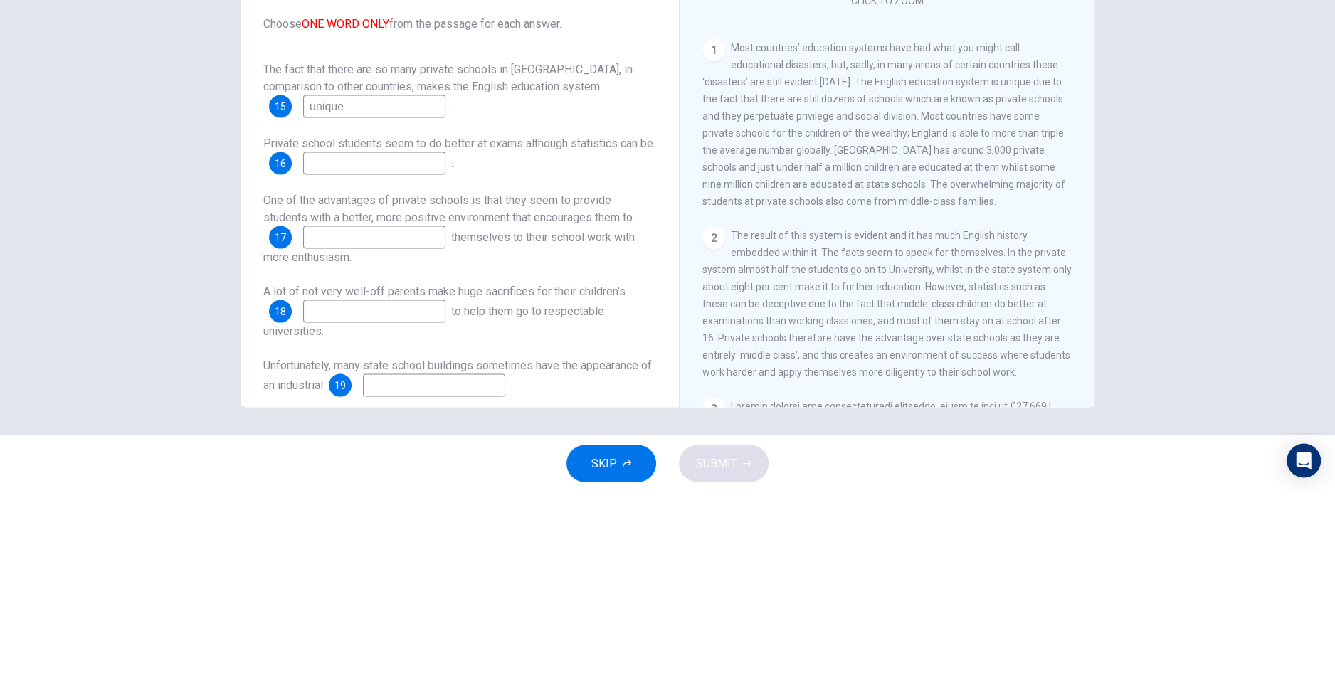
scroll to position [235, 0]
type input "unique"
click at [338, 347] on input at bounding box center [374, 344] width 142 height 23
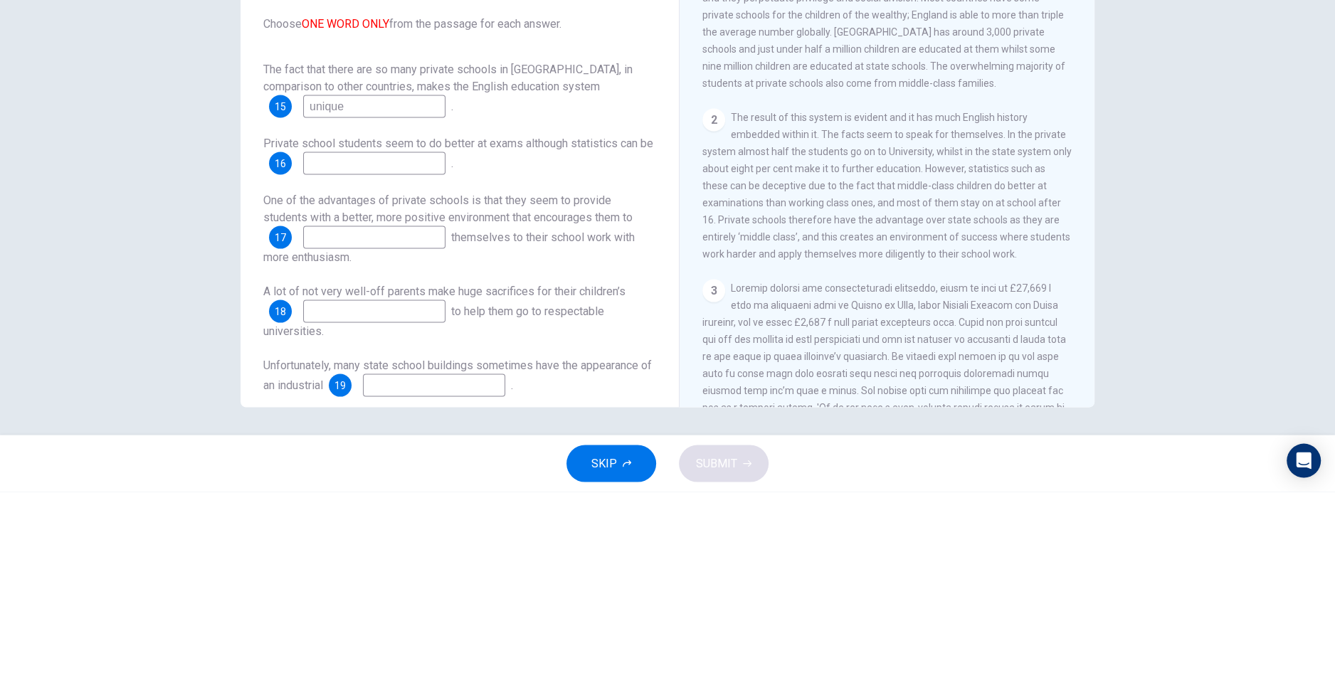
scroll to position [355, 0]
type input "deceptive"
click at [322, 420] on input at bounding box center [374, 418] width 142 height 23
type input "A"
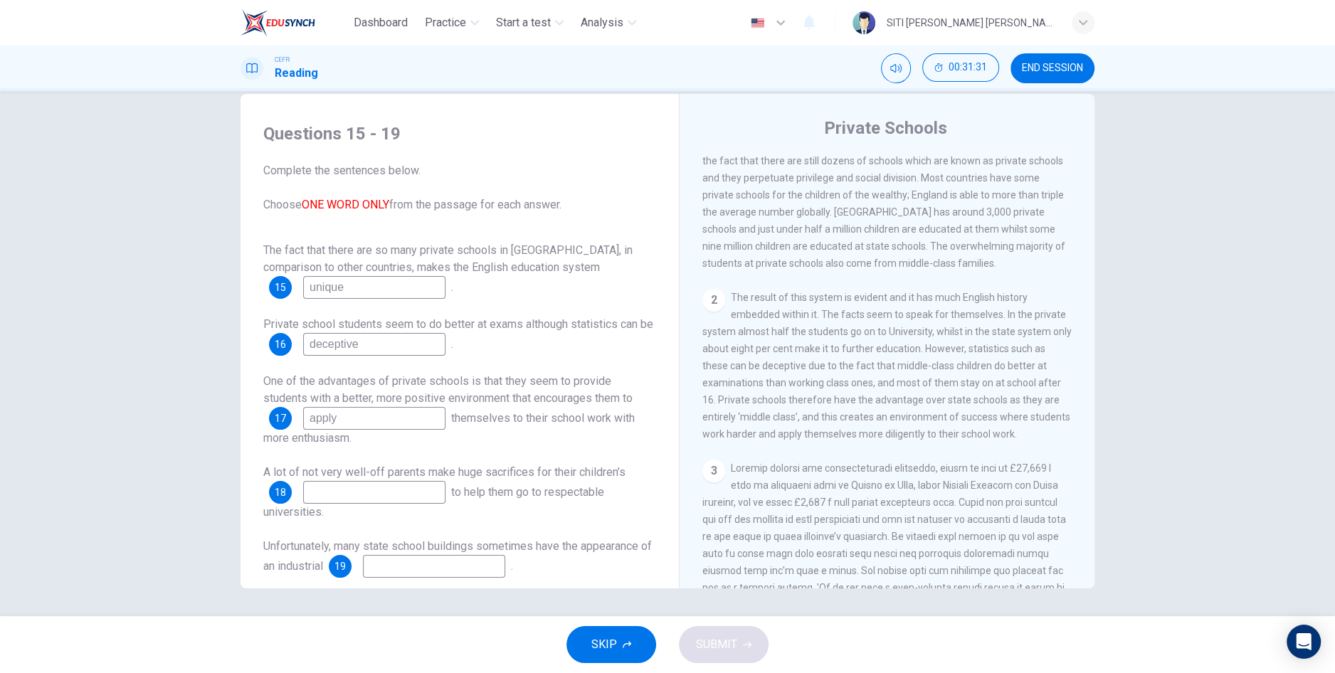
scroll to position [18, 0]
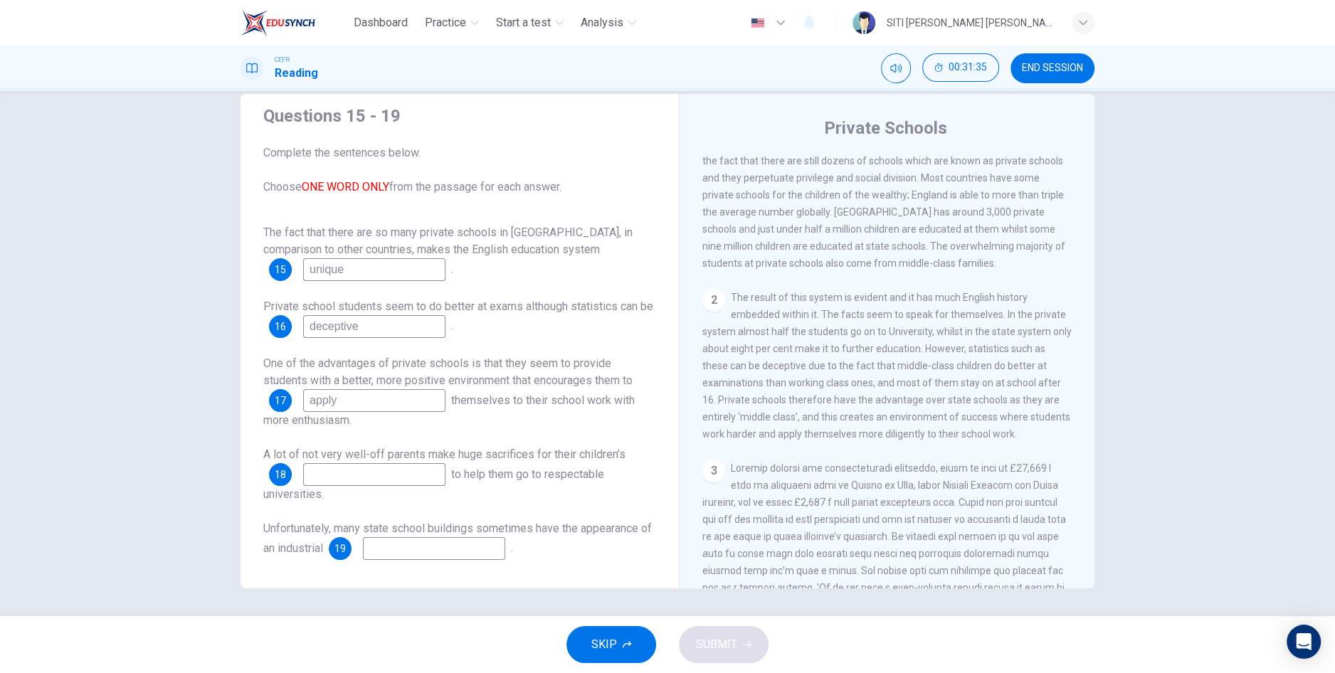
type input "apply"
click at [376, 472] on input at bounding box center [374, 474] width 142 height 23
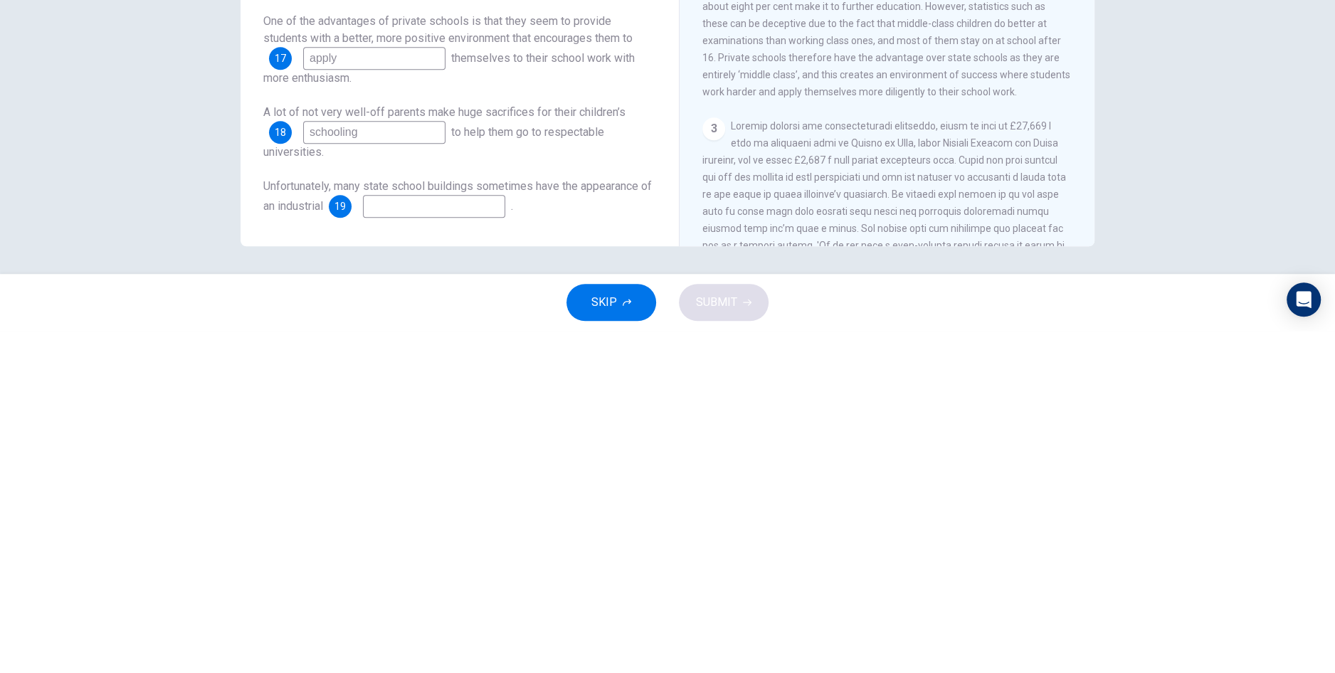
type input "schooling"
click at [402, 549] on input at bounding box center [434, 548] width 142 height 23
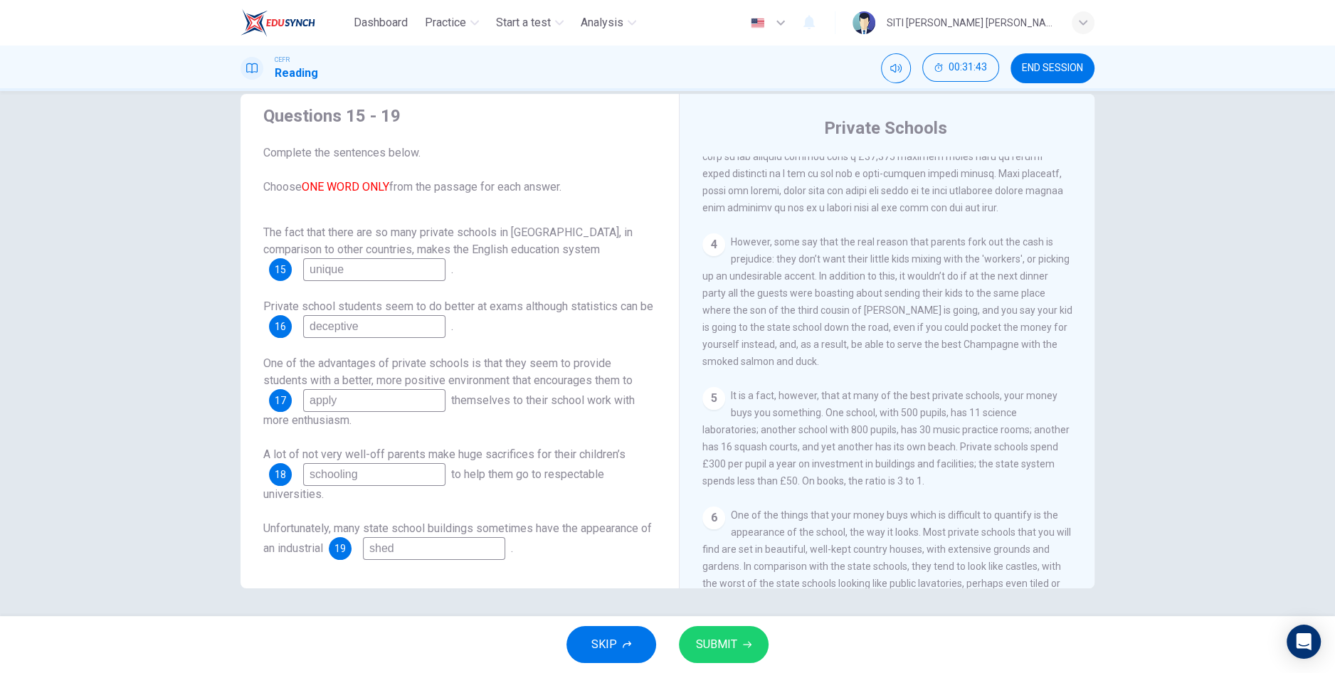
scroll to position [899, 0]
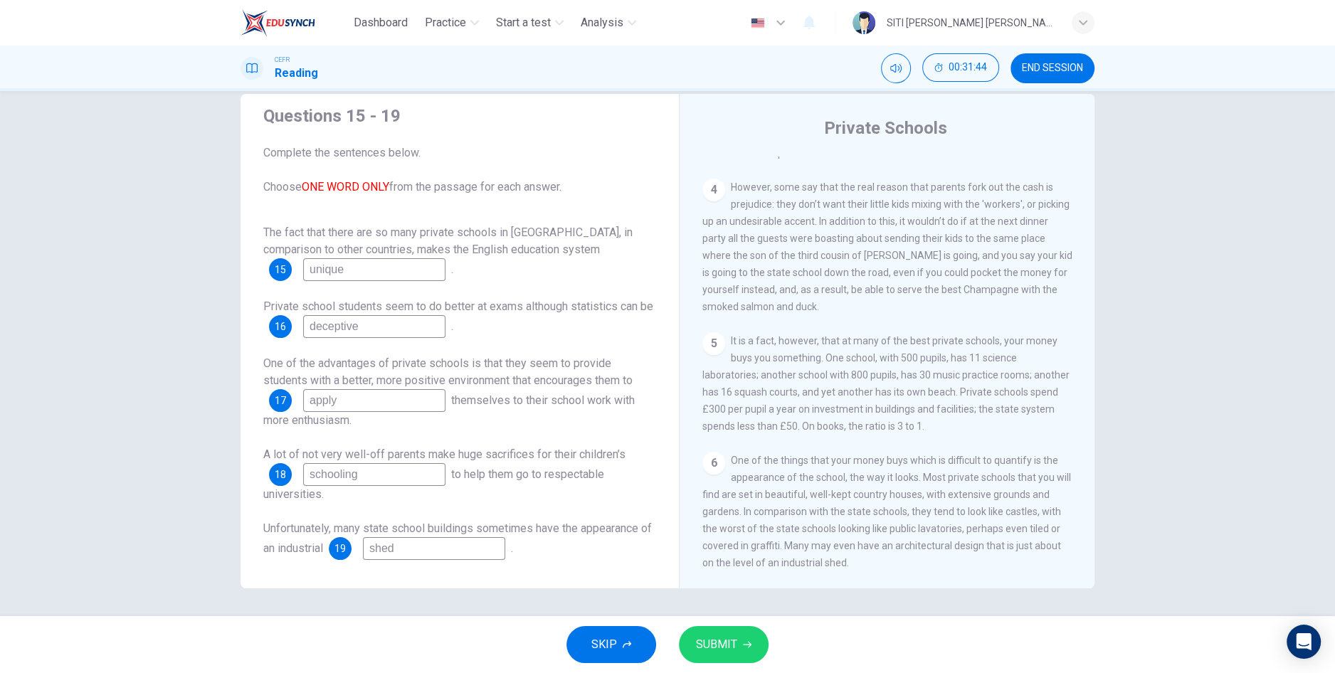
type input "shed"
click at [715, 659] on button "SUBMIT" at bounding box center [724, 644] width 90 height 37
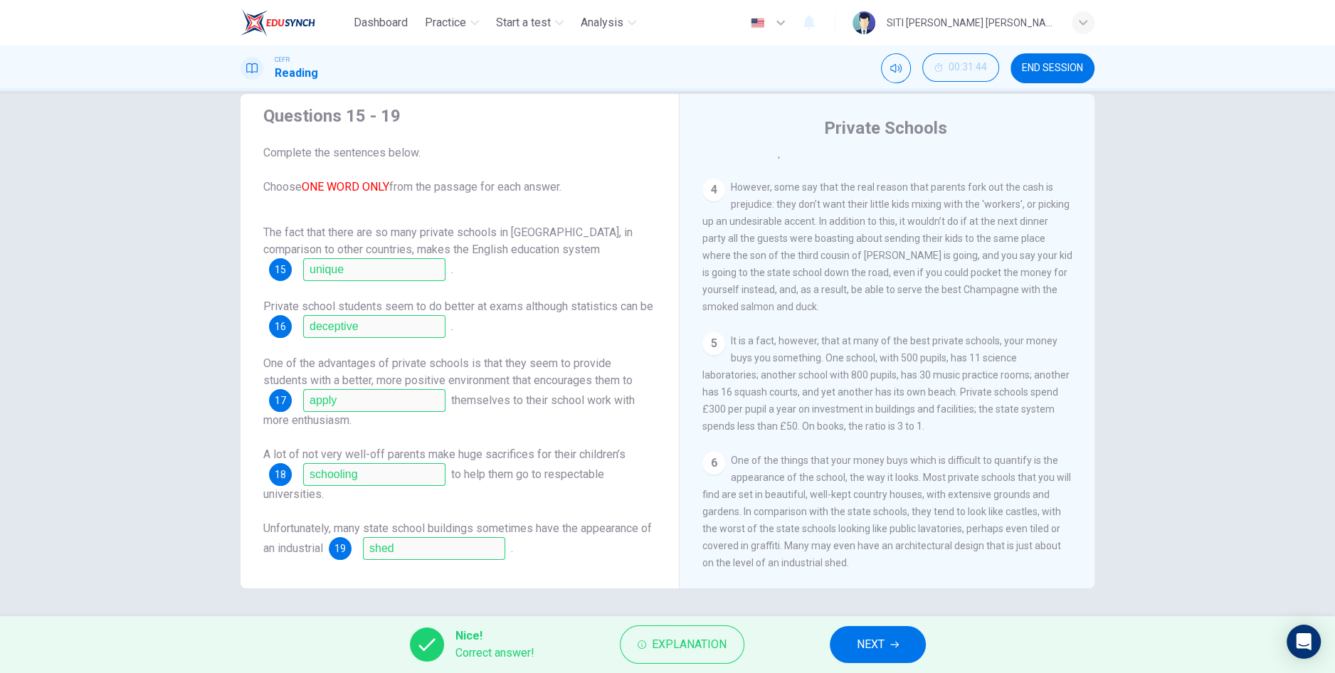
click at [886, 650] on button "NEXT" at bounding box center [878, 644] width 96 height 37
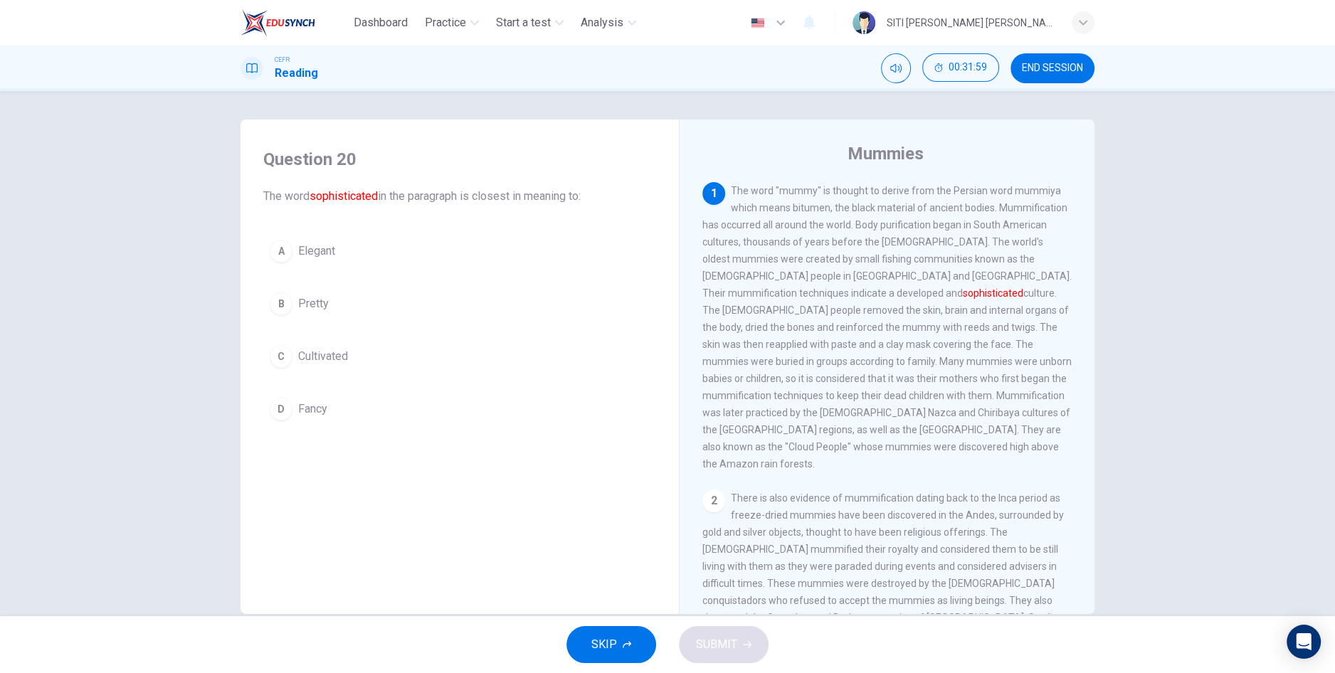
click at [1269, 374] on div "Question 20 The word sophisticated in the paragraph is closest in meaning to: A…" at bounding box center [667, 353] width 1335 height 525
click at [1268, 375] on div "Question 20 The word sophisticated in the paragraph is closest in meaning to: A…" at bounding box center [667, 353] width 1335 height 525
click at [320, 256] on span "Elegant" at bounding box center [316, 251] width 37 height 17
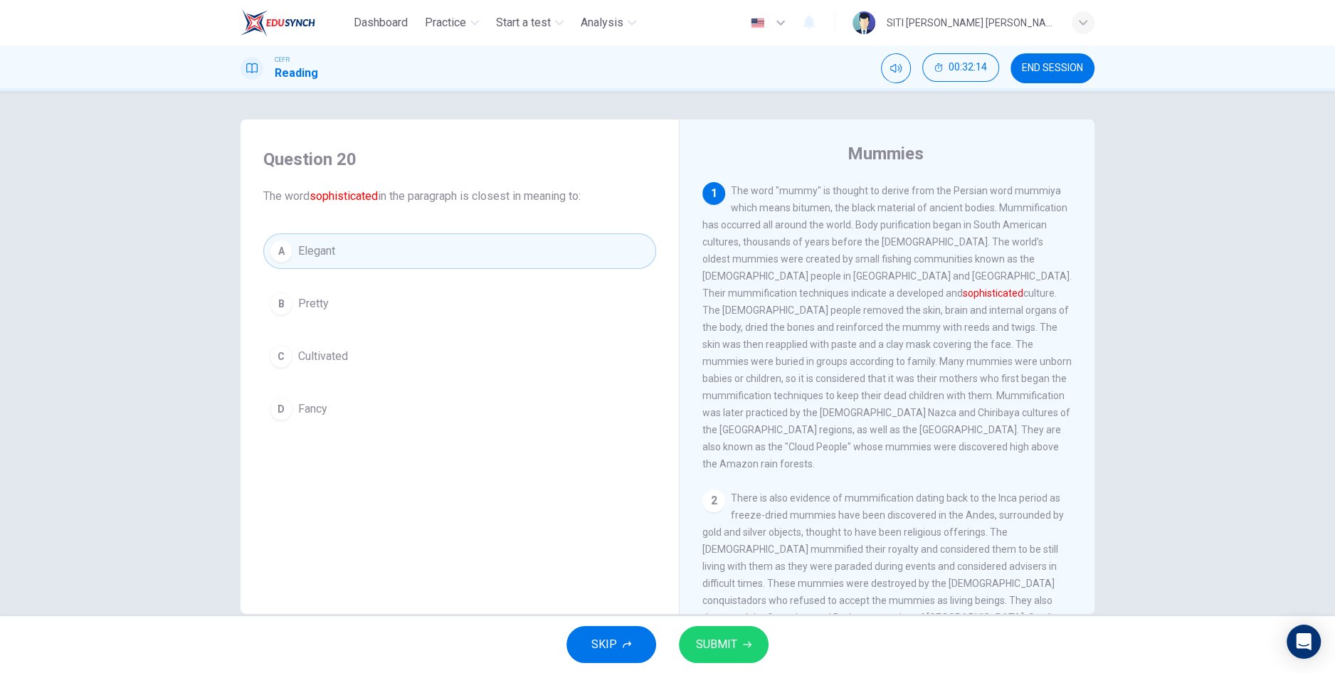
click at [712, 660] on button "SUBMIT" at bounding box center [724, 644] width 90 height 37
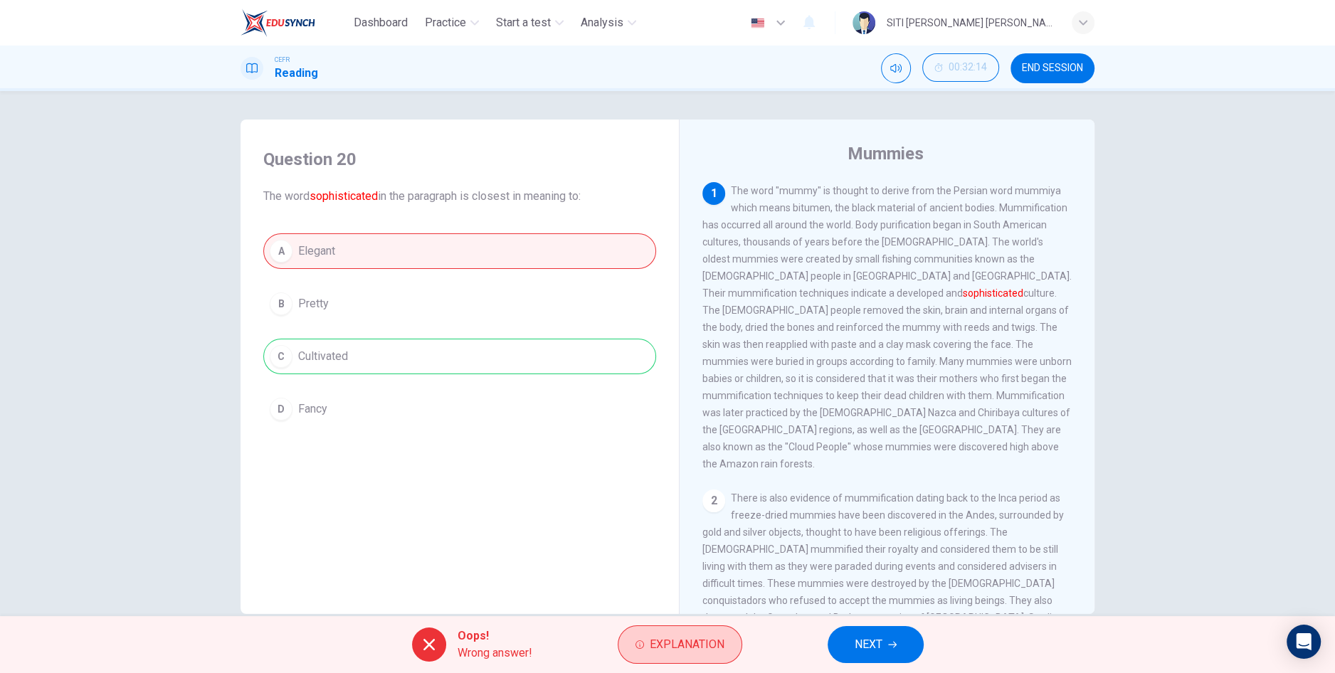
click at [710, 656] on button "Explanation" at bounding box center [680, 644] width 125 height 38
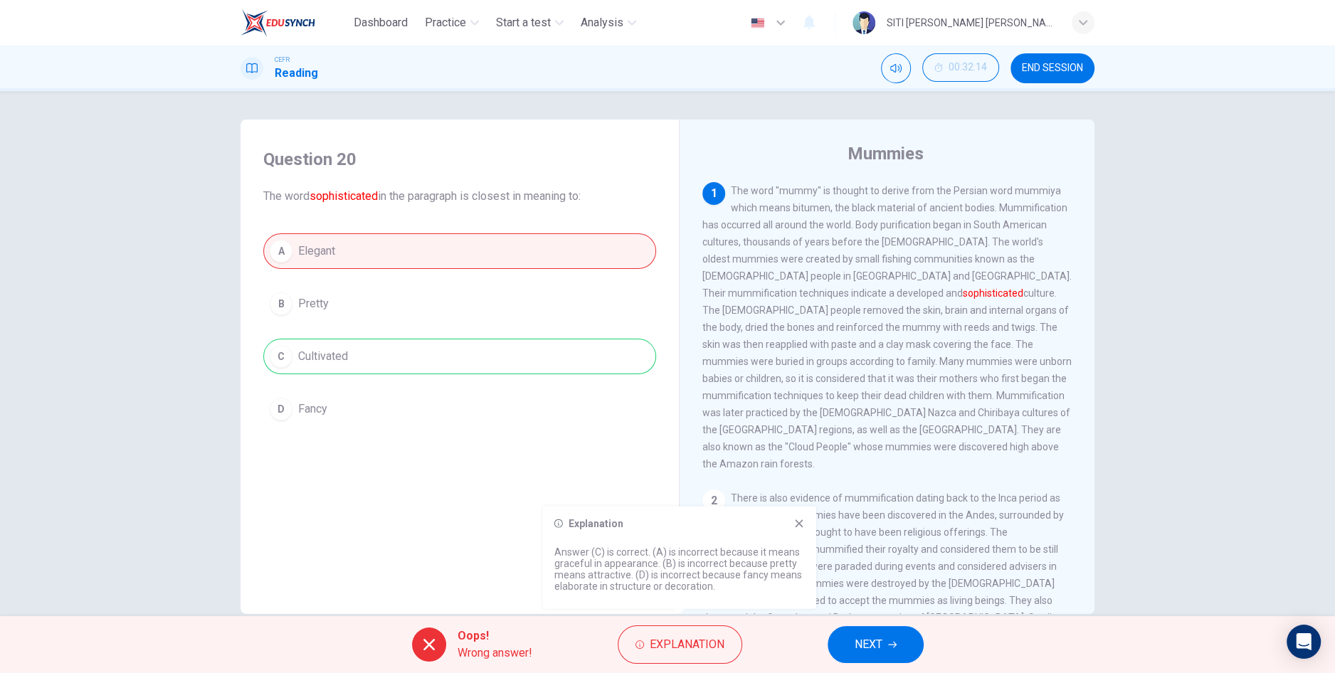
click at [876, 654] on span "NEXT" at bounding box center [868, 645] width 28 height 20
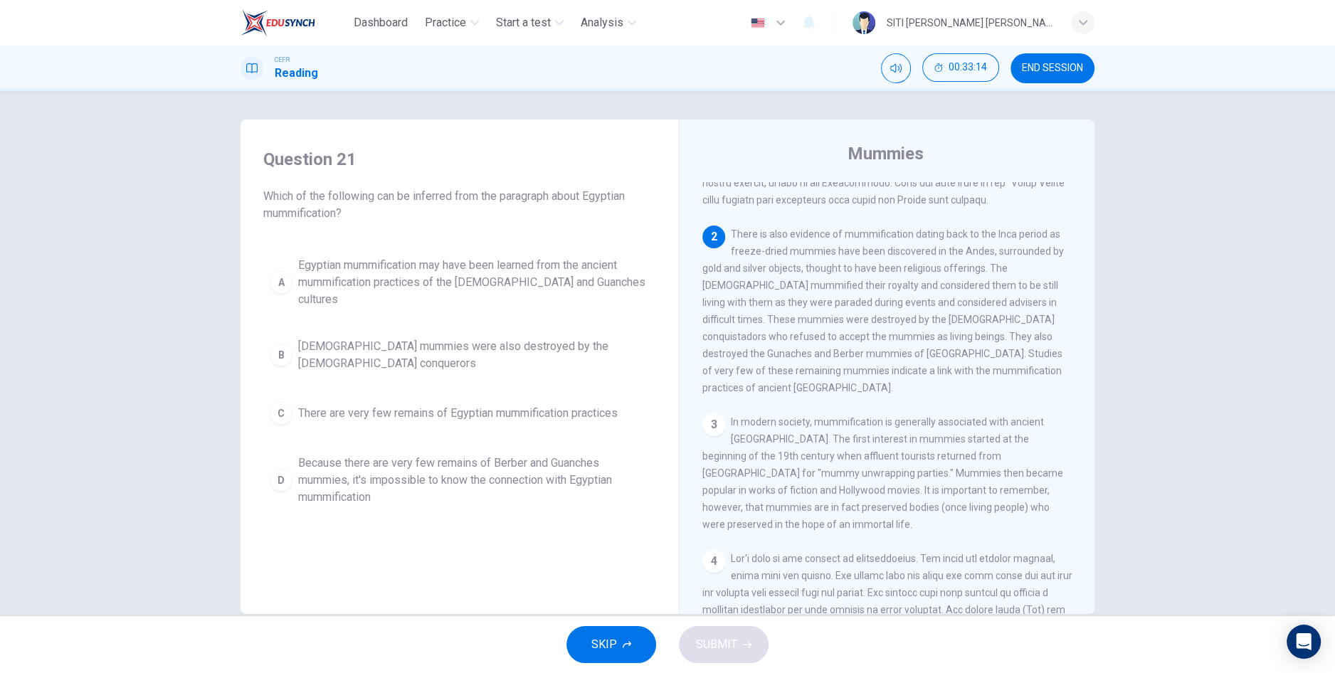
scroll to position [230, 0]
click at [31, 232] on div "Question 21 Which of the following can be inferred from the paragraph about Egy…" at bounding box center [667, 353] width 1335 height 525
click at [1323, 448] on div "Question 21 Which of the following can be inferred from the paragraph about Egy…" at bounding box center [667, 353] width 1335 height 525
click at [307, 342] on button "B [DEMOGRAPHIC_DATA] mummies were also destroyed by the [DEMOGRAPHIC_DATA] conq…" at bounding box center [459, 355] width 393 height 47
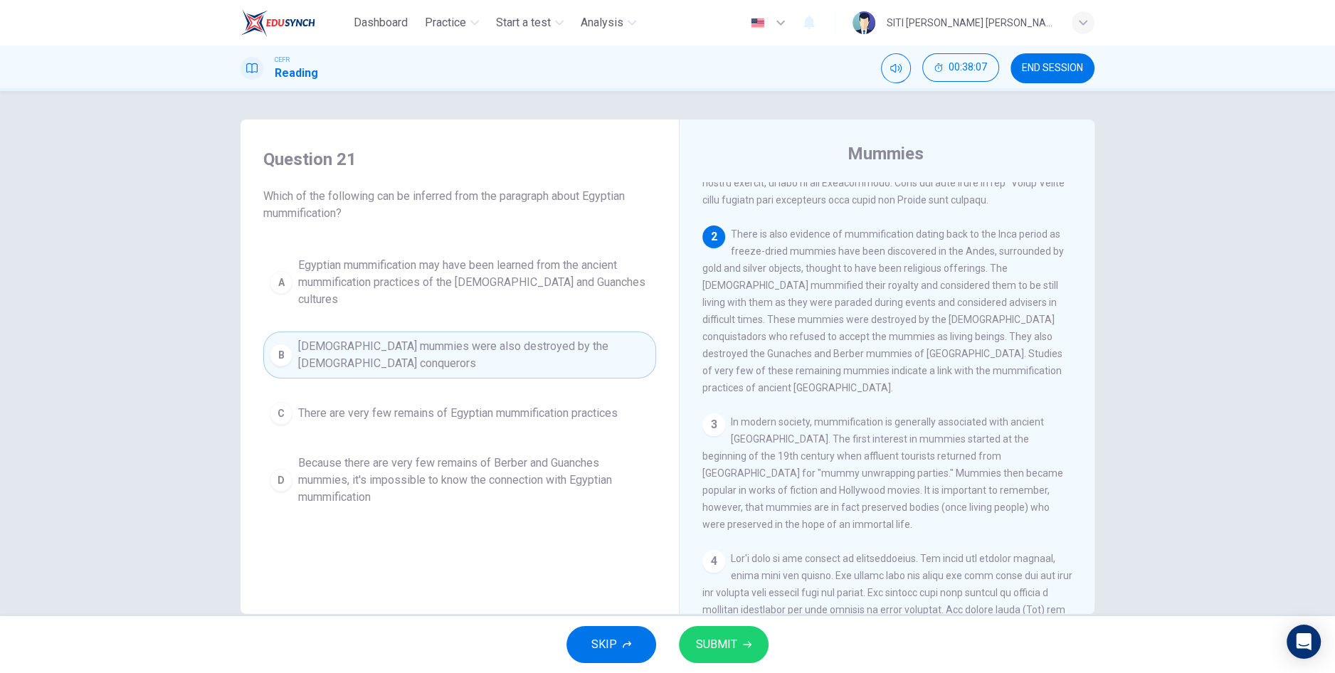
click at [708, 660] on button "SUBMIT" at bounding box center [724, 644] width 90 height 37
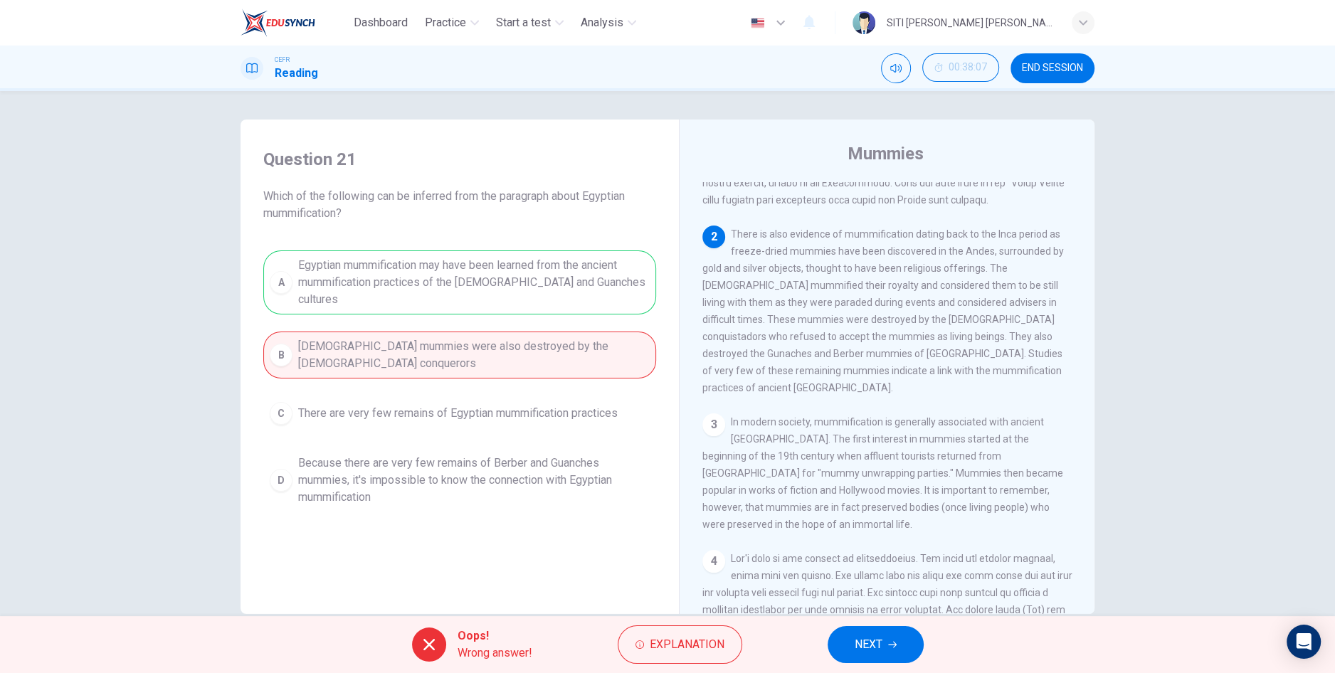
click at [863, 655] on button "NEXT" at bounding box center [875, 644] width 96 height 37
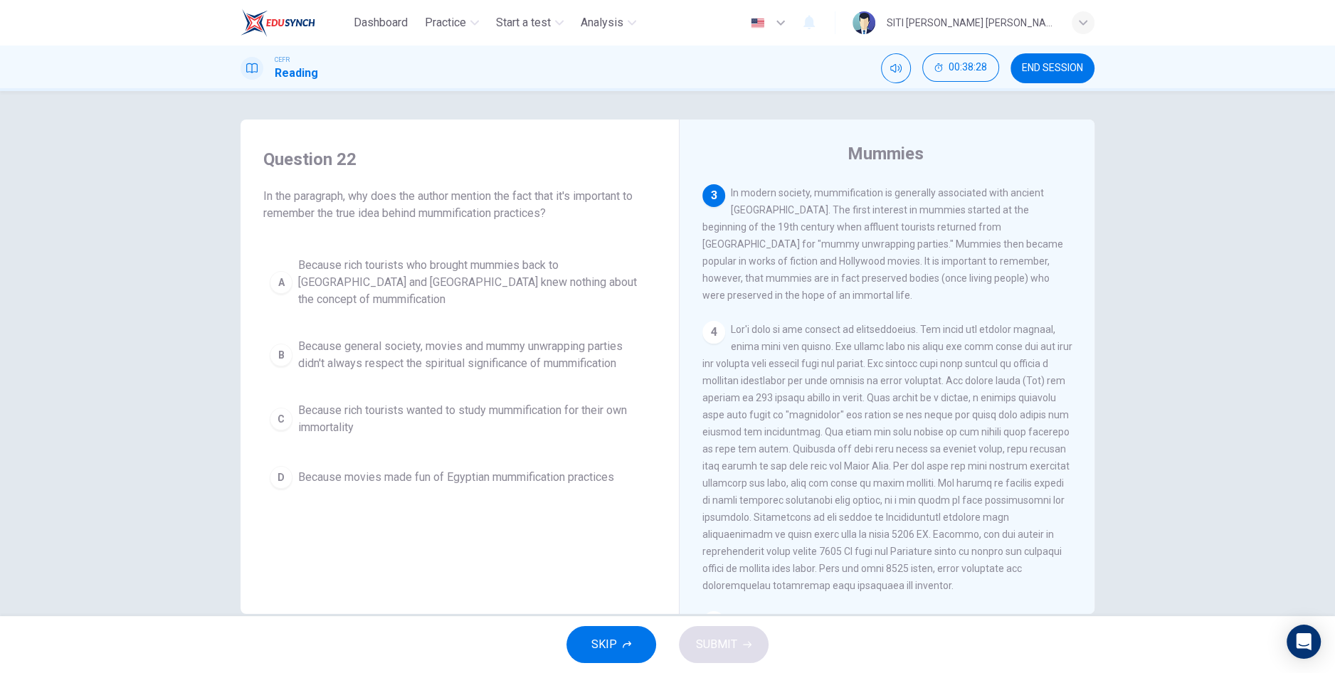
scroll to position [460, 0]
click at [375, 411] on span "Because rich tourists wanted to study mummification for their own immortality" at bounding box center [473, 419] width 351 height 34
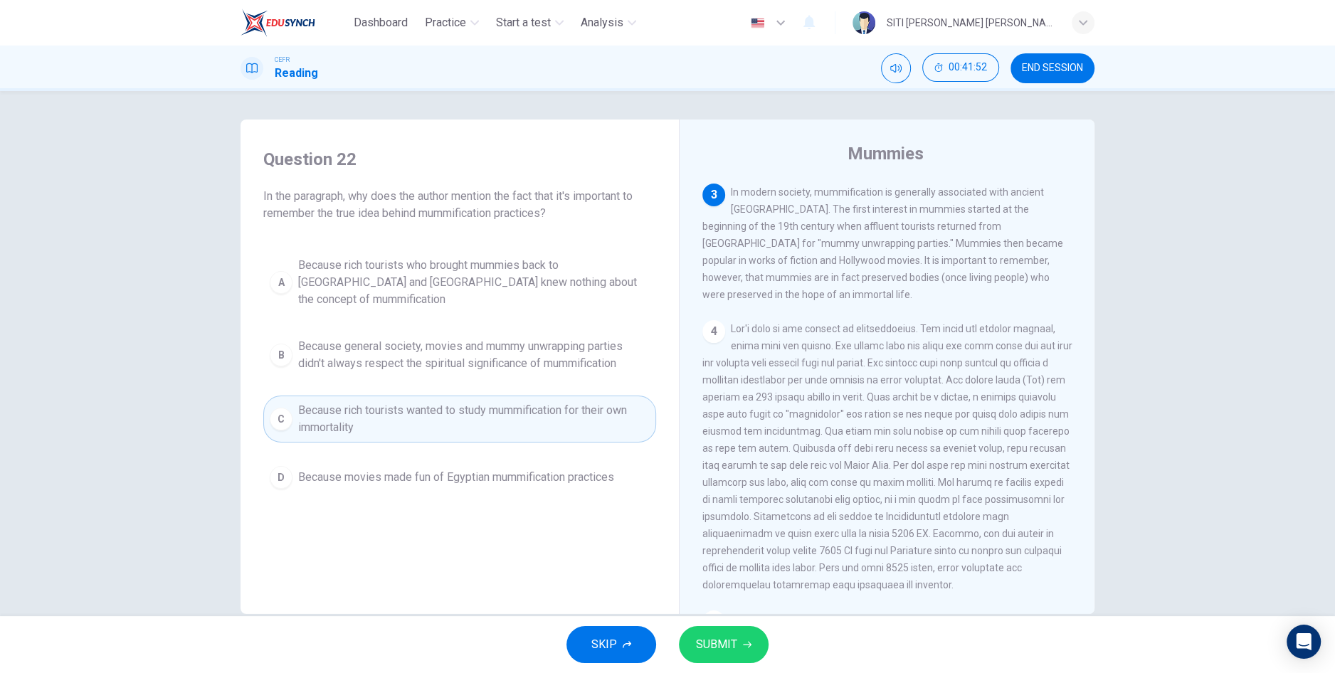
click at [705, 654] on span "SUBMIT" at bounding box center [716, 645] width 41 height 20
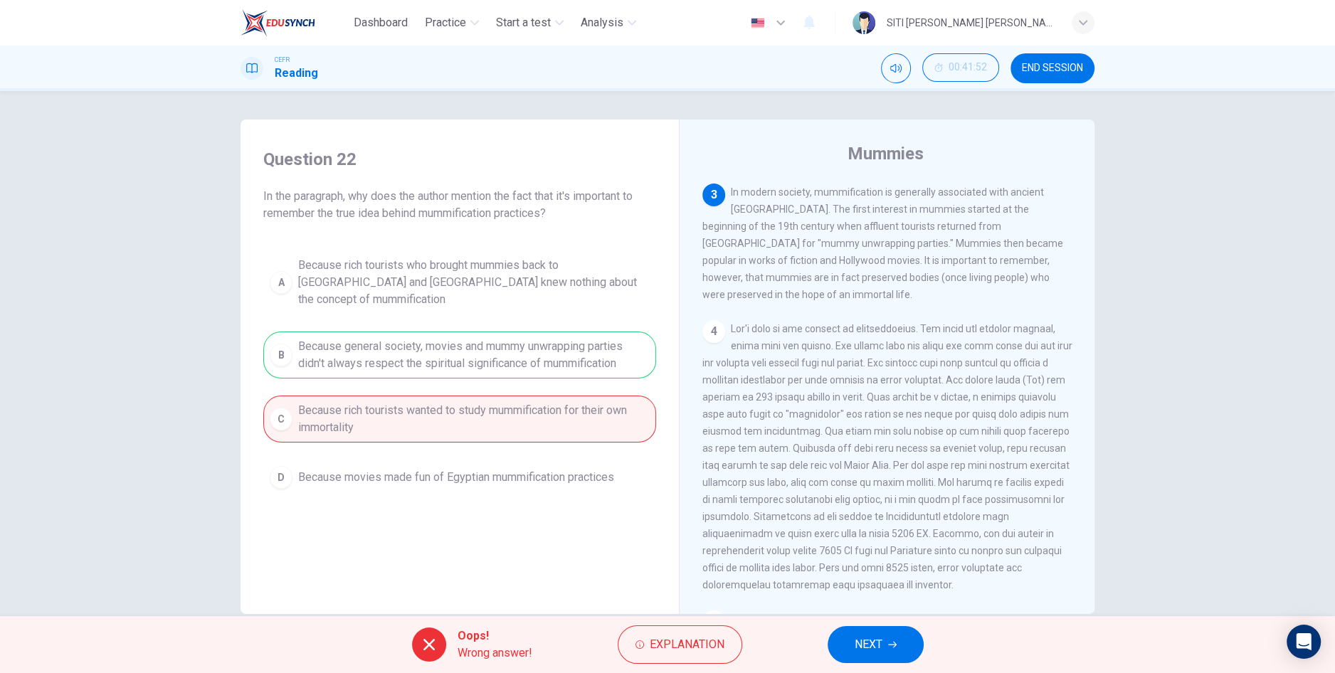
click at [854, 651] on span "NEXT" at bounding box center [868, 645] width 28 height 20
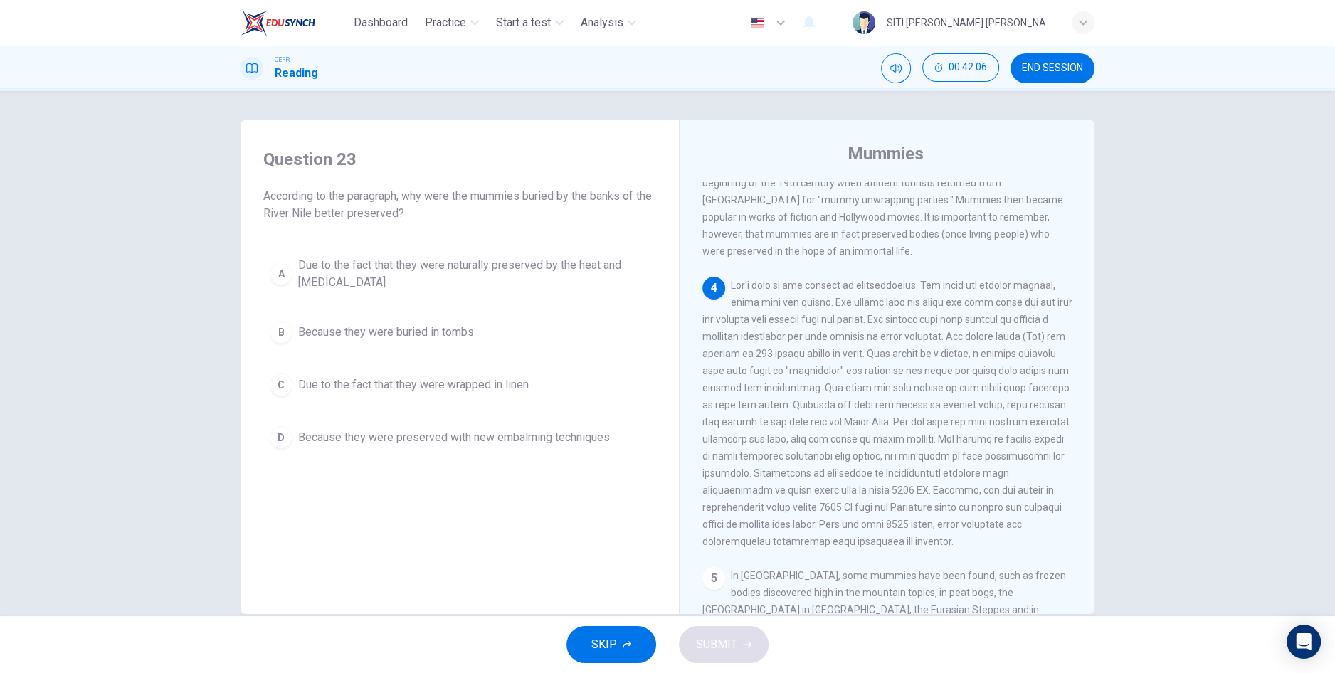
scroll to position [504, 0]
click at [521, 329] on button "B Because they were buried in tombs" at bounding box center [459, 332] width 393 height 36
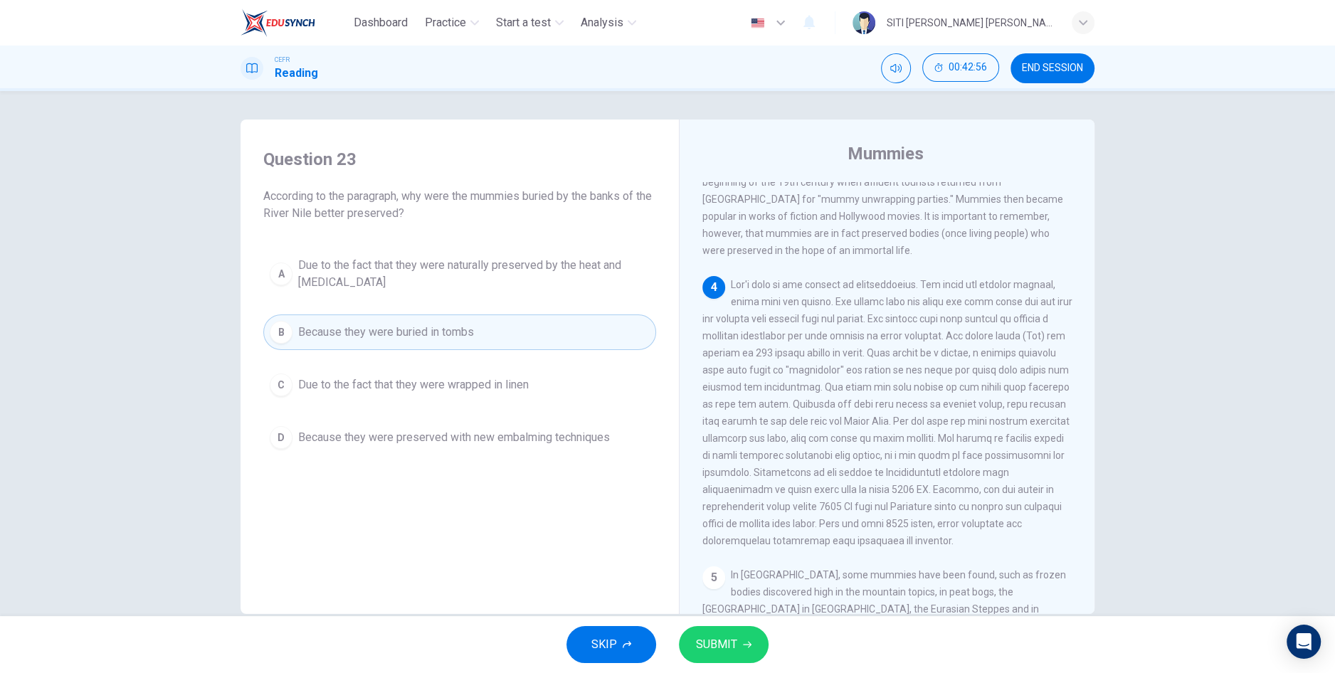
click at [583, 270] on span "Due to the fact that they were naturally preserved by the heat and [MEDICAL_DAT…" at bounding box center [473, 274] width 351 height 34
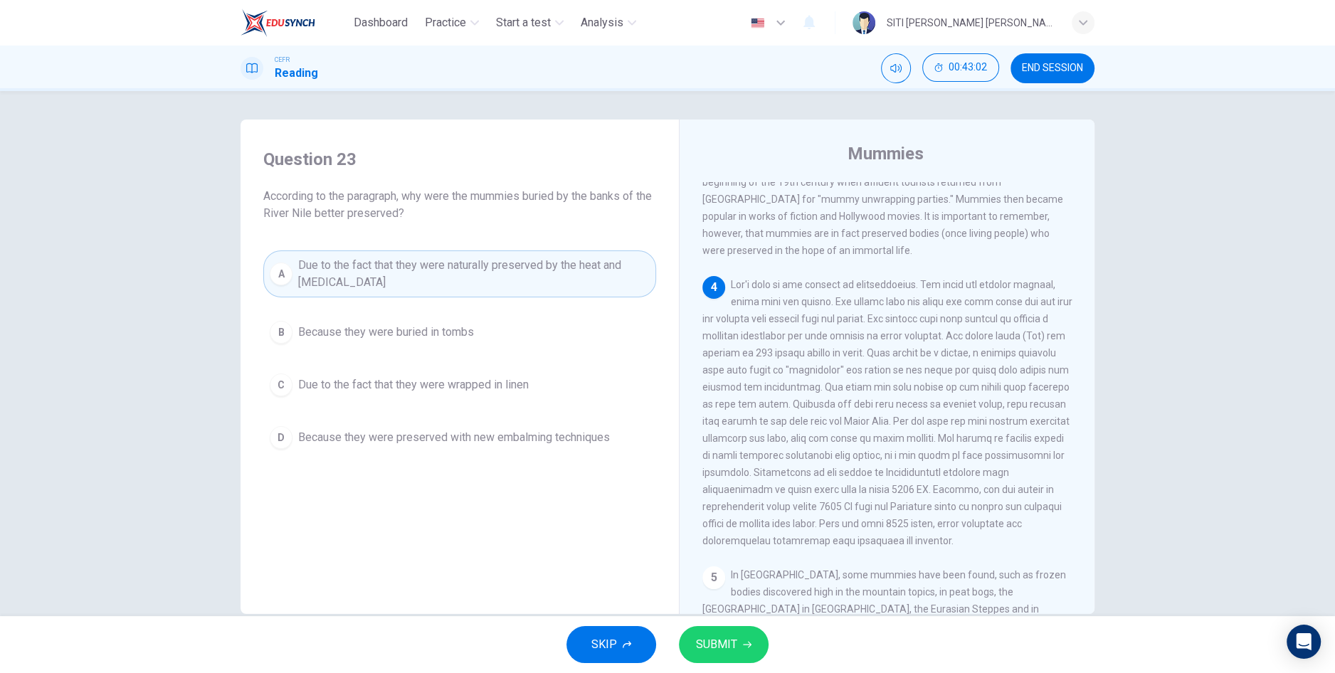
click at [711, 640] on span "SUBMIT" at bounding box center [716, 645] width 41 height 20
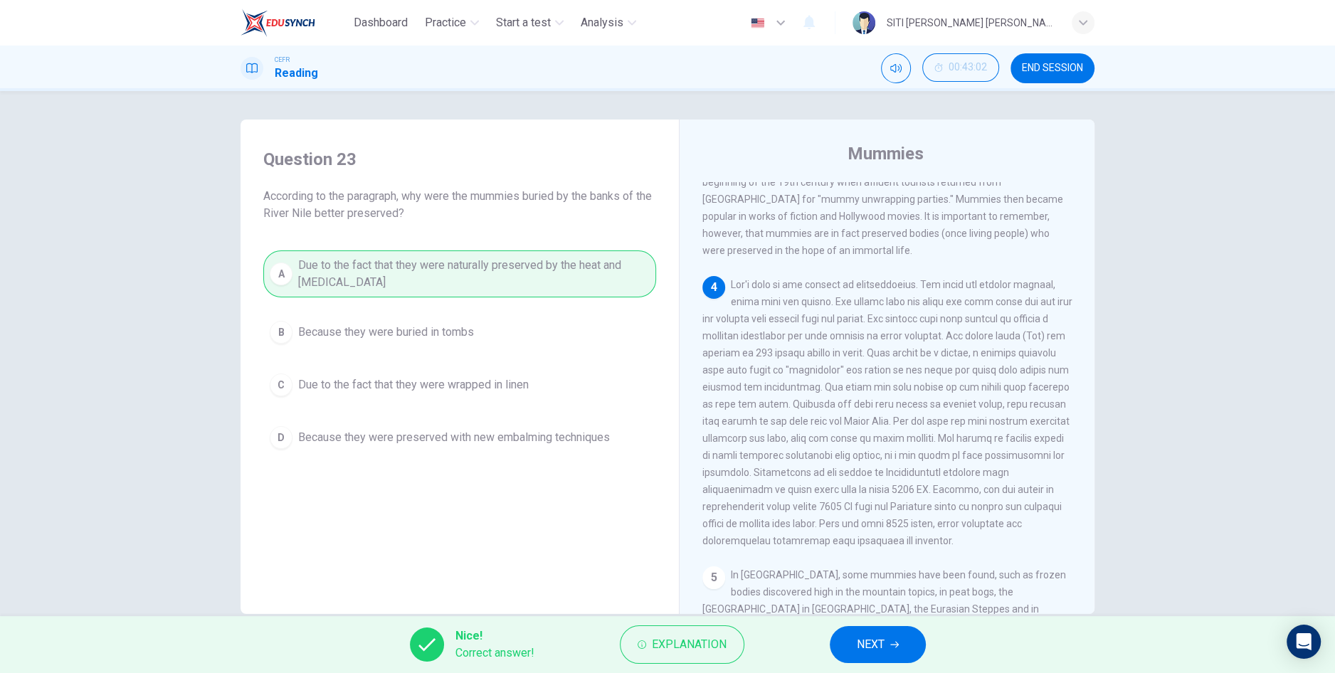
click at [835, 645] on button "NEXT" at bounding box center [878, 644] width 96 height 37
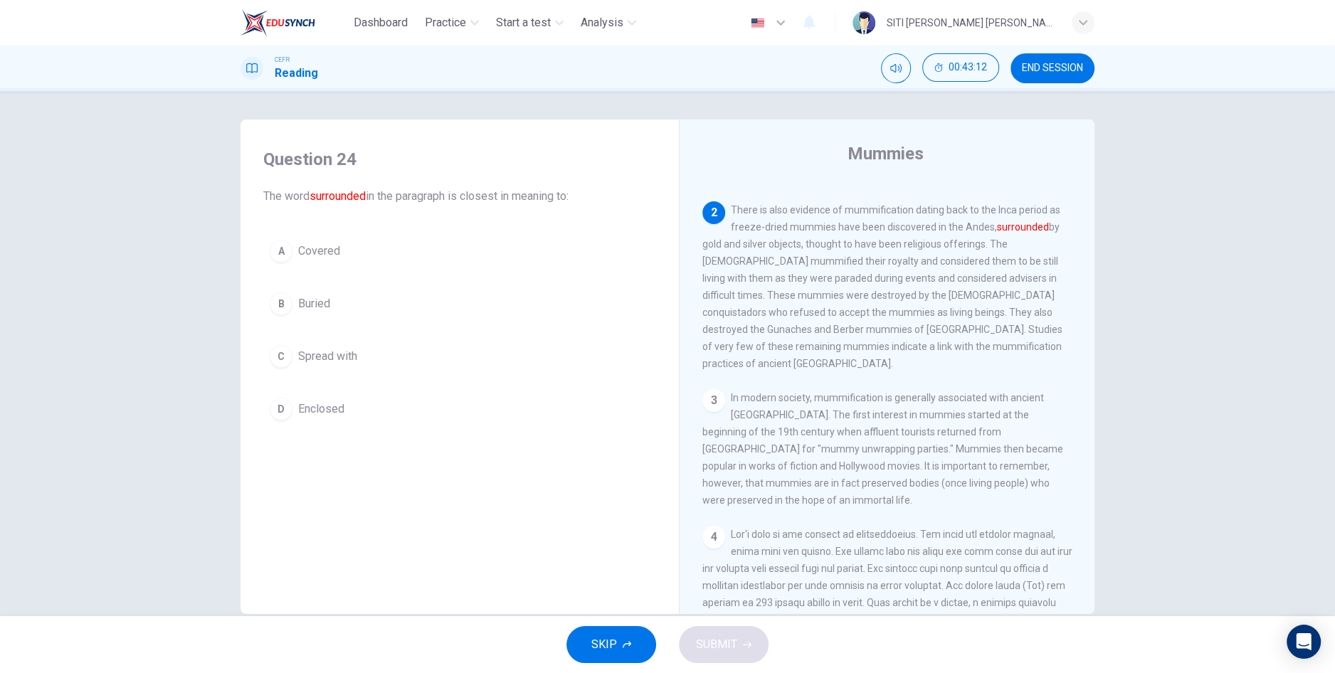
scroll to position [245, 0]
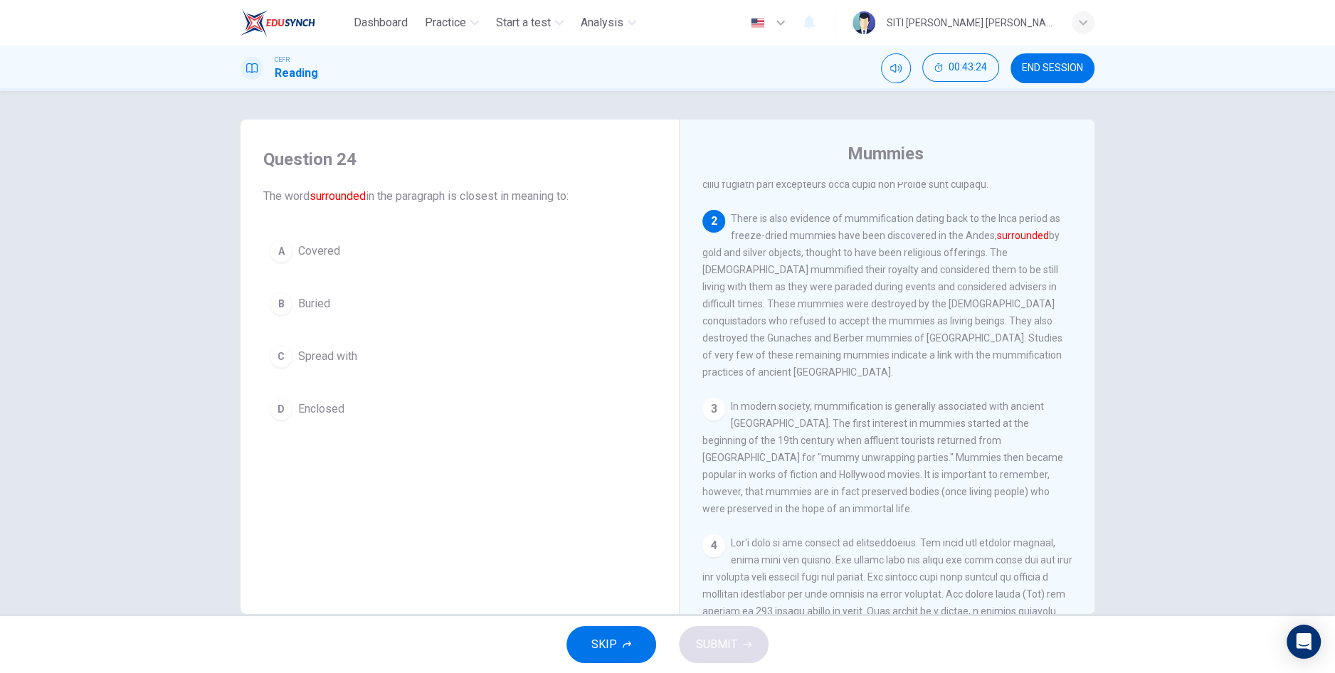
click at [358, 304] on button "B Buried" at bounding box center [459, 304] width 393 height 36
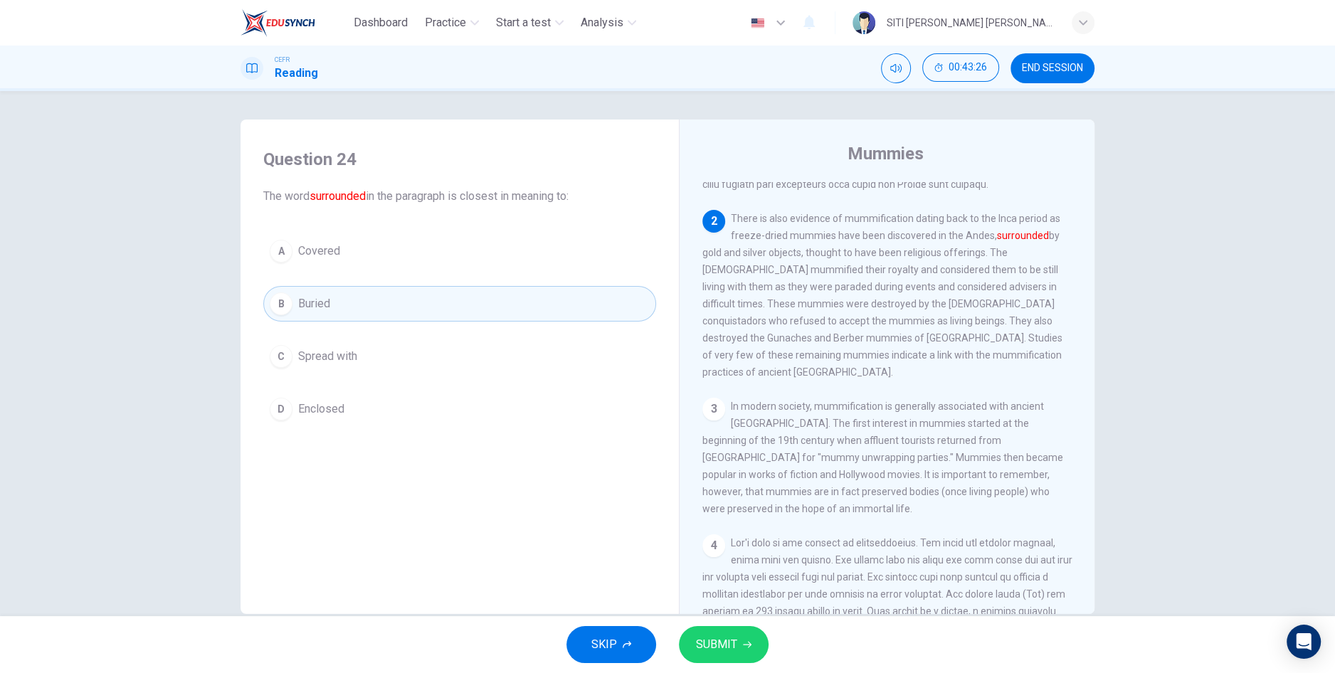
click at [354, 255] on button "A Covered" at bounding box center [459, 251] width 393 height 36
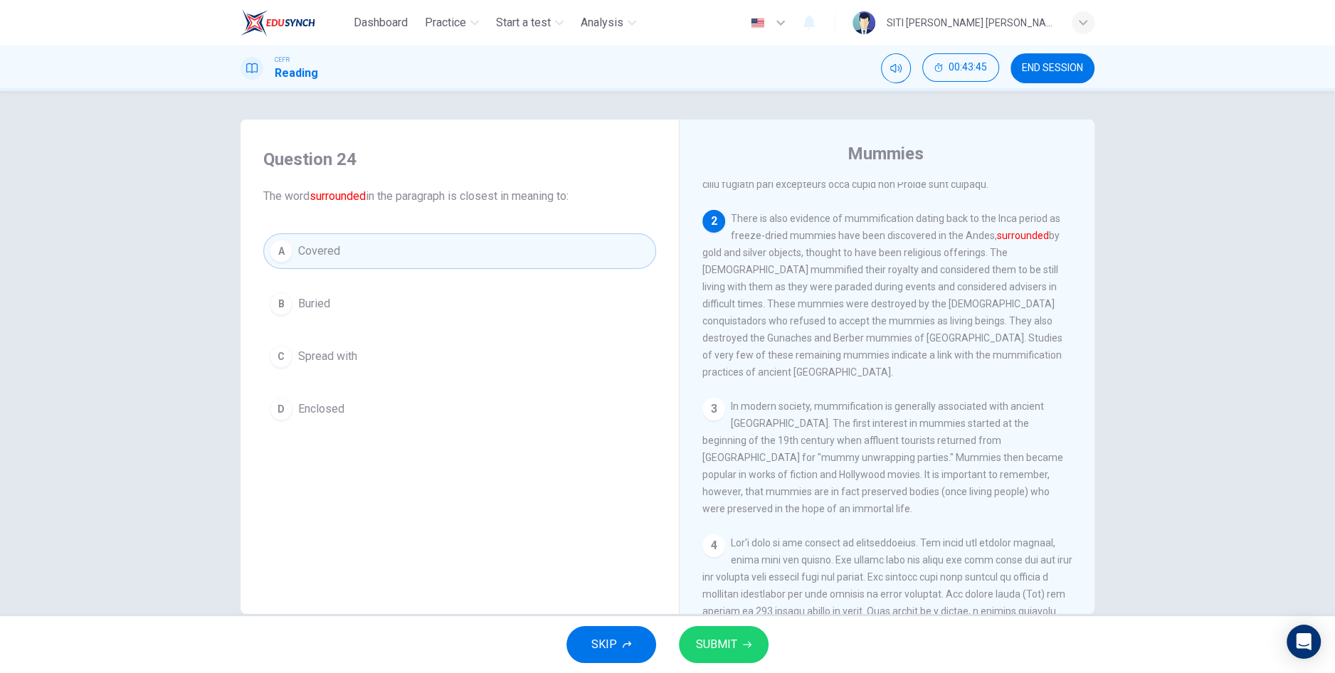
click at [304, 309] on span "Buried" at bounding box center [314, 303] width 32 height 17
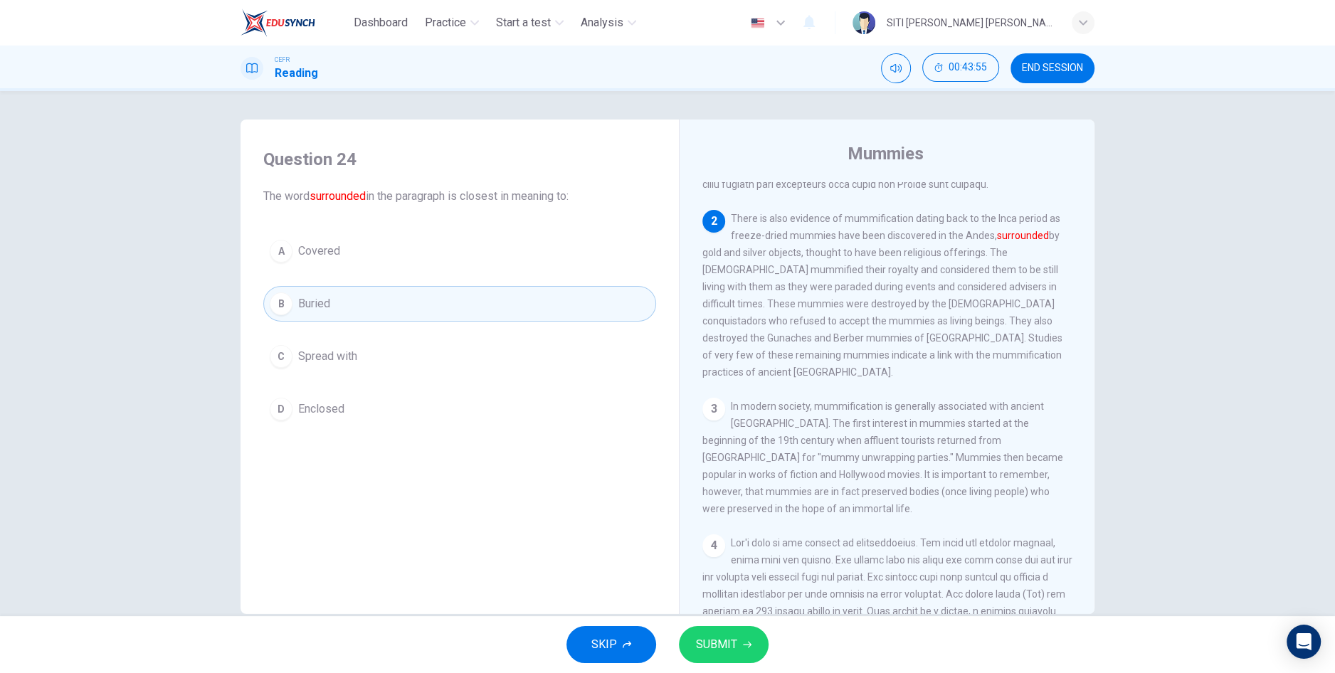
click at [291, 255] on button "A Covered" at bounding box center [459, 251] width 393 height 36
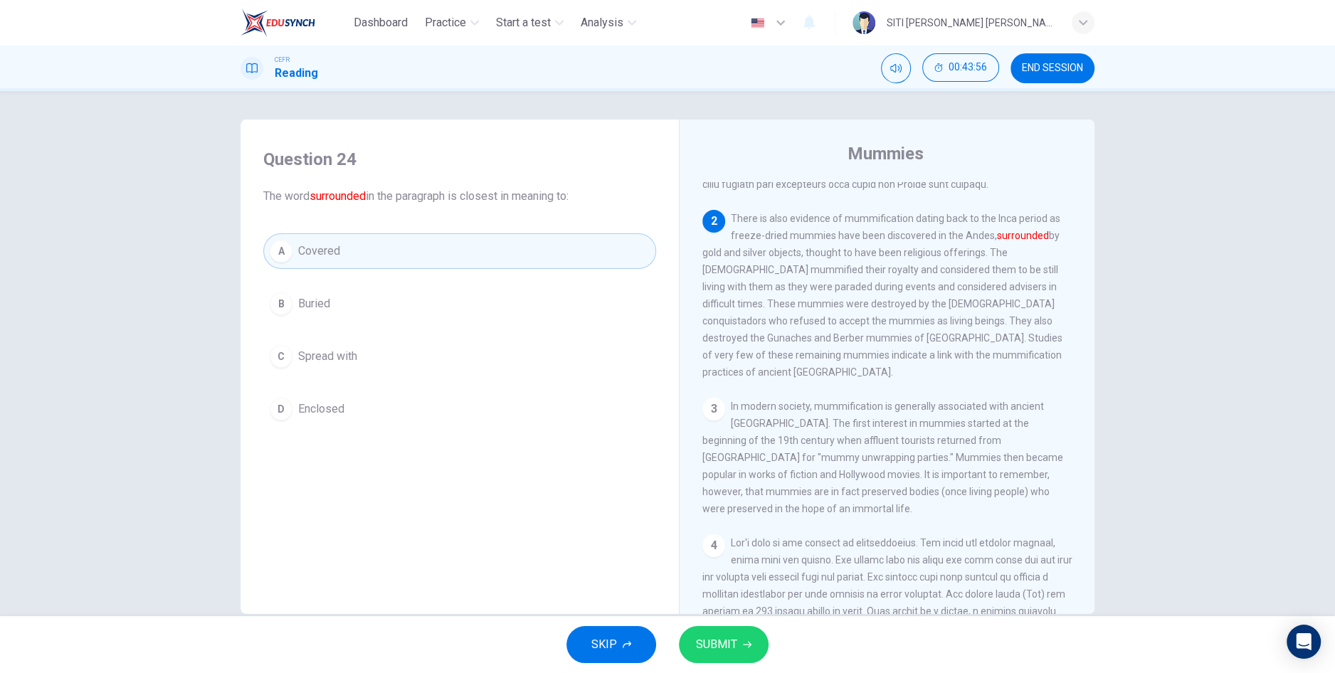
click at [705, 642] on span "SUBMIT" at bounding box center [716, 645] width 41 height 20
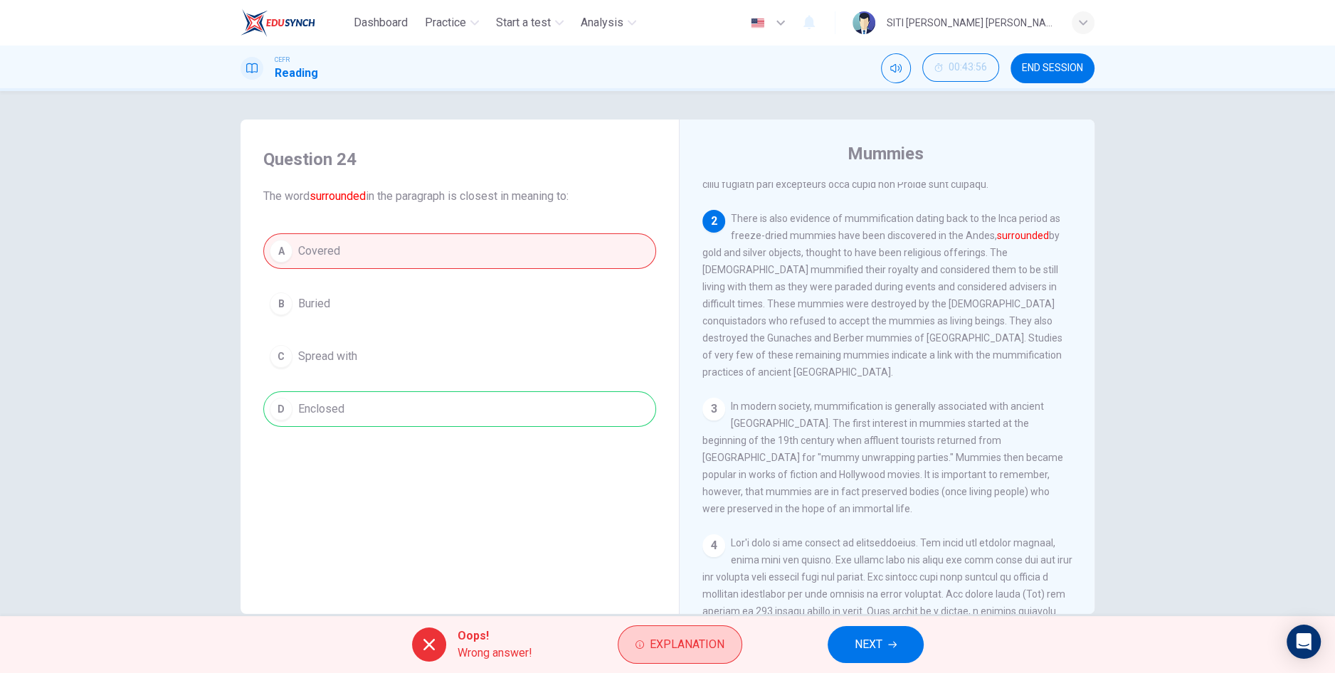
click at [684, 655] on button "Explanation" at bounding box center [680, 644] width 125 height 38
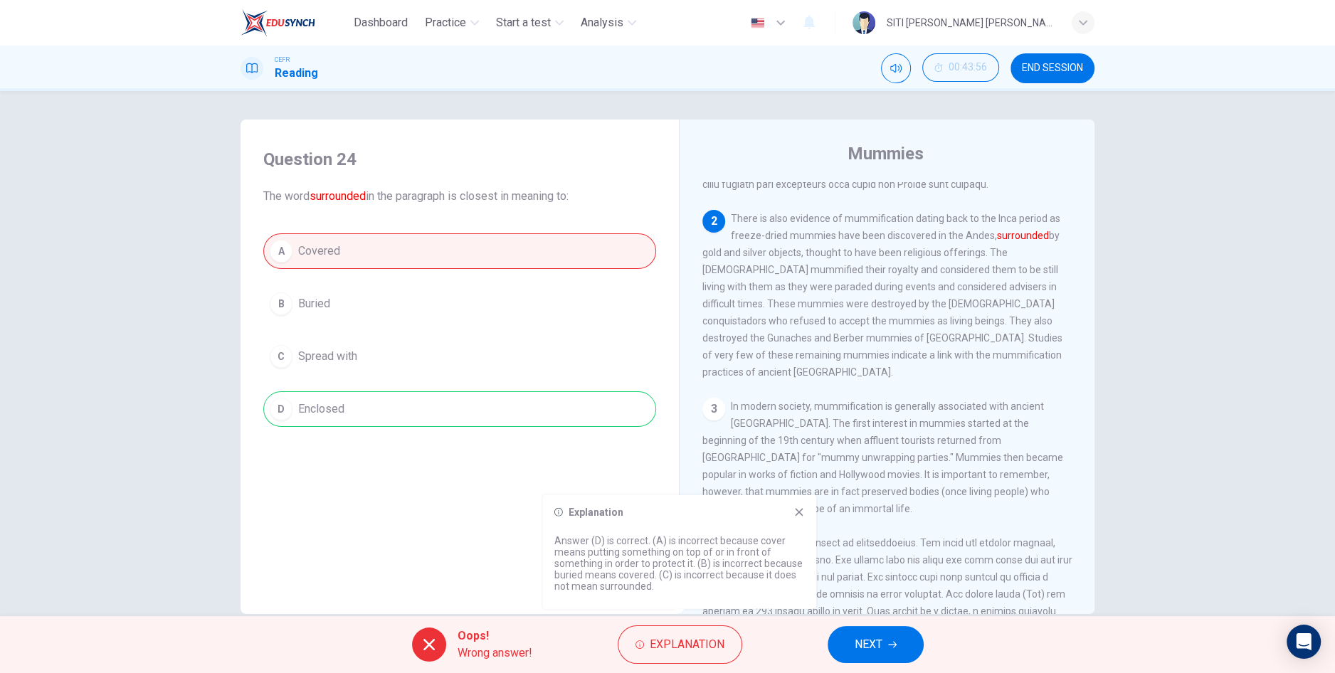
click at [877, 654] on span "NEXT" at bounding box center [868, 645] width 28 height 20
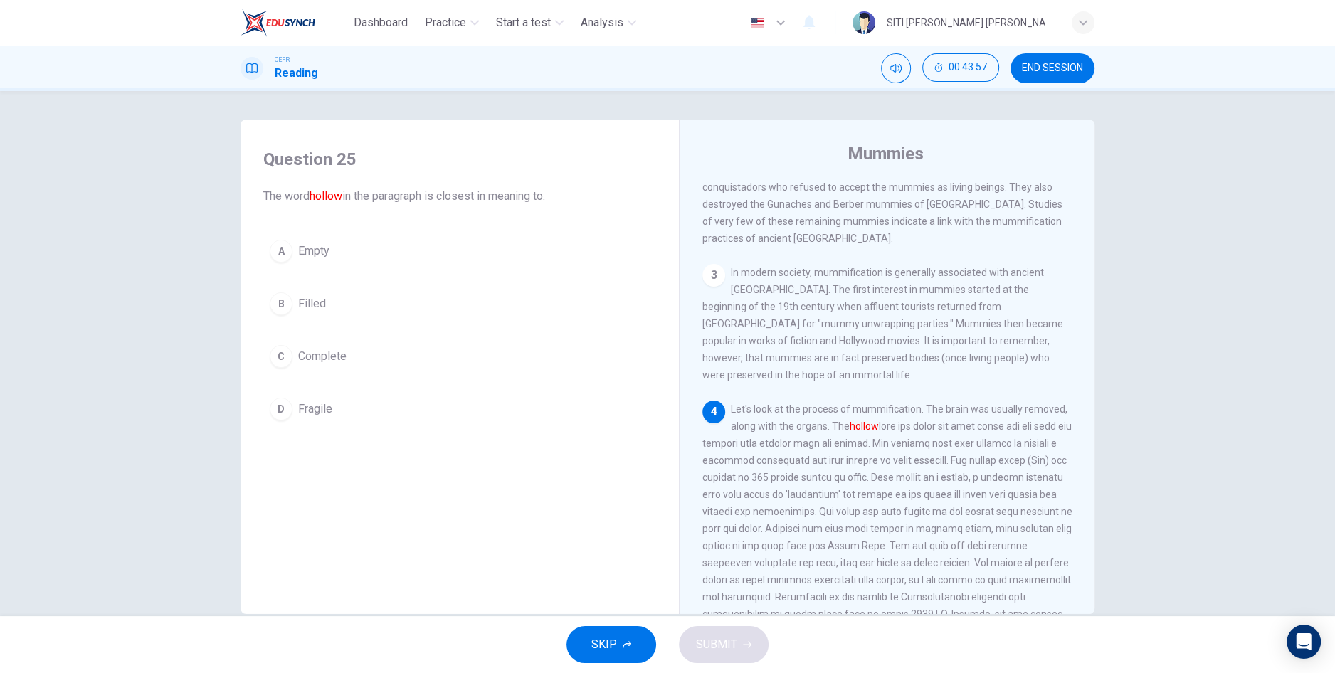
scroll to position [381, 0]
click at [281, 416] on div "D" at bounding box center [281, 409] width 23 height 23
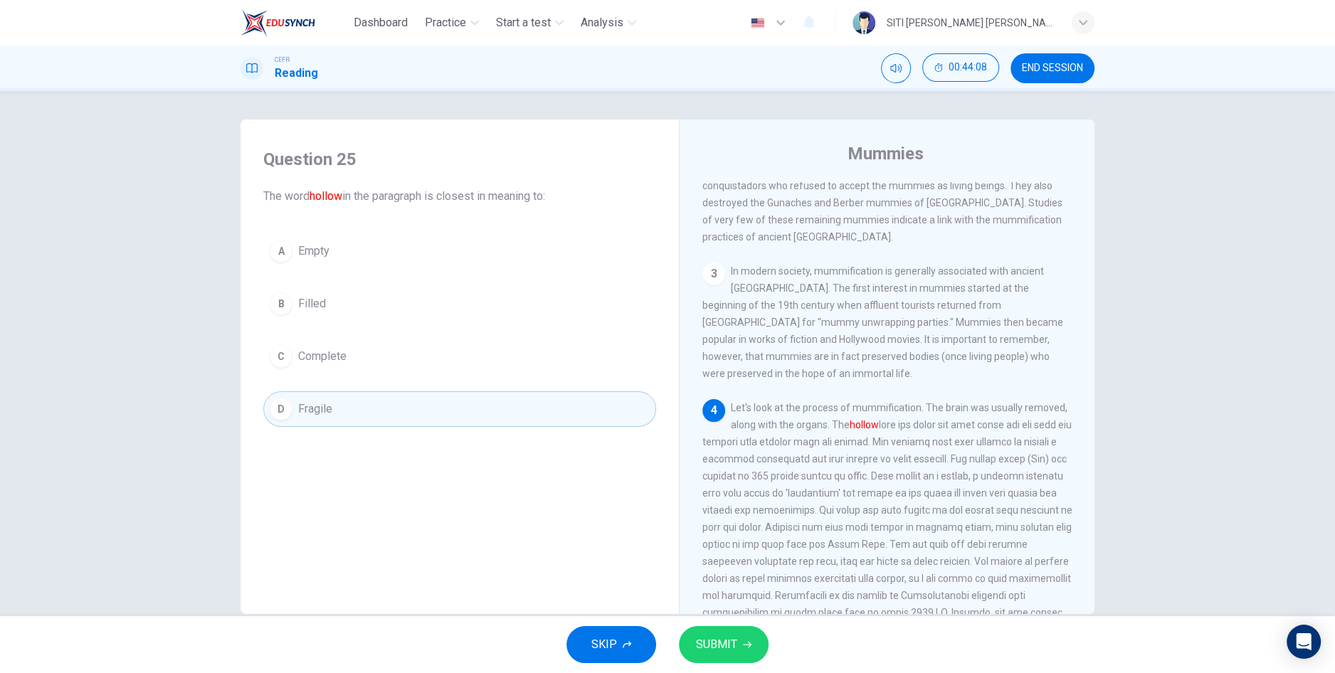
click at [285, 253] on div "A" at bounding box center [281, 251] width 23 height 23
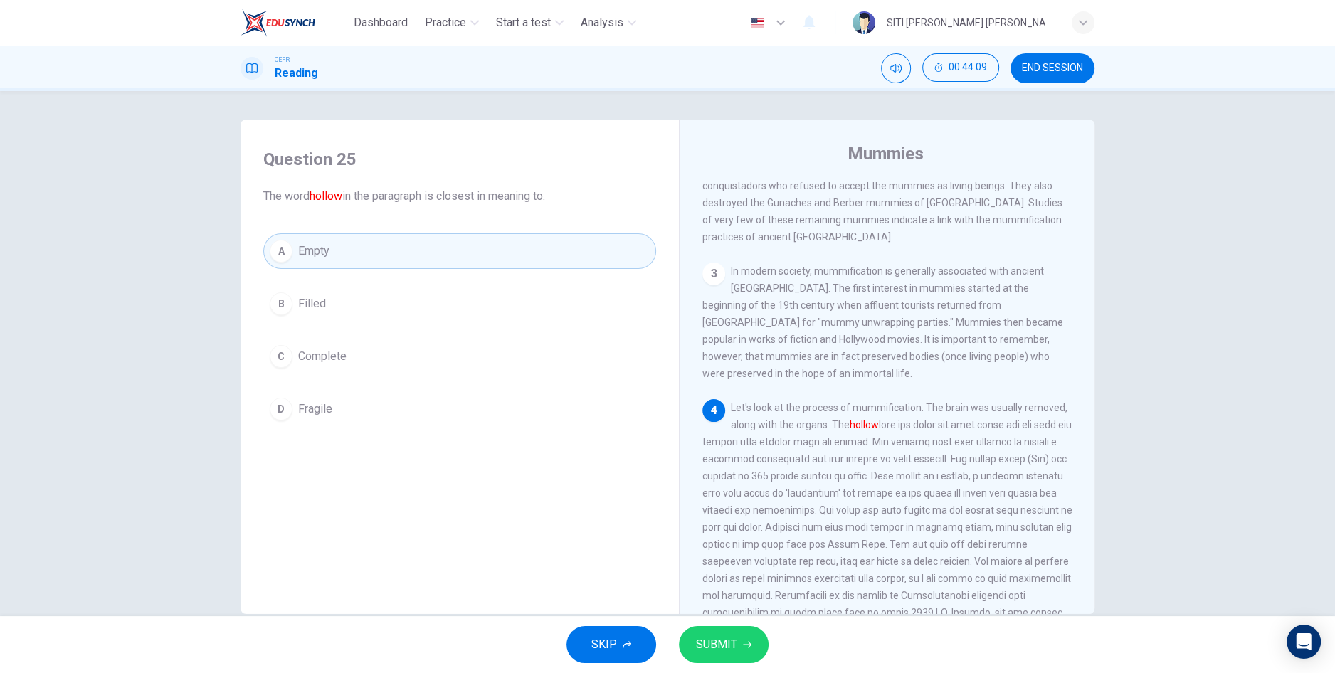
click at [733, 660] on button "SUBMIT" at bounding box center [724, 644] width 90 height 37
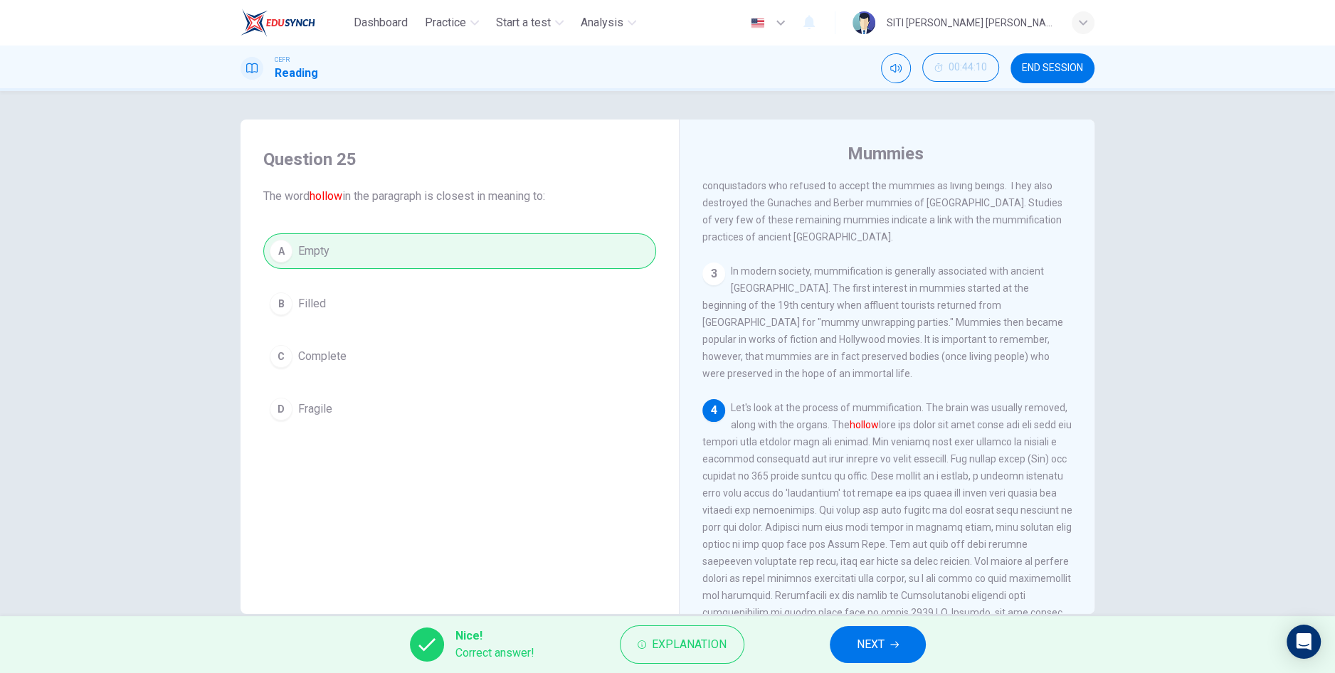
click at [918, 657] on button "NEXT" at bounding box center [878, 644] width 96 height 37
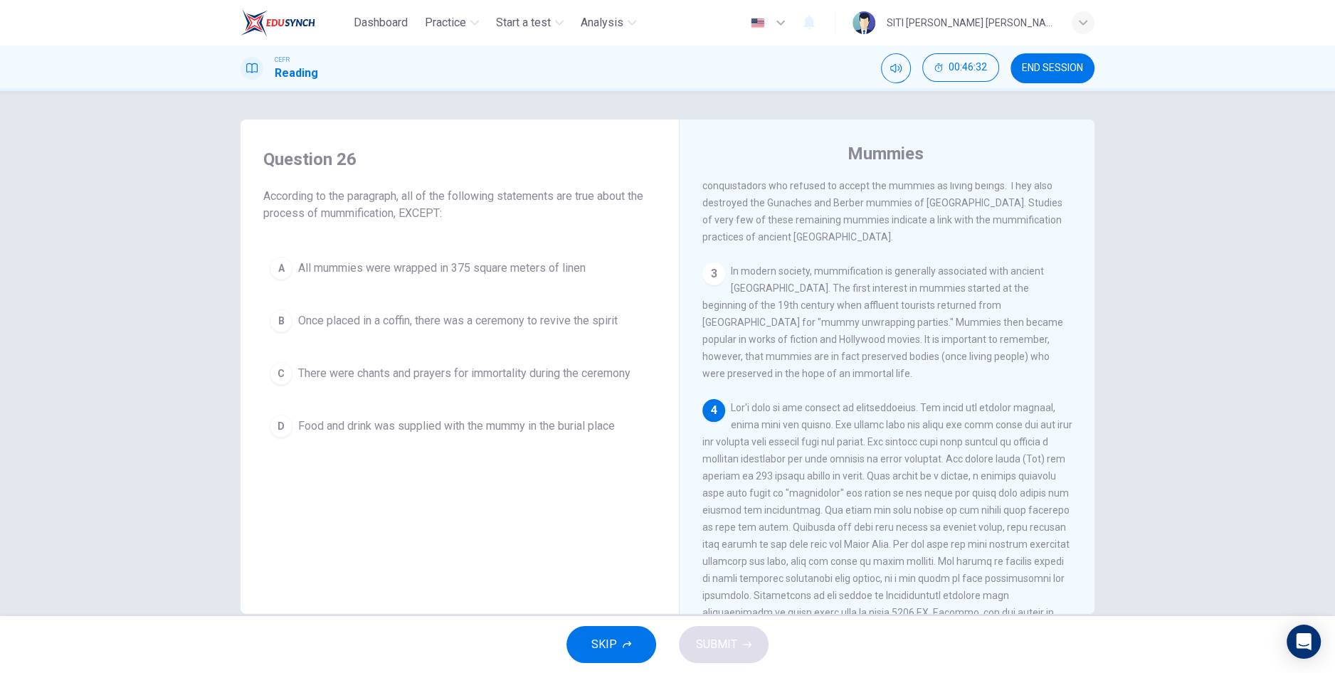
click at [1097, 643] on div "SKIP SUBMIT" at bounding box center [667, 644] width 1335 height 57
click at [14, 578] on div "Question 26 According to the paragraph, all of the following statements are tru…" at bounding box center [667, 353] width 1335 height 525
click at [282, 415] on div "D" at bounding box center [281, 426] width 23 height 23
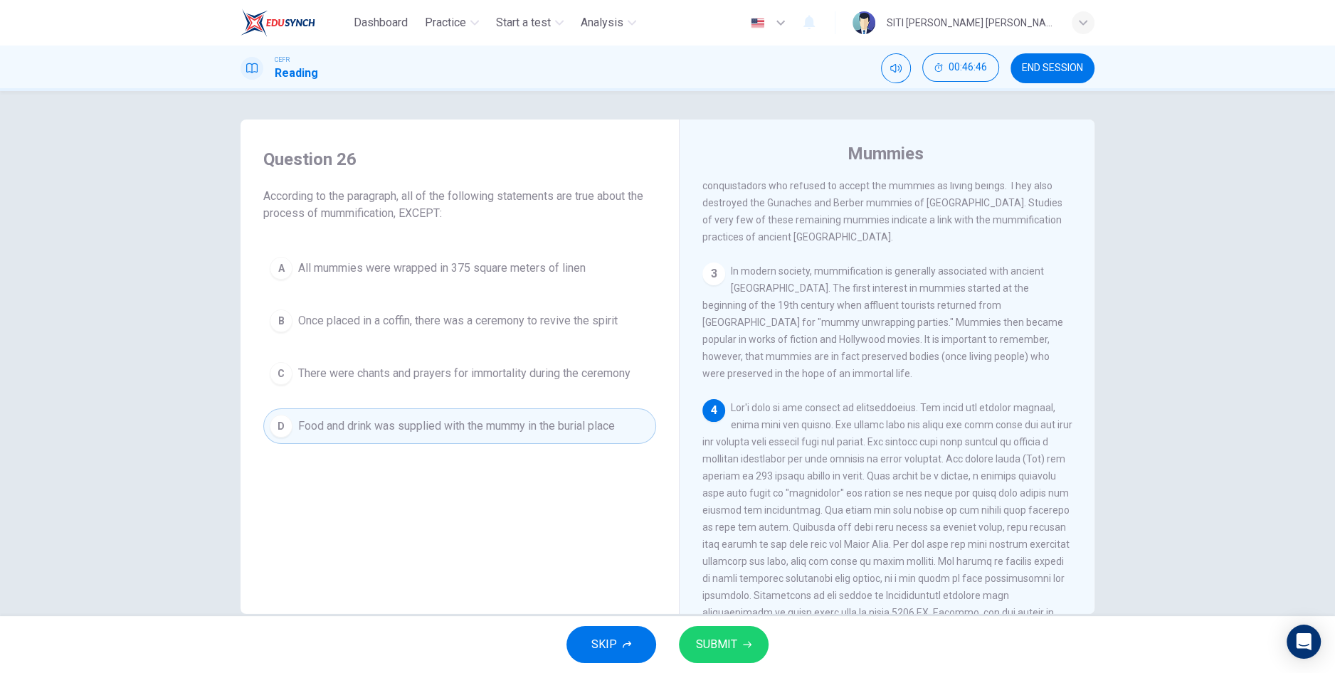
click at [284, 432] on div "D" at bounding box center [281, 426] width 23 height 23
click at [502, 266] on span "All mummies were wrapped in 375 square meters of linen" at bounding box center [441, 268] width 287 height 17
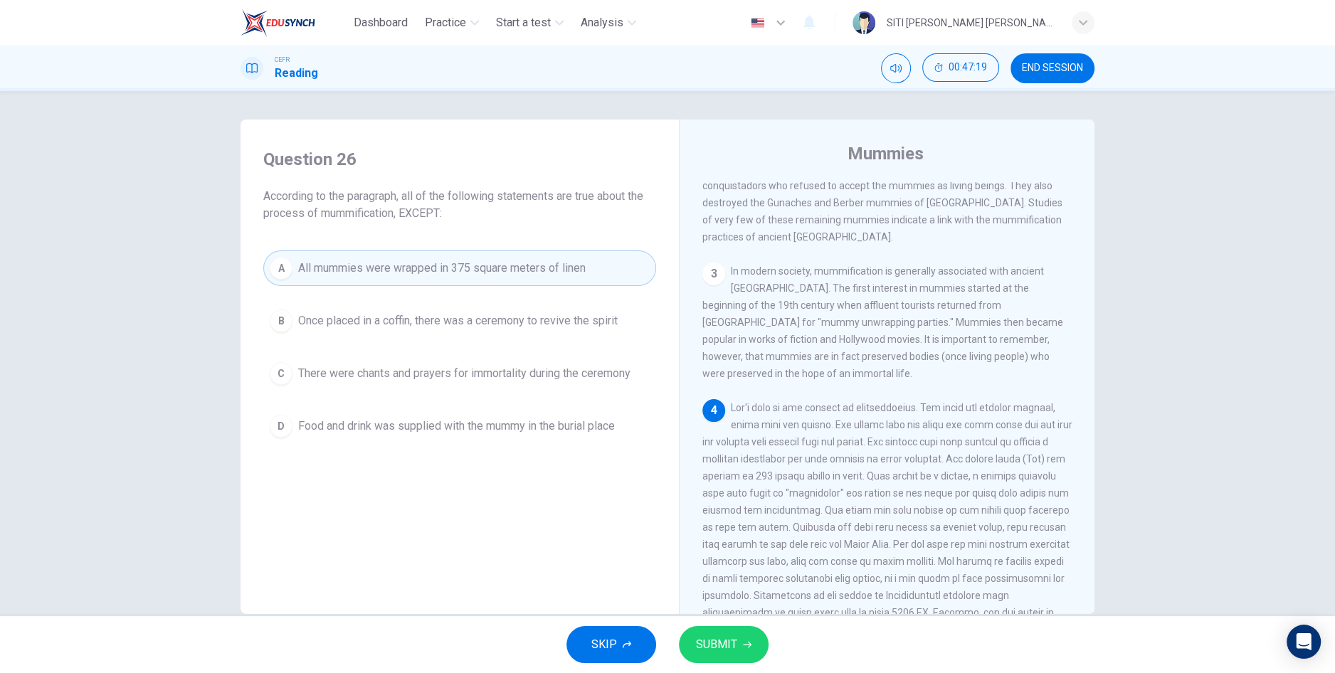
click at [745, 654] on button "SUBMIT" at bounding box center [724, 644] width 90 height 37
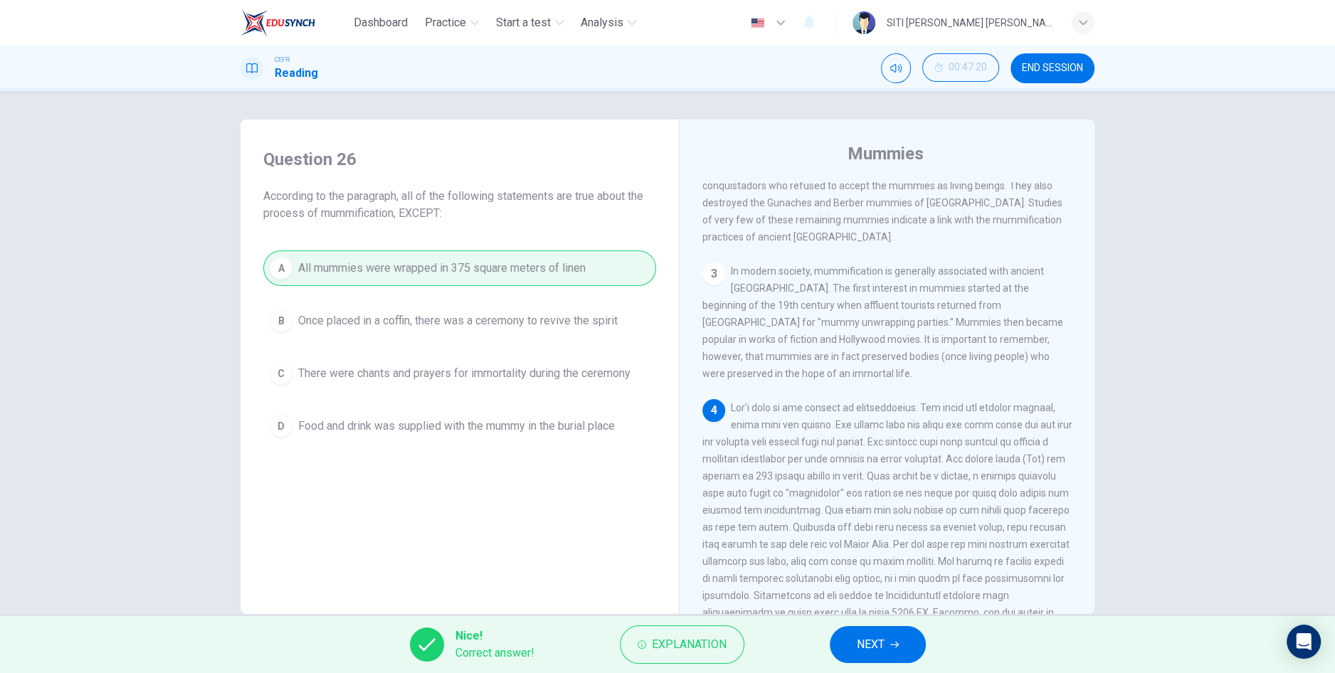
click at [894, 645] on icon "button" at bounding box center [894, 645] width 9 height 6
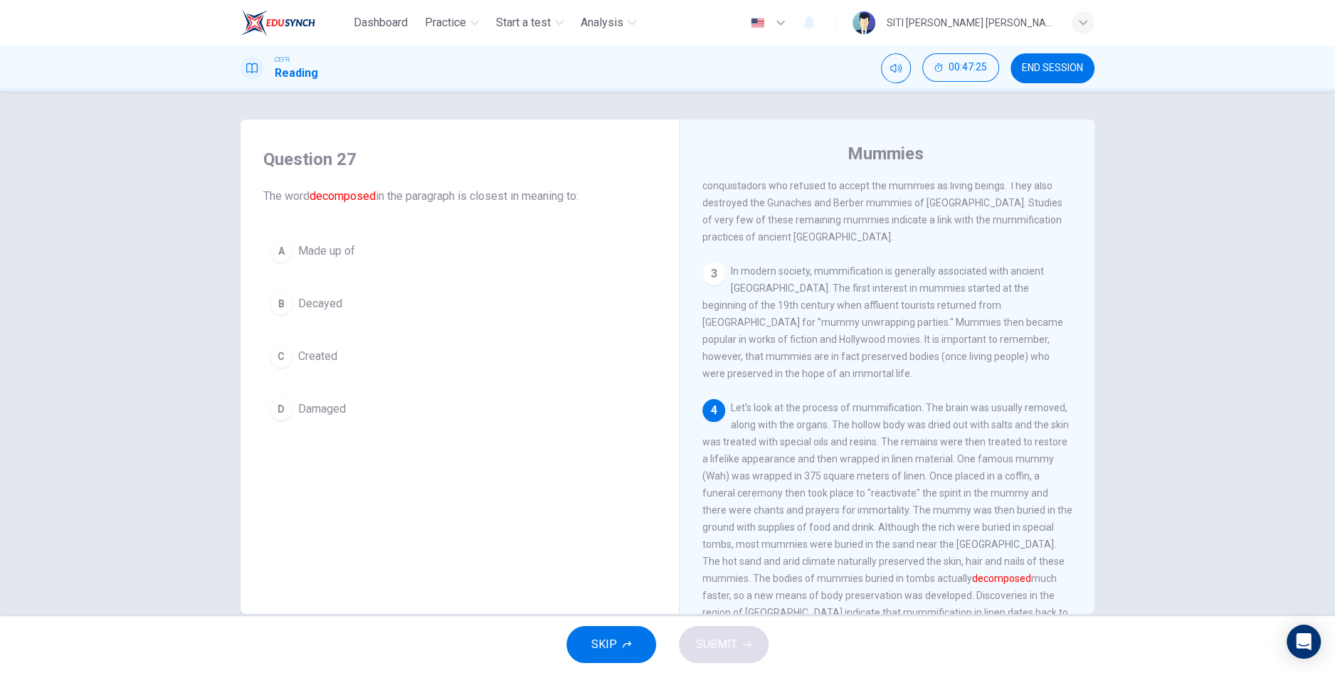
click at [324, 309] on span "Decayed" at bounding box center [320, 303] width 44 height 17
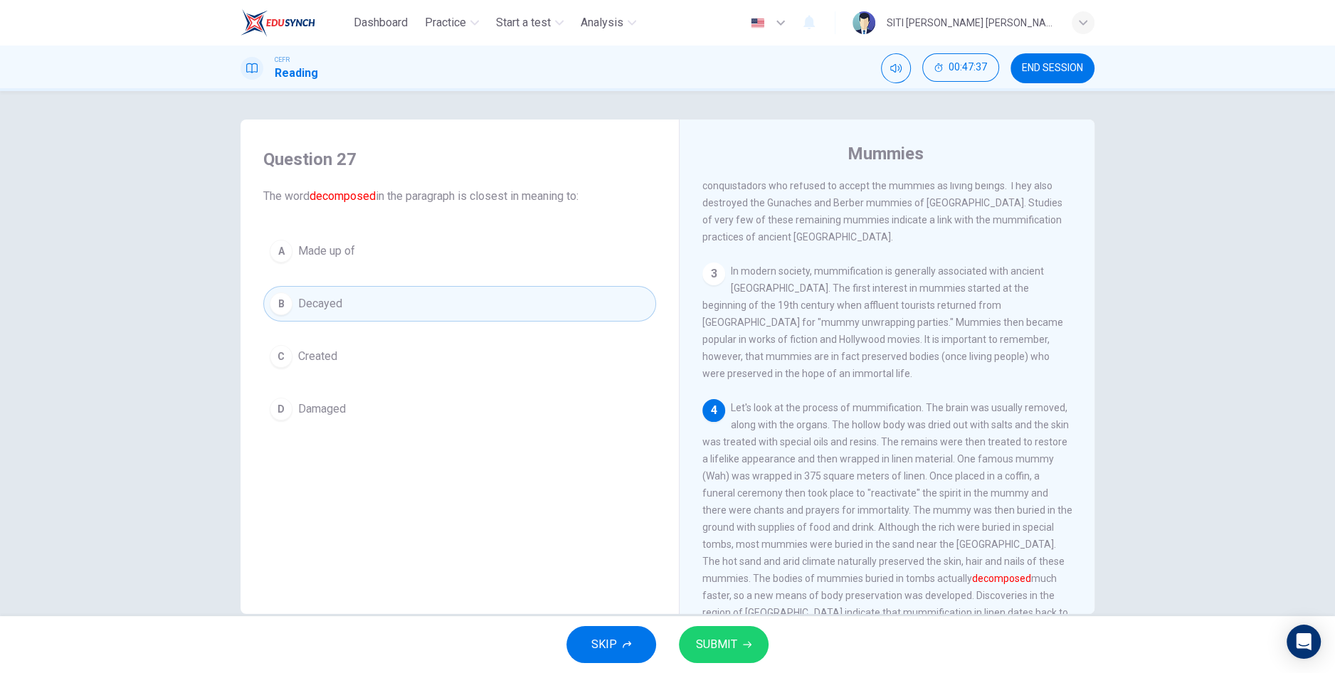
click at [751, 657] on button "SUBMIT" at bounding box center [724, 644] width 90 height 37
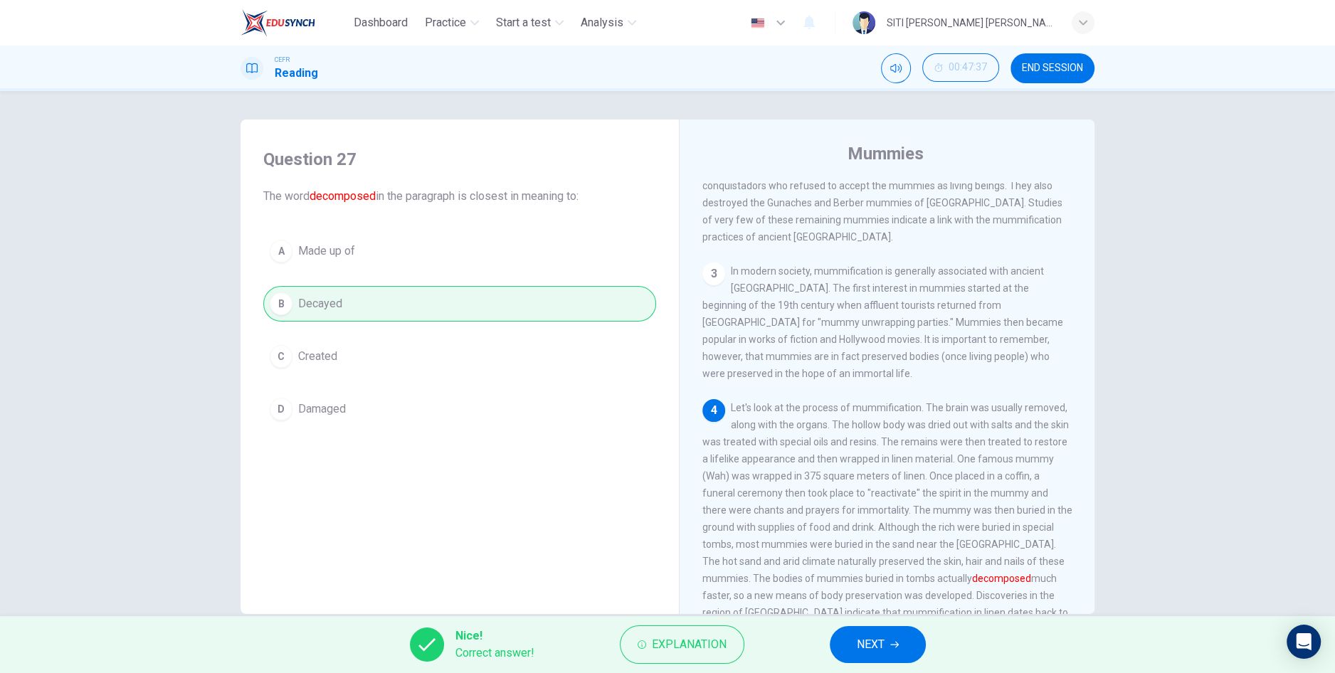
click at [881, 652] on span "NEXT" at bounding box center [871, 645] width 28 height 20
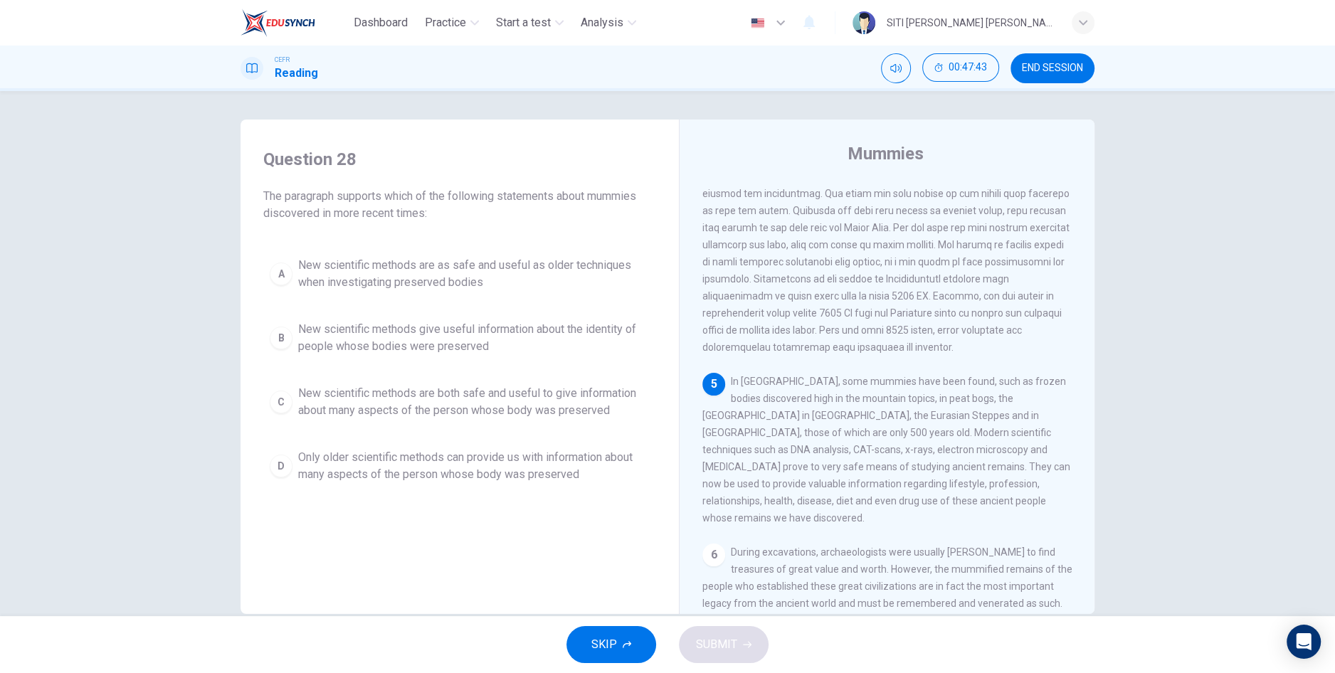
scroll to position [704, 0]
click at [320, 403] on span "New scientific methods are both safe and useful to give information about many …" at bounding box center [473, 402] width 351 height 34
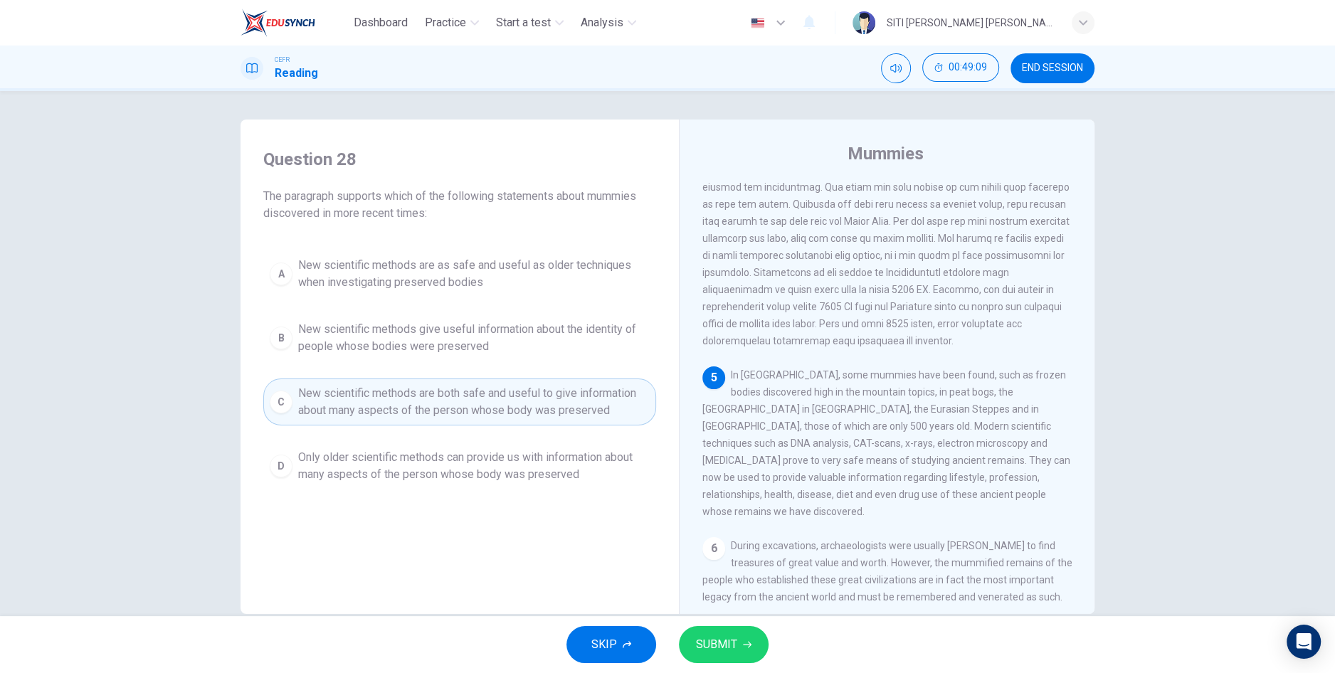
click at [727, 642] on span "SUBMIT" at bounding box center [716, 645] width 41 height 20
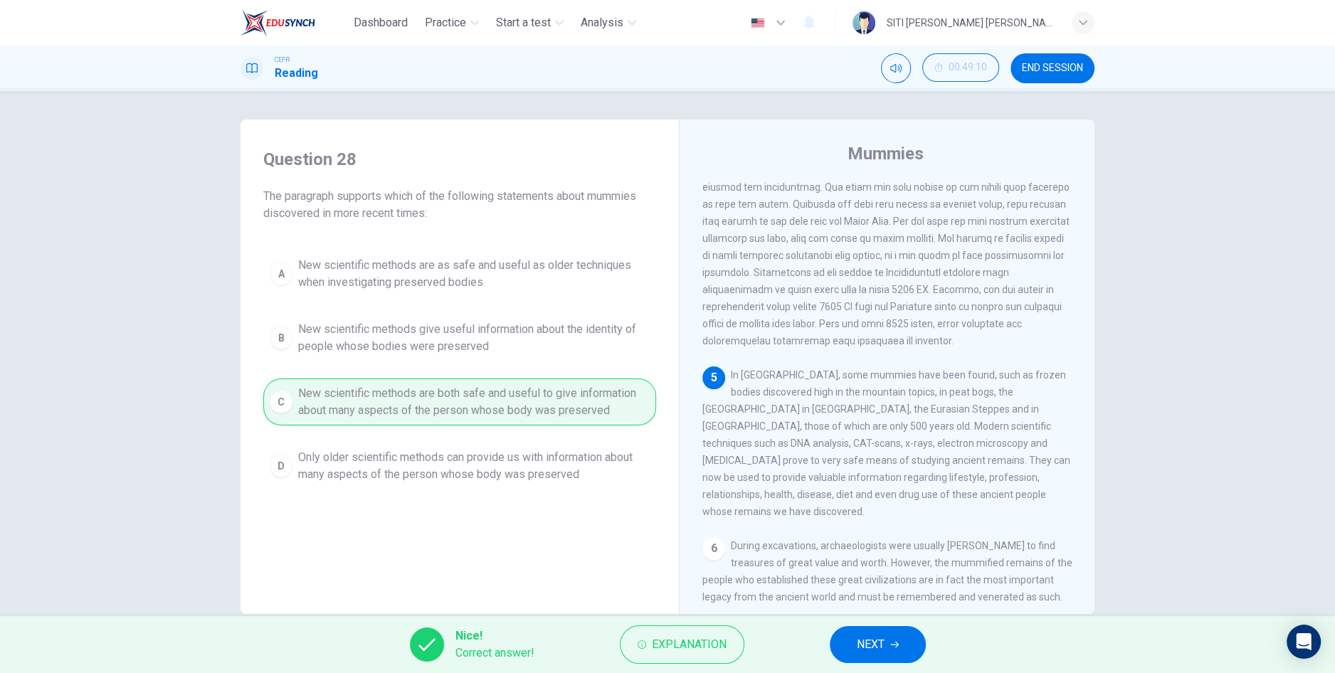
click at [882, 655] on button "NEXT" at bounding box center [878, 644] width 96 height 37
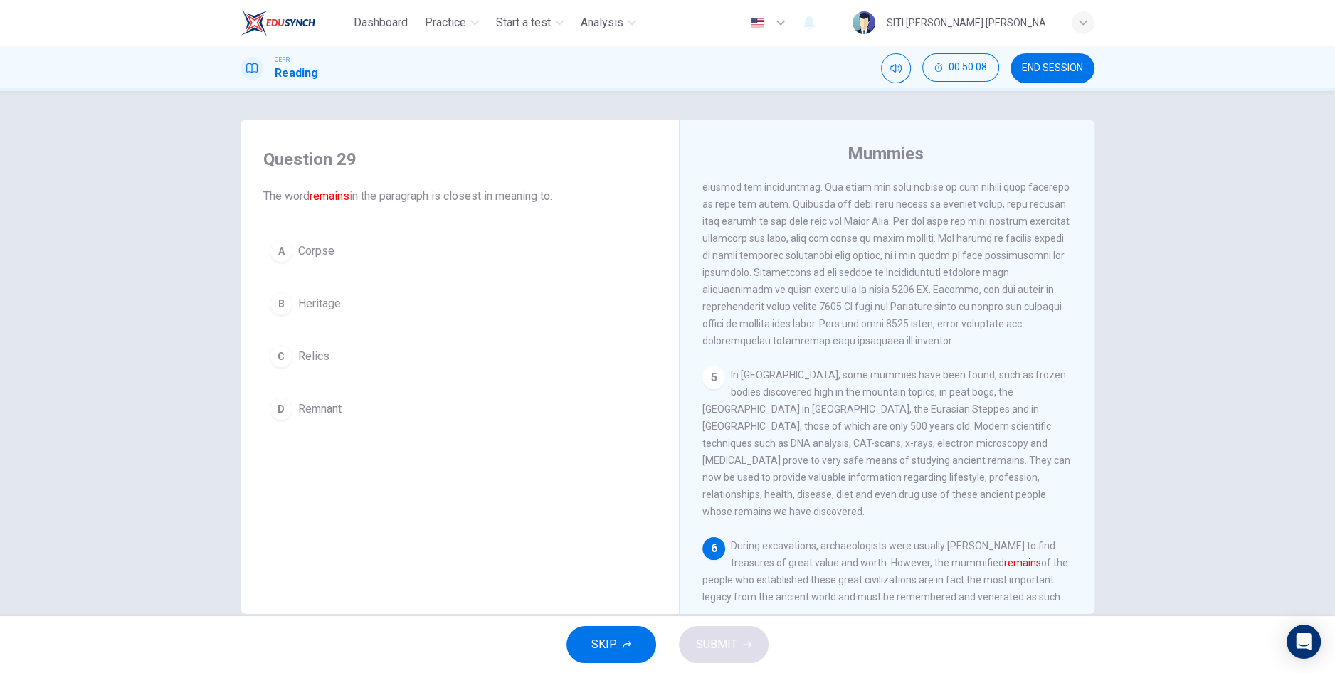
click at [287, 357] on div "C" at bounding box center [281, 356] width 23 height 23
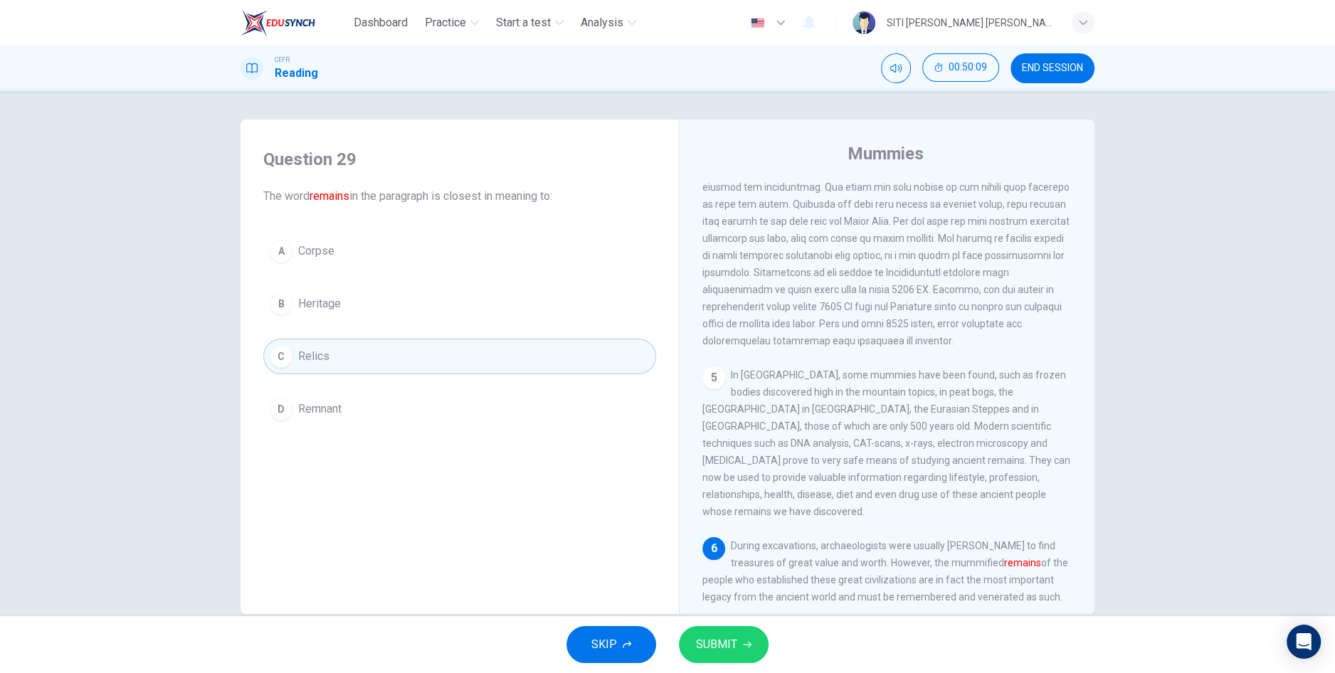
click at [727, 657] on button "SUBMIT" at bounding box center [724, 644] width 90 height 37
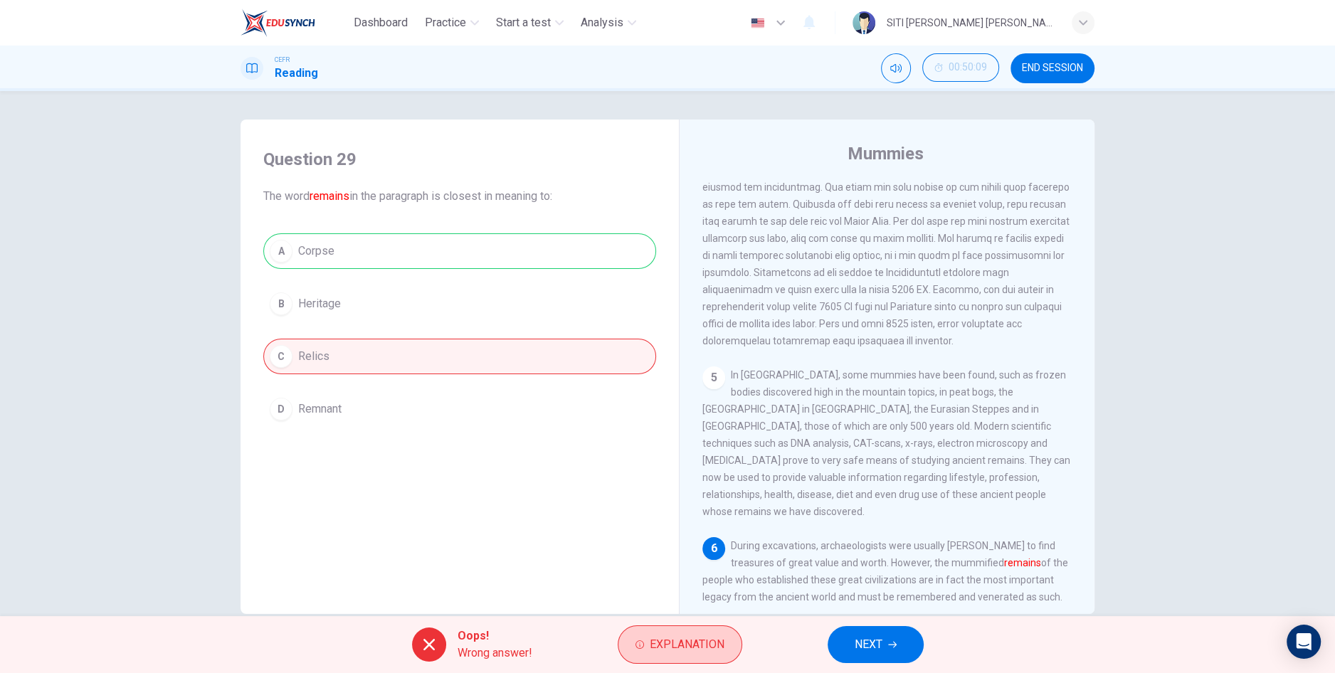
click at [663, 647] on span "Explanation" at bounding box center [687, 645] width 75 height 20
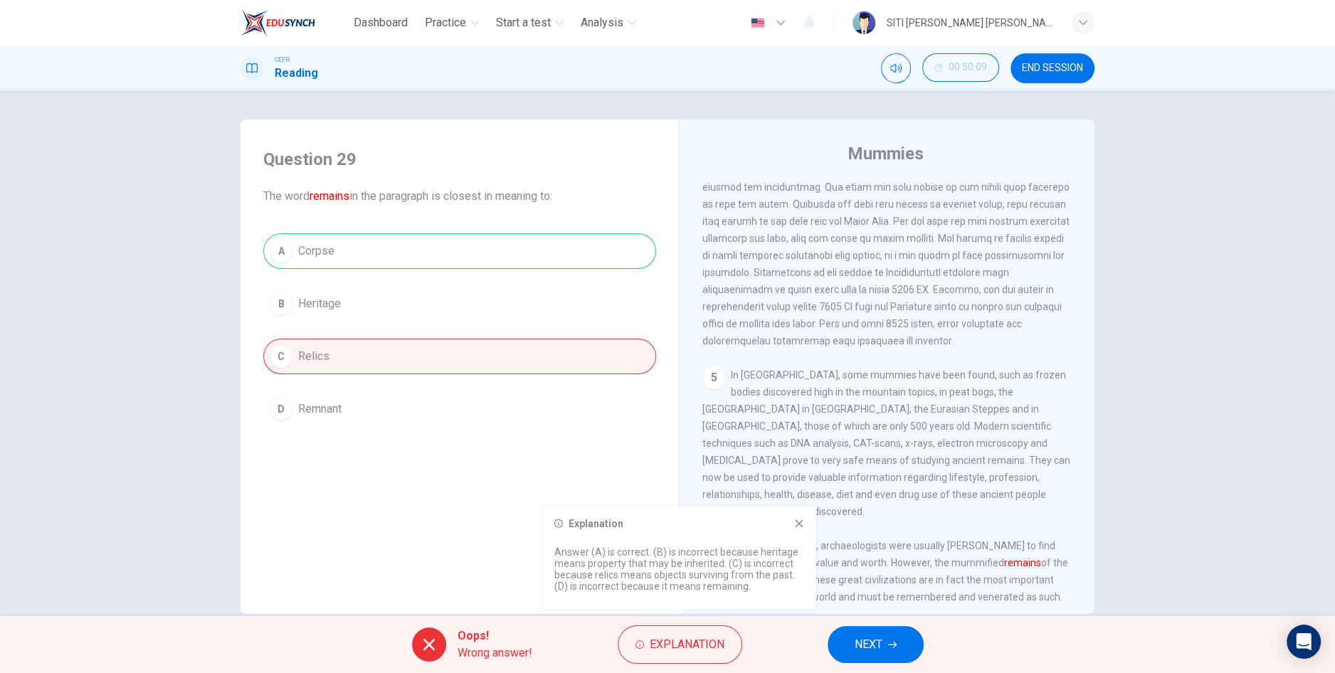
click at [798, 524] on icon at bounding box center [799, 523] width 8 height 8
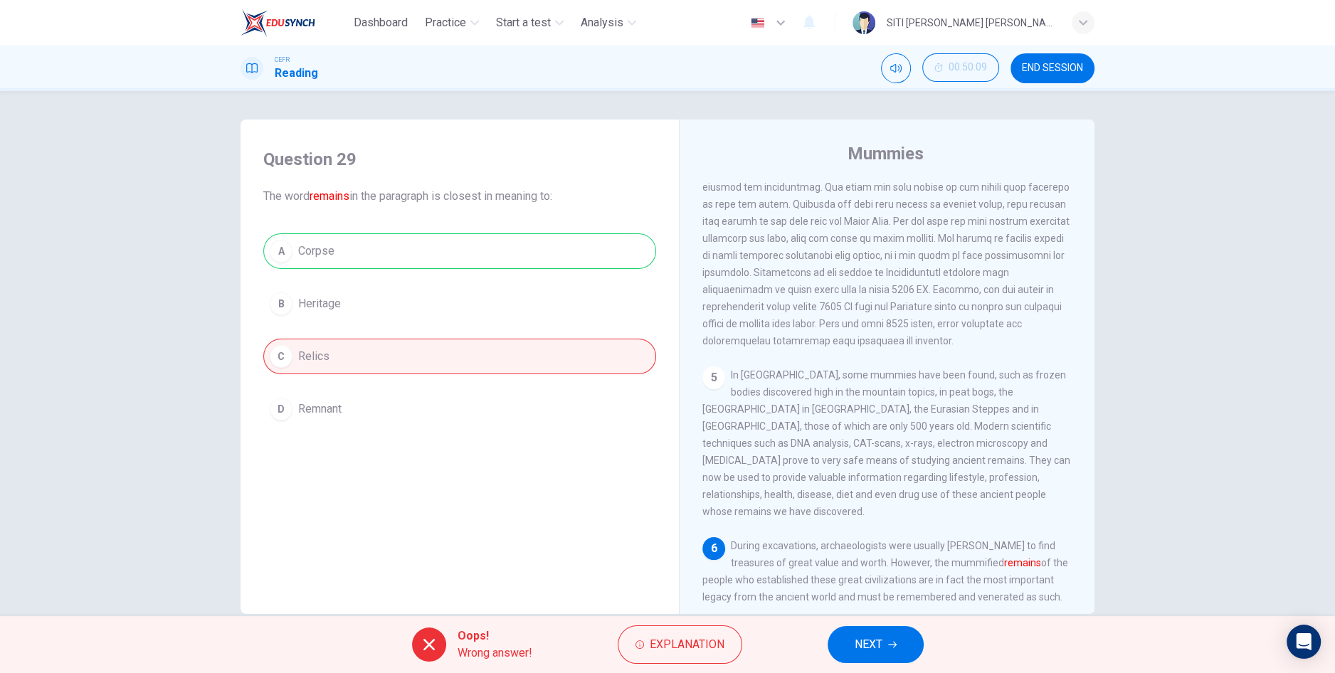
click at [859, 652] on span "NEXT" at bounding box center [868, 645] width 28 height 20
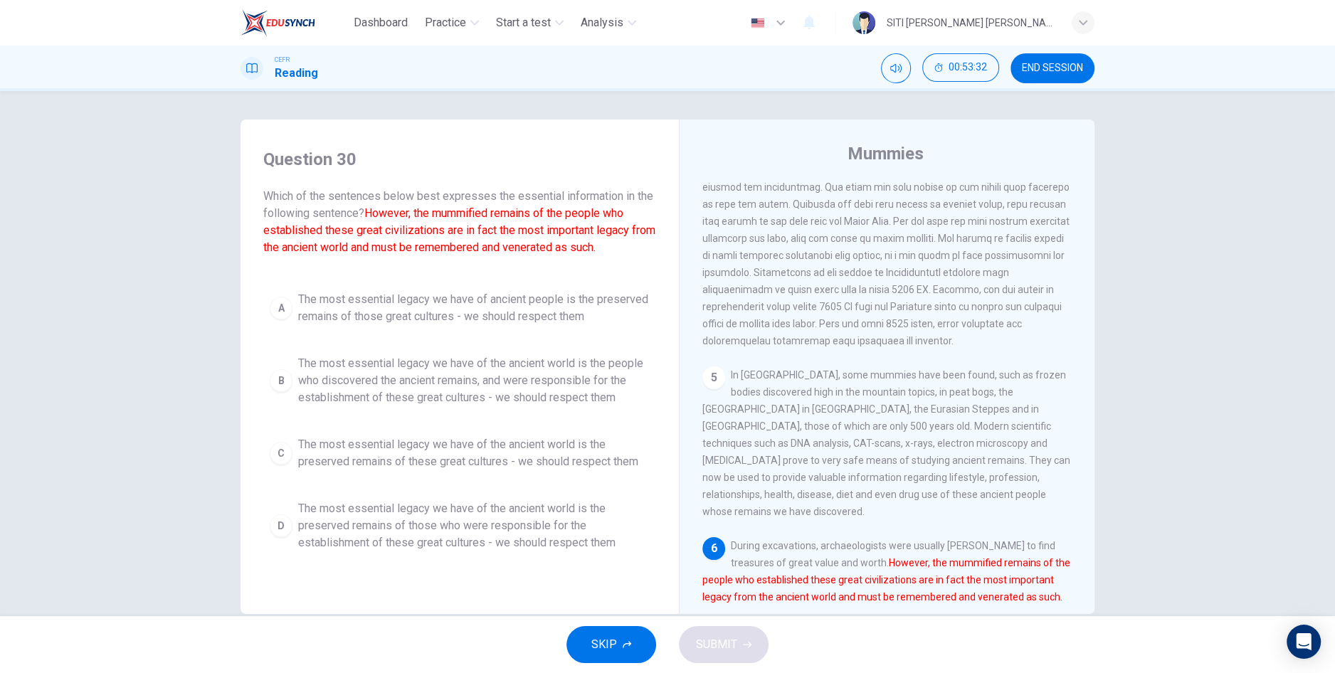
scroll to position [26, 0]
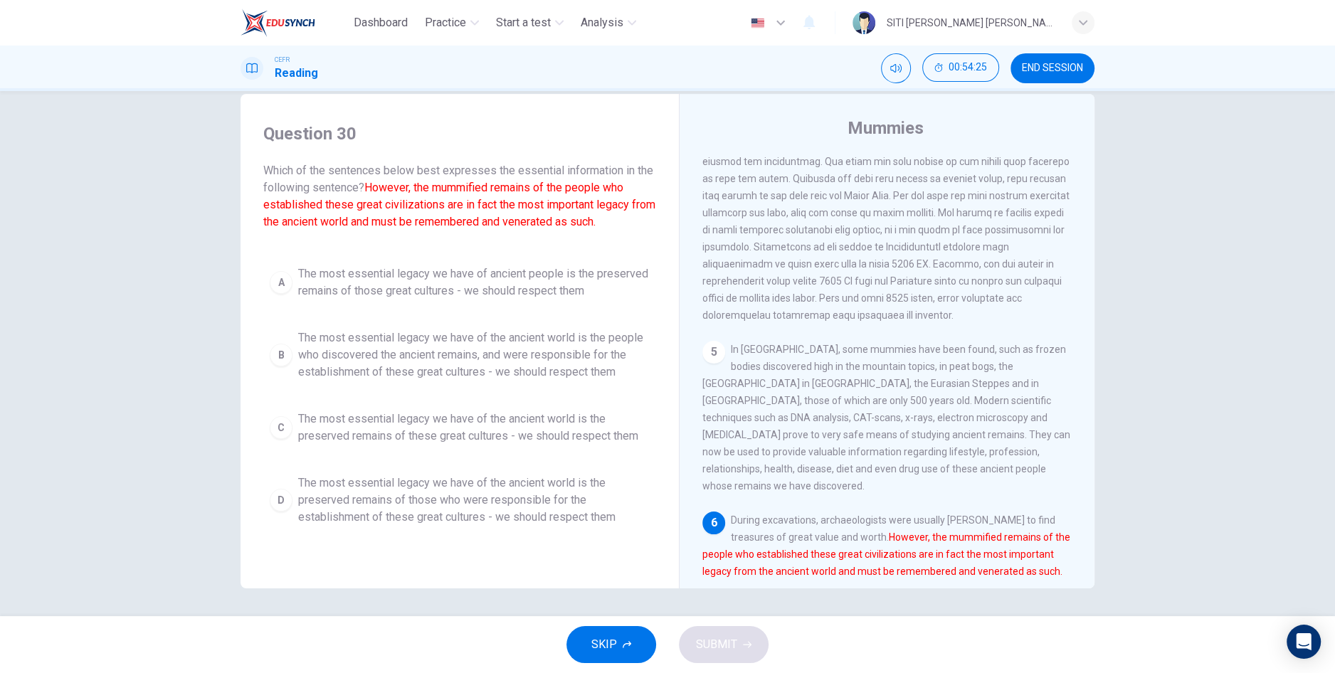
click at [312, 501] on span "The most essential legacy we have of the ancient world is the preserved remains…" at bounding box center [473, 500] width 351 height 51
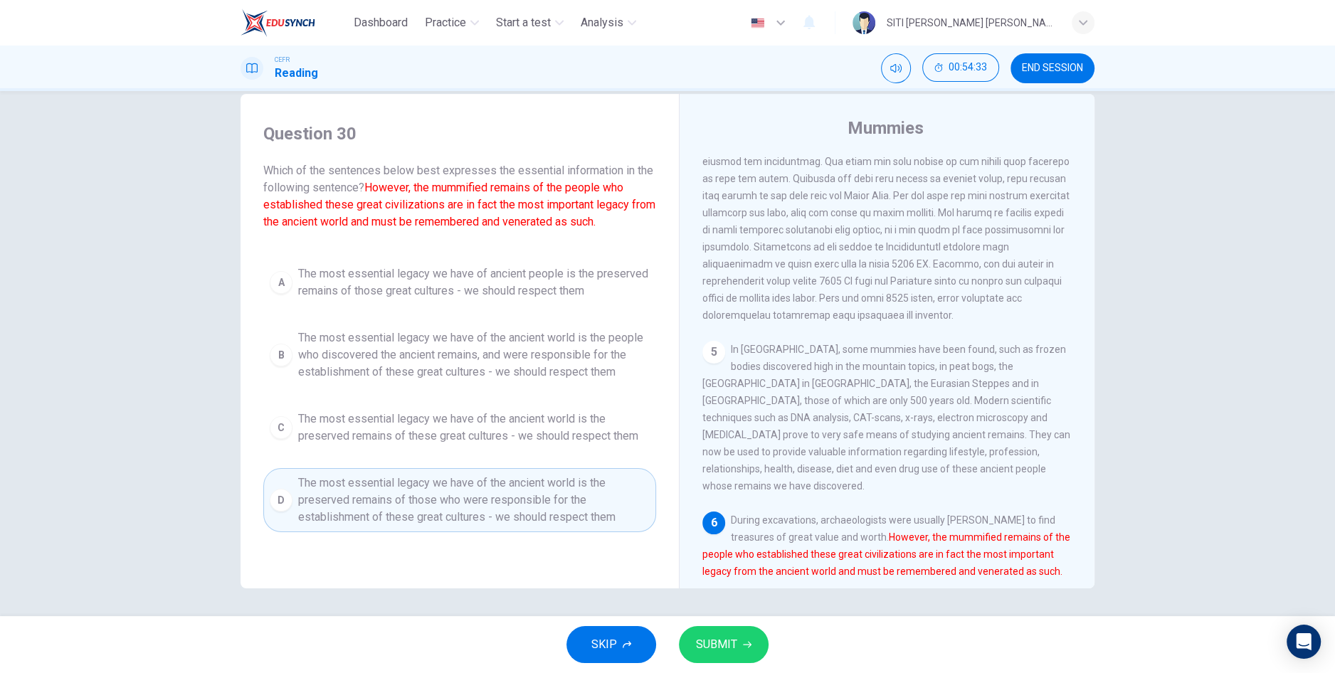
click at [705, 661] on button "SUBMIT" at bounding box center [724, 644] width 90 height 37
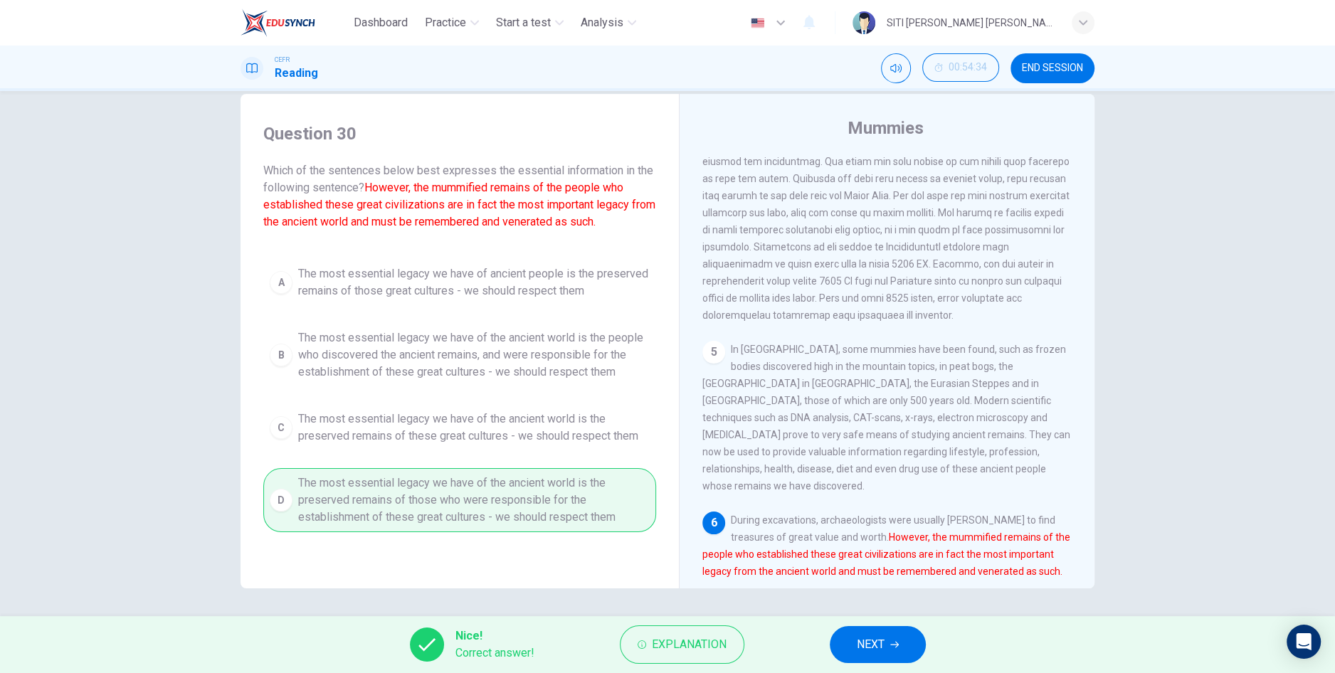
click at [879, 662] on button "NEXT" at bounding box center [878, 644] width 96 height 37
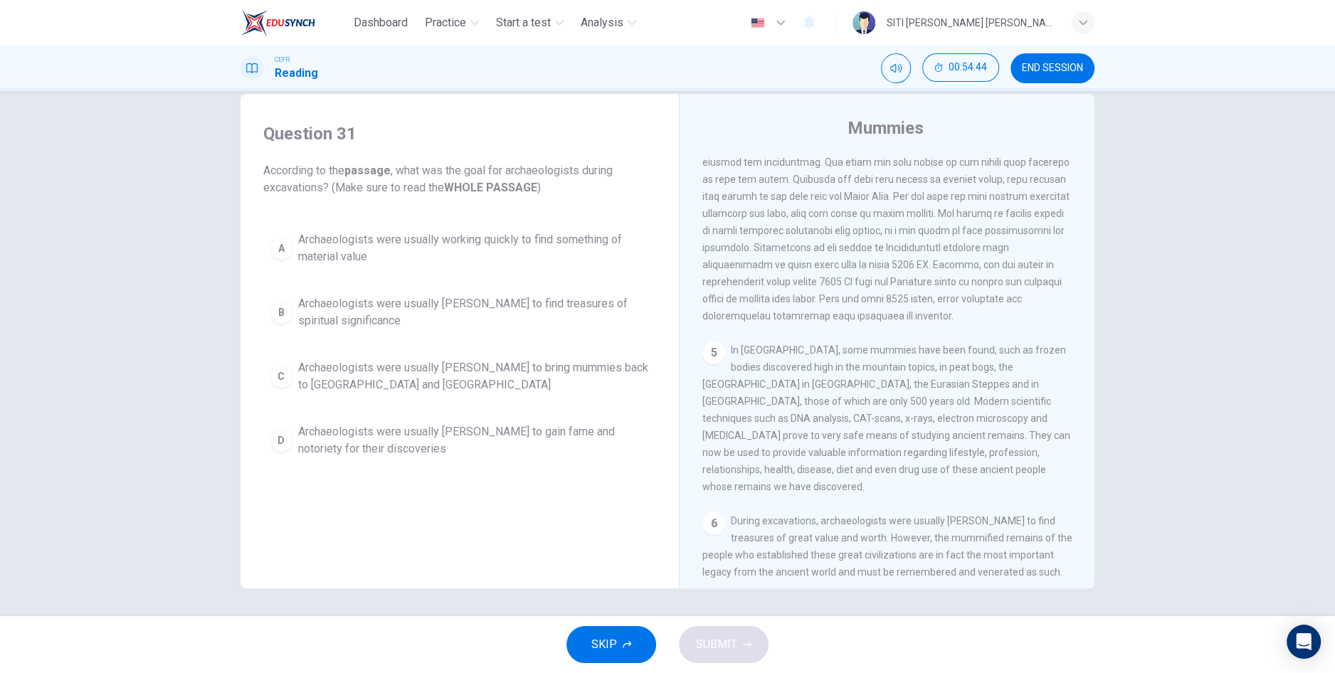
scroll to position [704, 0]
click at [334, 327] on span "Archaeologists were usually [PERSON_NAME] to find treasures of spiritual signif…" at bounding box center [473, 312] width 351 height 34
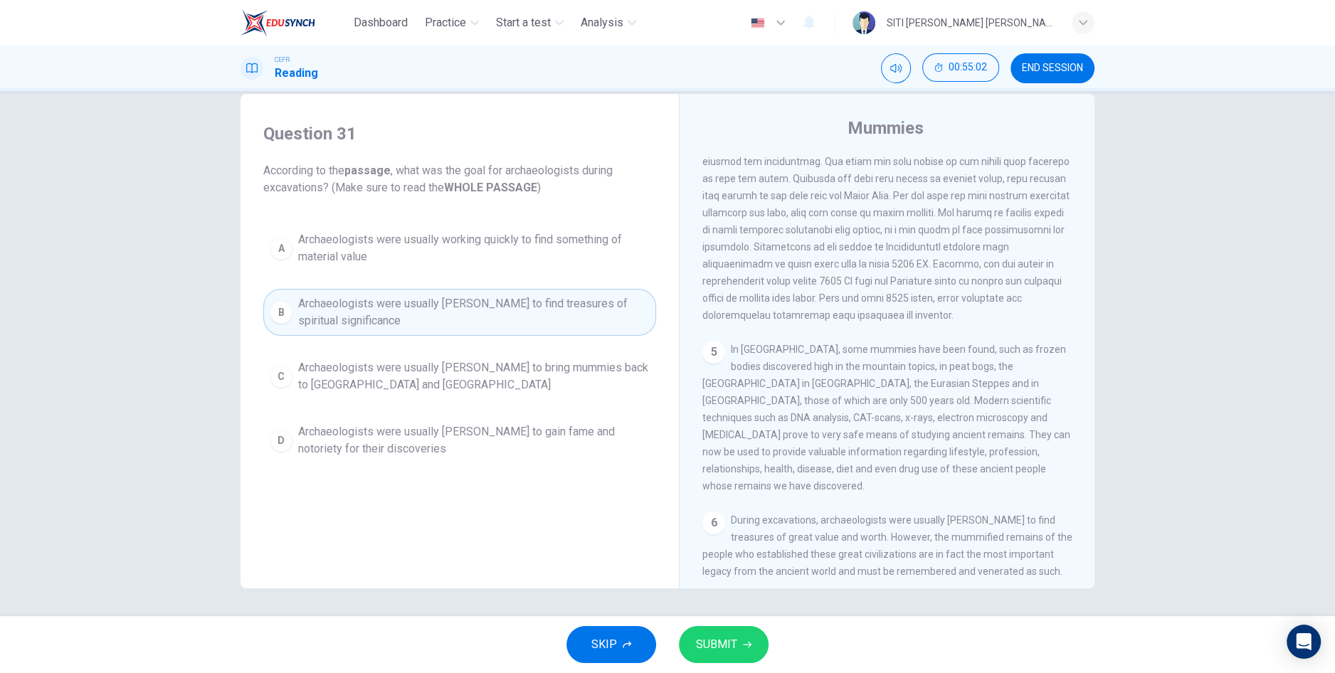
click at [706, 659] on button "SUBMIT" at bounding box center [724, 644] width 90 height 37
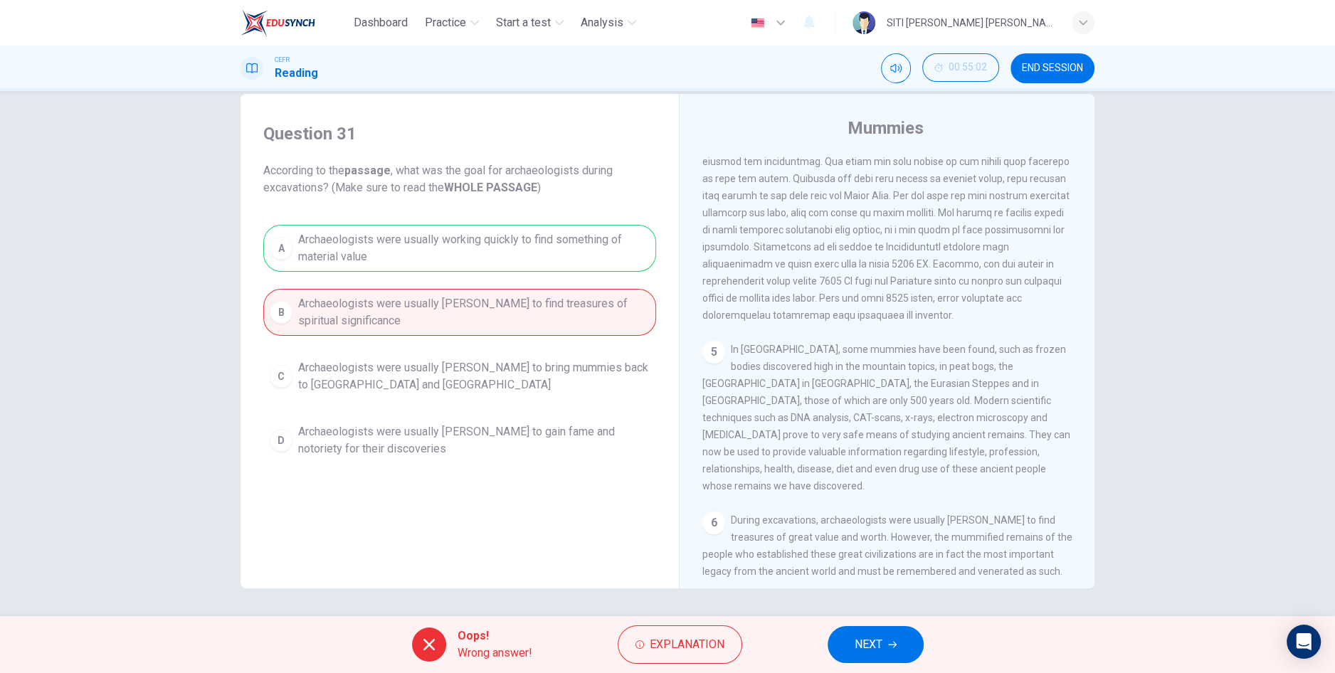
click at [894, 640] on button "NEXT" at bounding box center [875, 644] width 96 height 37
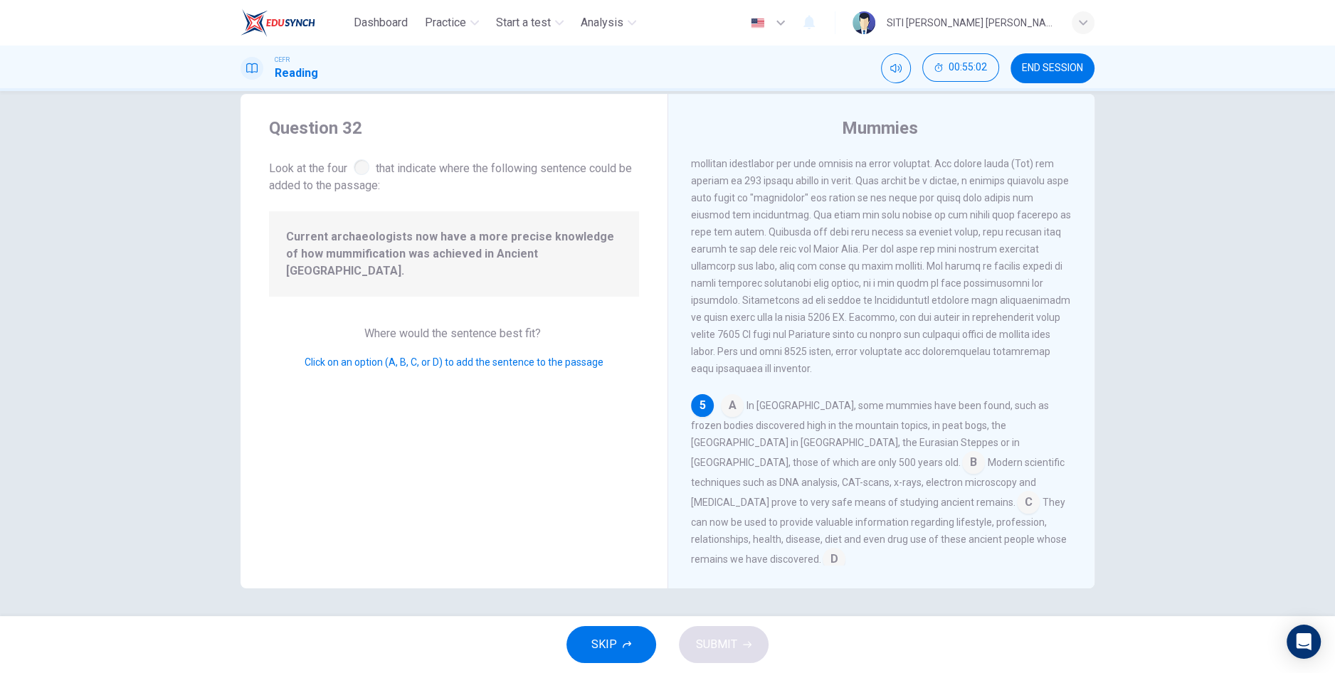
scroll to position [729, 0]
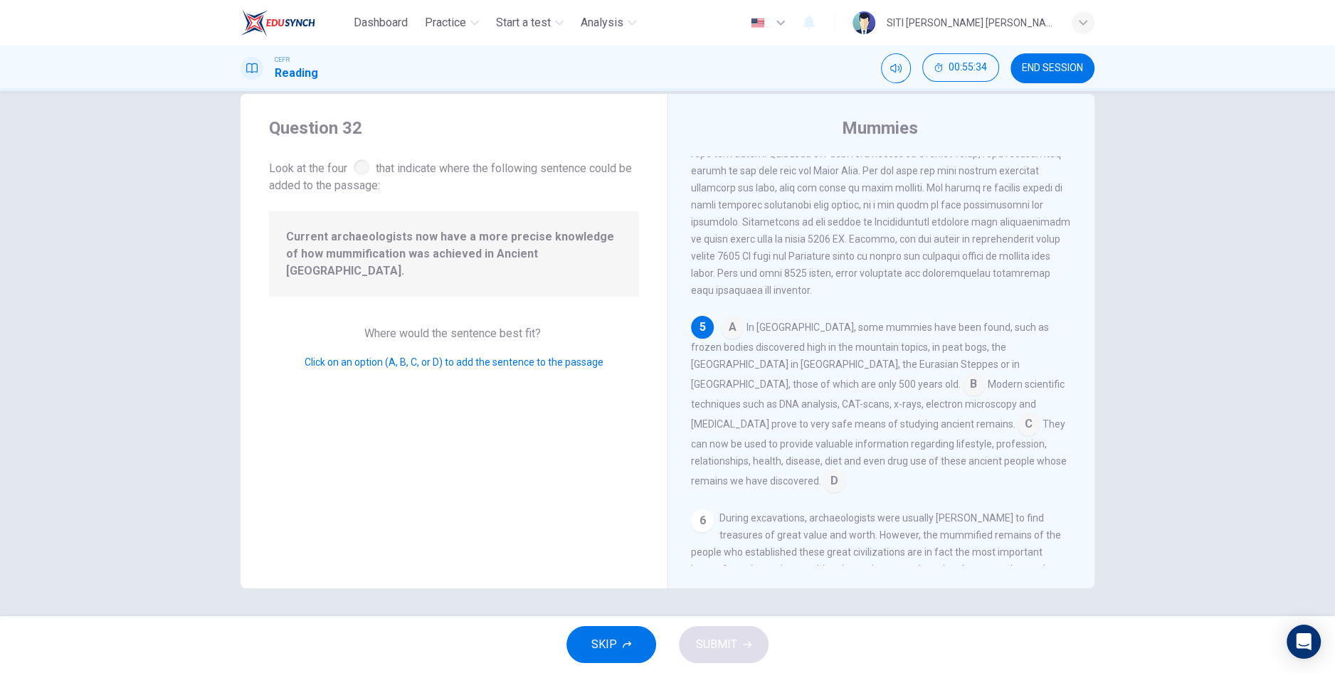
click at [736, 317] on input at bounding box center [732, 328] width 23 height 23
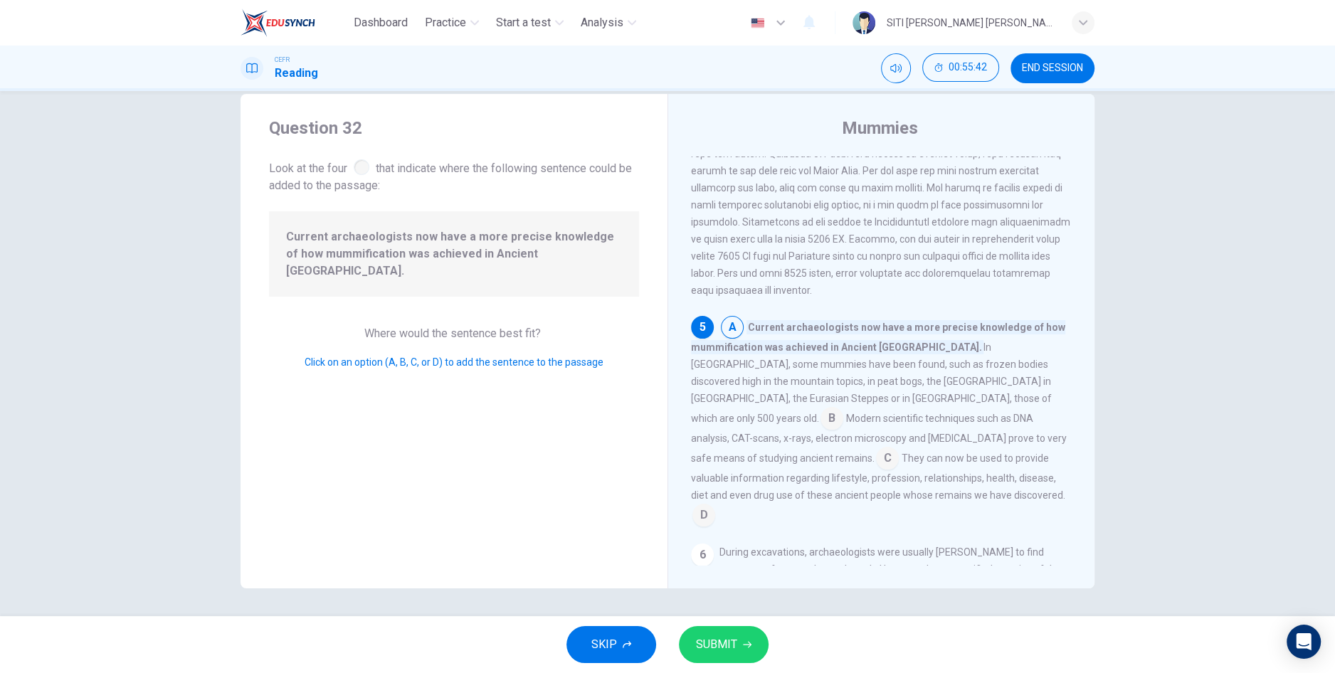
click at [718, 647] on span "SUBMIT" at bounding box center [716, 645] width 41 height 20
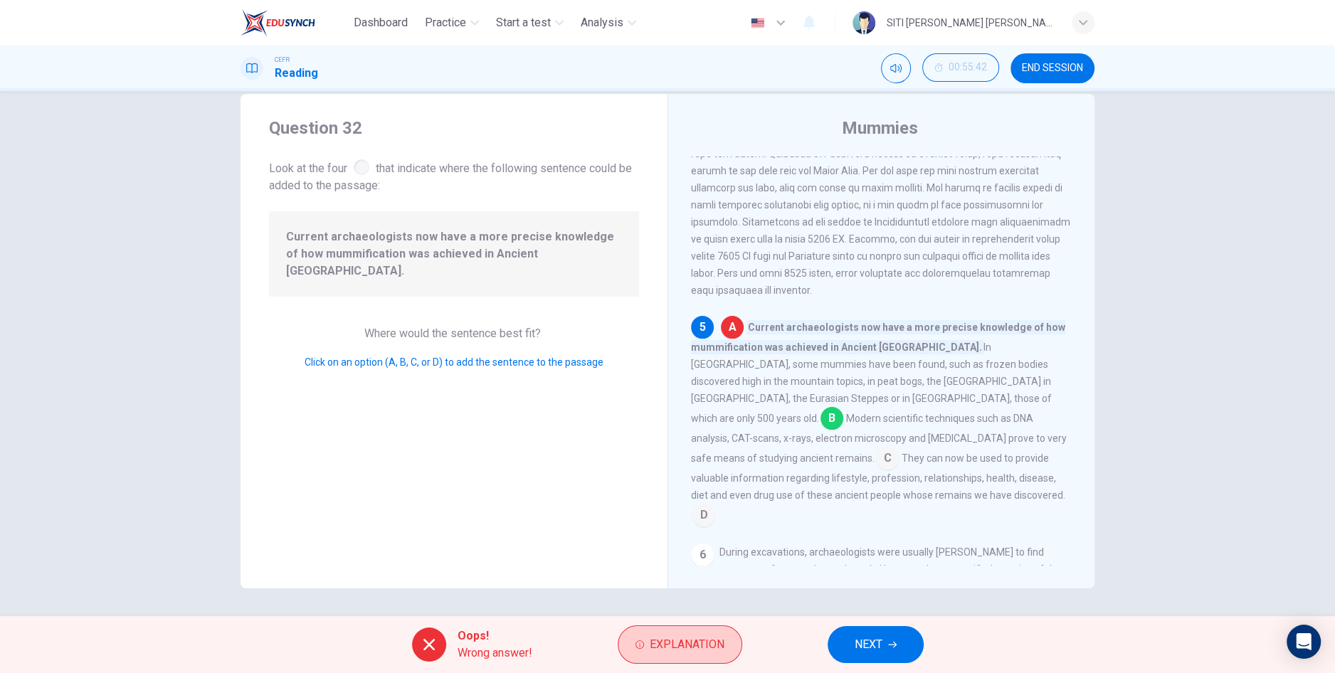
click at [662, 647] on span "Explanation" at bounding box center [687, 645] width 75 height 20
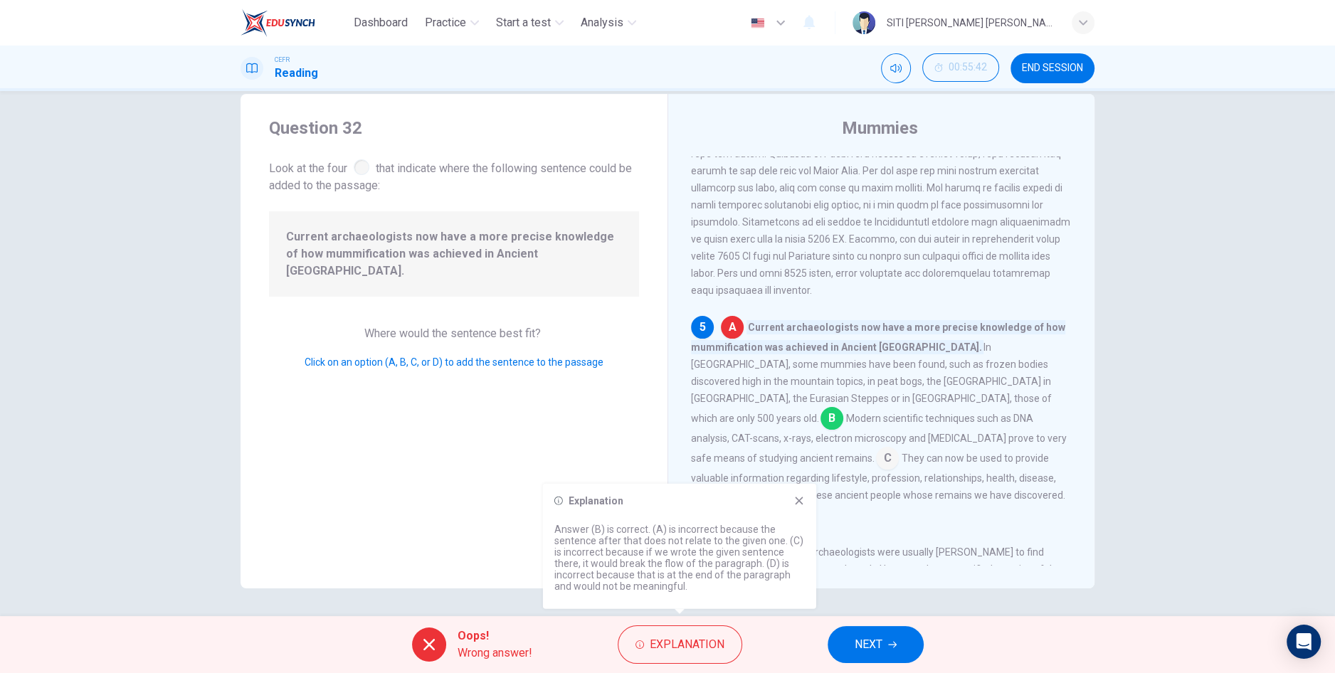
click at [803, 504] on icon at bounding box center [798, 500] width 11 height 11
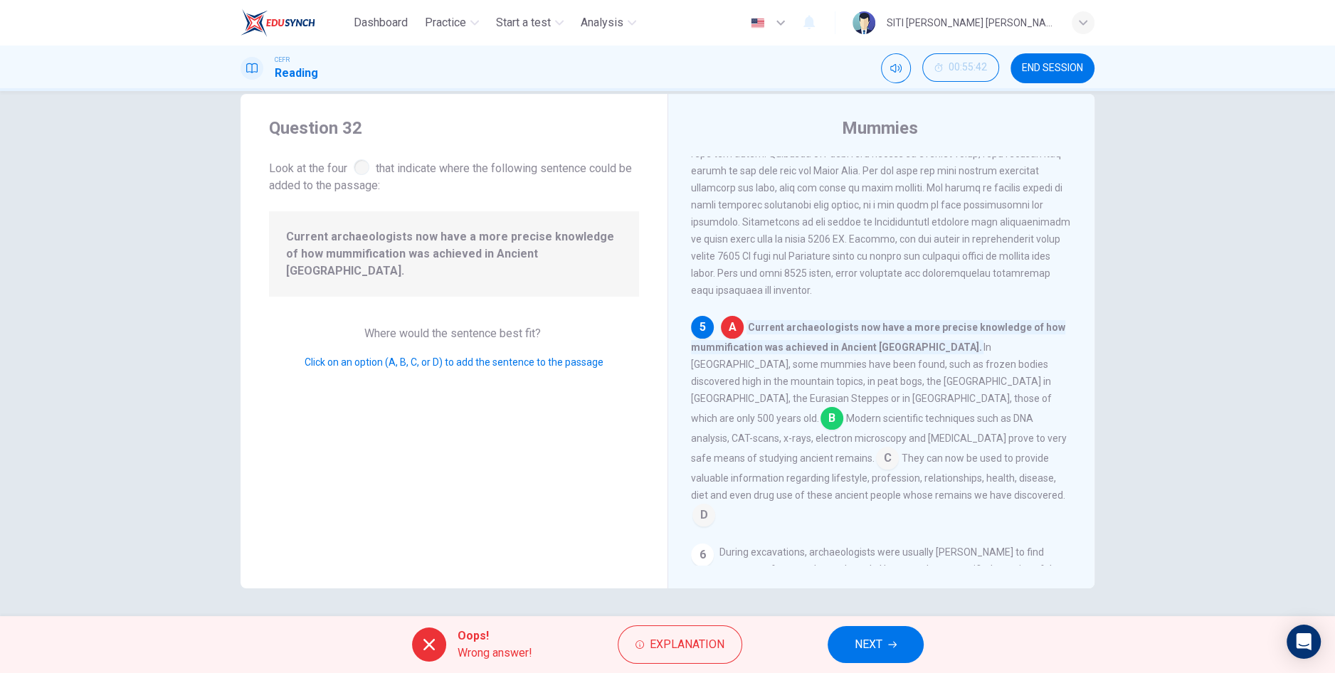
click at [845, 632] on button "NEXT" at bounding box center [875, 644] width 96 height 37
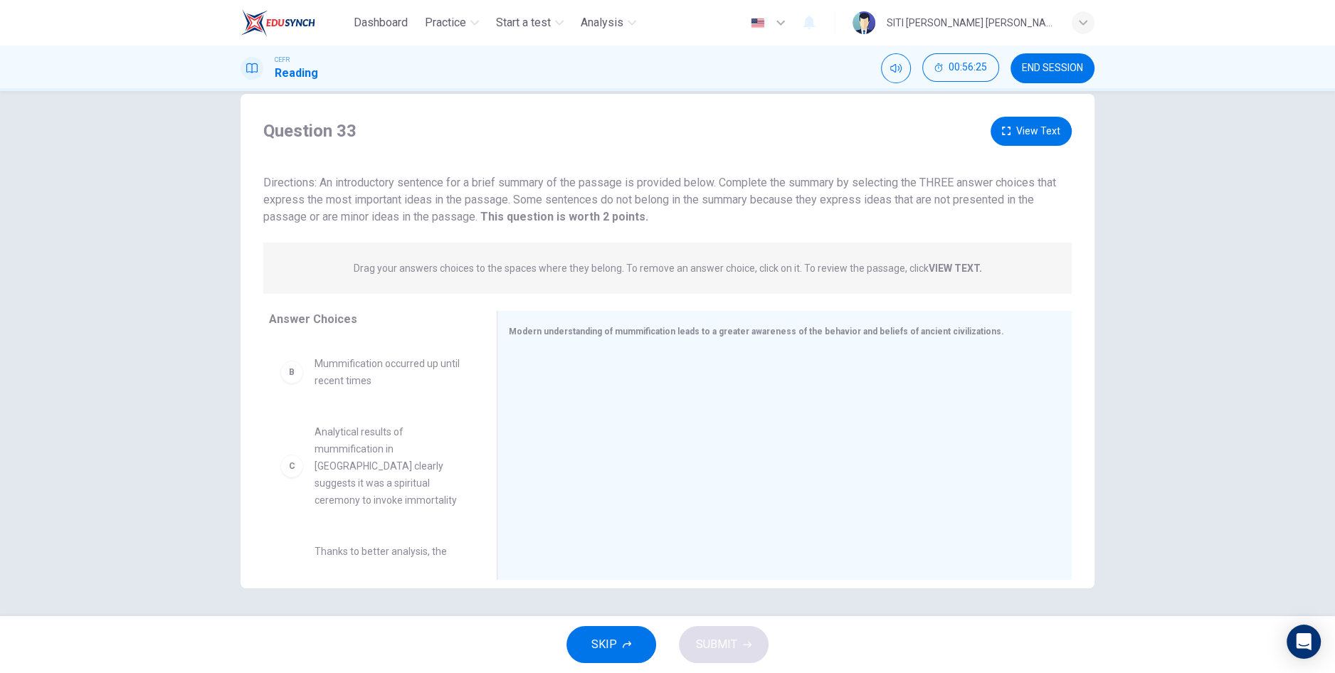
scroll to position [0, 0]
click at [1019, 140] on button "View Text" at bounding box center [1030, 131] width 81 height 29
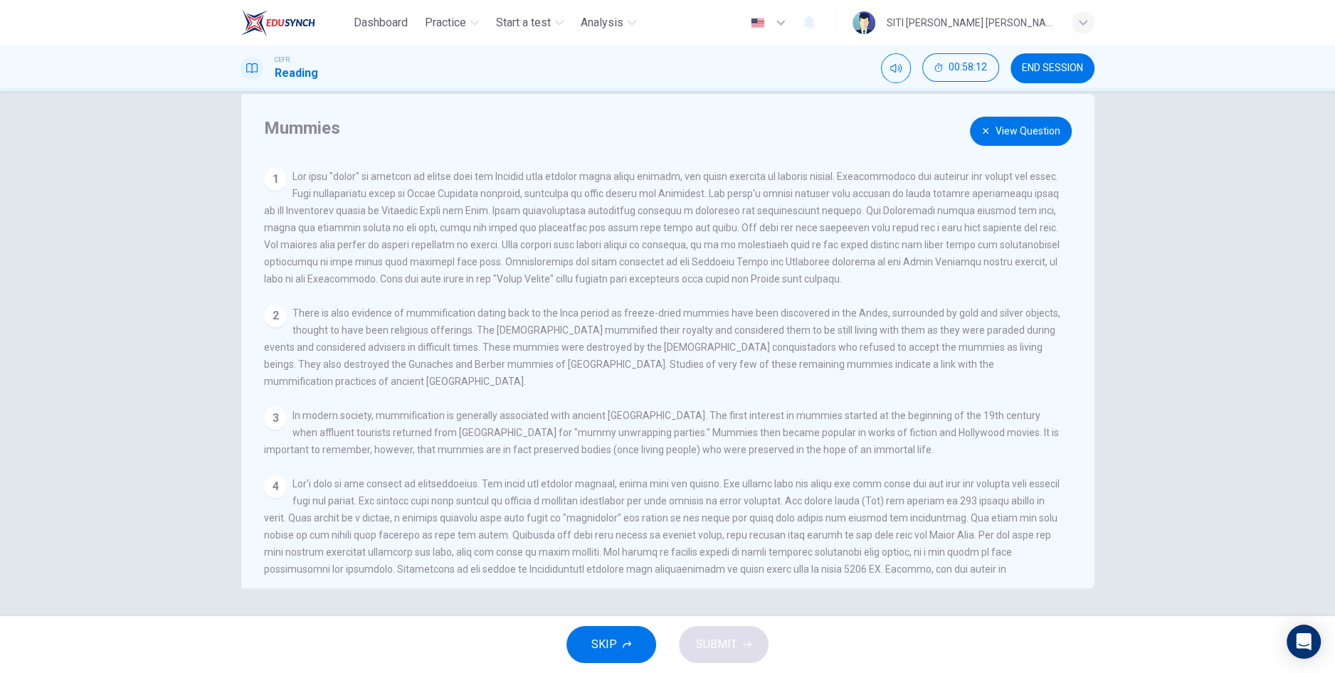
click at [1022, 134] on button "View Question" at bounding box center [1021, 131] width 102 height 29
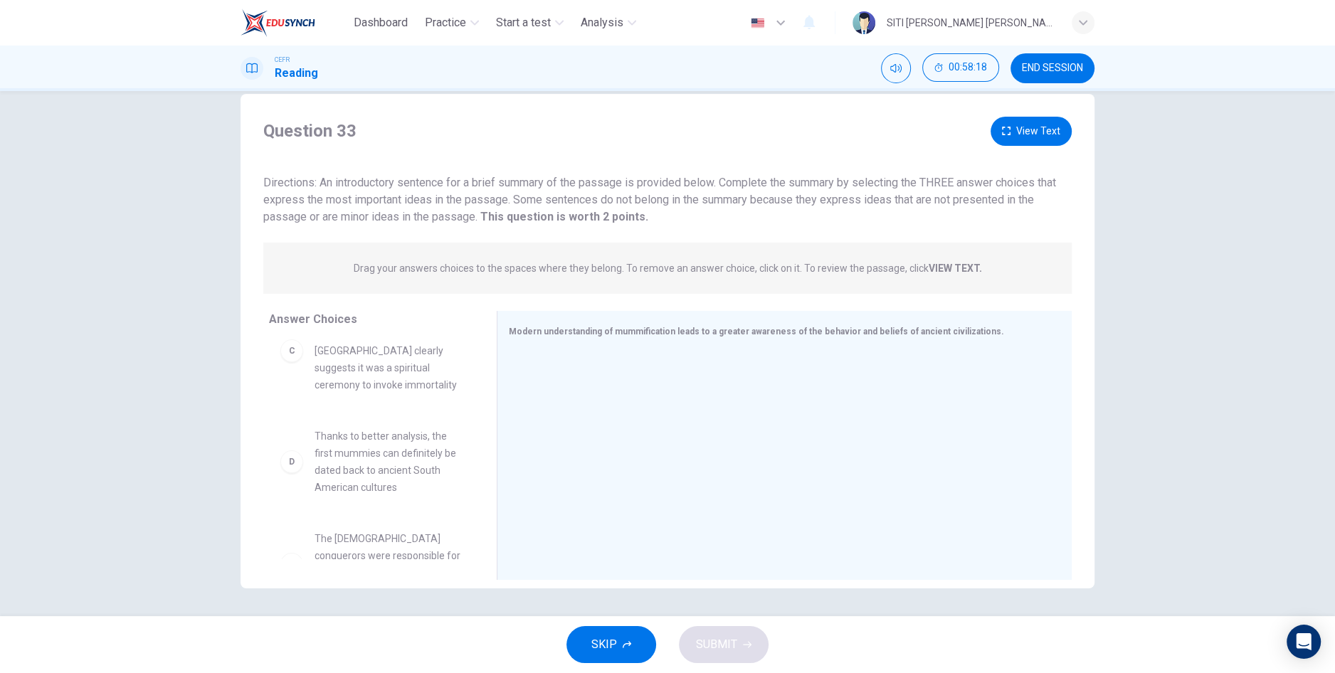
scroll to position [197, 0]
click at [1036, 140] on button "View Text" at bounding box center [1030, 131] width 81 height 29
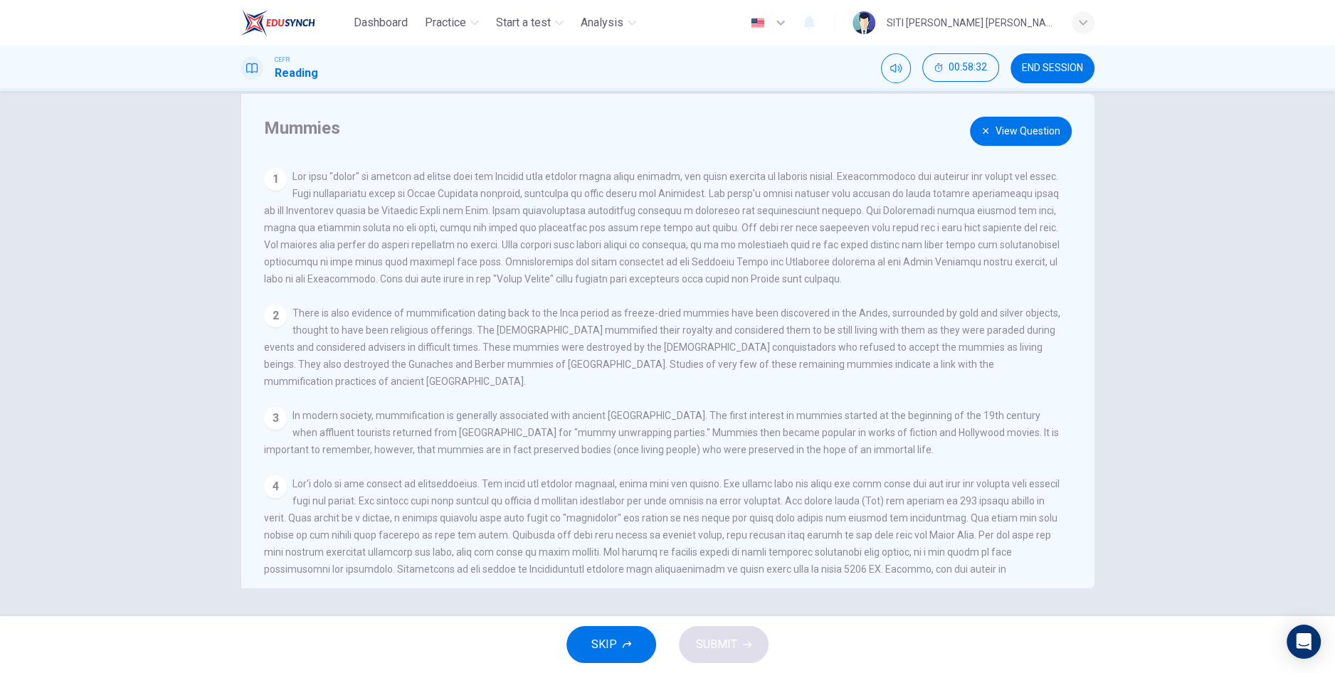
click at [1000, 139] on button "View Question" at bounding box center [1021, 131] width 102 height 29
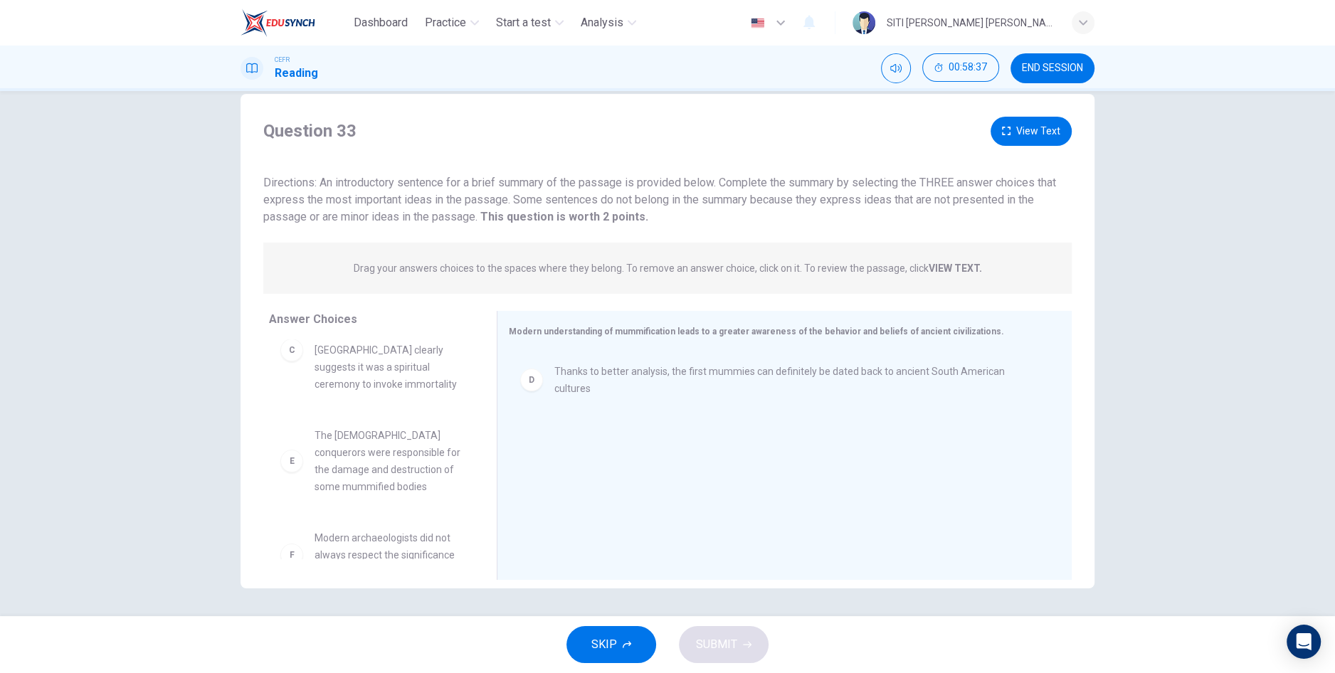
scroll to position [196, 0]
click at [1025, 137] on button "View Text" at bounding box center [1030, 131] width 81 height 29
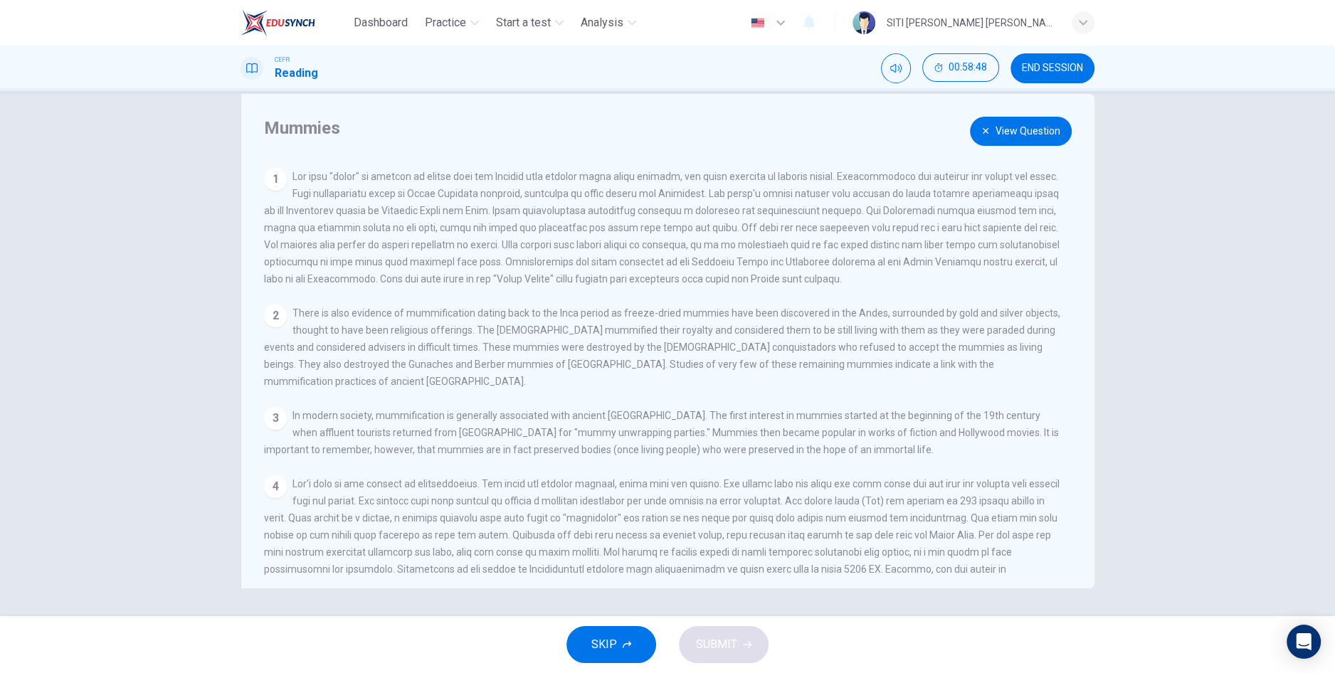
click at [1003, 139] on button "View Question" at bounding box center [1021, 131] width 102 height 29
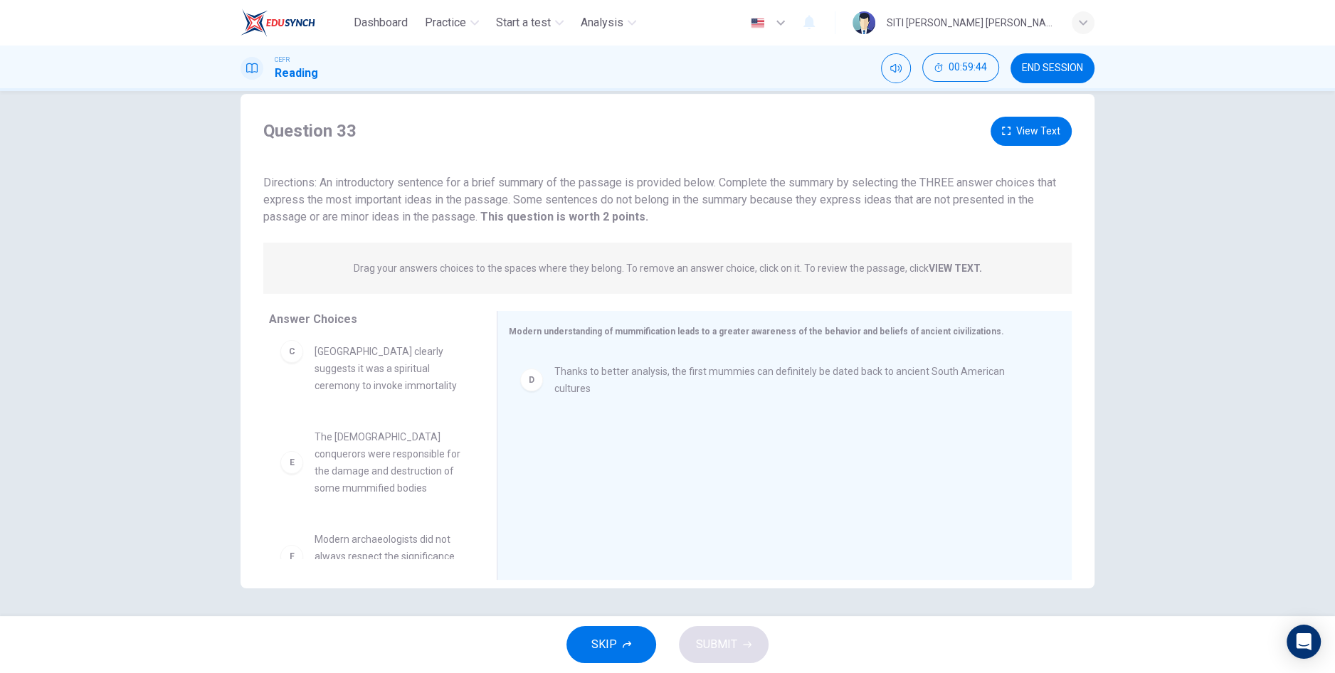
click at [1323, 281] on div "Question 33 View Text Directions: An introductory sentence for a brief summary …" at bounding box center [667, 353] width 1335 height 525
click at [1039, 130] on button "View Text" at bounding box center [1030, 131] width 81 height 29
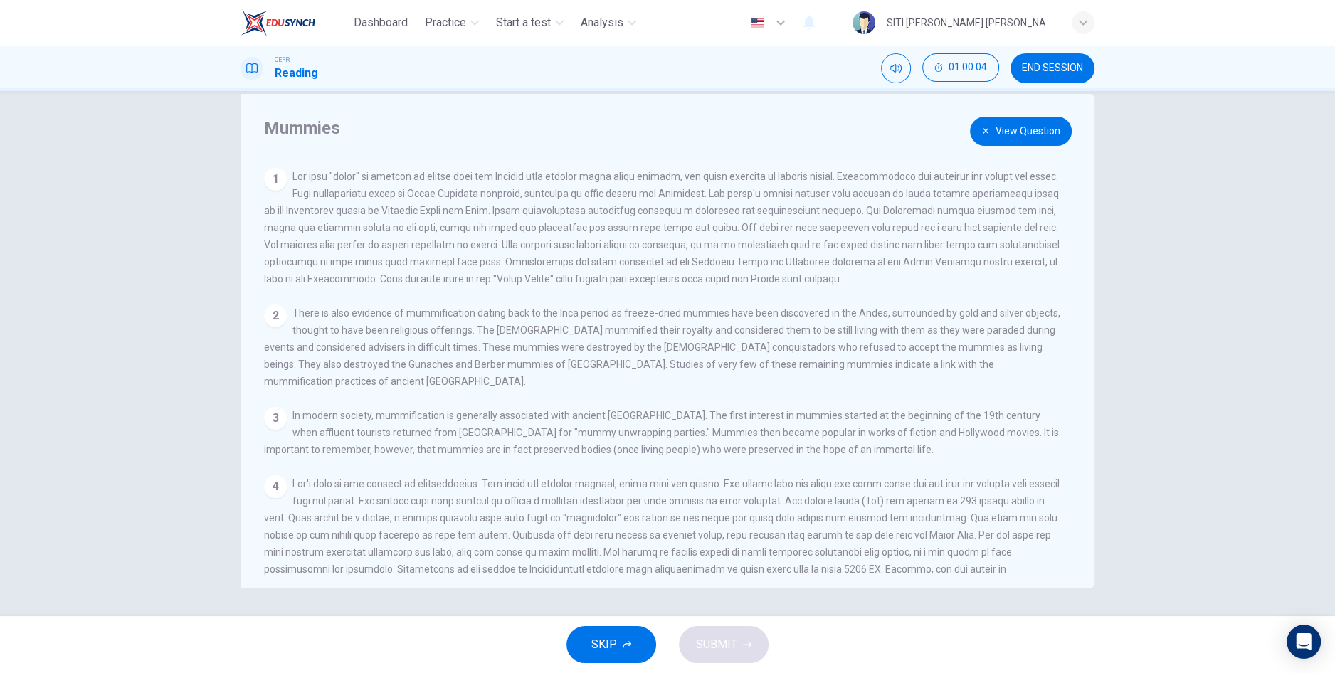
click at [1022, 132] on button "View Question" at bounding box center [1021, 131] width 102 height 29
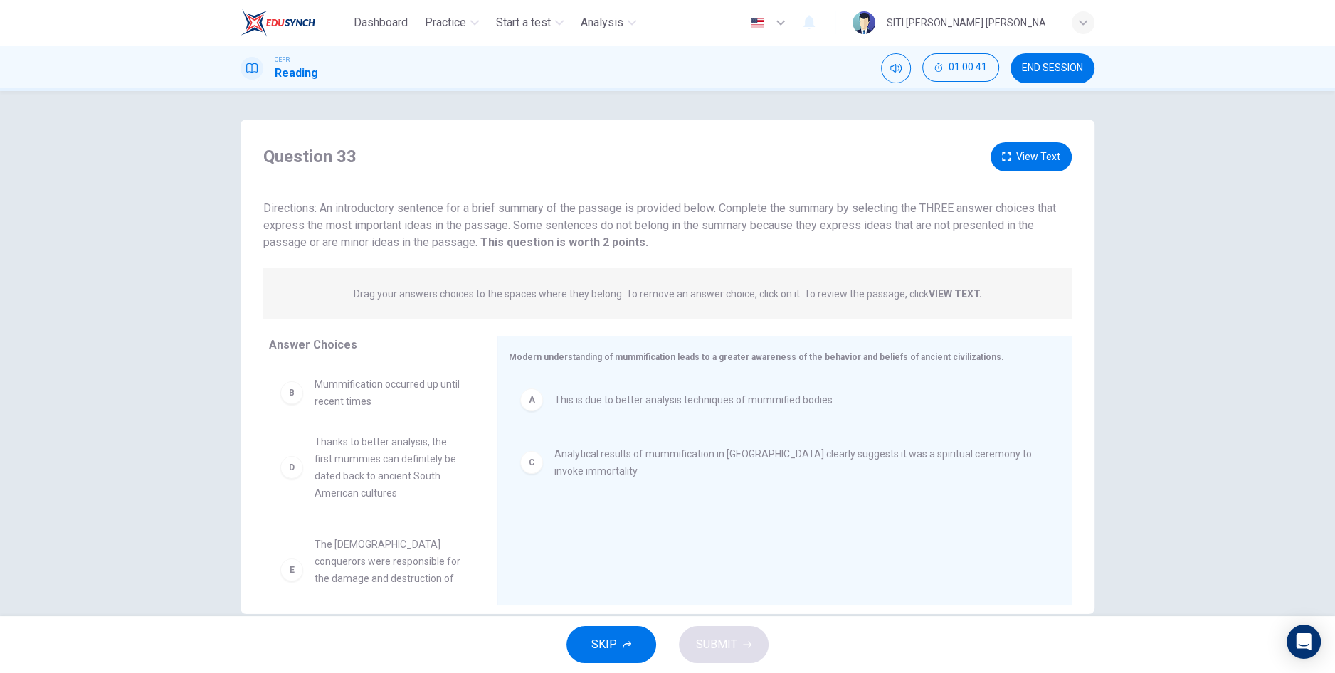
click at [349, 410] on div "D Thanks to better analysis, the first mummies can definitely be dated back to …" at bounding box center [371, 474] width 205 height 219
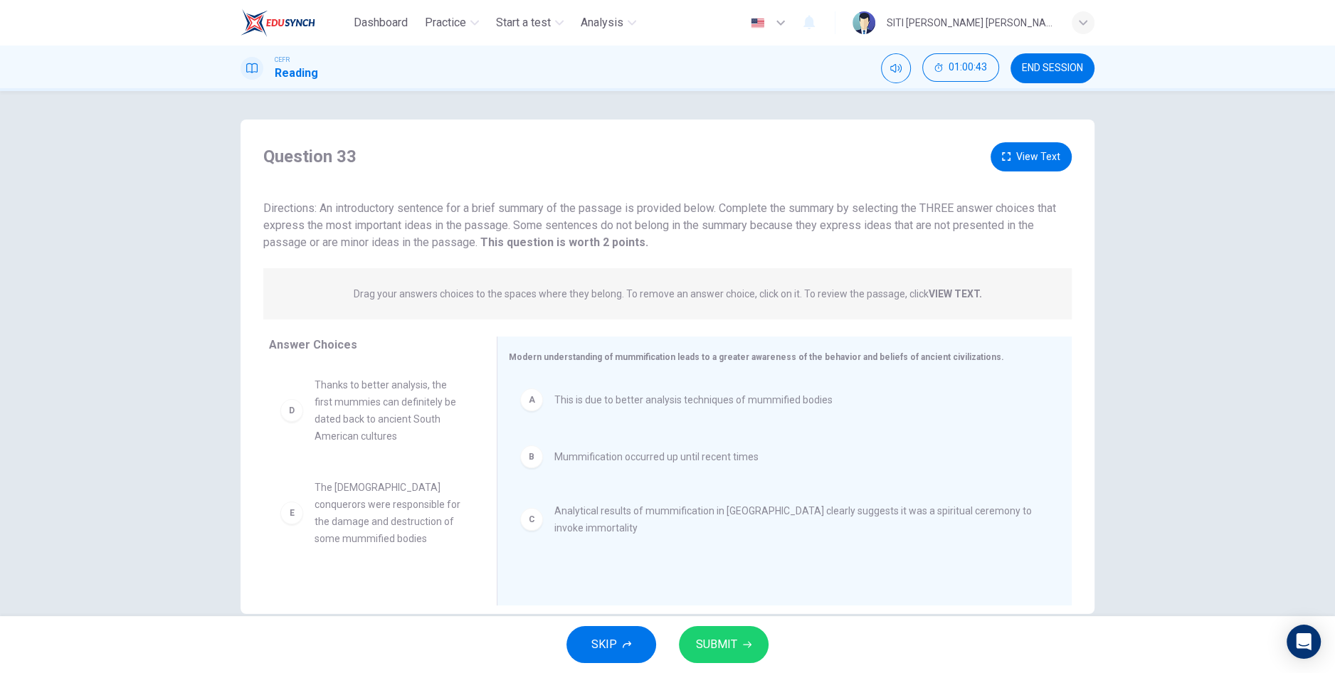
click at [704, 644] on span "SUBMIT" at bounding box center [716, 645] width 41 height 20
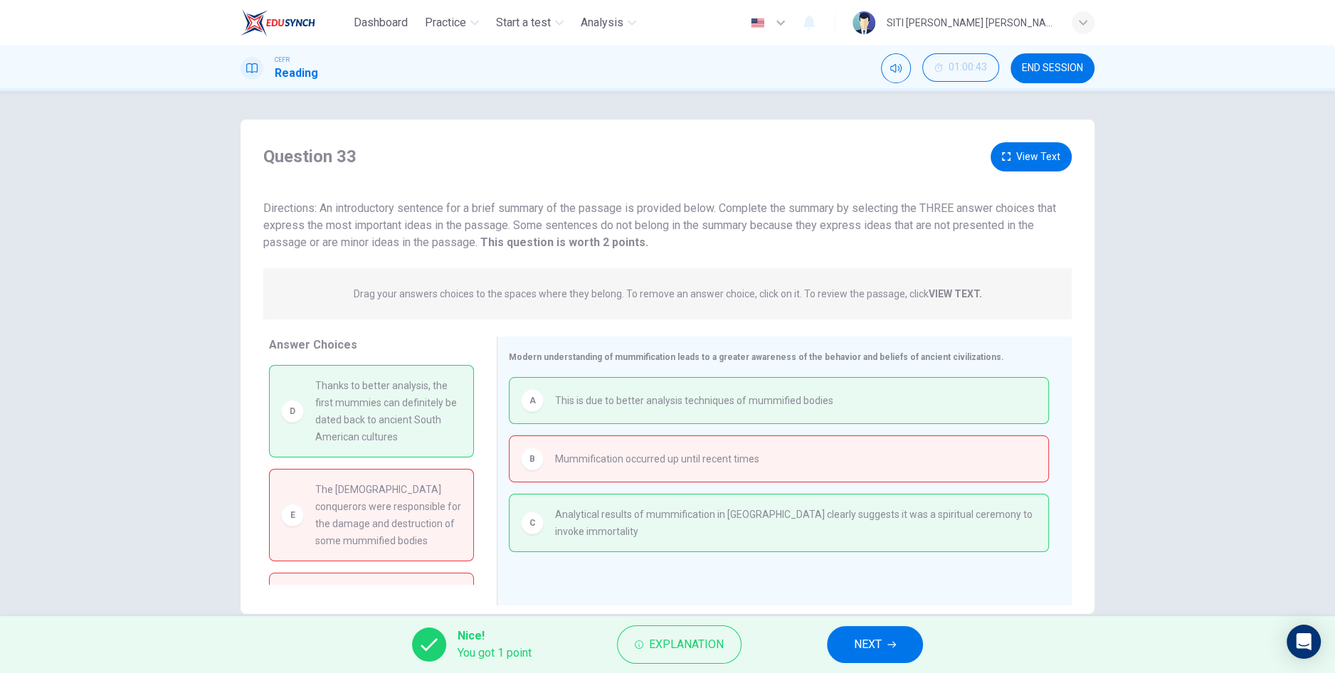
click at [1036, 157] on button "View Text" at bounding box center [1030, 156] width 81 height 29
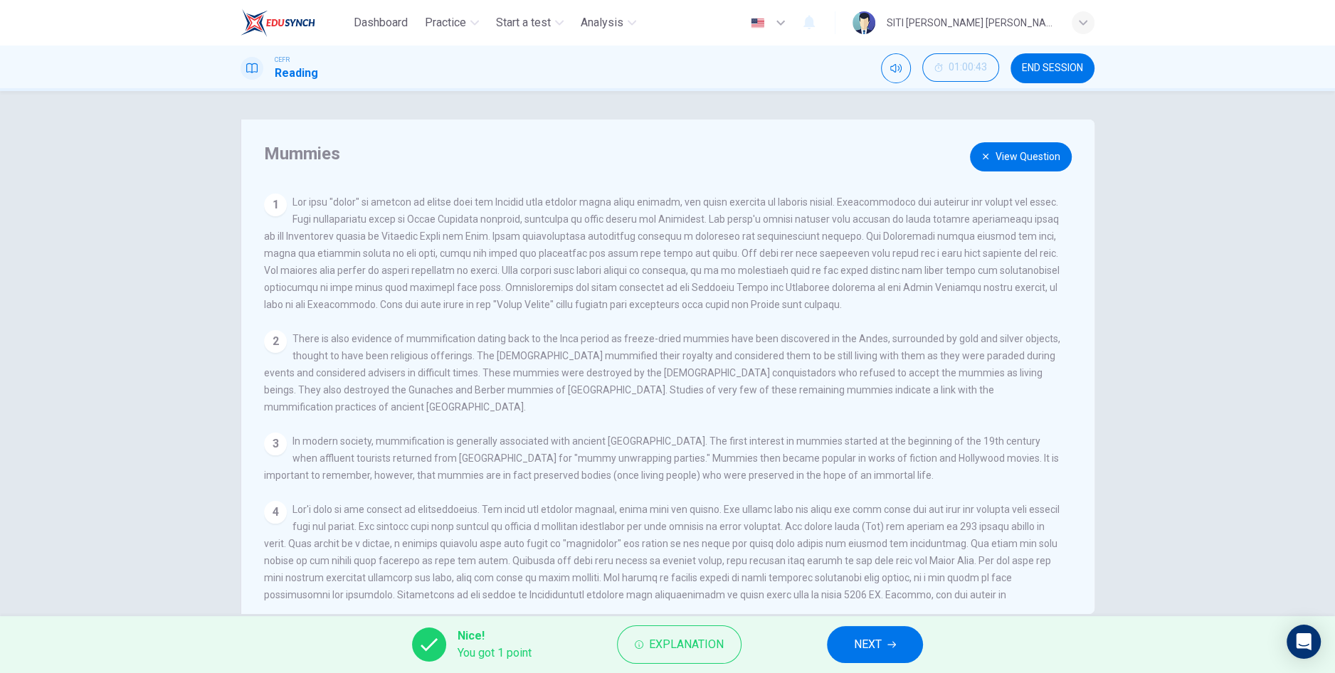
click at [1010, 155] on button "View Question" at bounding box center [1021, 156] width 102 height 29
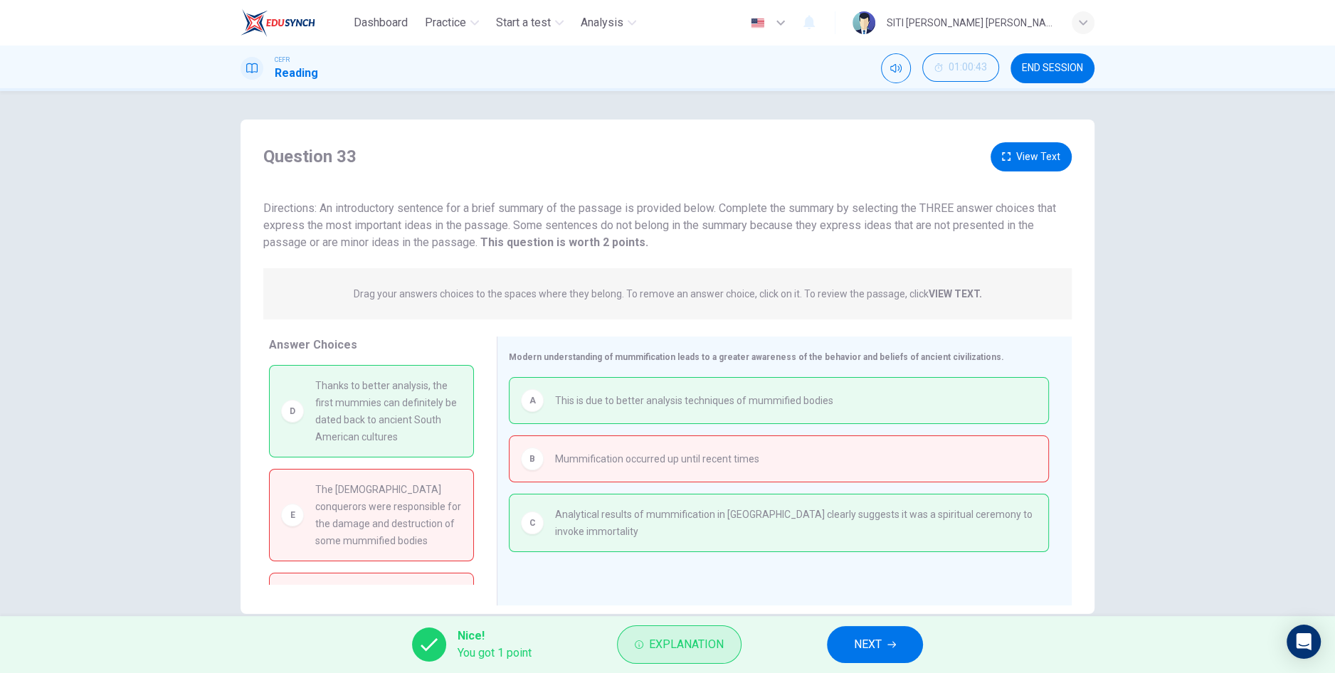
click at [690, 660] on button "Explanation" at bounding box center [679, 644] width 125 height 38
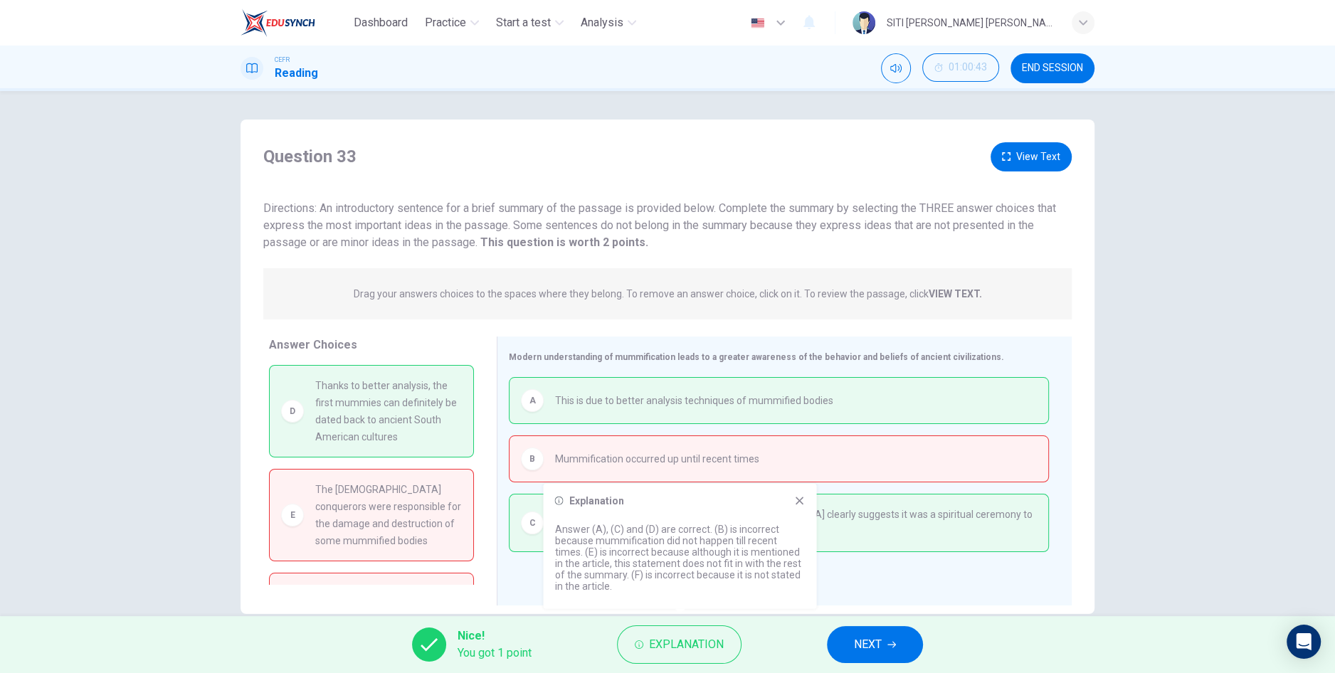
click at [799, 501] on icon at bounding box center [799, 501] width 8 height 8
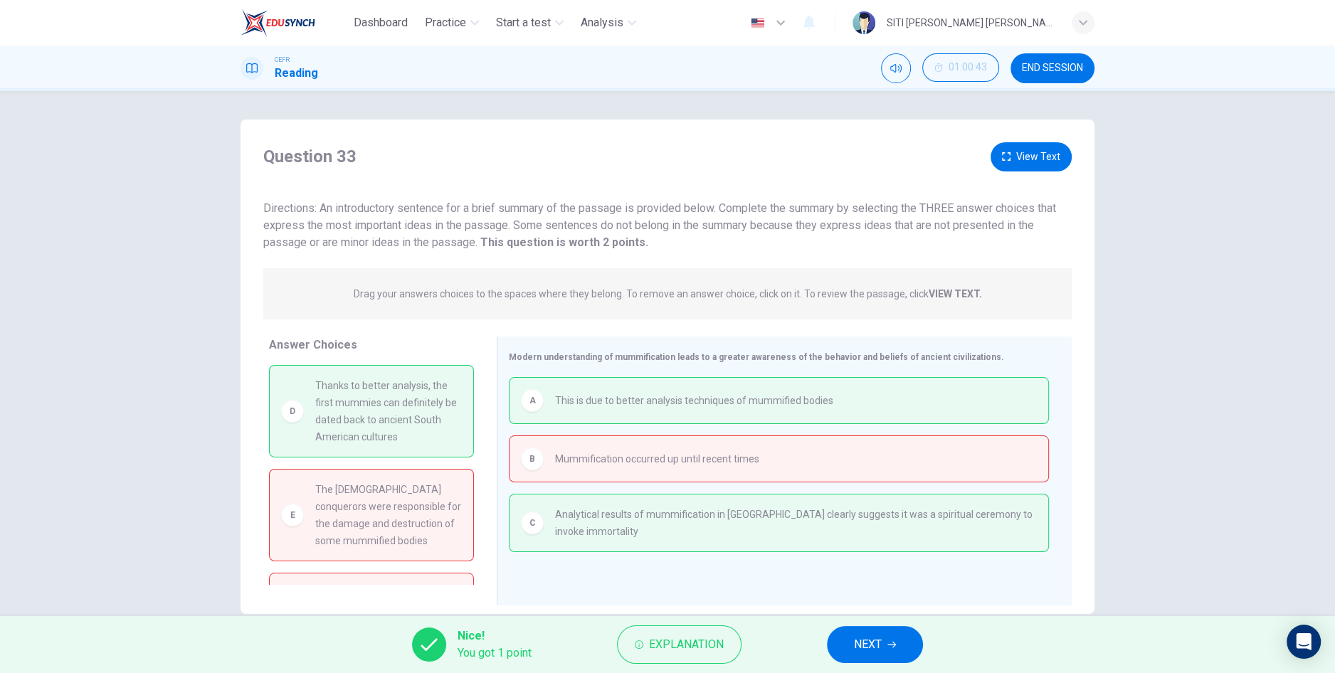
click at [865, 650] on span "NEXT" at bounding box center [868, 645] width 28 height 20
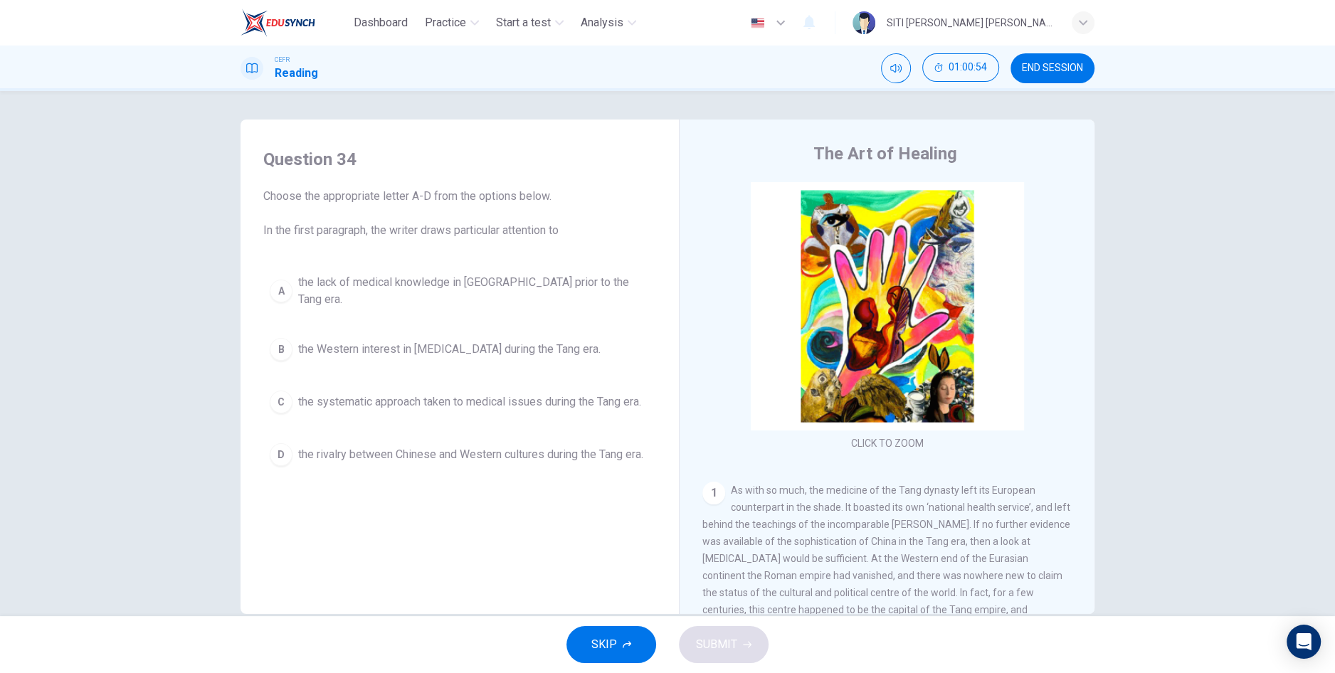
click at [1072, 68] on span "END SESSION" at bounding box center [1052, 68] width 61 height 11
